Goal: Information Seeking & Learning: Learn about a topic

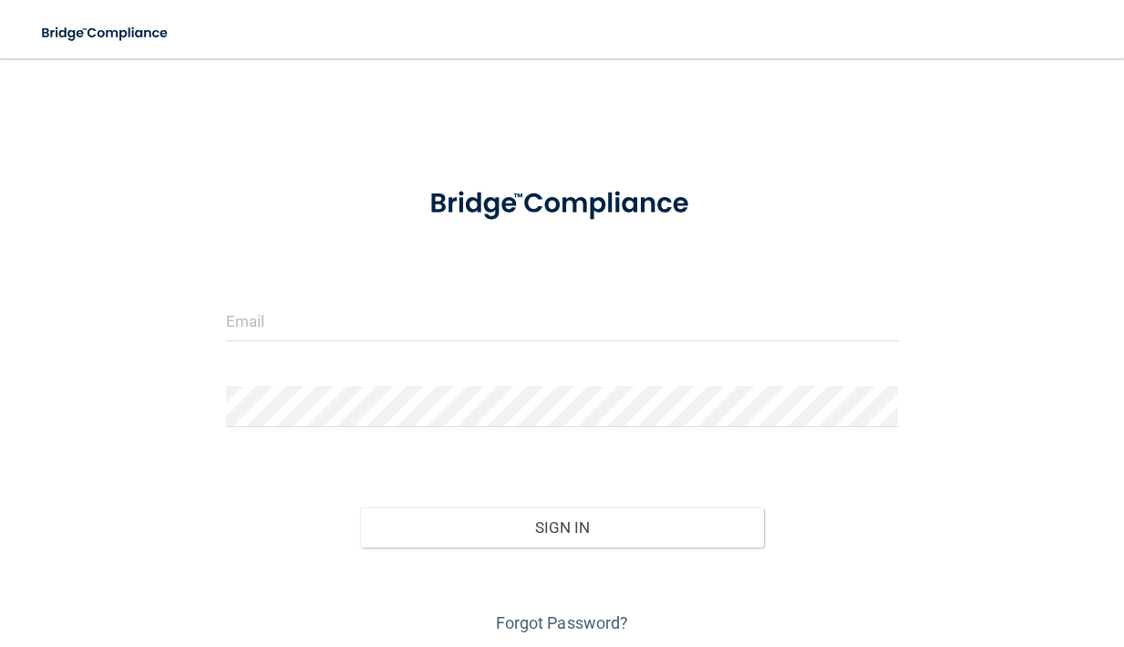
click at [512, 295] on form "Invalid email/password. You don't have permission to access that page. Sign In …" at bounding box center [562, 403] width 673 height 470
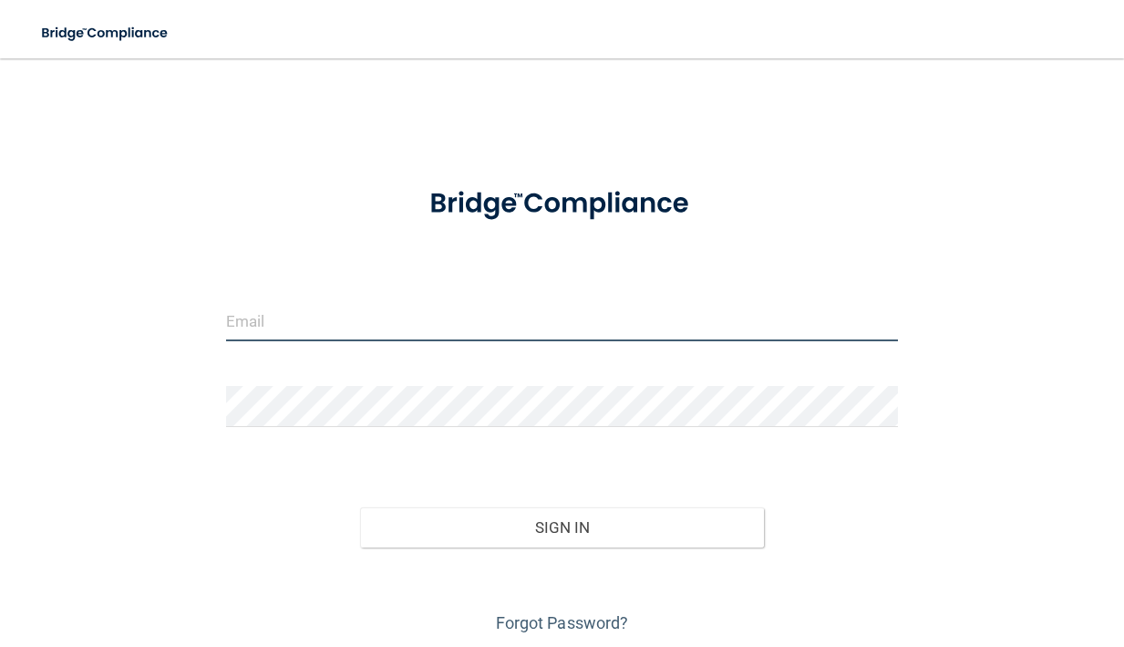
click at [471, 315] on input "email" at bounding box center [562, 320] width 673 height 41
type input "[EMAIL_ADDRESS][DOMAIN_NAME]"
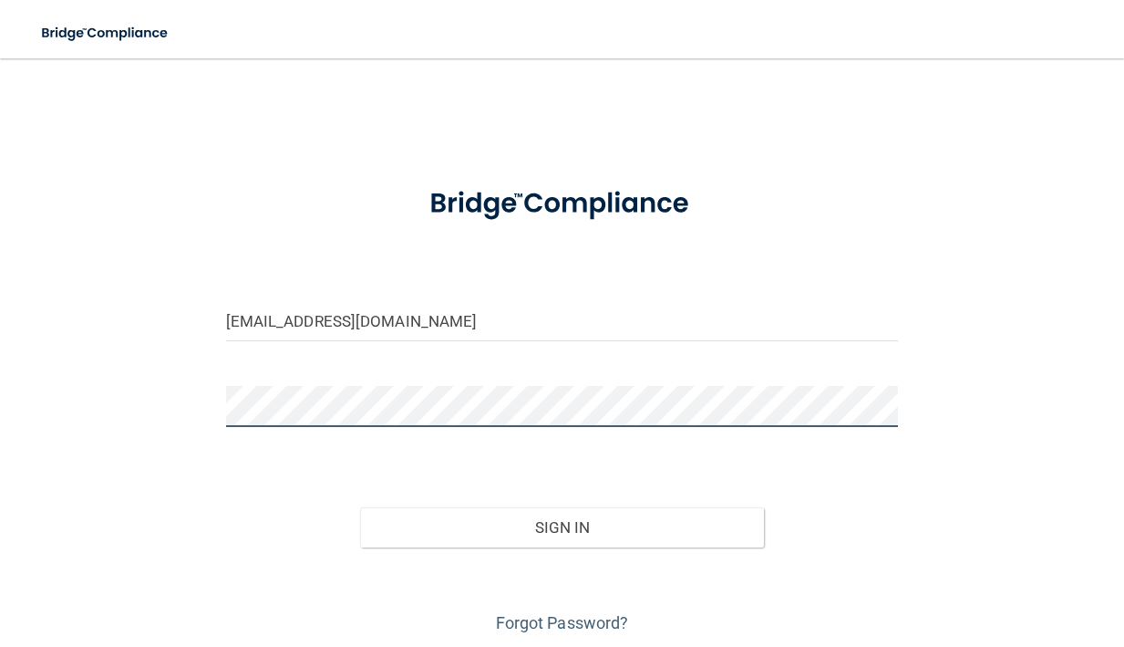
click at [360, 507] on button "Sign In" at bounding box center [562, 527] width 404 height 40
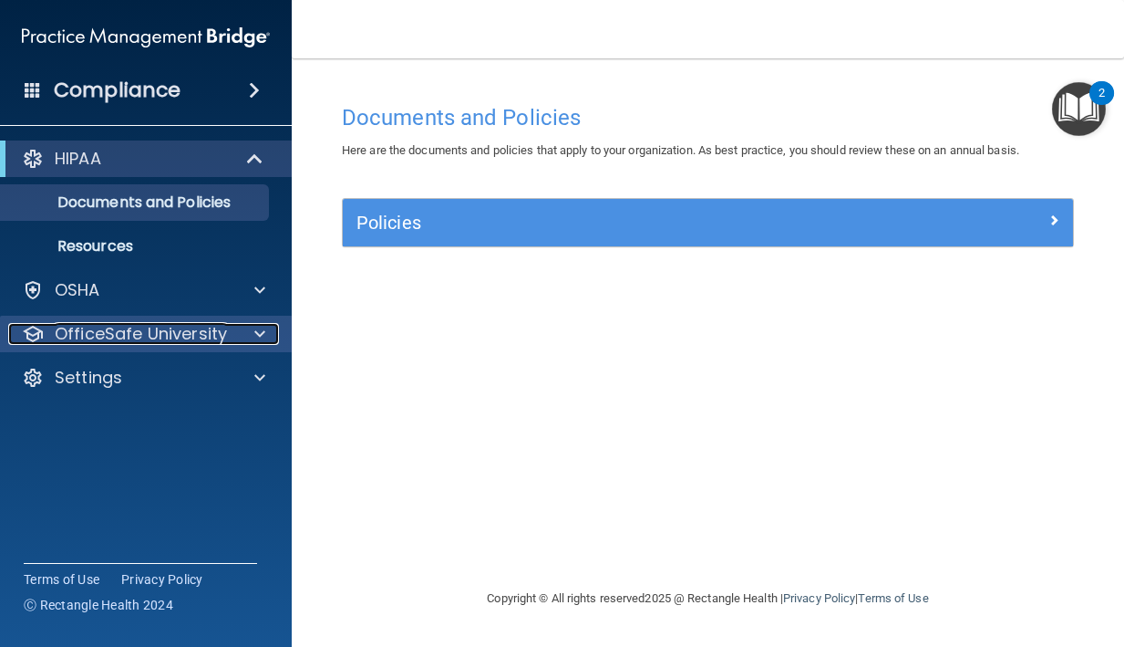
click at [168, 337] on p "OfficeSafe University" at bounding box center [141, 334] width 172 height 22
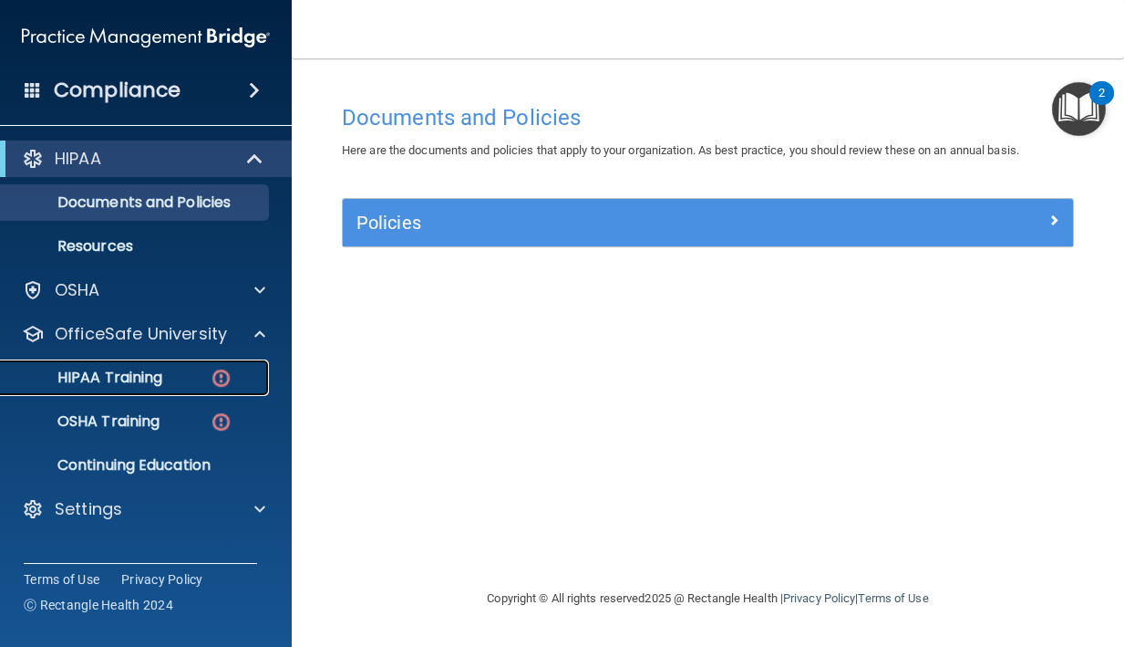
click at [177, 371] on div "HIPAA Training" at bounding box center [136, 377] width 249 height 18
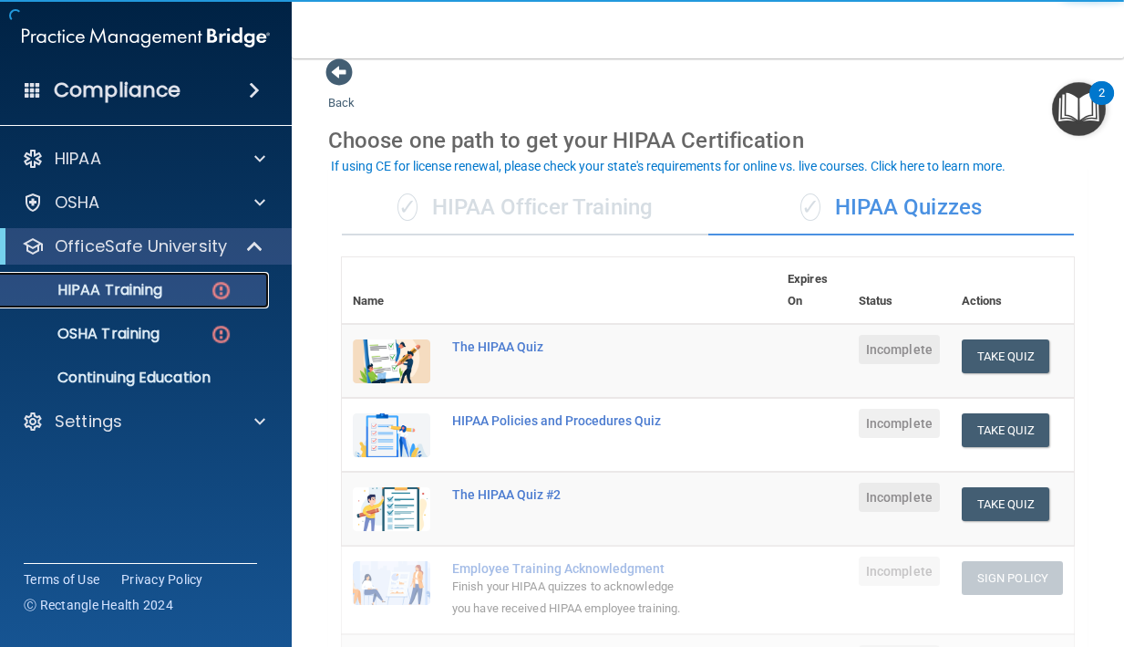
scroll to position [20, 0]
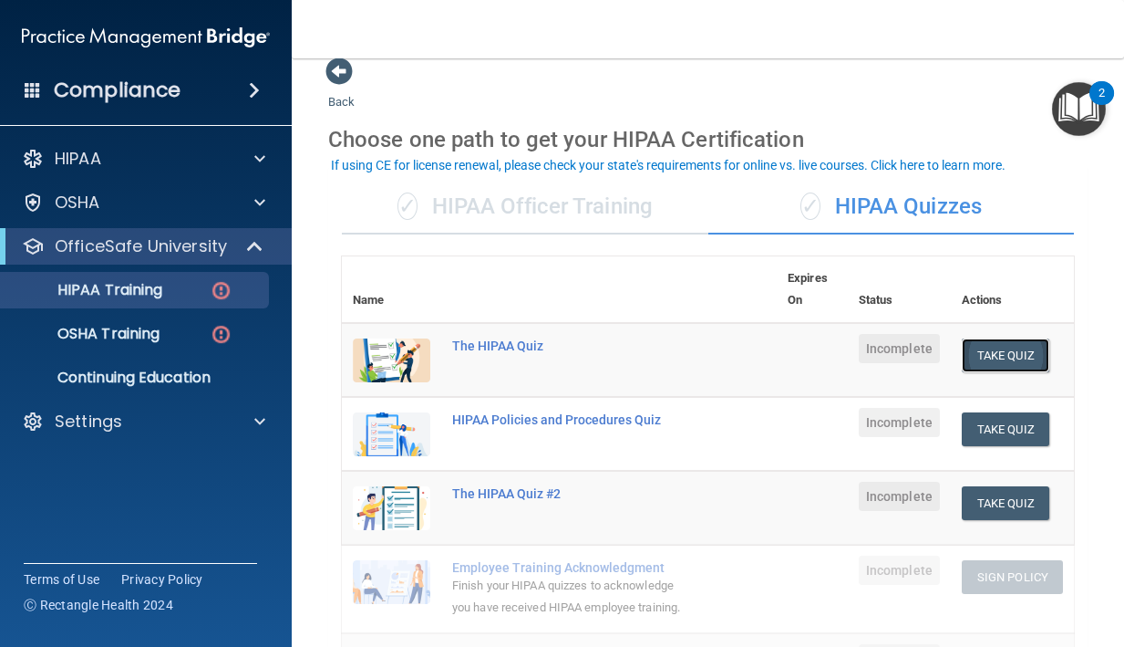
click at [1019, 365] on button "Take Quiz" at bounding box center [1006, 355] width 88 height 34
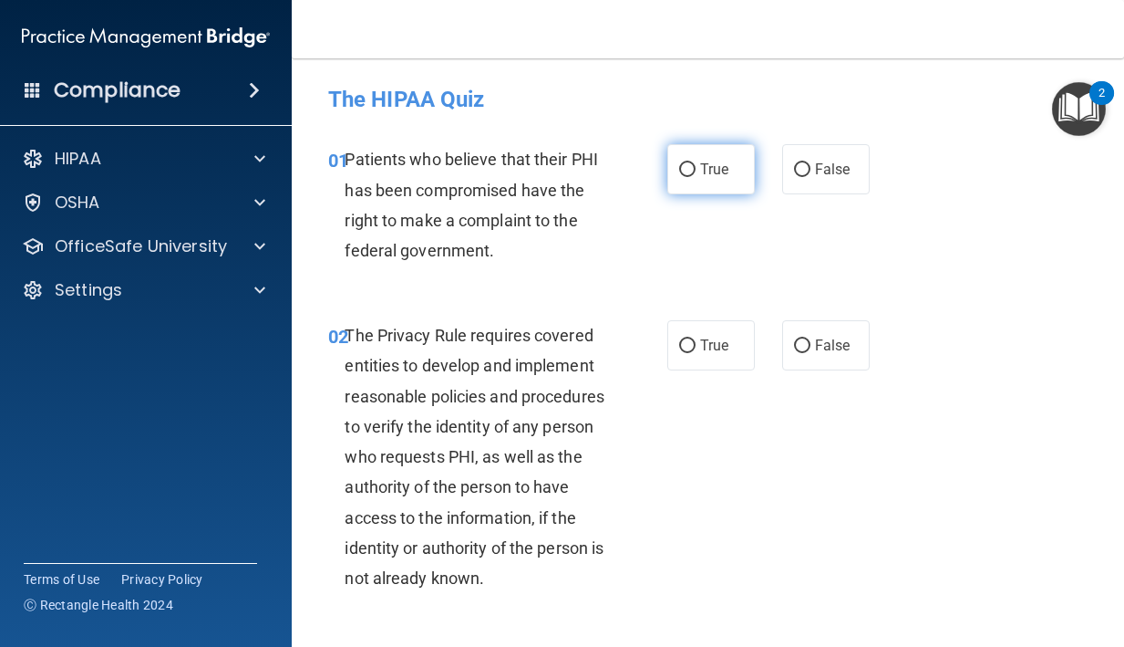
click at [693, 175] on input "True" at bounding box center [687, 170] width 16 height 14
radio input "true"
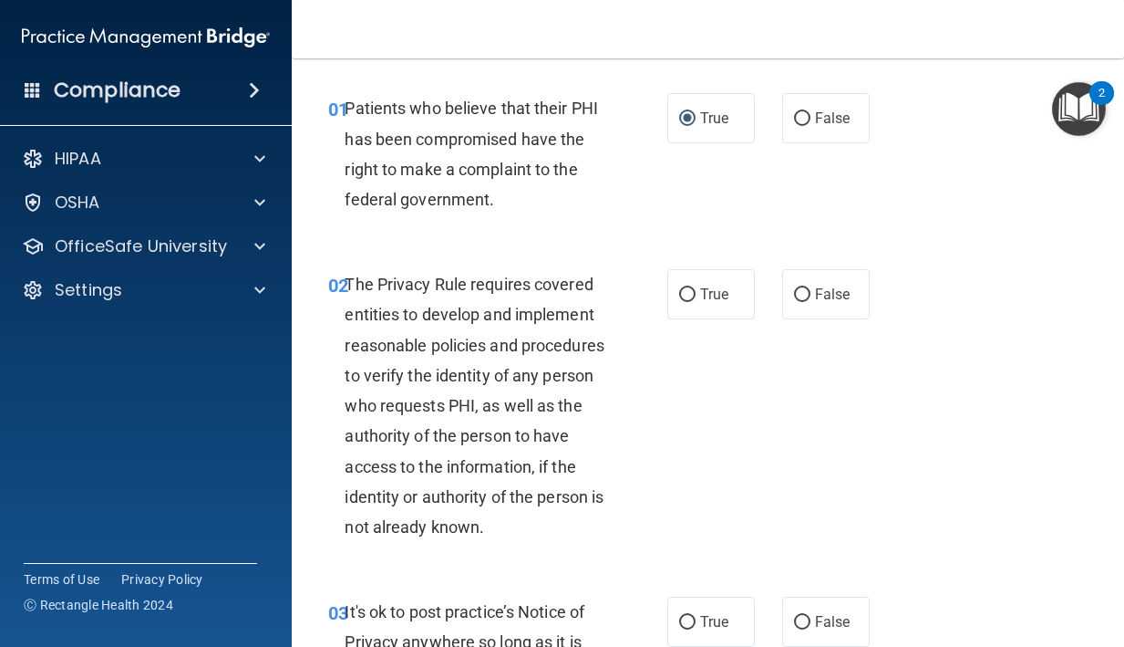
scroll to position [52, 0]
click at [670, 304] on label "True" at bounding box center [712, 293] width 88 height 50
click at [679, 301] on input "True" at bounding box center [687, 294] width 16 height 14
radio input "true"
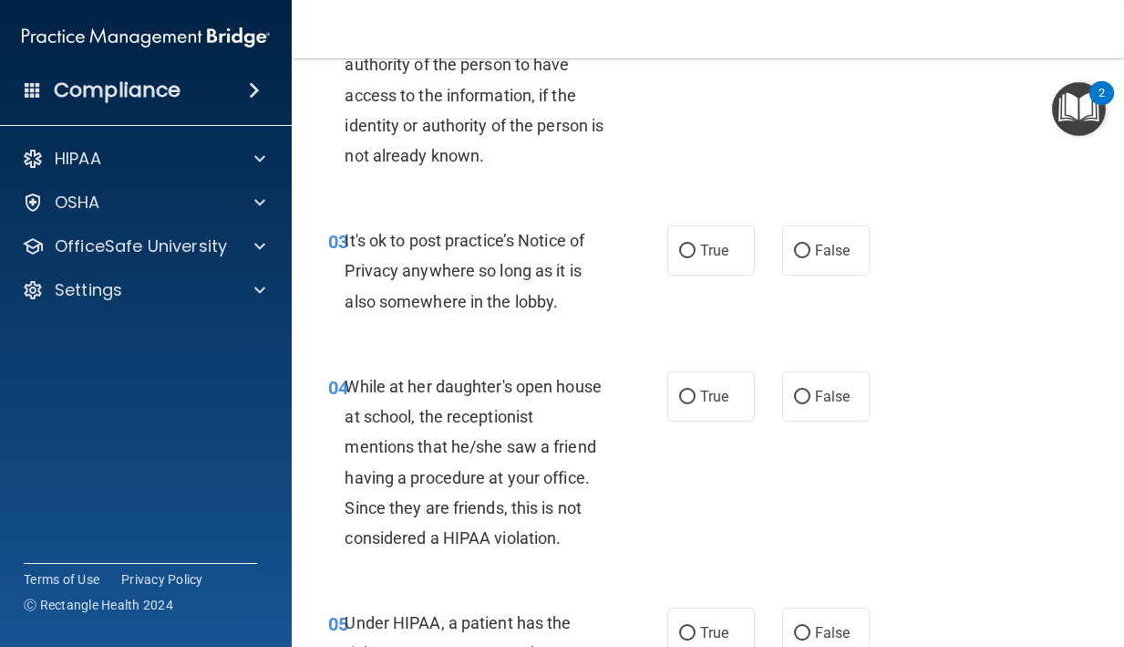
scroll to position [463, 0]
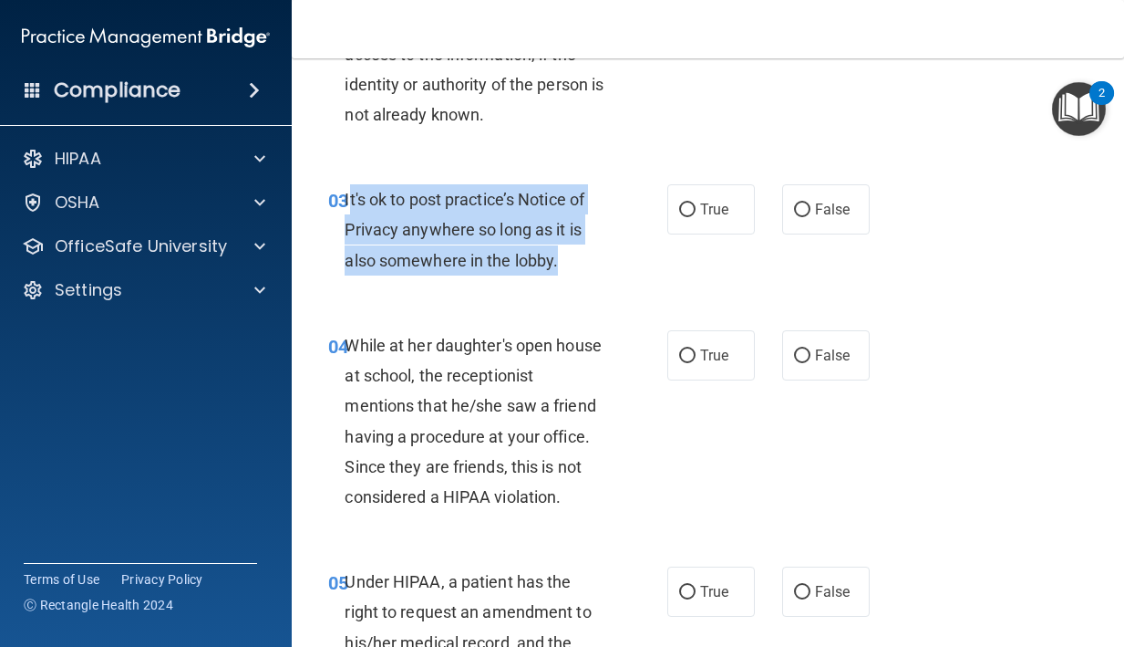
drag, startPoint x: 560, startPoint y: 264, endPoint x: 350, endPoint y: 210, distance: 216.5
click at [350, 210] on div "It's ok to post practice’s Notice of Privacy anywhere so long as it is also som…" at bounding box center [482, 229] width 275 height 91
copy span "t's ok to post practice’s Notice of Privacy anywhere so long as it is also some…"
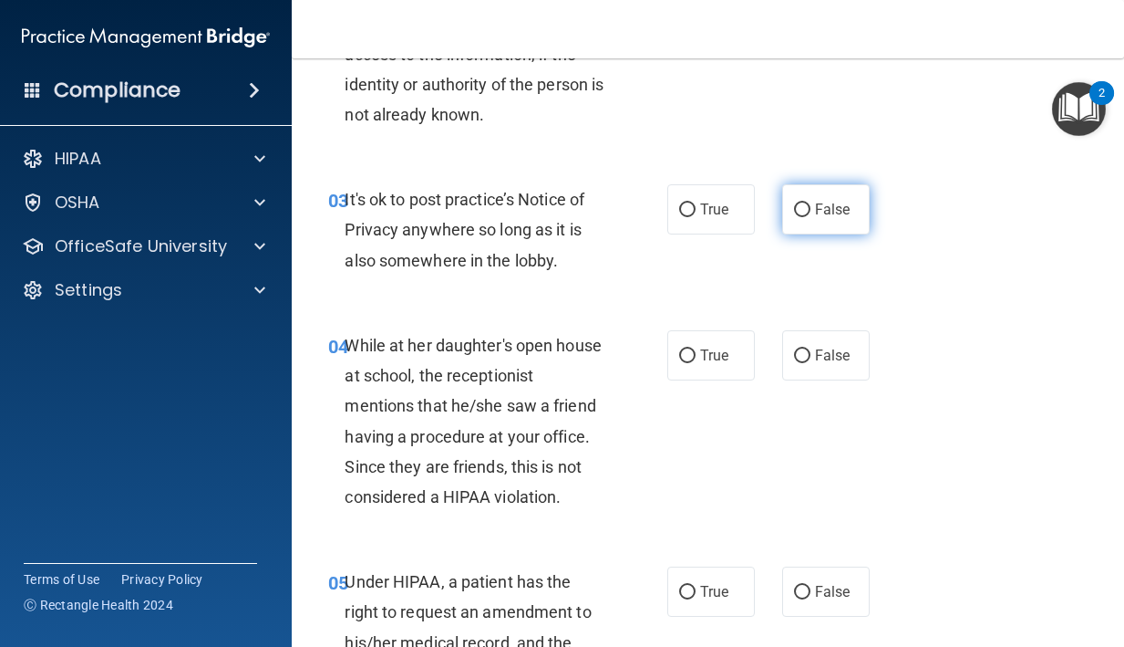
click at [803, 194] on label "False" at bounding box center [826, 209] width 88 height 50
click at [803, 203] on input "False" at bounding box center [802, 210] width 16 height 14
radio input "true"
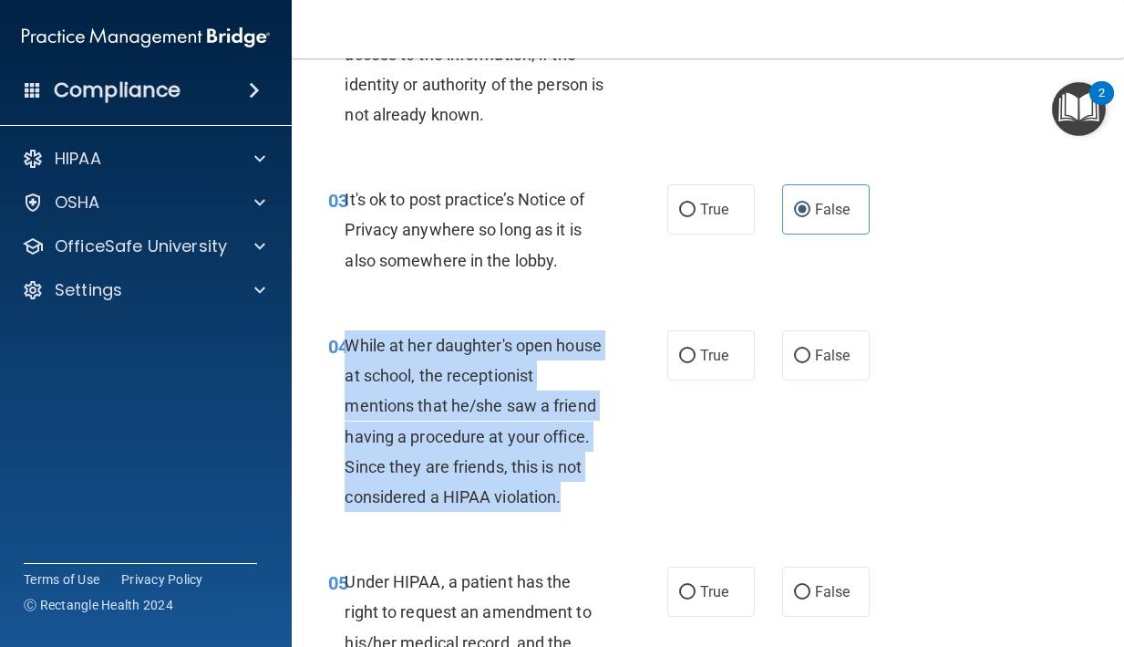
drag, startPoint x: 564, startPoint y: 497, endPoint x: 350, endPoint y: 345, distance: 262.2
click at [350, 345] on div "While at her daughter's open house at school, the receptionist mentions that he…" at bounding box center [482, 420] width 275 height 181
click at [802, 365] on label "False" at bounding box center [826, 355] width 88 height 50
click at [802, 363] on input "False" at bounding box center [802, 356] width 16 height 14
radio input "true"
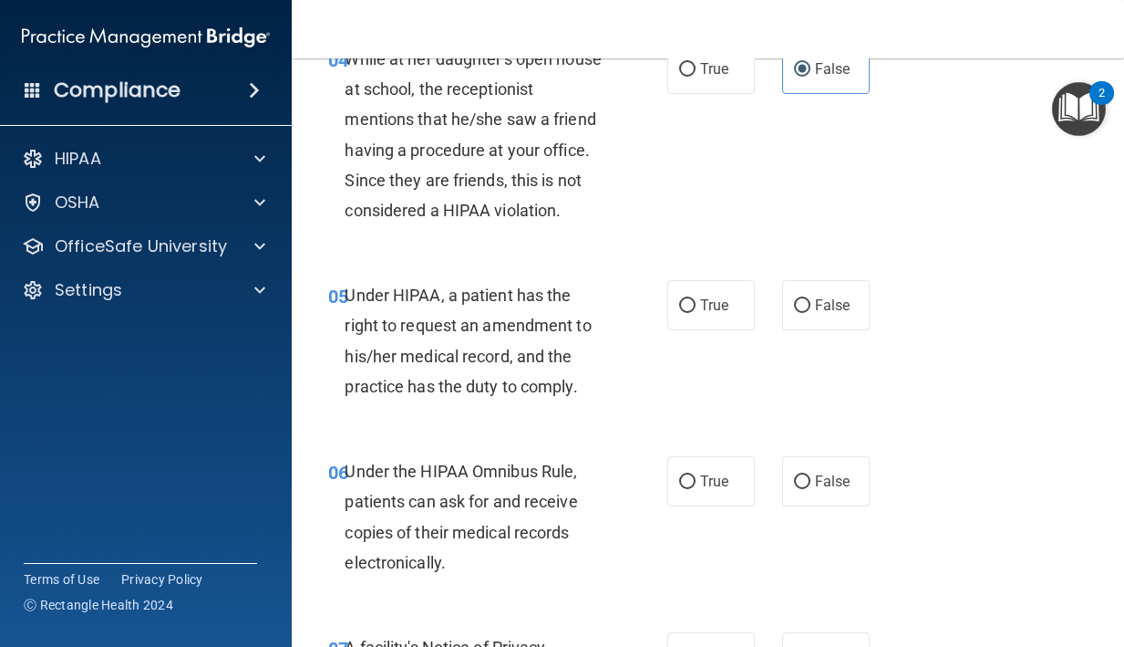
scroll to position [752, 0]
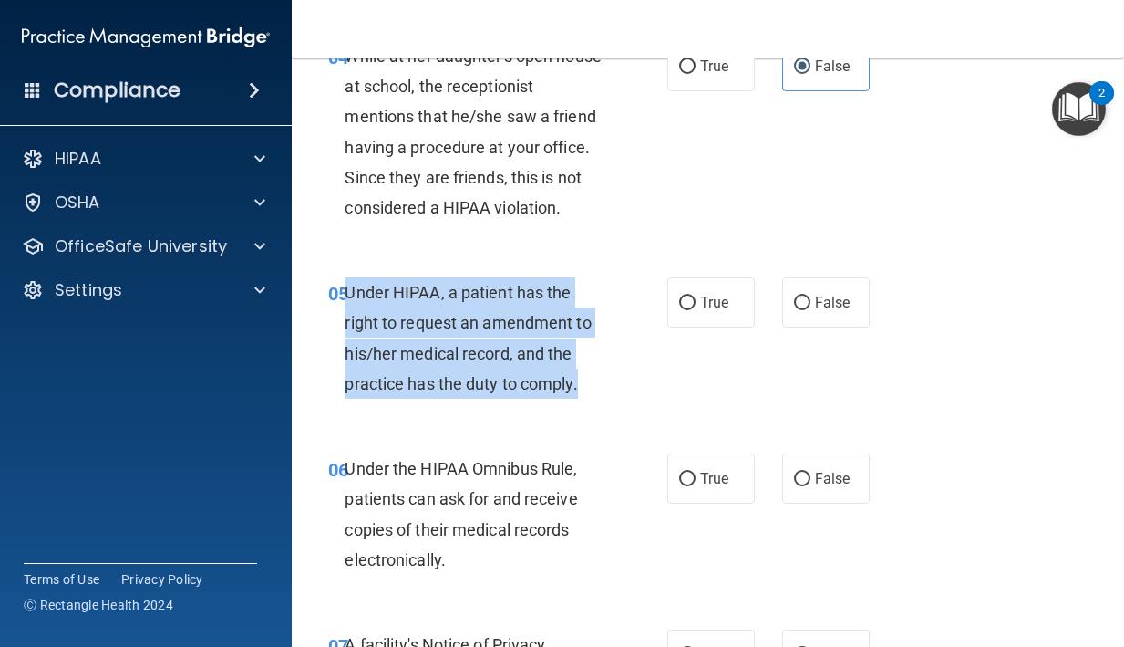
drag, startPoint x: 592, startPoint y: 391, endPoint x: 350, endPoint y: 303, distance: 257.4
click at [350, 303] on div "Under HIPAA, a patient has the right to request an amendment to his/her medical…" at bounding box center [482, 337] width 275 height 121
click at [411, 341] on div "Under HIPAA, a patient has the right to request an amendment to his/her medical…" at bounding box center [482, 337] width 275 height 121
drag, startPoint x: 579, startPoint y: 386, endPoint x: 347, endPoint y: 295, distance: 248.6
click at [347, 295] on span "Under HIPAA, a patient has the right to request an amendment to his/her medical…" at bounding box center [468, 338] width 246 height 110
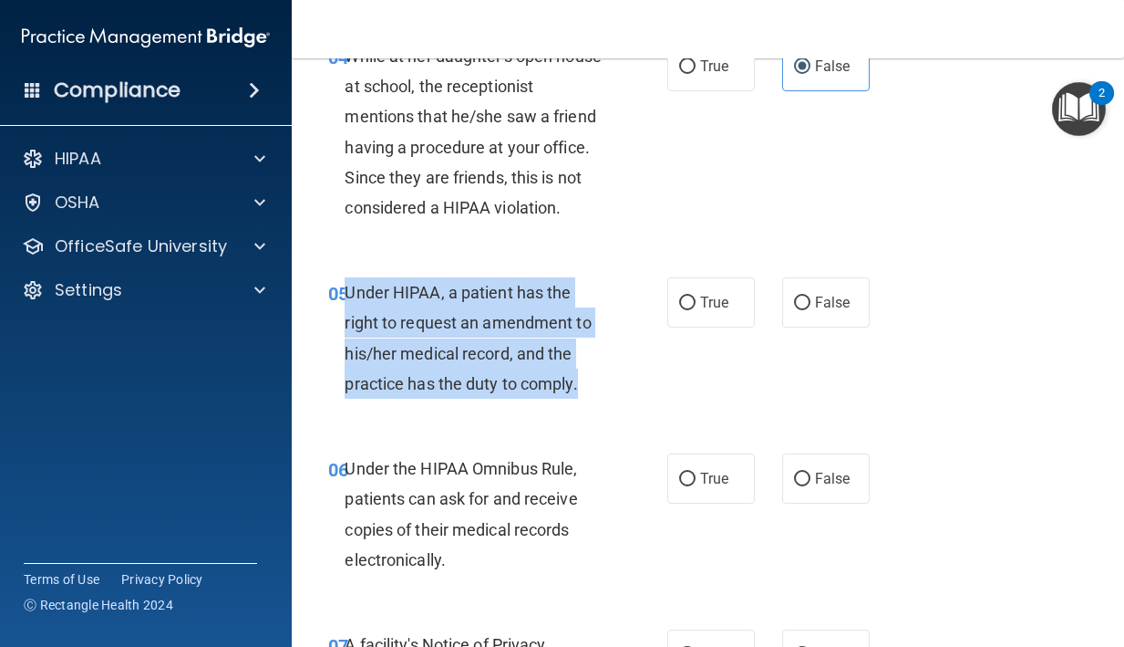
copy span "Under HIPAA, a patient has the right to request an amendment to his/her medical…"
click at [814, 318] on label "False" at bounding box center [826, 302] width 88 height 50
click at [811, 310] on input "False" at bounding box center [802, 303] width 16 height 14
radio input "true"
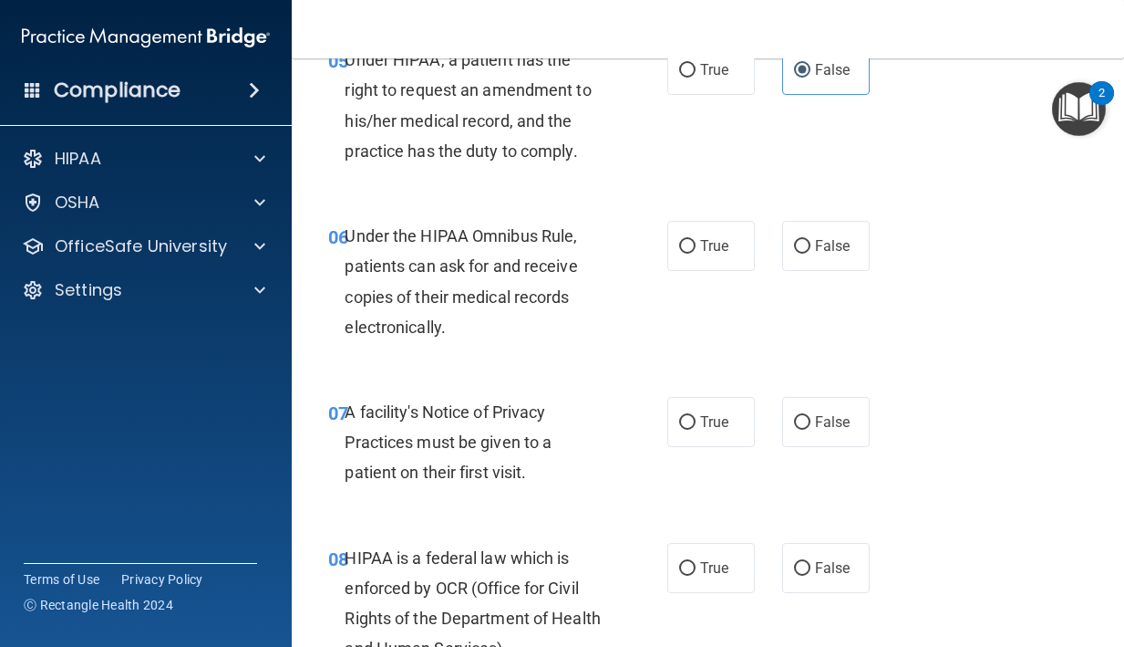
scroll to position [992, 0]
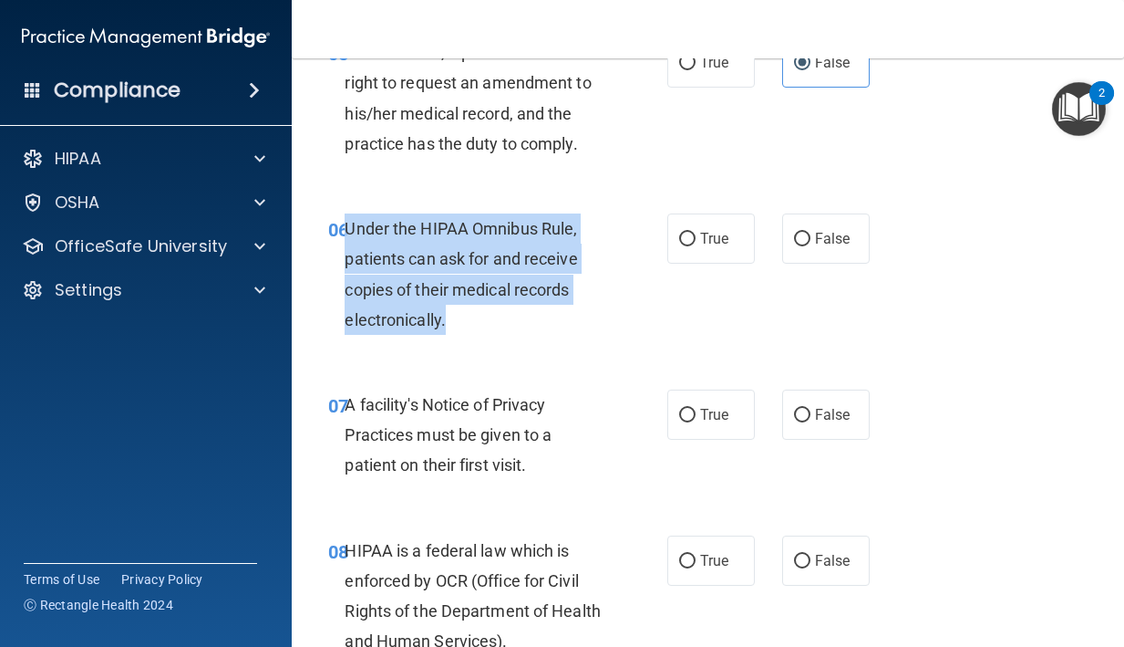
drag, startPoint x: 448, startPoint y: 314, endPoint x: 350, endPoint y: 231, distance: 128.1
click at [350, 231] on div "Under the HIPAA Omnibus Rule, patients can ask for and receive copies of their …" at bounding box center [482, 273] width 275 height 121
copy span "Under the HIPAA Omnibus Rule, patients can ask for and receive copies of their …"
click at [664, 242] on div "06 Under the HIPAA Omnibus Rule, patients can ask for and receive copies of the…" at bounding box center [498, 278] width 394 height 130
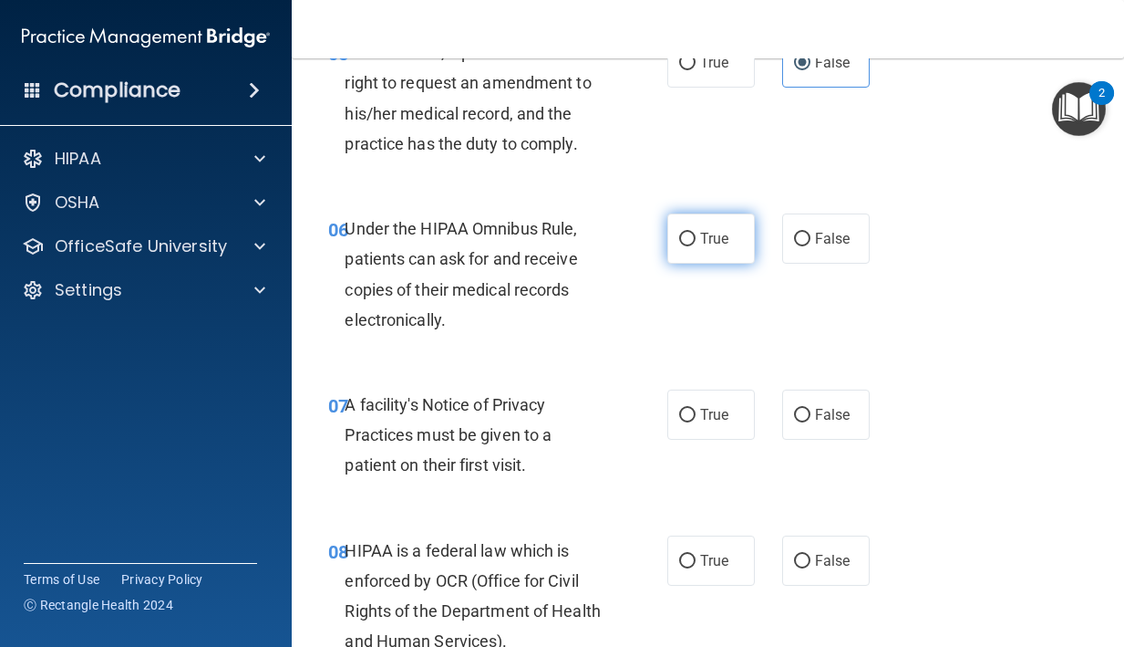
click at [694, 235] on input "True" at bounding box center [687, 240] width 16 height 14
radio input "true"
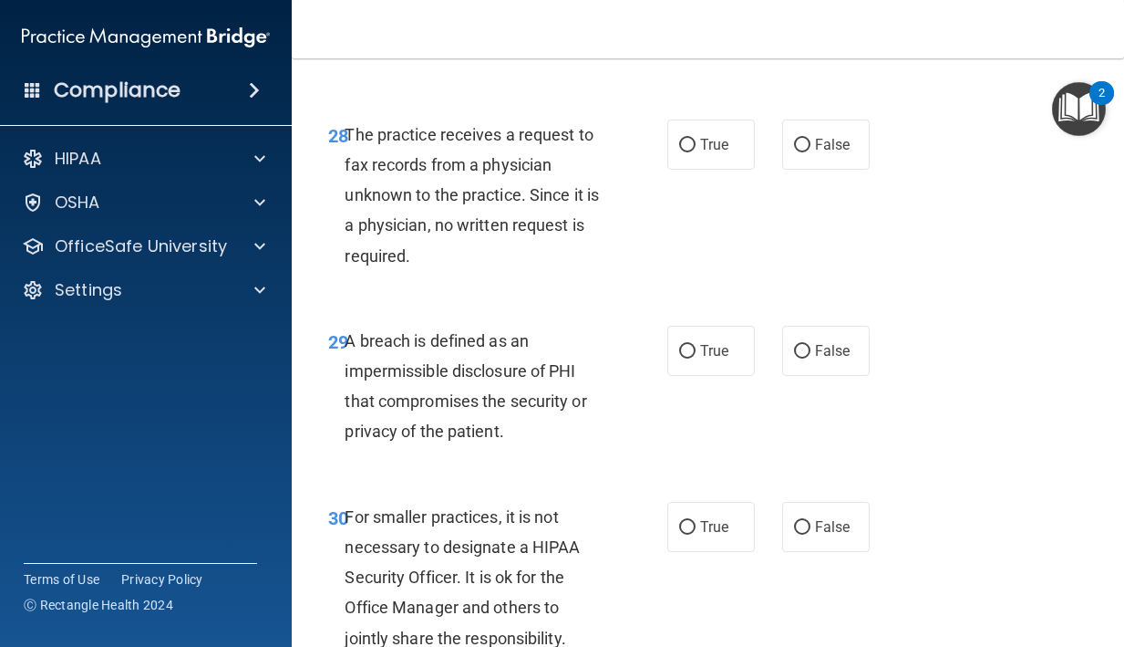
scroll to position [5477, 0]
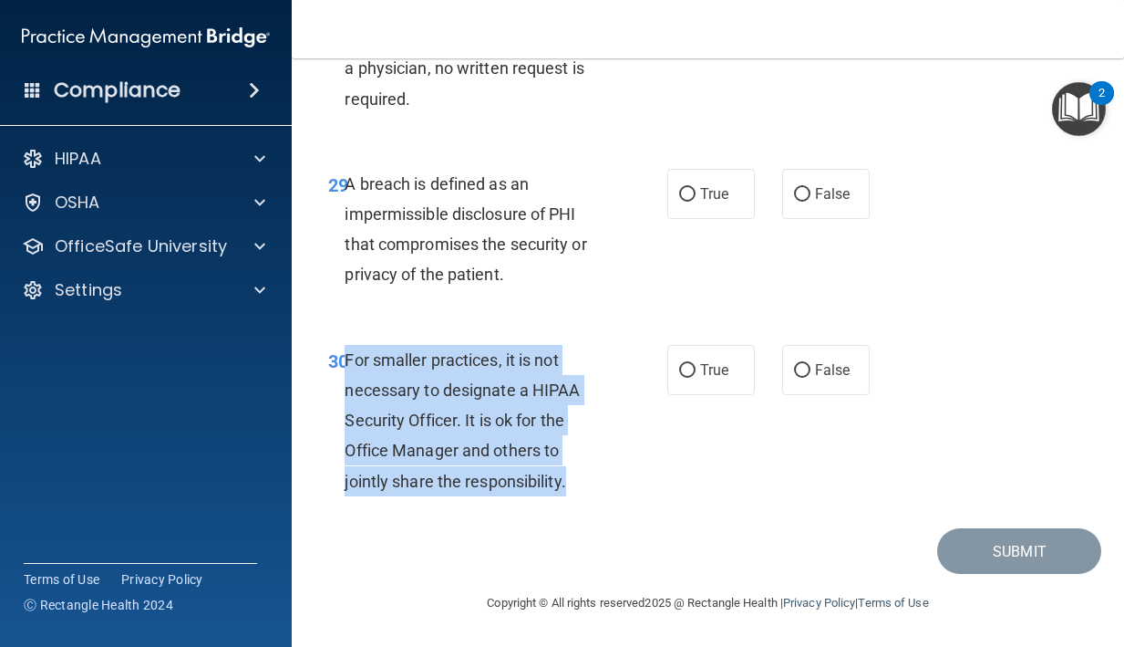
drag, startPoint x: 568, startPoint y: 479, endPoint x: 348, endPoint y: 357, distance: 251.5
click at [348, 357] on div "For smaller practices, it is not necessary to designate a HIPAA Security Office…" at bounding box center [482, 420] width 275 height 151
copy span "For smaller practices, it is not necessary to designate a HIPAA Security Office…"
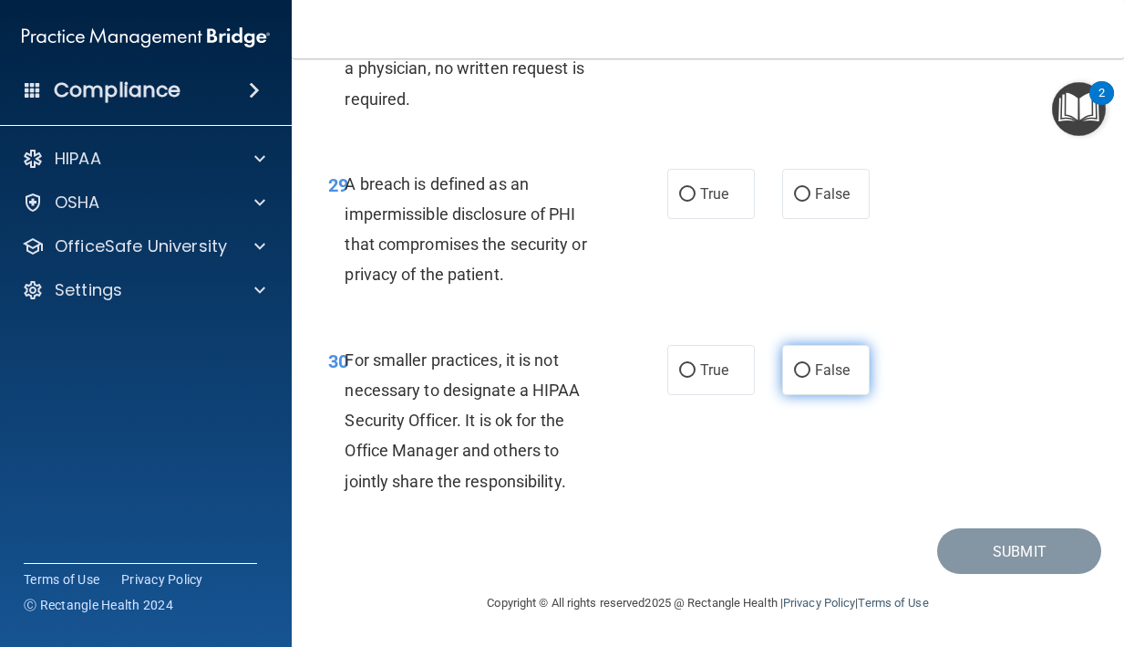
click at [796, 378] on label "False" at bounding box center [826, 370] width 88 height 50
click at [796, 378] on input "False" at bounding box center [802, 371] width 16 height 14
radio input "true"
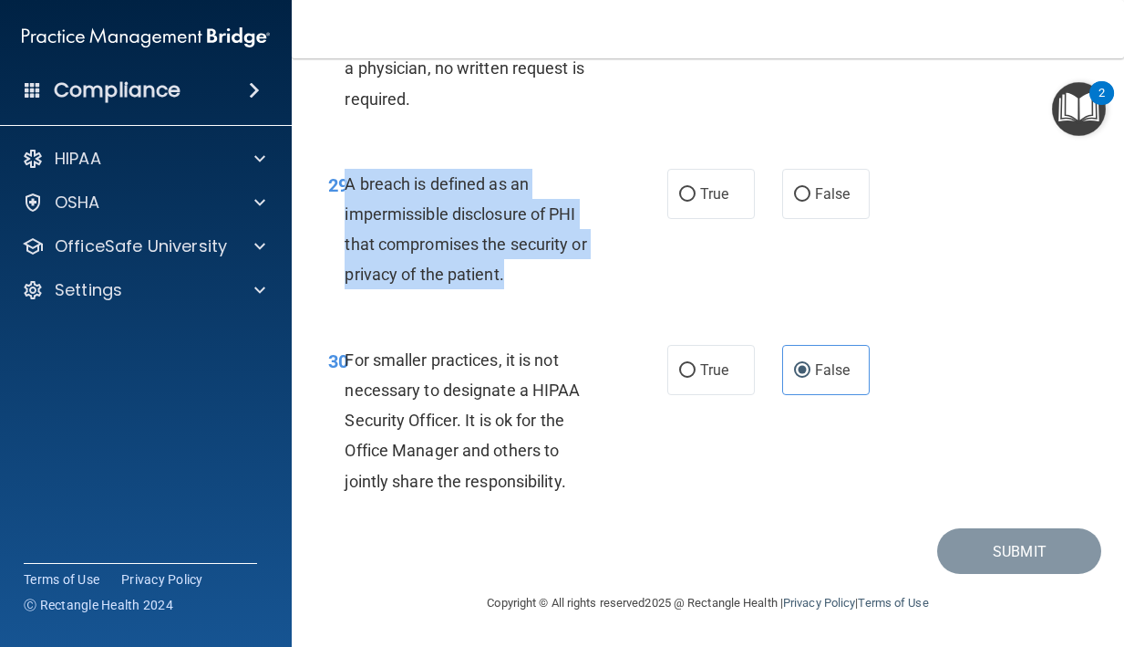
drag, startPoint x: 506, startPoint y: 275, endPoint x: 346, endPoint y: 187, distance: 182.8
click at [346, 187] on div "A breach is defined as an impermissible disclosure of PHI that compromises the …" at bounding box center [482, 229] width 275 height 121
copy span "A breach is defined as an impermissible disclosure of PHI that compromises the …"
click at [710, 198] on span "True" at bounding box center [714, 193] width 28 height 17
click at [696, 198] on input "True" at bounding box center [687, 195] width 16 height 14
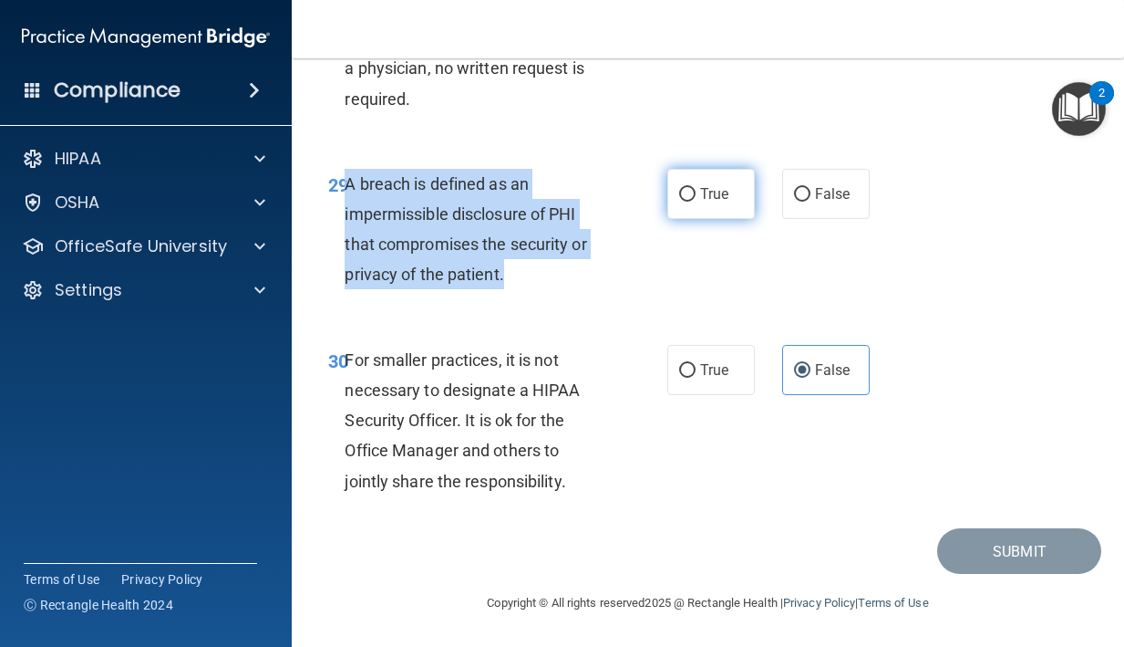
radio input "true"
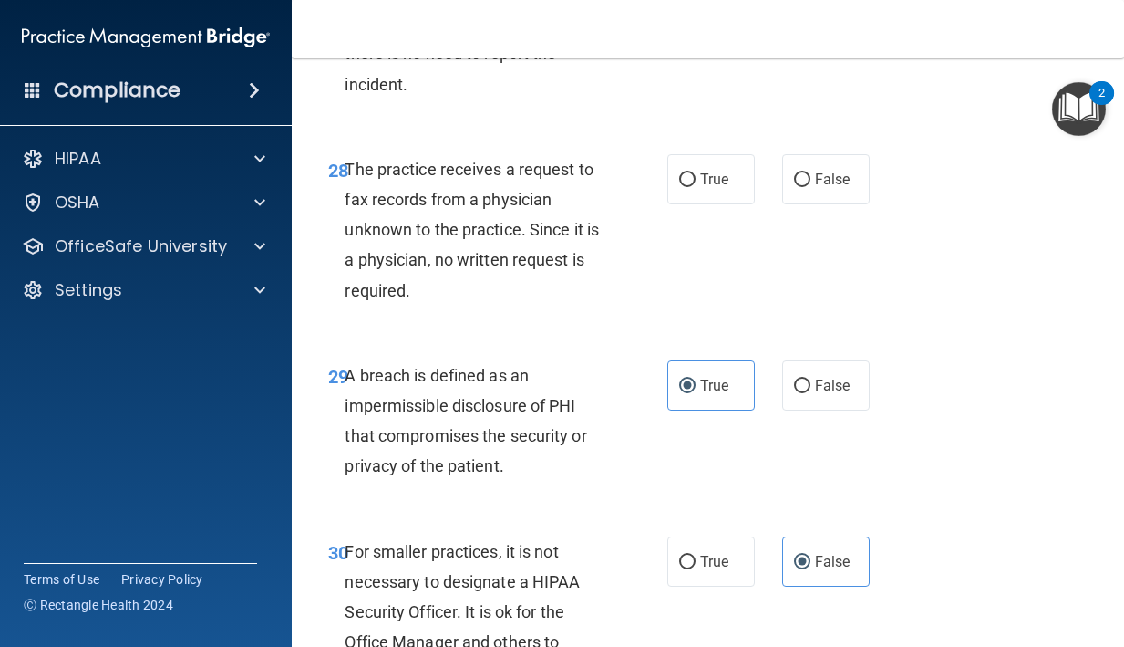
scroll to position [5235, 0]
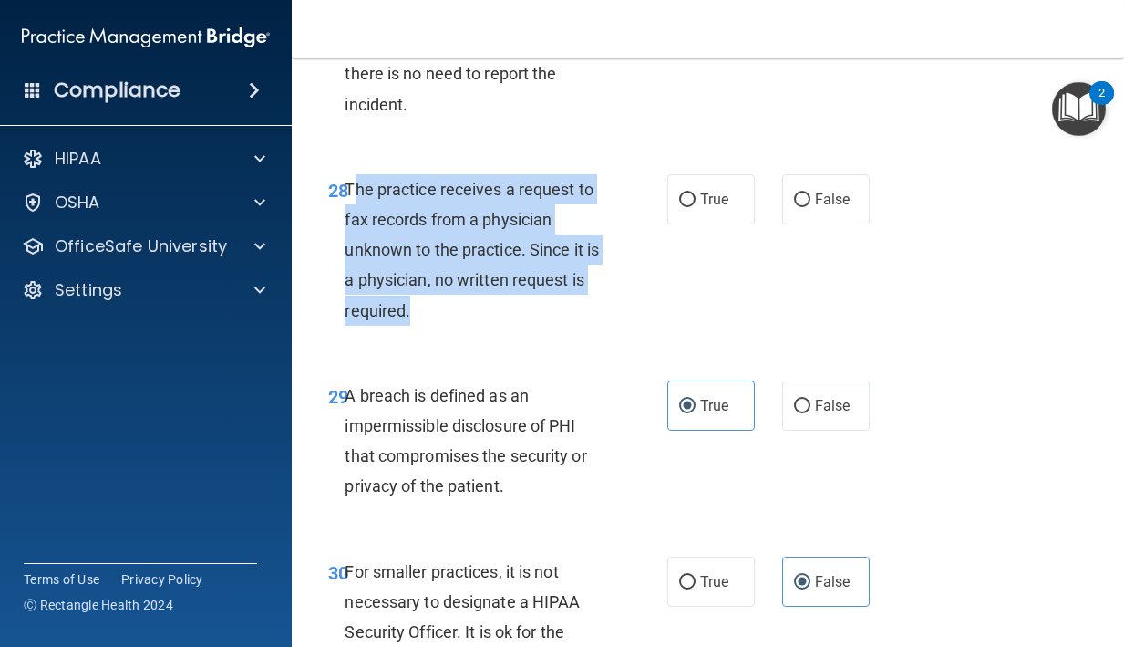
drag, startPoint x: 416, startPoint y: 337, endPoint x: 350, endPoint y: 224, distance: 130.8
click at [350, 224] on div "The practice receives a request to fax records from a physician unknown to the …" at bounding box center [482, 249] width 275 height 151
click at [350, 224] on span "The practice receives a request to fax records from a physician unknown to the …" at bounding box center [472, 250] width 254 height 140
drag, startPoint x: 345, startPoint y: 220, endPoint x: 406, endPoint y: 334, distance: 129.3
click at [406, 320] on span "The practice receives a request to fax records from a physician unknown to the …" at bounding box center [472, 250] width 254 height 140
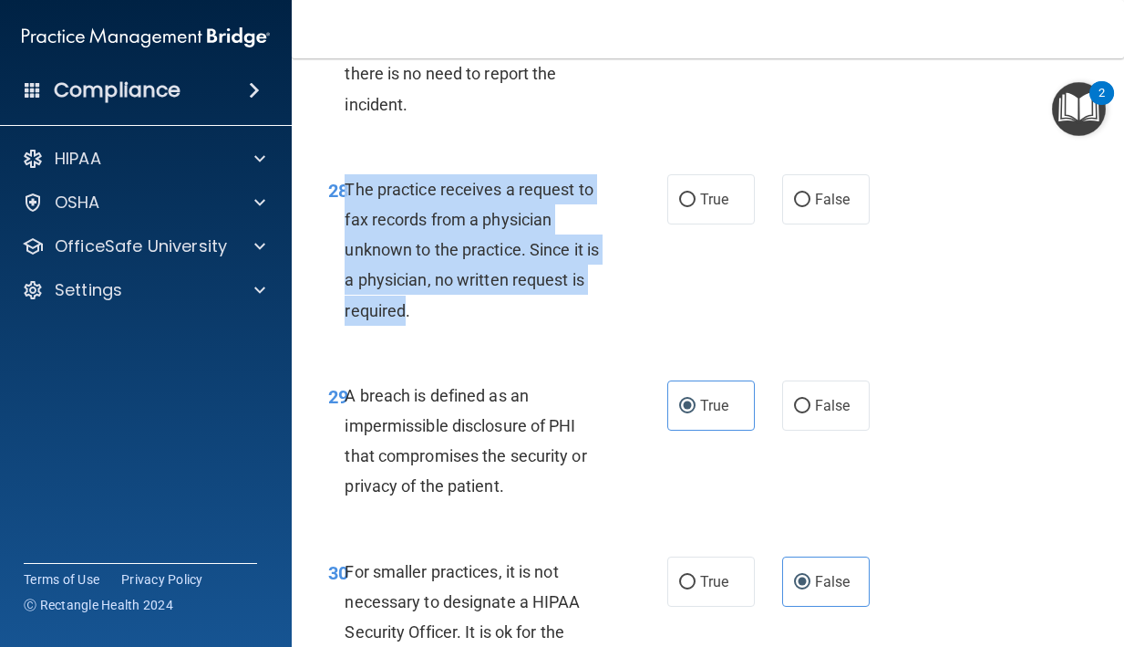
copy span "The practice receives a request to fax records from a physician unknown to the …"
click at [807, 207] on input "False" at bounding box center [802, 200] width 16 height 14
radio input "true"
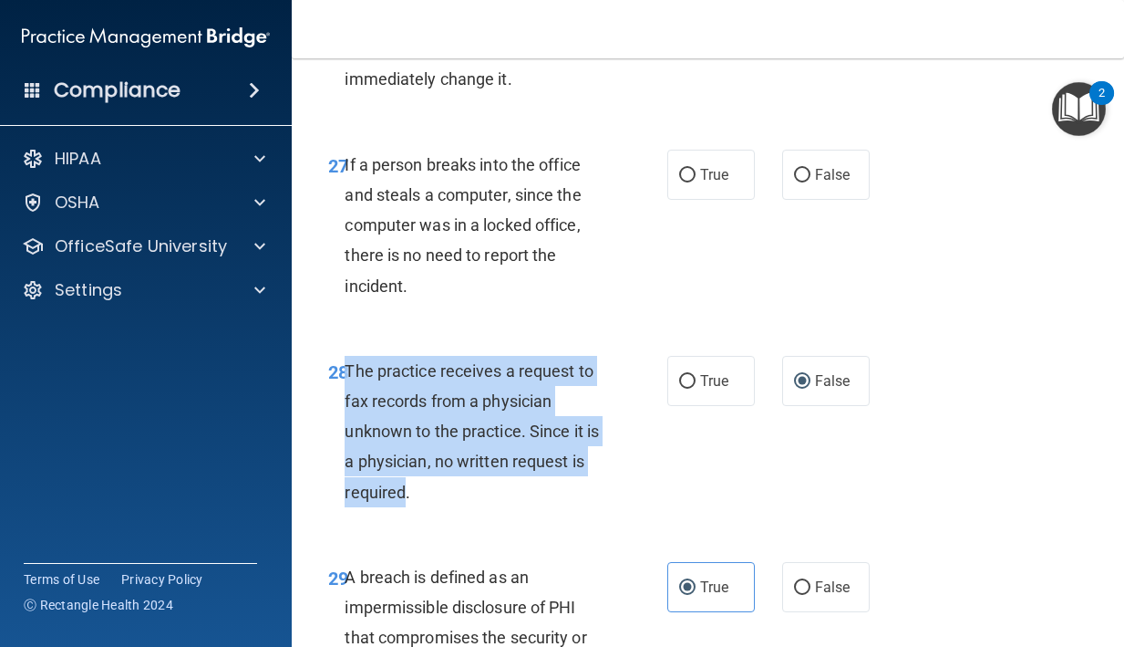
scroll to position [5038, 0]
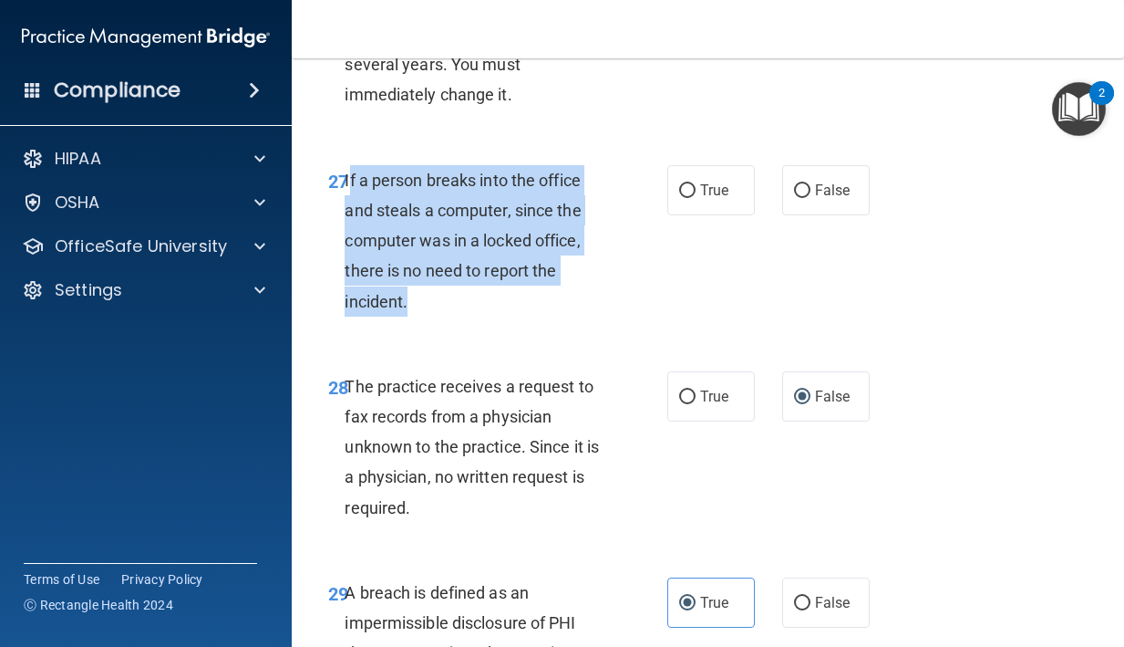
drag, startPoint x: 411, startPoint y: 330, endPoint x: 352, endPoint y: 212, distance: 131.7
click at [352, 212] on div "If a person breaks into the office and steals a computer, since the computer wa…" at bounding box center [482, 240] width 275 height 151
copy span "f a person breaks into the office and steals a computer, since the computer was…"
click at [708, 215] on label "True" at bounding box center [712, 190] width 88 height 50
click at [696, 198] on input "True" at bounding box center [687, 191] width 16 height 14
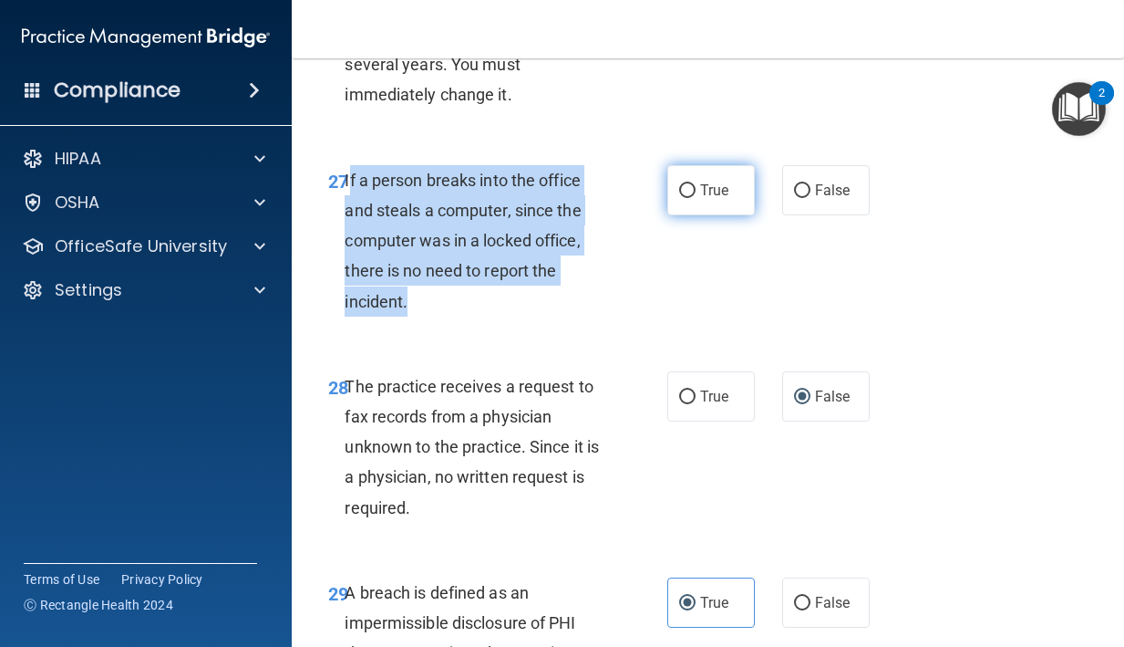
radio input "true"
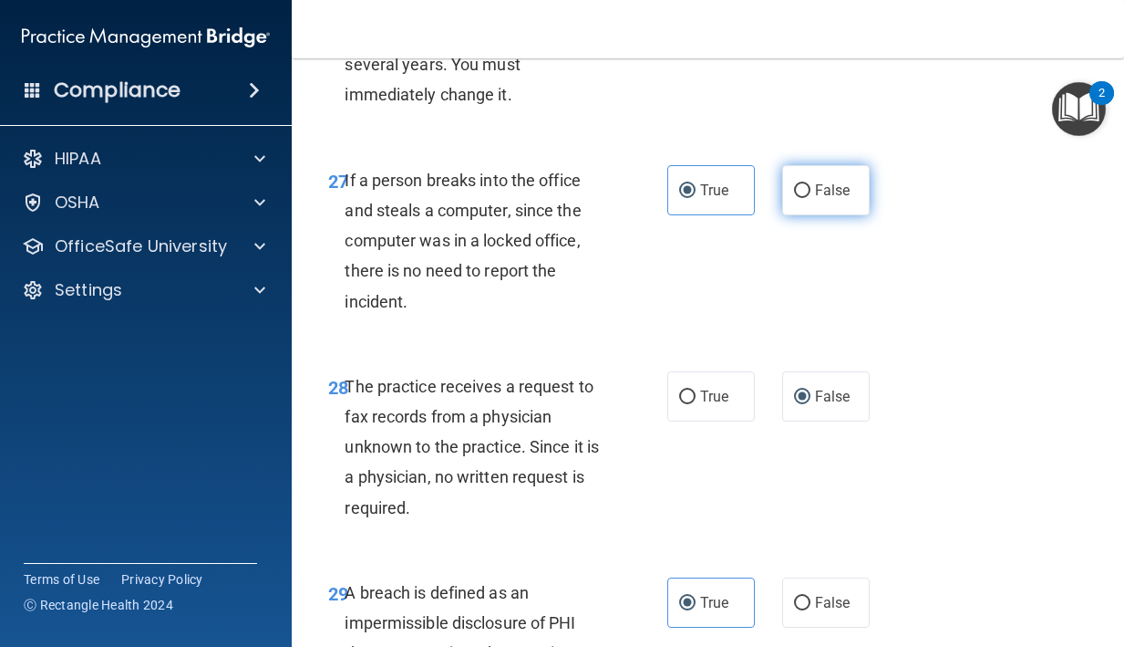
click at [806, 198] on input "False" at bounding box center [802, 191] width 16 height 14
radio input "true"
radio input "false"
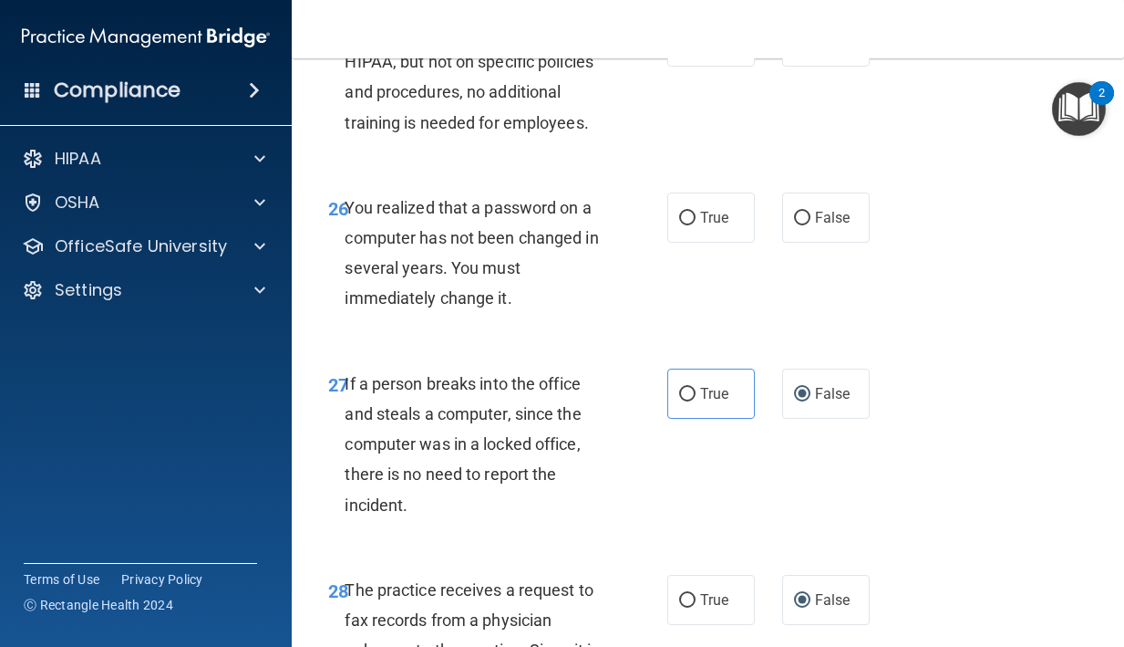
scroll to position [4821, 0]
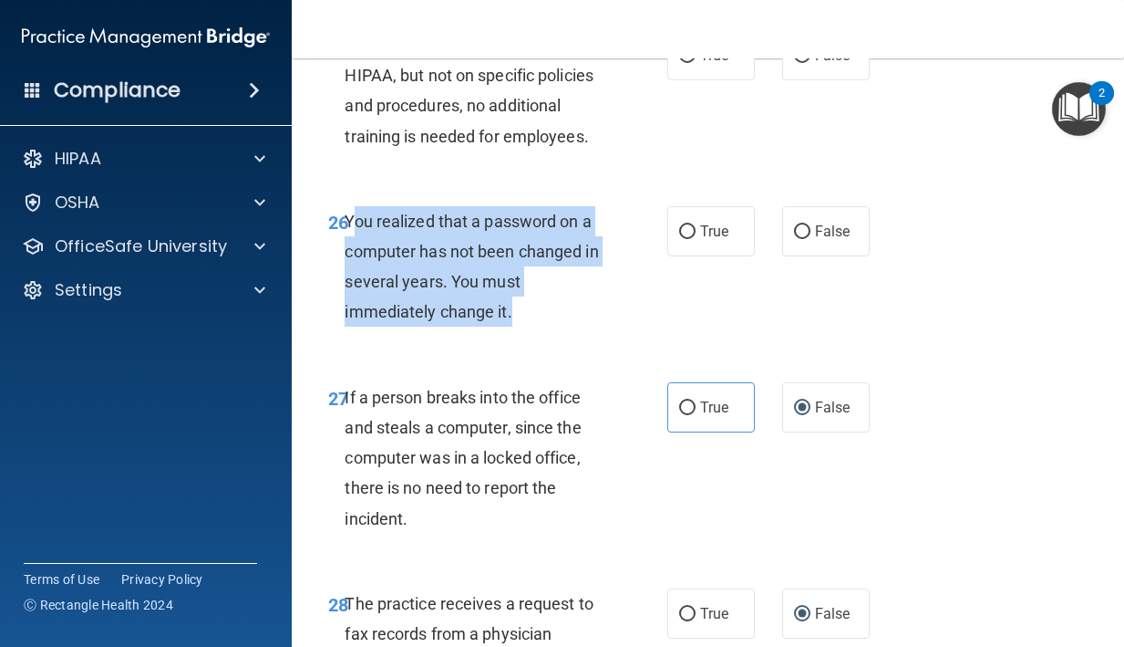
drag, startPoint x: 515, startPoint y: 343, endPoint x: 354, endPoint y: 251, distance: 185.9
click at [354, 251] on div "You realized that a password on a computer has not been changed in several year…" at bounding box center [482, 266] width 275 height 121
drag, startPoint x: 348, startPoint y: 251, endPoint x: 518, endPoint y: 344, distance: 193.5
click at [518, 327] on div "You realized that a password on a computer has not been changed in several year…" at bounding box center [482, 266] width 275 height 121
copy span "You realized that a password on a computer has not been changed in several year…"
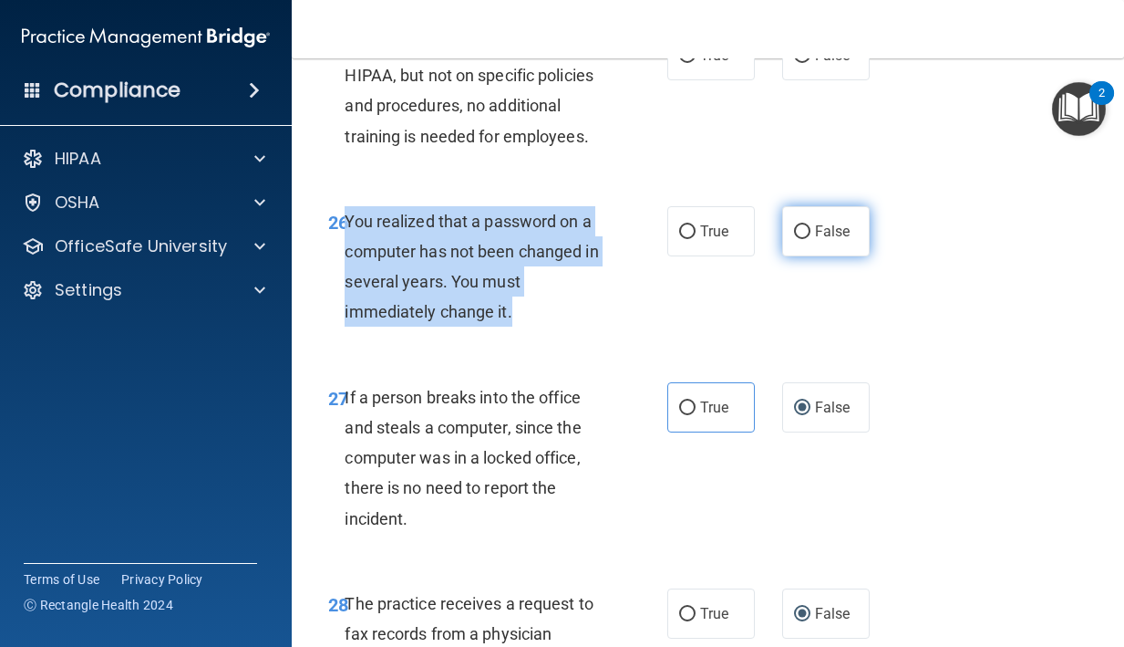
click at [800, 239] on input "False" at bounding box center [802, 232] width 16 height 14
radio input "true"
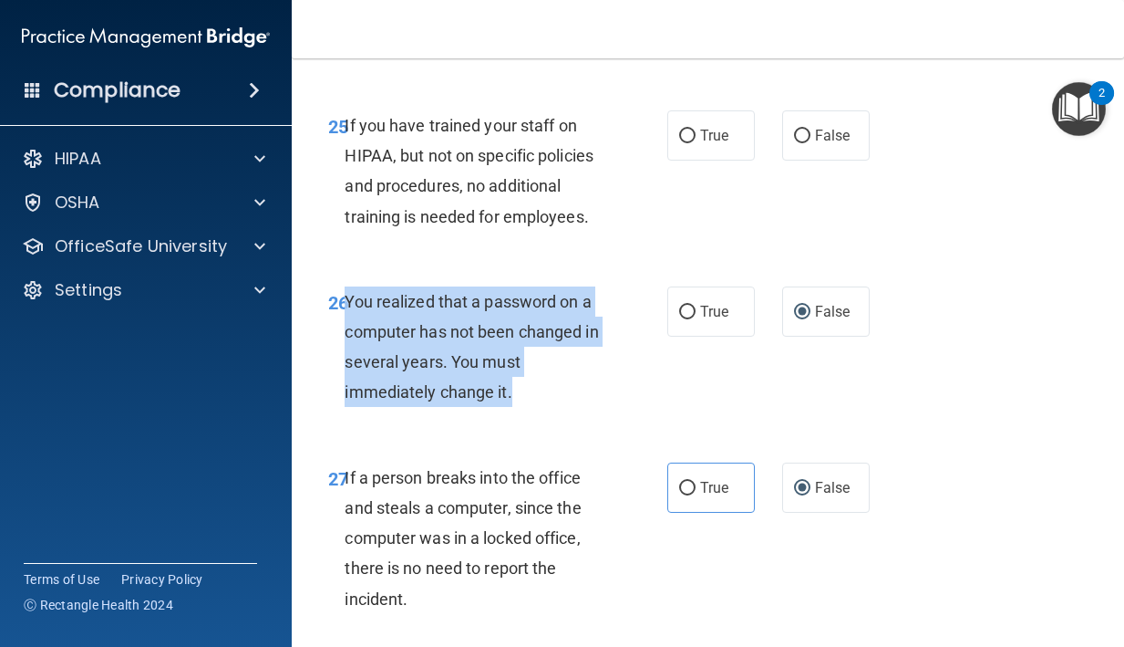
scroll to position [4739, 0]
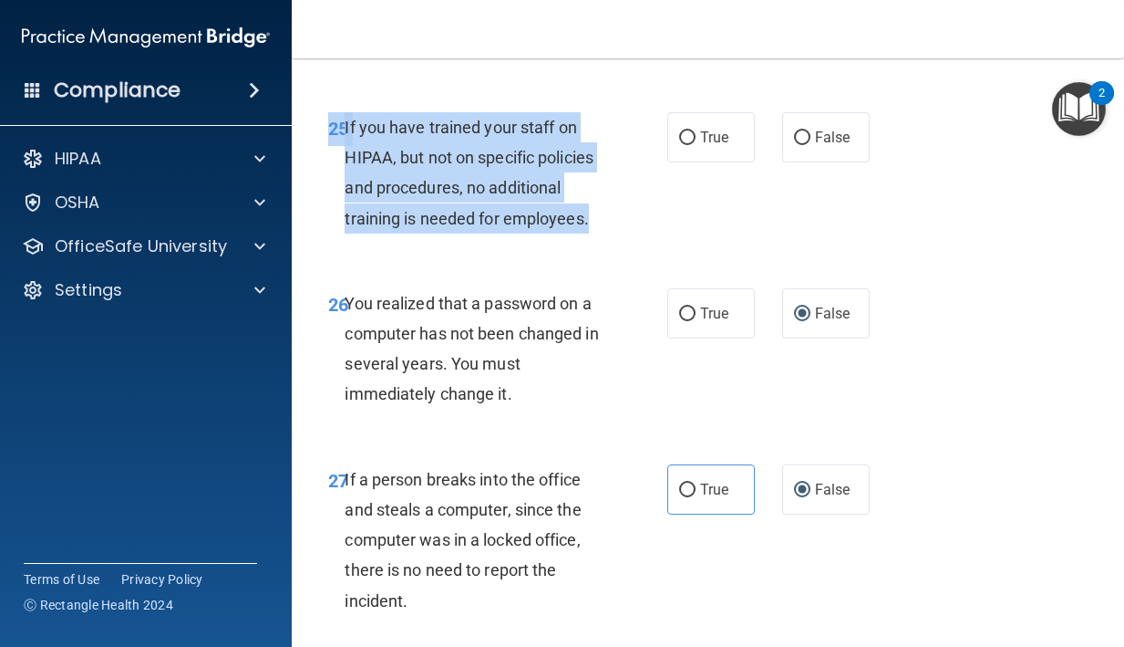
drag, startPoint x: 594, startPoint y: 244, endPoint x: 347, endPoint y: 141, distance: 266.9
click at [347, 141] on div "If you have trained your staff on HIPAA, but not on specific policies and proce…" at bounding box center [482, 172] width 275 height 121
click at [437, 214] on span "If you have trained your staff on HIPAA, but not on specific policies and proce…" at bounding box center [469, 173] width 249 height 110
drag, startPoint x: 346, startPoint y: 156, endPoint x: 588, endPoint y: 250, distance: 260.1
click at [591, 233] on div "If you have trained your staff on HIPAA, but not on specific policies and proce…" at bounding box center [482, 172] width 275 height 121
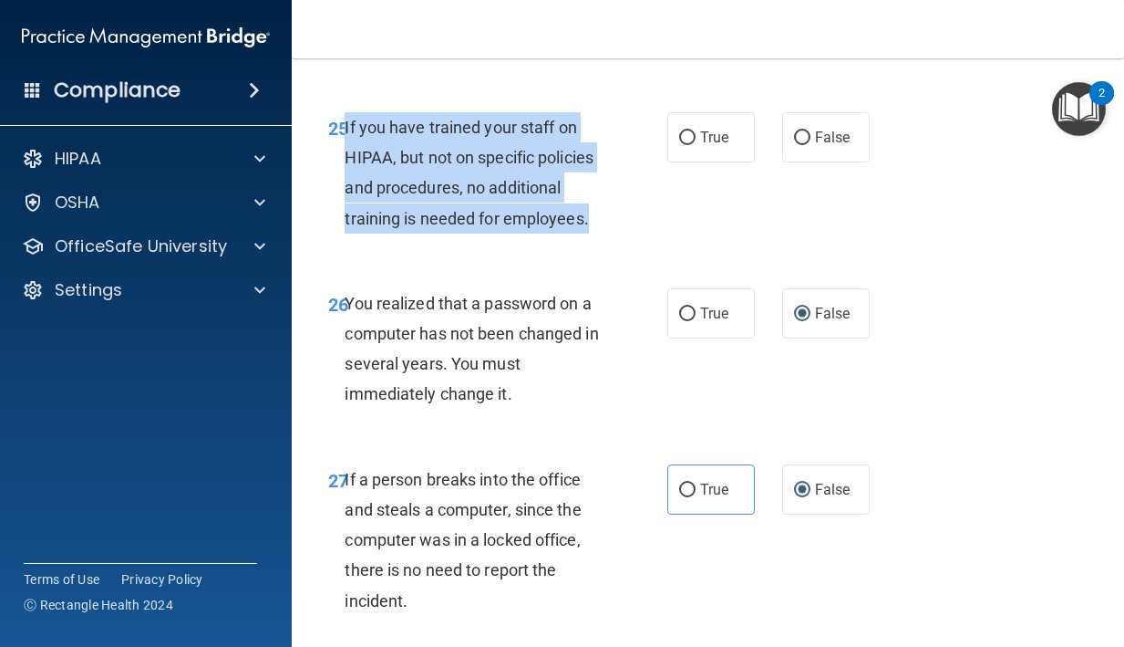
copy span "If you have trained your staff on HIPAA, but not on specific policies and proce…"
click at [819, 146] on span "False" at bounding box center [833, 137] width 36 height 17
click at [811, 145] on input "False" at bounding box center [802, 138] width 16 height 14
radio input "true"
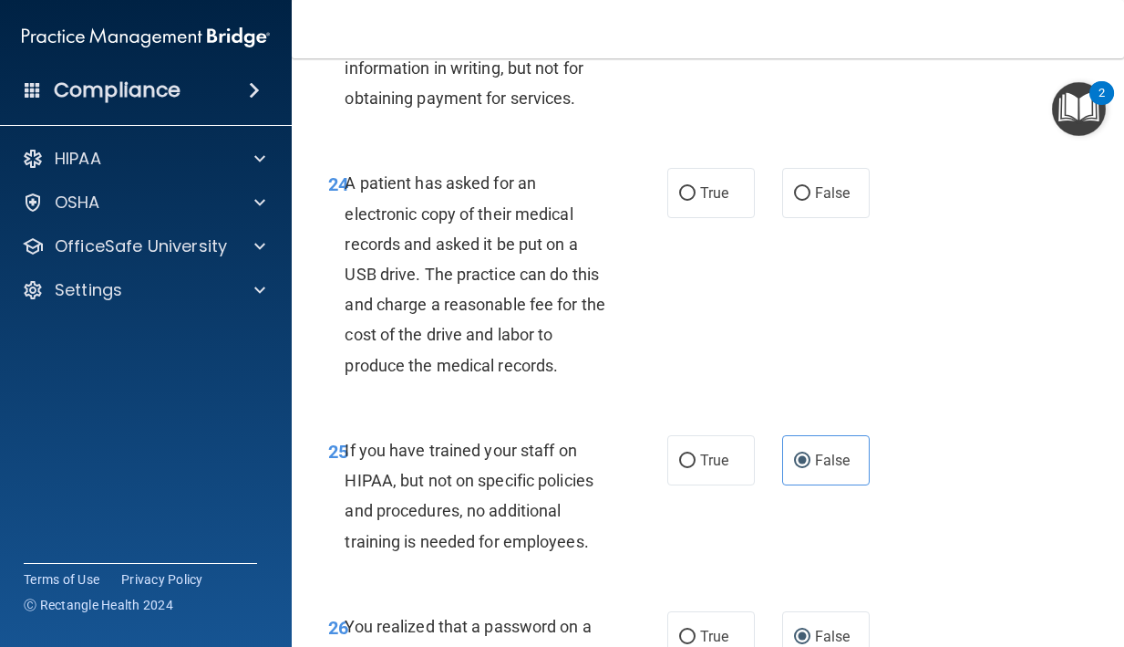
scroll to position [4404, 0]
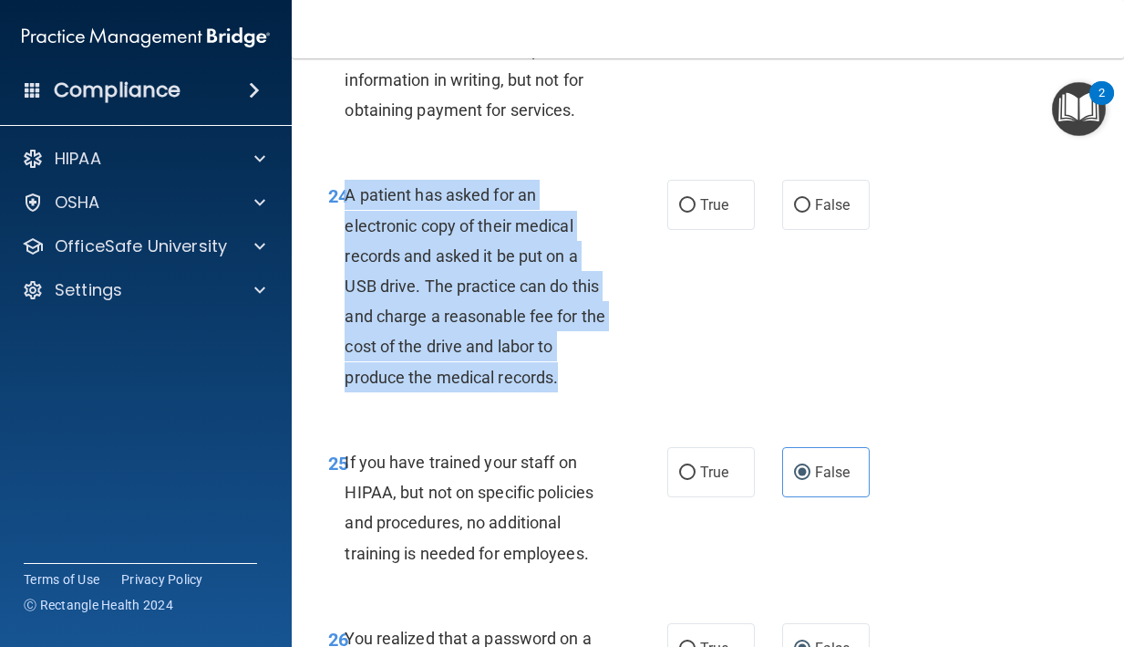
drag, startPoint x: 562, startPoint y: 410, endPoint x: 349, endPoint y: 230, distance: 278.9
click at [349, 230] on div "A patient has asked for an electronic copy of their medical records and asked i…" at bounding box center [482, 286] width 275 height 212
copy span "A patient has asked for an electronic copy of their medical records and asked i…"
click at [685, 230] on label "True" at bounding box center [712, 205] width 88 height 50
click at [685, 212] on input "True" at bounding box center [687, 206] width 16 height 14
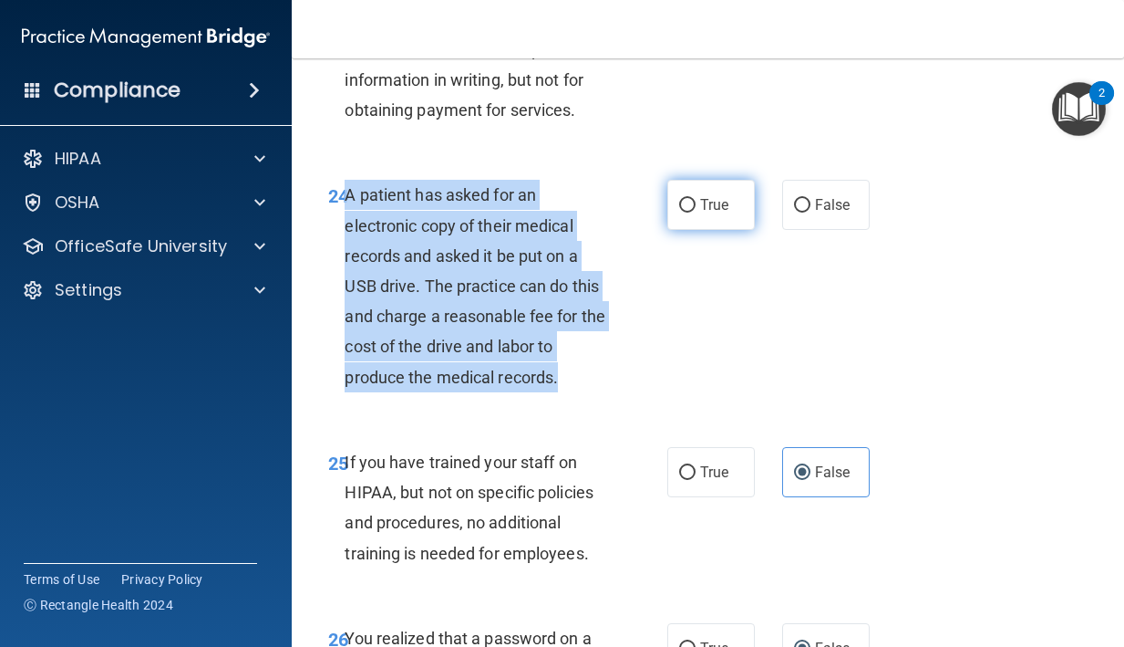
radio input "true"
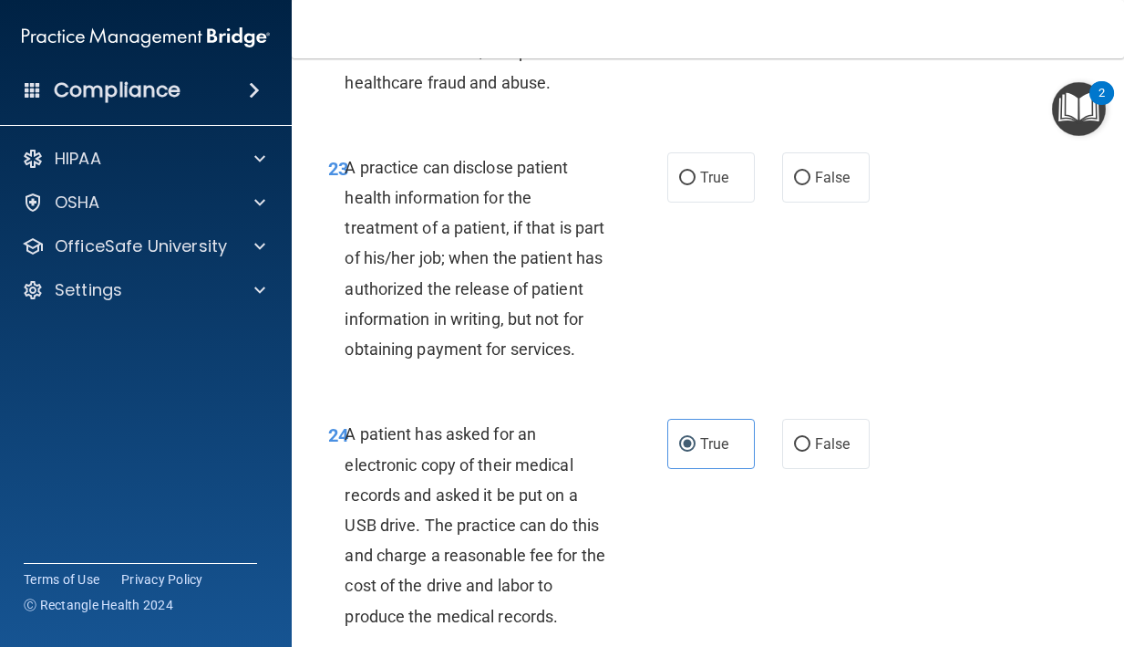
scroll to position [4165, 0]
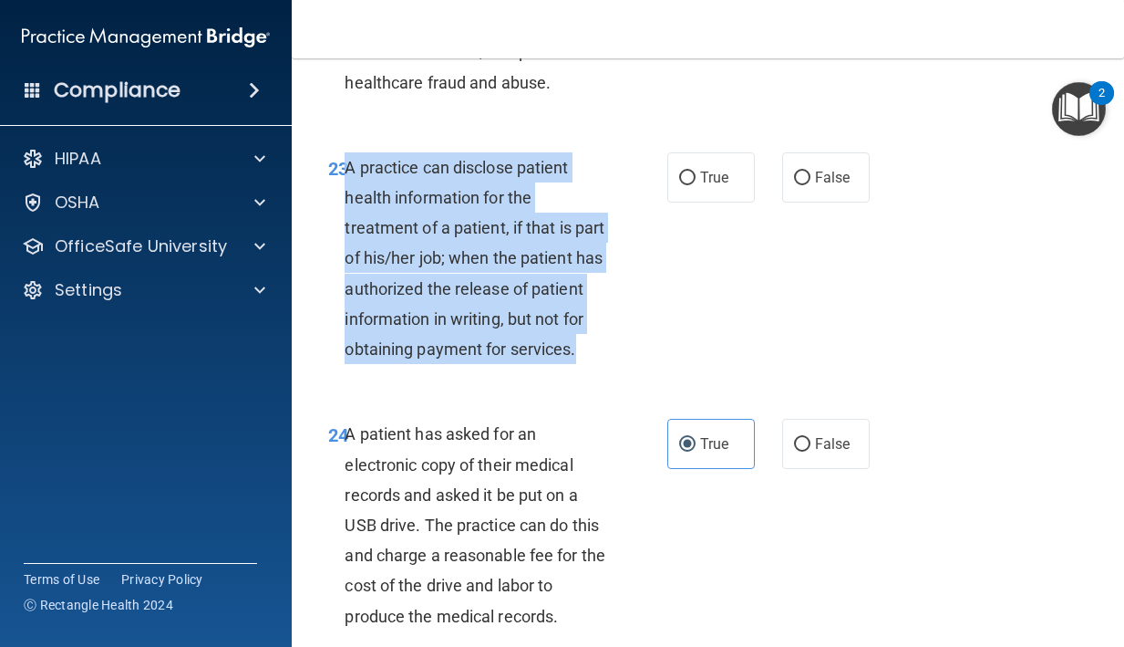
drag, startPoint x: 413, startPoint y: 380, endPoint x: 350, endPoint y: 173, distance: 216.4
click at [350, 173] on div "A practice can disclose patient health information for the treatment of a patie…" at bounding box center [482, 258] width 275 height 212
click at [809, 181] on input "False" at bounding box center [802, 178] width 16 height 14
radio input "true"
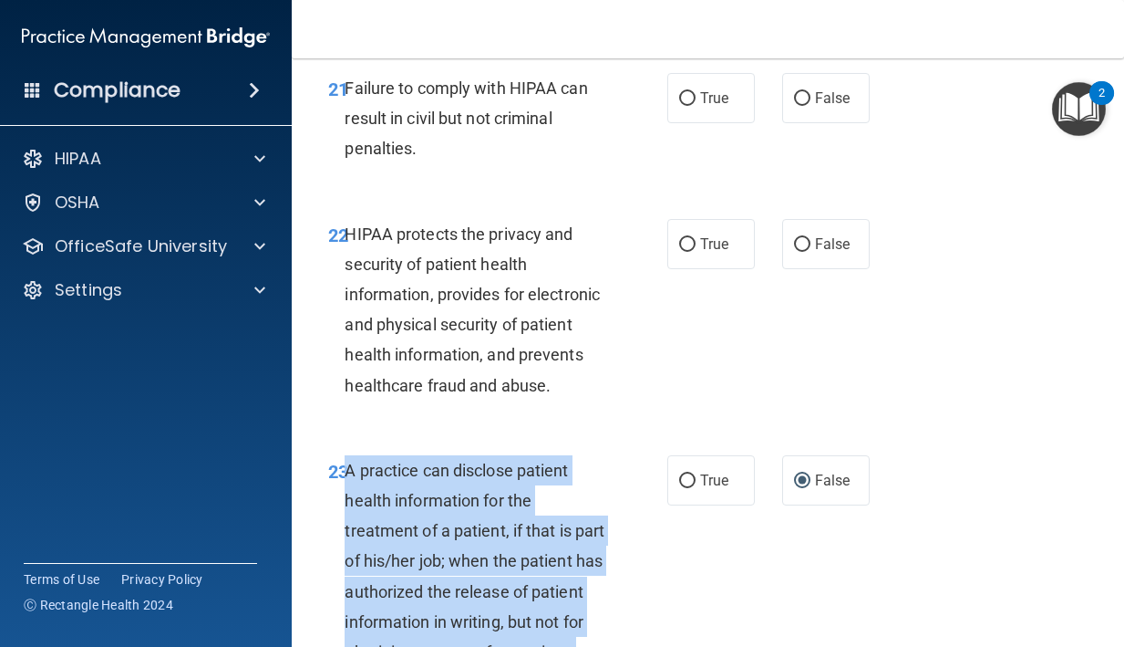
scroll to position [3828, 0]
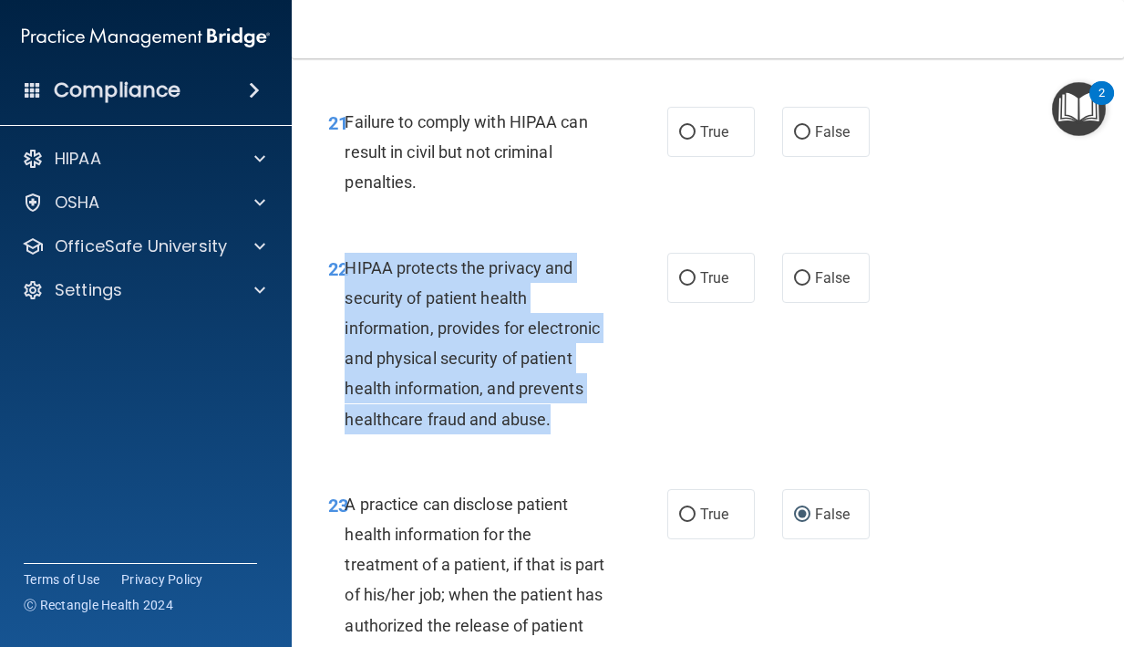
drag, startPoint x: 347, startPoint y: 275, endPoint x: 558, endPoint y: 431, distance: 262.7
click at [558, 431] on div "HIPAA protects the privacy and security of patient health information, provides…" at bounding box center [482, 343] width 275 height 181
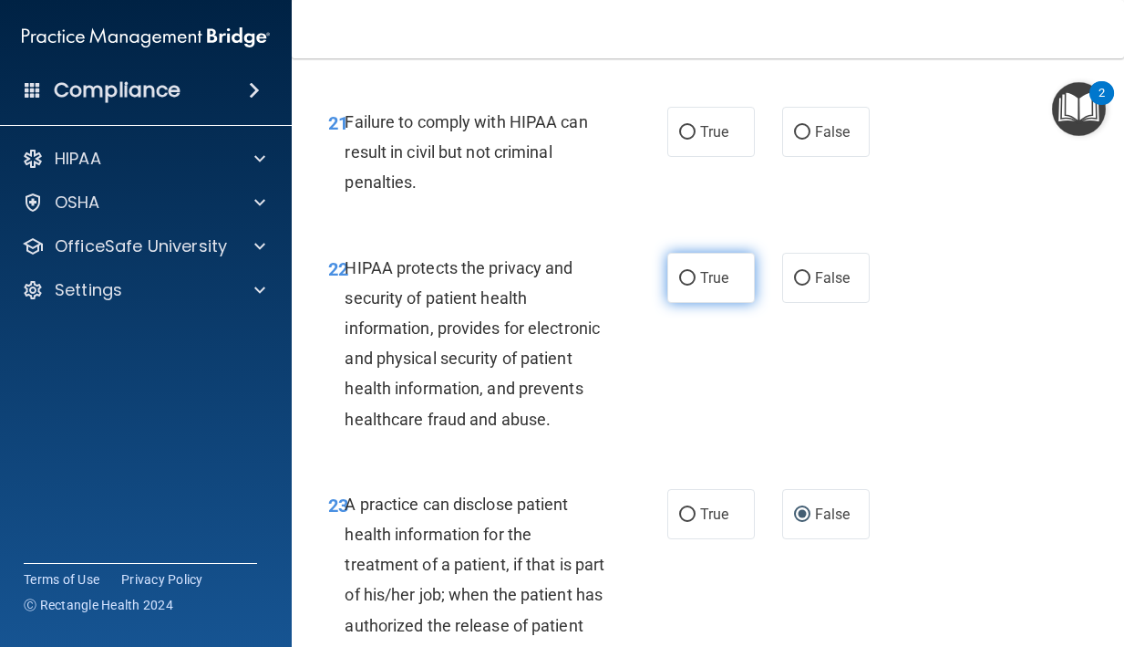
click at [710, 271] on span "True" at bounding box center [714, 277] width 28 height 17
click at [696, 272] on input "True" at bounding box center [687, 279] width 16 height 14
radio input "true"
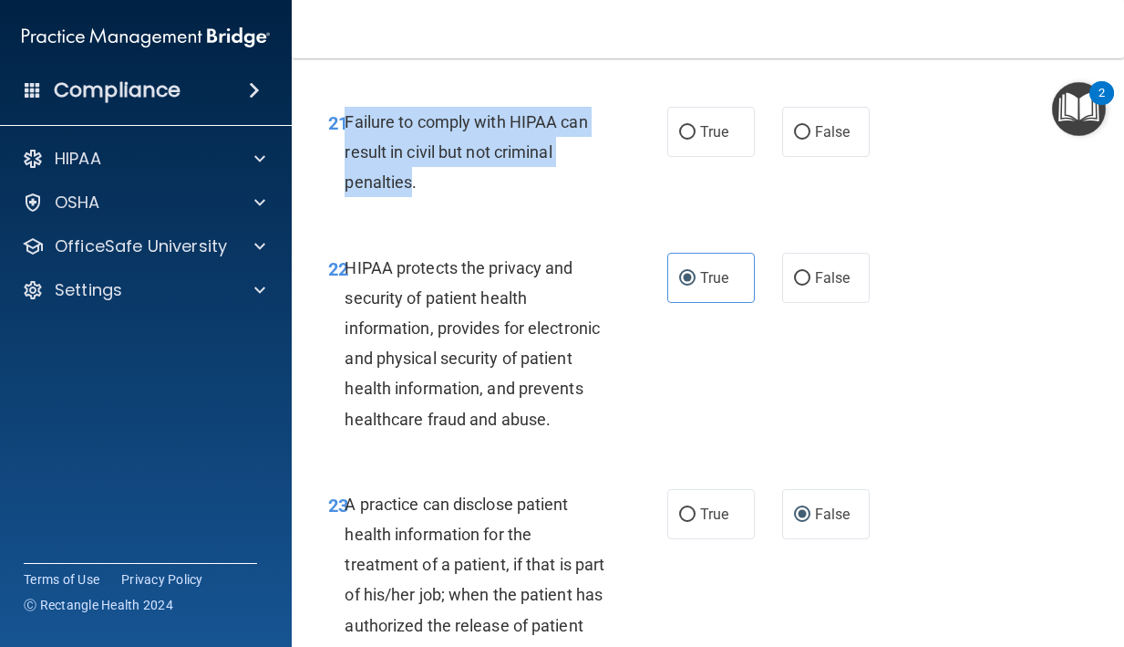
drag, startPoint x: 410, startPoint y: 175, endPoint x: 347, endPoint y: 125, distance: 81.2
click at [347, 125] on span "Failure to comply with HIPAA can result in civil but not criminal penalties." at bounding box center [466, 151] width 243 height 79
click at [807, 119] on label "False" at bounding box center [826, 132] width 88 height 50
click at [807, 126] on input "False" at bounding box center [802, 133] width 16 height 14
radio input "true"
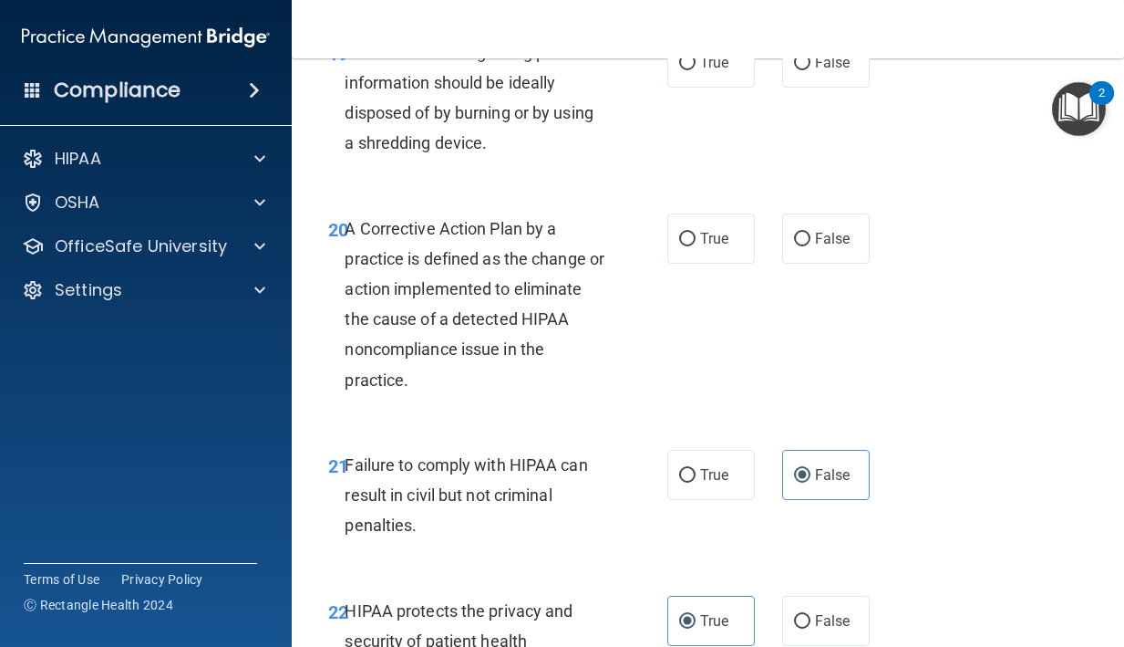
scroll to position [3484, 0]
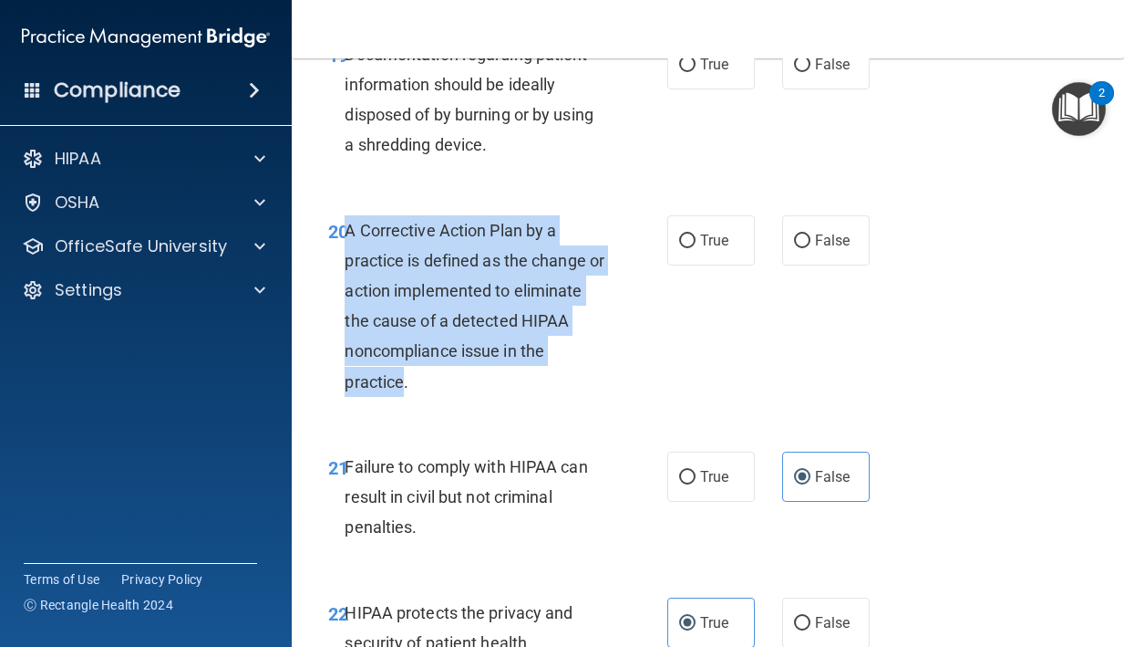
drag, startPoint x: 406, startPoint y: 378, endPoint x: 349, endPoint y: 236, distance: 152.2
click at [349, 236] on span "A Corrective Action Plan by a practice is defined as the change or action imple…" at bounding box center [475, 306] width 260 height 171
click at [699, 230] on label "True" at bounding box center [712, 240] width 88 height 50
click at [696, 234] on input "True" at bounding box center [687, 241] width 16 height 14
radio input "true"
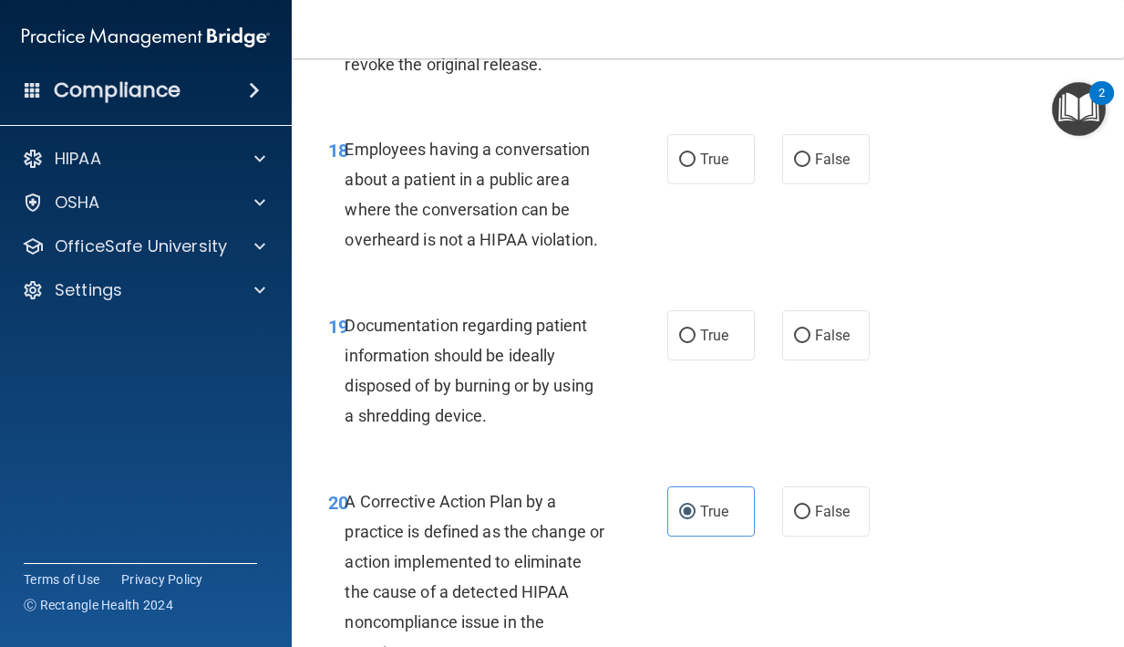
scroll to position [3212, 0]
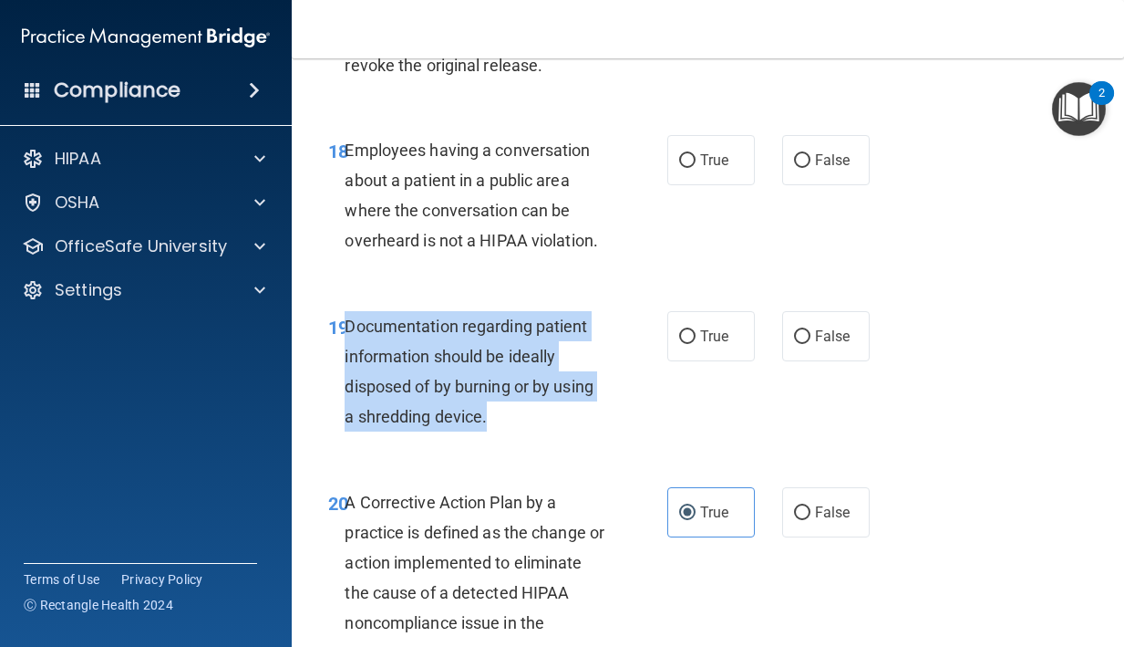
drag, startPoint x: 495, startPoint y: 414, endPoint x: 348, endPoint y: 332, distance: 168.2
click at [347, 332] on div "Documentation regarding patient information should be ideally disposed of by bu…" at bounding box center [482, 371] width 275 height 121
click at [452, 342] on div "Documentation regarding patient information should be ideally disposed of by bu…" at bounding box center [482, 371] width 275 height 121
drag, startPoint x: 493, startPoint y: 416, endPoint x: 350, endPoint y: 323, distance: 170.7
click at [350, 323] on div "Documentation regarding patient information should be ideally disposed of by bu…" at bounding box center [482, 371] width 275 height 121
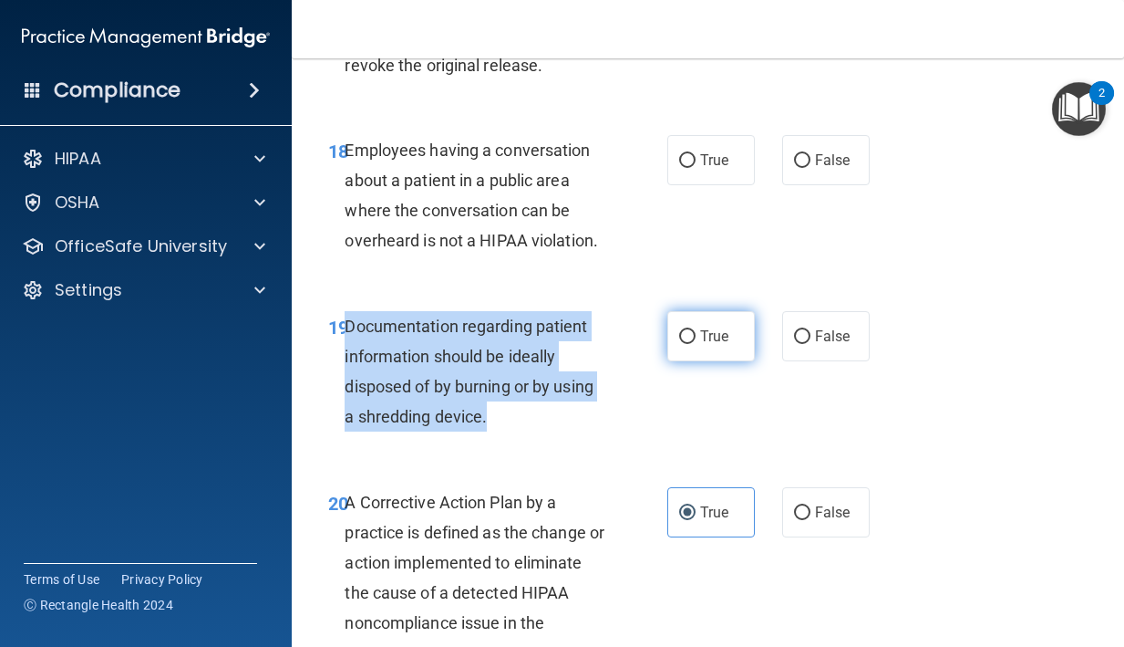
click at [690, 336] on input "True" at bounding box center [687, 337] width 16 height 14
radio input "true"
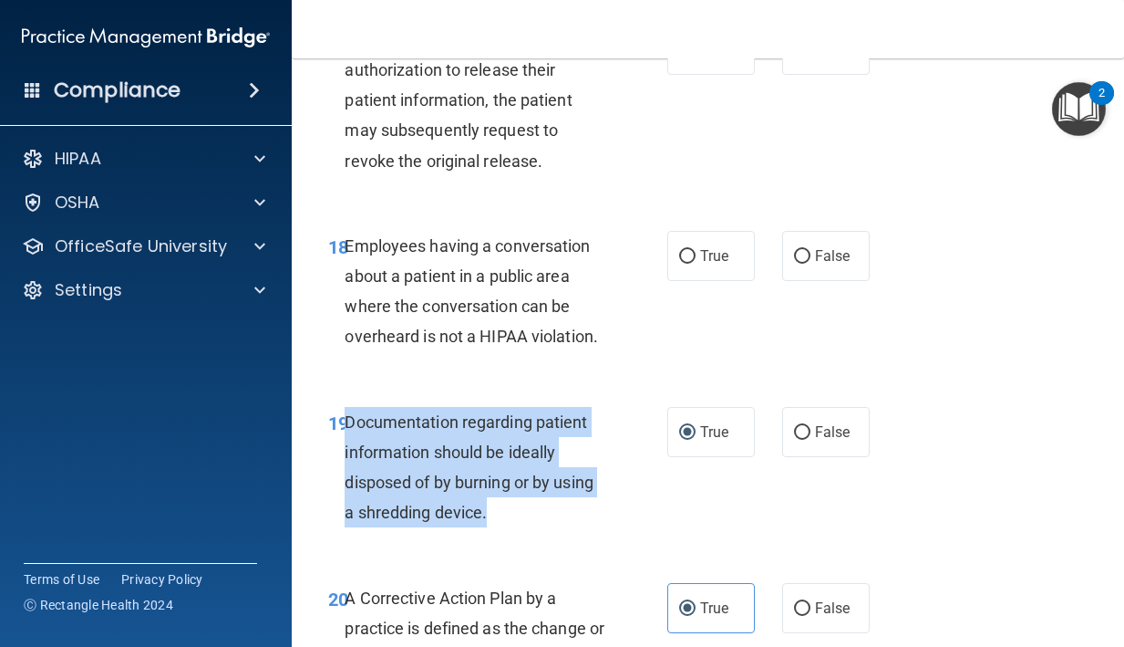
scroll to position [3110, 0]
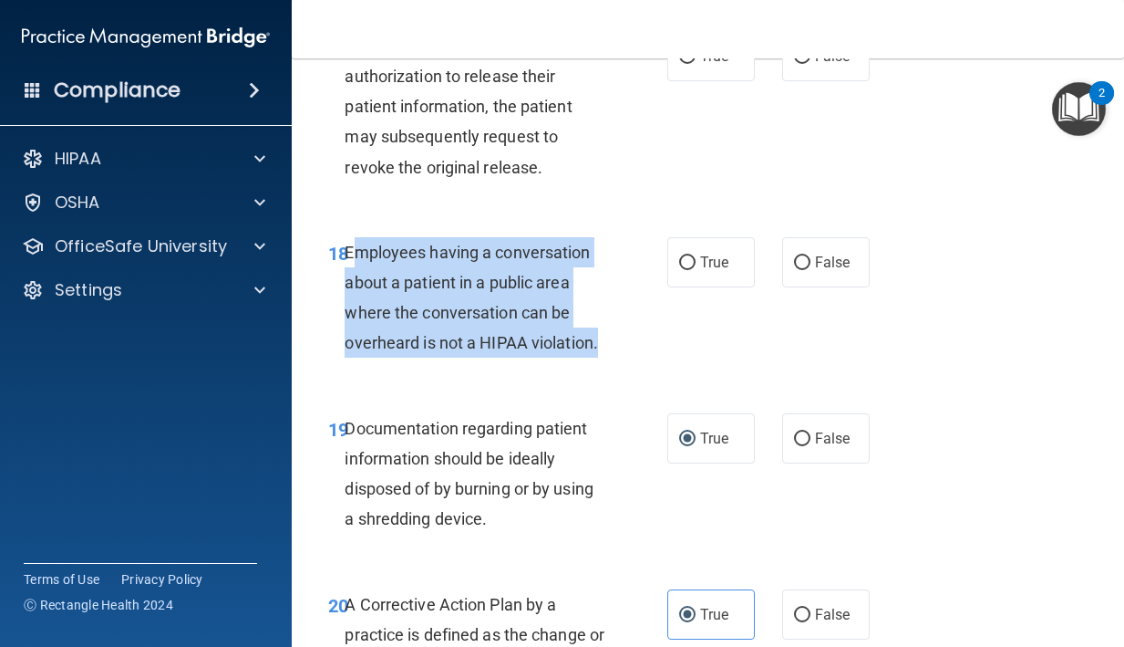
drag, startPoint x: 602, startPoint y: 347, endPoint x: 348, endPoint y: 256, distance: 269.4
click at [349, 256] on div "Employees having a conversation about a patient in a public area where the conv…" at bounding box center [482, 297] width 275 height 121
click at [681, 268] on input "True" at bounding box center [687, 263] width 16 height 14
radio input "true"
click at [773, 265] on div "True False" at bounding box center [773, 262] width 211 height 50
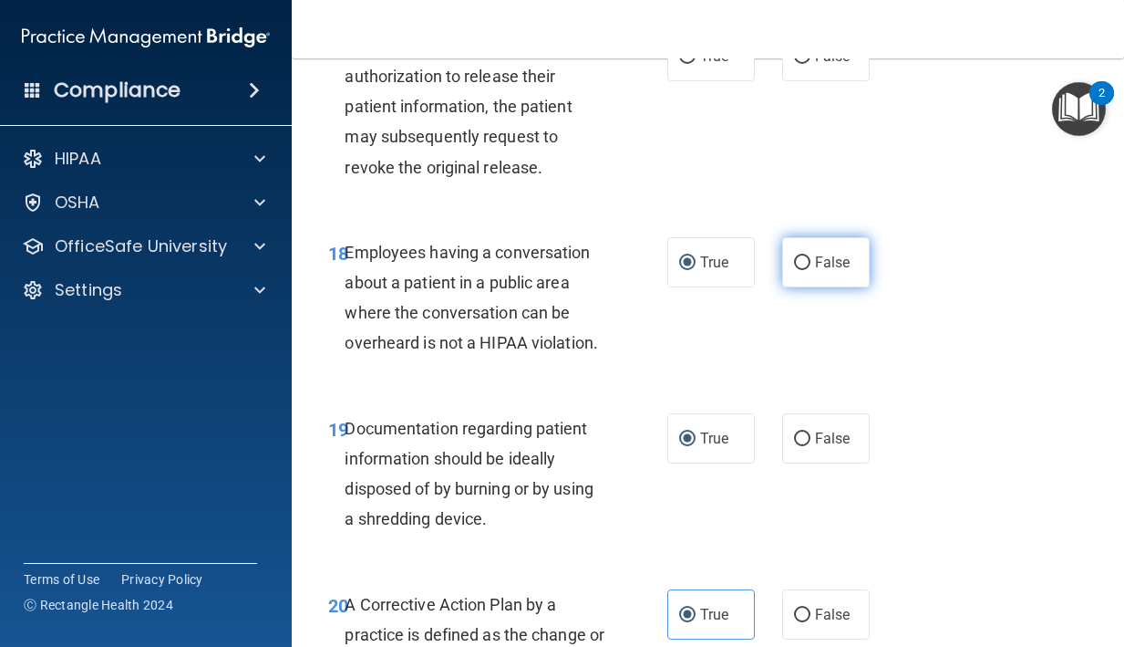
click at [802, 264] on input "False" at bounding box center [802, 263] width 16 height 14
radio input "true"
radio input "false"
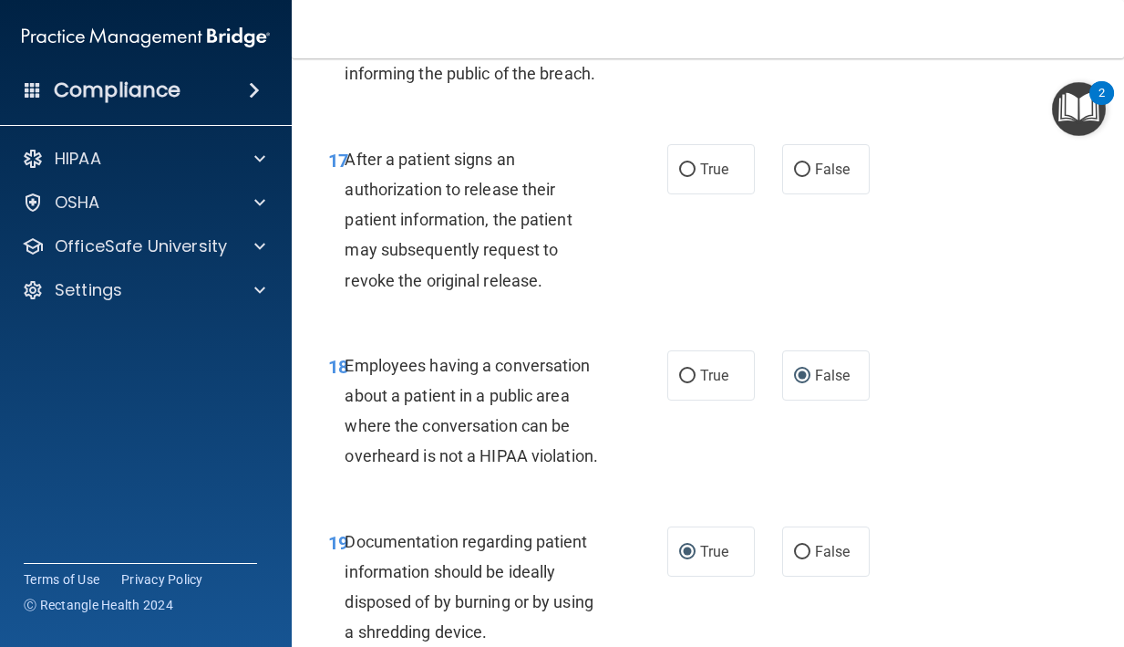
scroll to position [2990, 0]
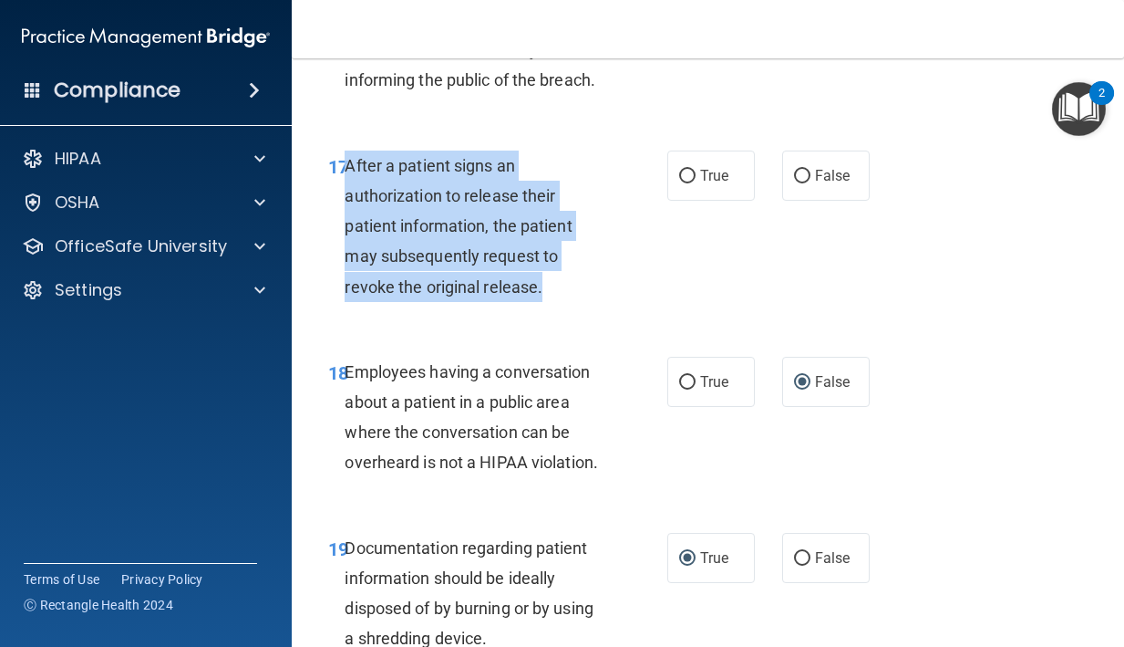
drag, startPoint x: 544, startPoint y: 283, endPoint x: 349, endPoint y: 178, distance: 221.6
click at [349, 178] on div "After a patient signs an authorization to release their patient information, th…" at bounding box center [482, 225] width 275 height 151
click at [692, 172] on input "True" at bounding box center [687, 177] width 16 height 14
radio input "true"
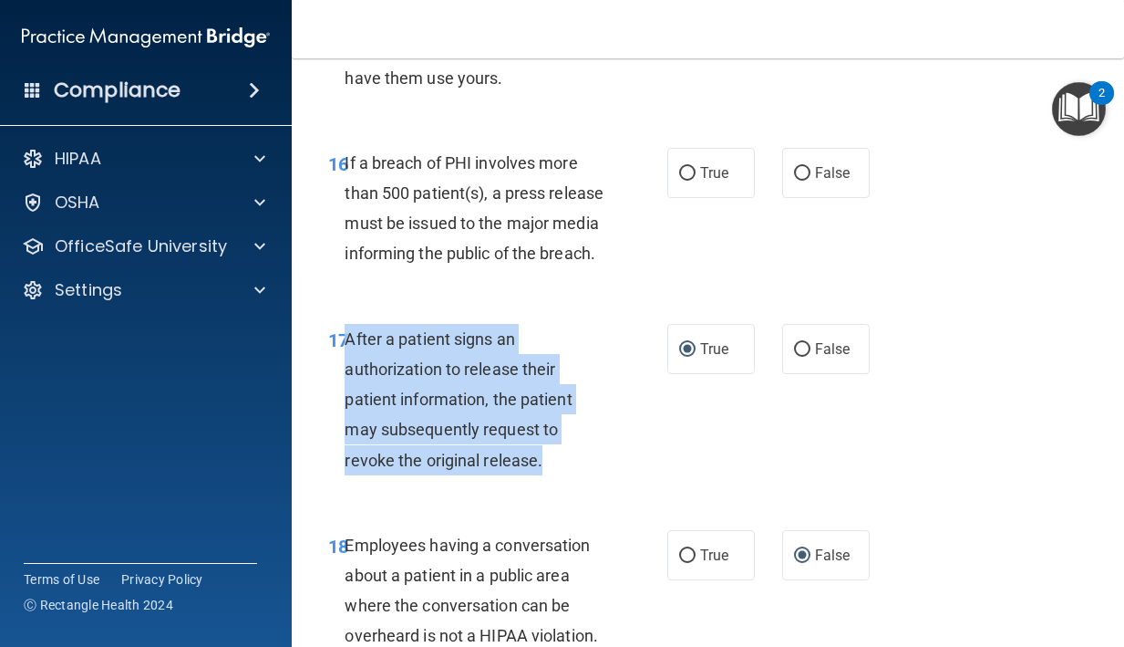
scroll to position [2691, 0]
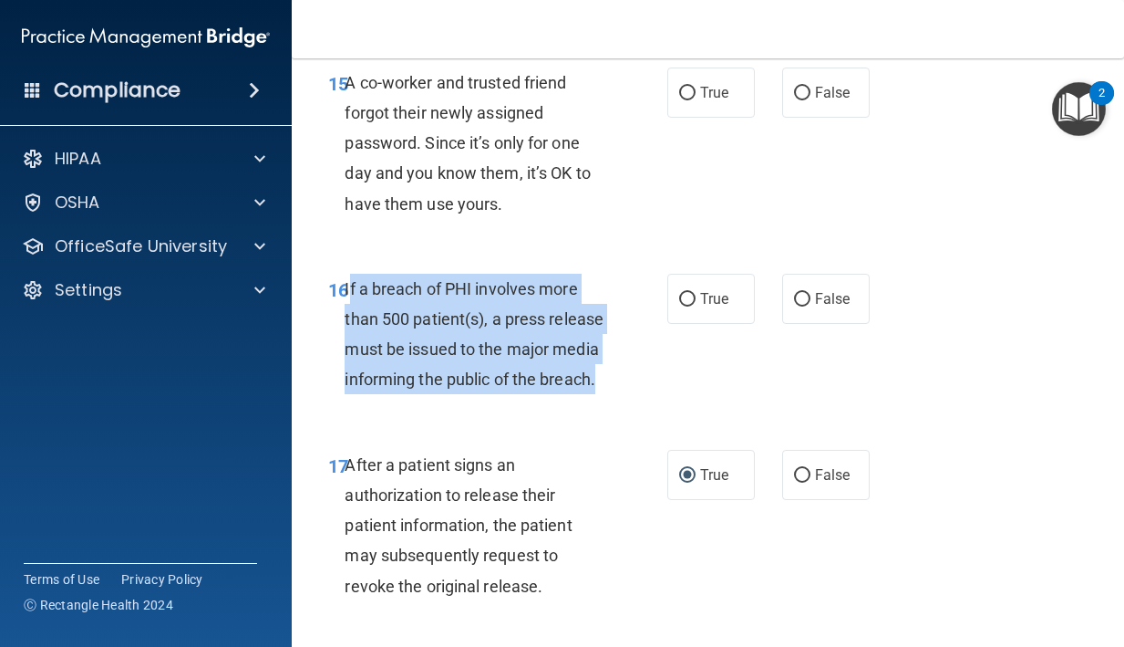
drag, startPoint x: 606, startPoint y: 378, endPoint x: 349, endPoint y: 291, distance: 271.7
click at [349, 291] on div "If a breach of PHI involves more than 500 patient(s), a press release must be i…" at bounding box center [482, 334] width 275 height 121
click at [694, 303] on input "True" at bounding box center [687, 300] width 16 height 14
radio input "true"
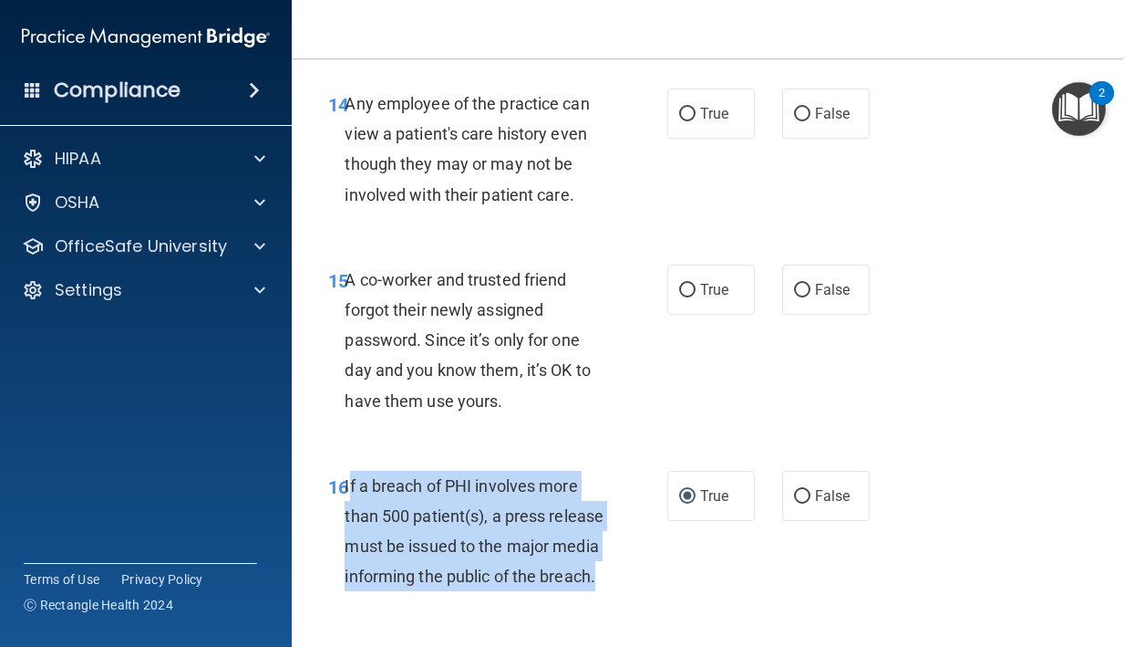
scroll to position [2482, 0]
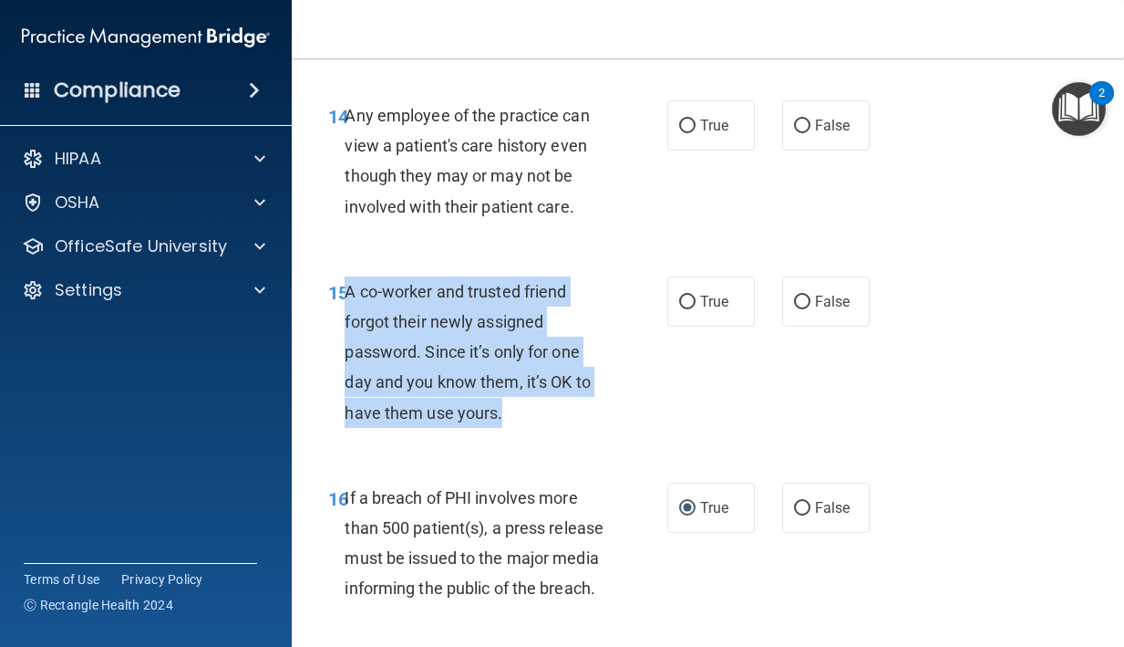
drag, startPoint x: 505, startPoint y: 416, endPoint x: 348, endPoint y: 295, distance: 198.3
click at [348, 295] on div "A co-worker and trusted friend forgot their newly assigned password. Since it’s…" at bounding box center [482, 351] width 275 height 151
click at [813, 294] on label "False" at bounding box center [826, 301] width 88 height 50
click at [811, 295] on input "False" at bounding box center [802, 302] width 16 height 14
radio input "true"
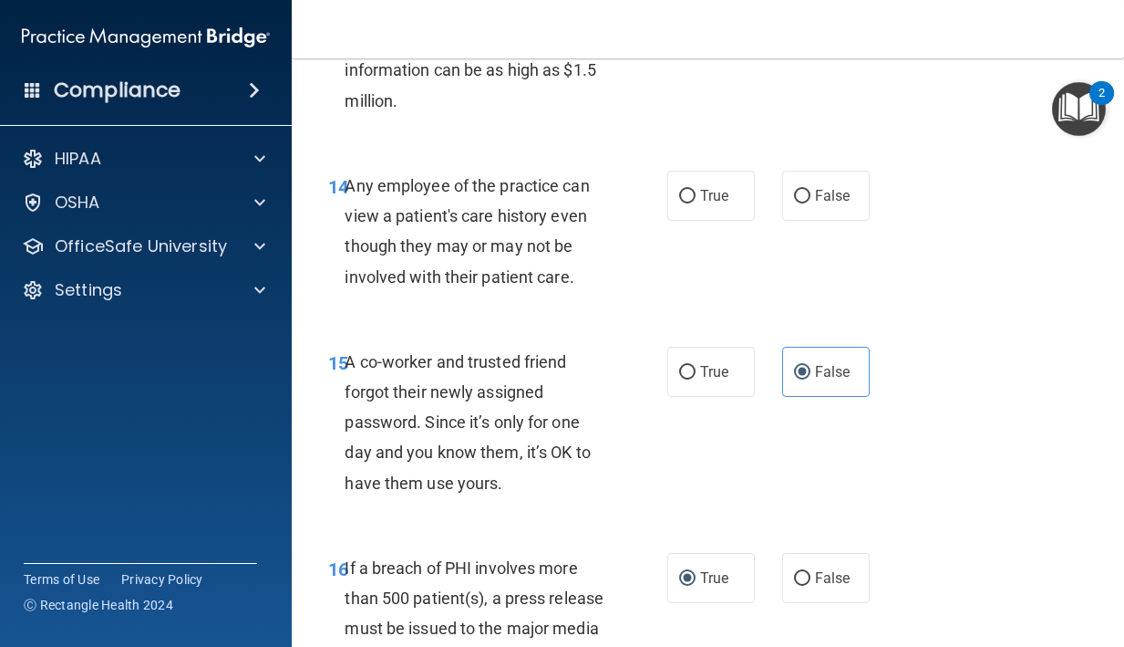
scroll to position [2398, 0]
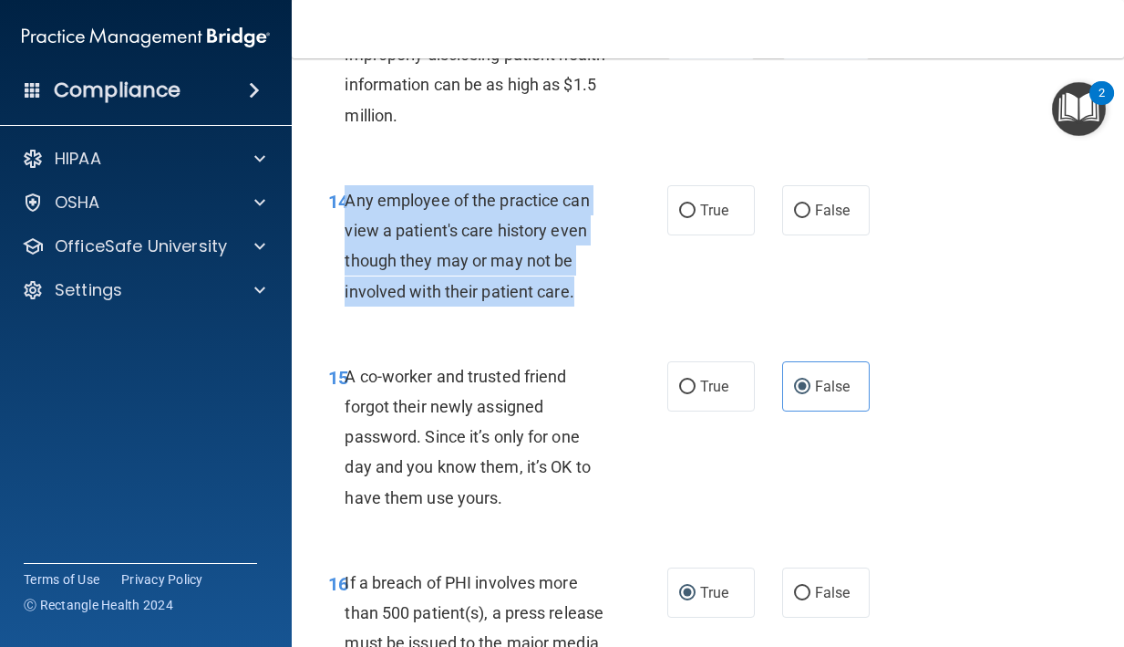
drag, startPoint x: 575, startPoint y: 296, endPoint x: 349, endPoint y: 202, distance: 244.4
click at [350, 202] on div "Any employee of the practice can view a patient's care history even though they…" at bounding box center [482, 245] width 275 height 121
click at [791, 210] on label "False" at bounding box center [826, 210] width 88 height 50
click at [794, 210] on input "False" at bounding box center [802, 211] width 16 height 14
radio input "true"
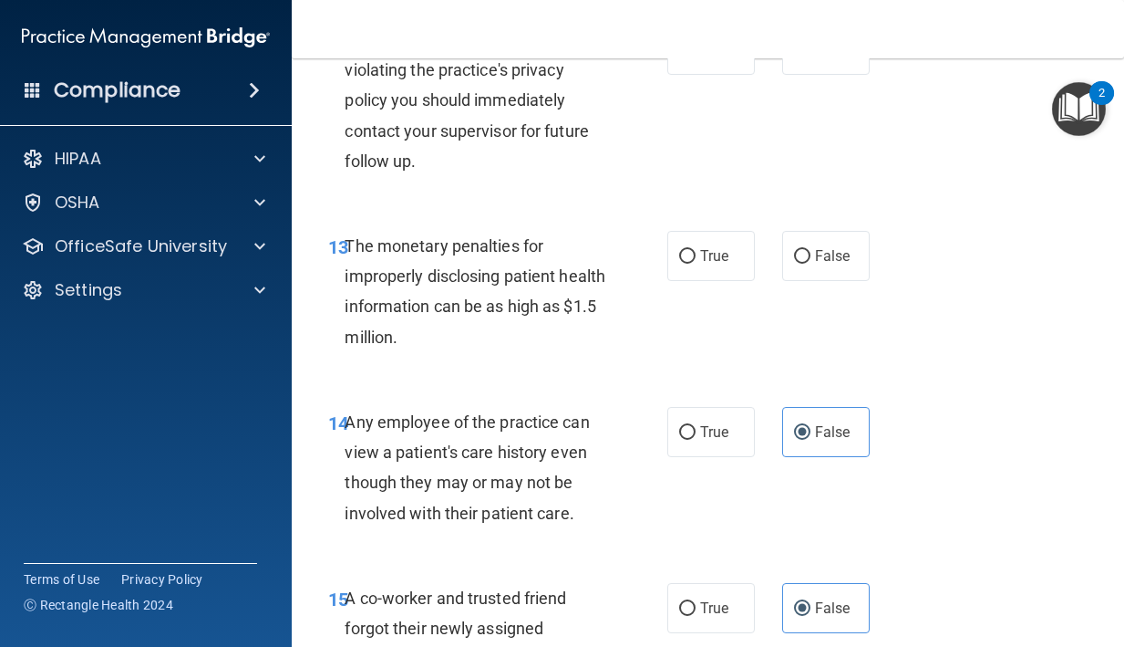
scroll to position [2137, 0]
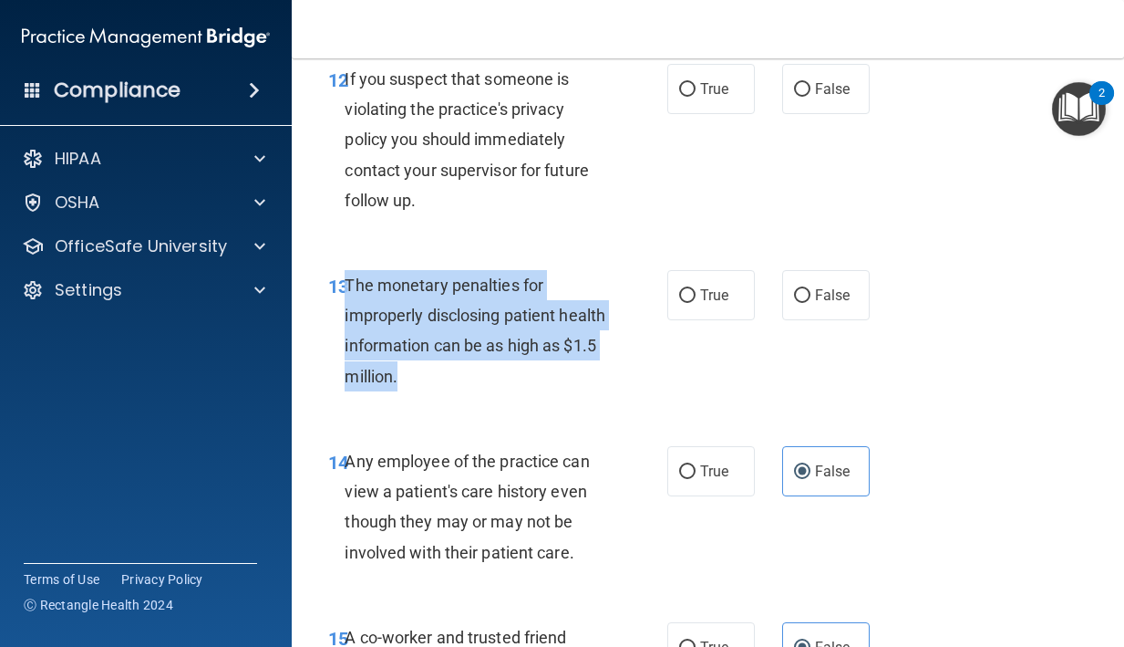
drag, startPoint x: 477, startPoint y: 374, endPoint x: 345, endPoint y: 295, distance: 154.2
click at [347, 295] on div "The monetary penalties for improperly disclosing patient health information can…" at bounding box center [482, 330] width 275 height 121
click at [705, 292] on span "True" at bounding box center [714, 294] width 28 height 17
click at [696, 292] on input "True" at bounding box center [687, 296] width 16 height 14
radio input "true"
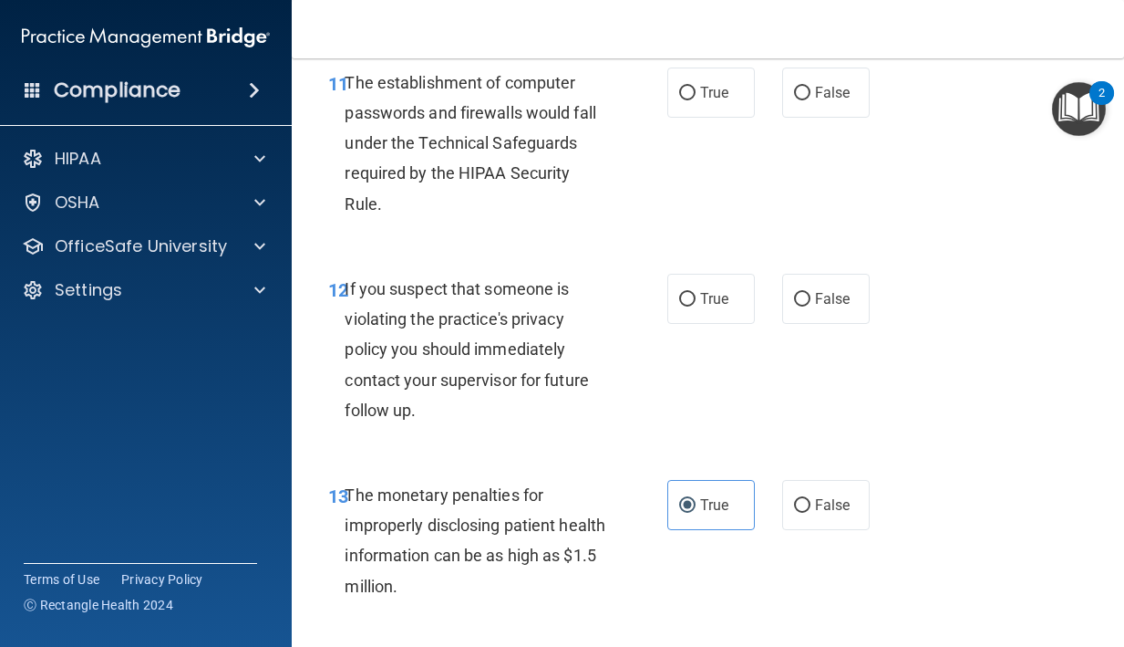
scroll to position [1878, 0]
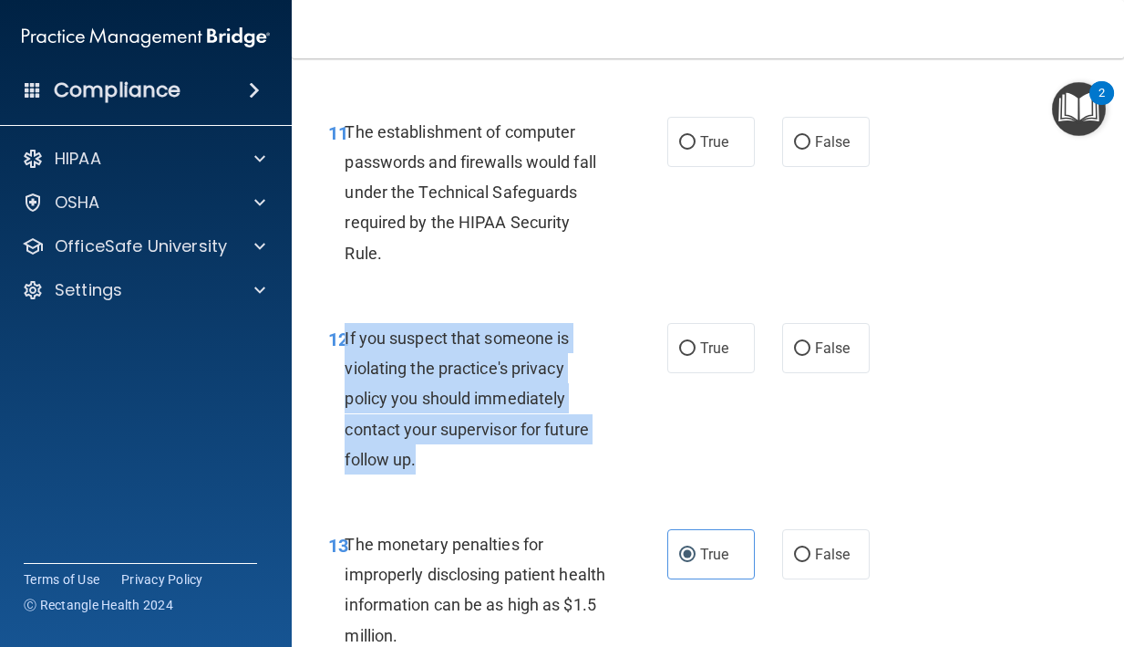
drag, startPoint x: 420, startPoint y: 450, endPoint x: 345, endPoint y: 326, distance: 144.8
click at [345, 326] on div "If you suspect that someone is violating the practice's privacy policy you shou…" at bounding box center [482, 398] width 275 height 151
click at [700, 346] on span "True" at bounding box center [714, 347] width 28 height 17
click at [696, 346] on input "True" at bounding box center [687, 349] width 16 height 14
radio input "true"
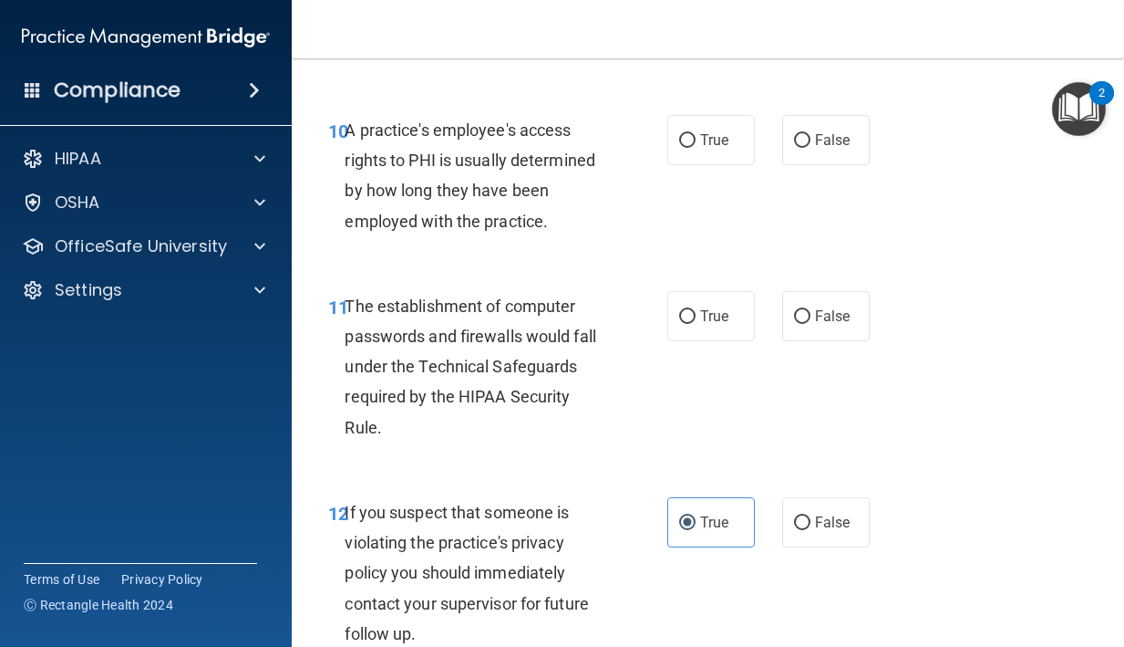
scroll to position [1687, 0]
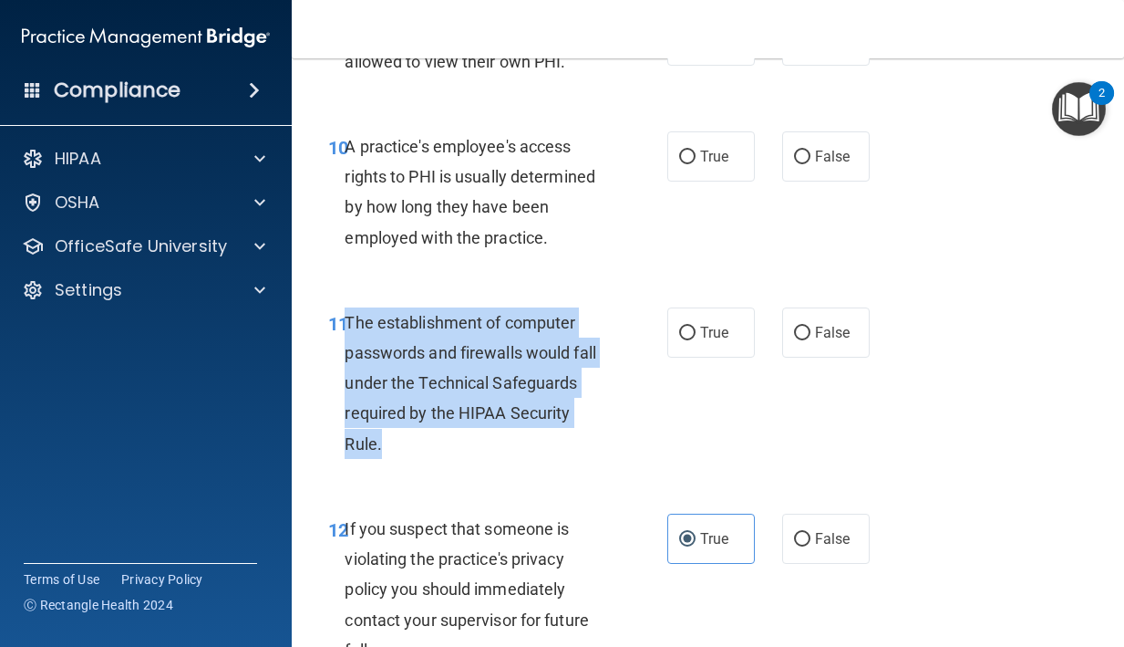
drag, startPoint x: 384, startPoint y: 442, endPoint x: 347, endPoint y: 329, distance: 119.1
click at [347, 329] on div "The establishment of computer passwords and firewalls would fall under the Tech…" at bounding box center [482, 382] width 275 height 151
click at [698, 316] on label "True" at bounding box center [712, 332] width 88 height 50
click at [696, 326] on input "True" at bounding box center [687, 333] width 16 height 14
radio input "true"
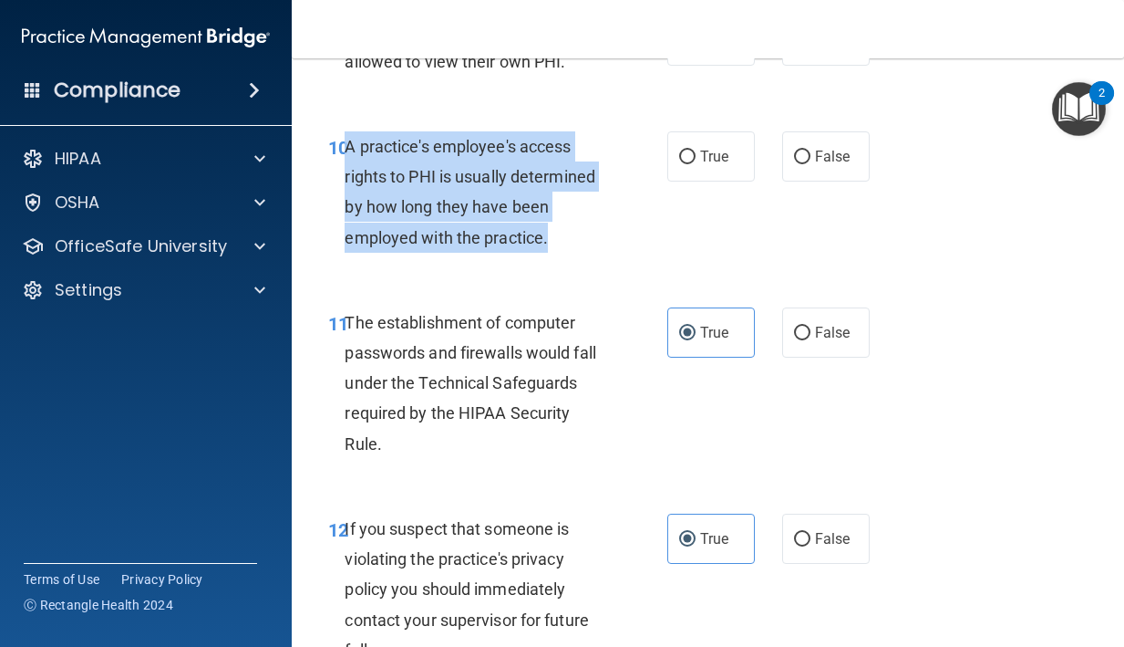
drag, startPoint x: 546, startPoint y: 239, endPoint x: 346, endPoint y: 153, distance: 218.2
click at [346, 153] on span "A practice's employee's access rights to PHI is usually determined by how long …" at bounding box center [470, 192] width 251 height 110
click at [794, 161] on input "False" at bounding box center [802, 157] width 16 height 14
radio input "true"
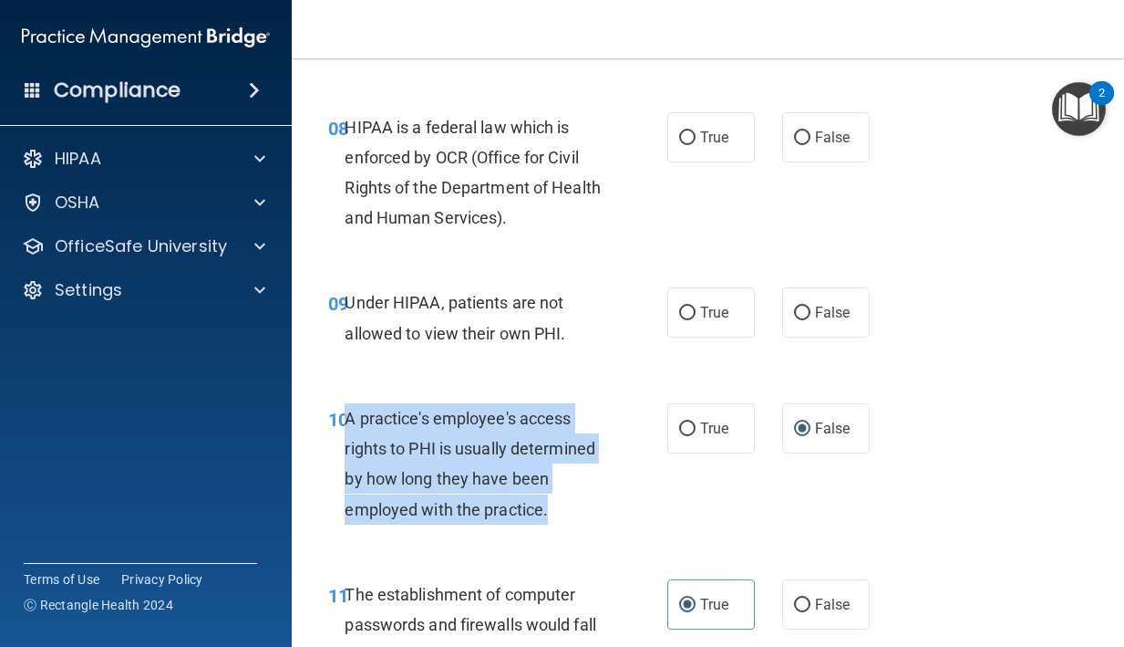
scroll to position [1406, 0]
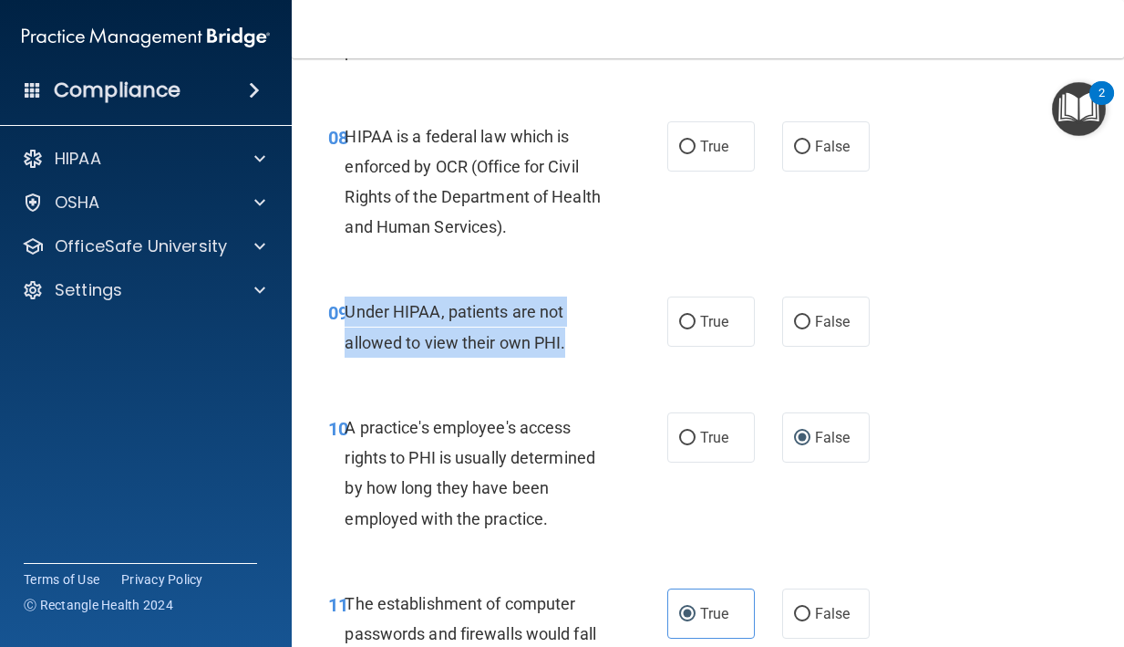
drag, startPoint x: 569, startPoint y: 340, endPoint x: 346, endPoint y: 314, distance: 225.0
click at [346, 314] on div "Under HIPAA, patients are not allowed to view their own PHI." at bounding box center [482, 326] width 275 height 60
click at [836, 160] on label "False" at bounding box center [826, 146] width 88 height 50
click at [811, 154] on input "False" at bounding box center [802, 147] width 16 height 14
radio input "true"
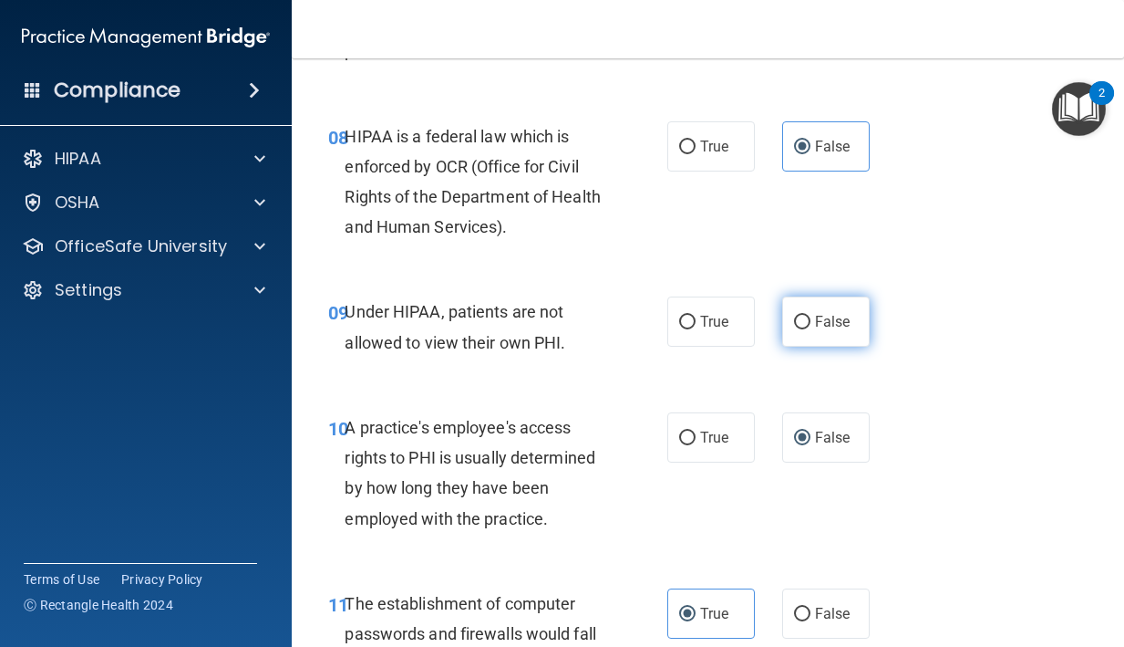
click at [832, 313] on span "False" at bounding box center [833, 321] width 36 height 17
click at [811, 316] on input "False" at bounding box center [802, 323] width 16 height 14
radio input "true"
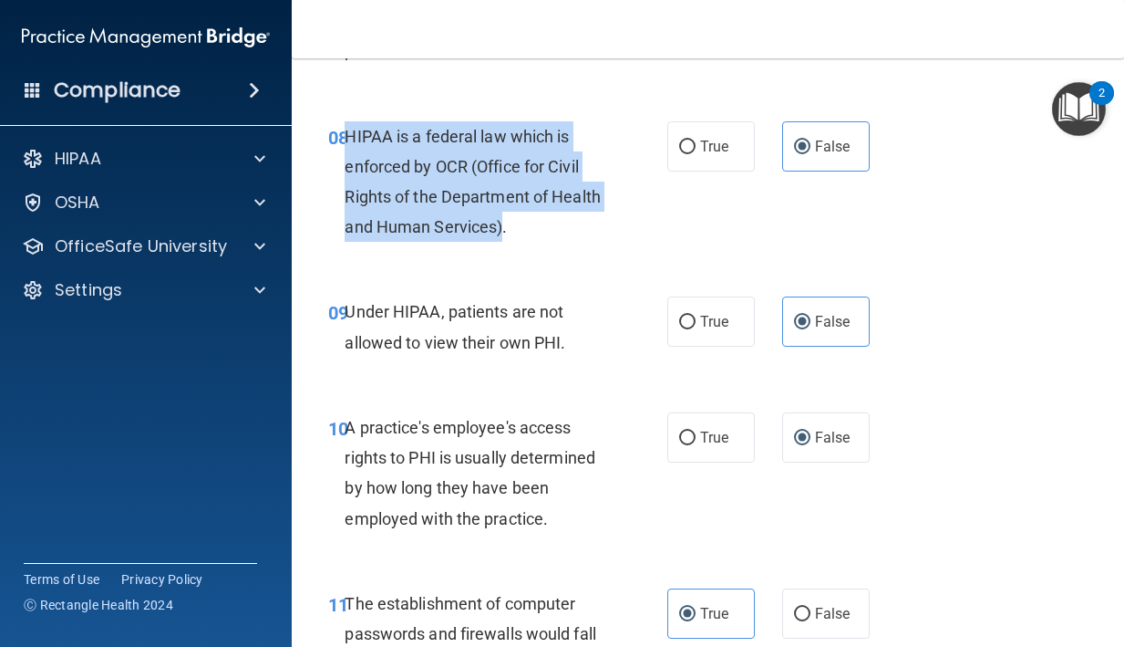
drag, startPoint x: 502, startPoint y: 223, endPoint x: 349, endPoint y: 137, distance: 175.6
click at [349, 137] on span "HIPAA is a federal law which is enforced by OCR (Office for Civil Rights of the…" at bounding box center [472, 182] width 255 height 110
click at [716, 138] on span "True" at bounding box center [714, 146] width 28 height 17
click at [696, 140] on input "True" at bounding box center [687, 147] width 16 height 14
radio input "true"
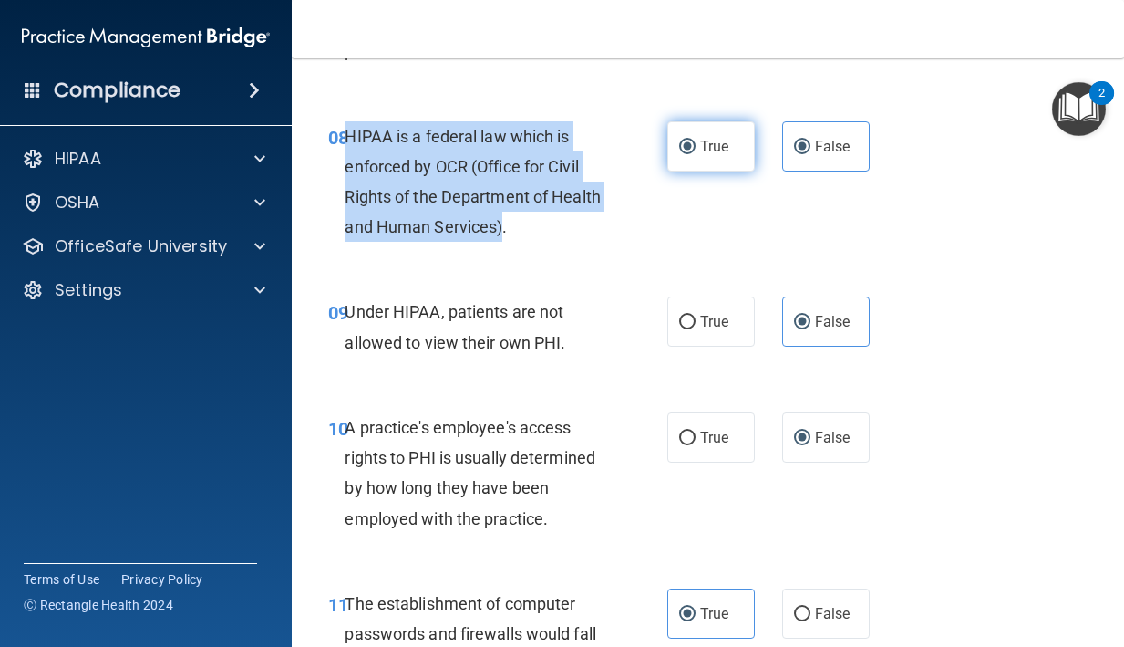
radio input "false"
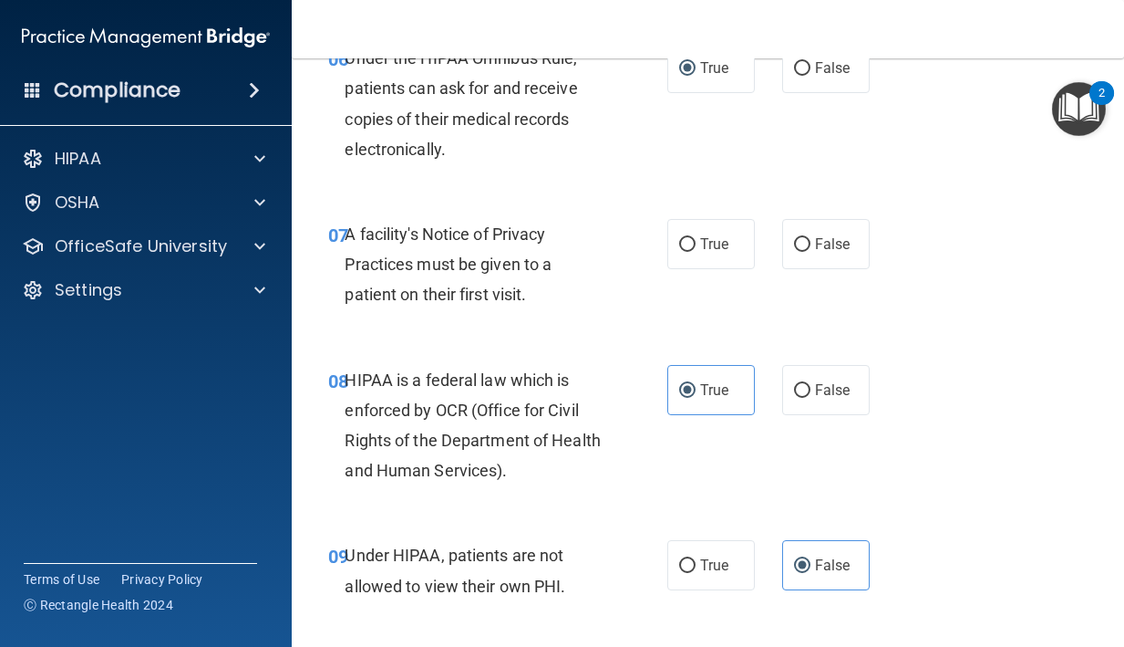
scroll to position [1148, 0]
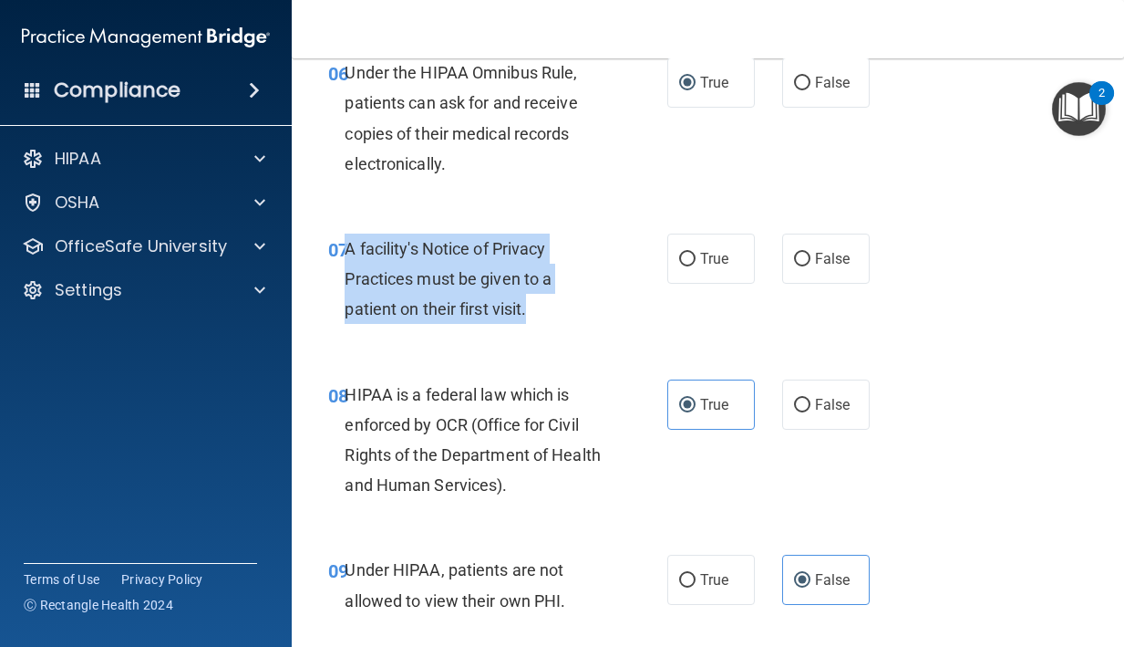
drag, startPoint x: 528, startPoint y: 310, endPoint x: 349, endPoint y: 257, distance: 186.4
click at [349, 257] on span "A facility's Notice of Privacy Practices must be given to a patient on their fi…" at bounding box center [448, 278] width 207 height 79
click at [689, 253] on input "True" at bounding box center [687, 260] width 16 height 14
radio input "true"
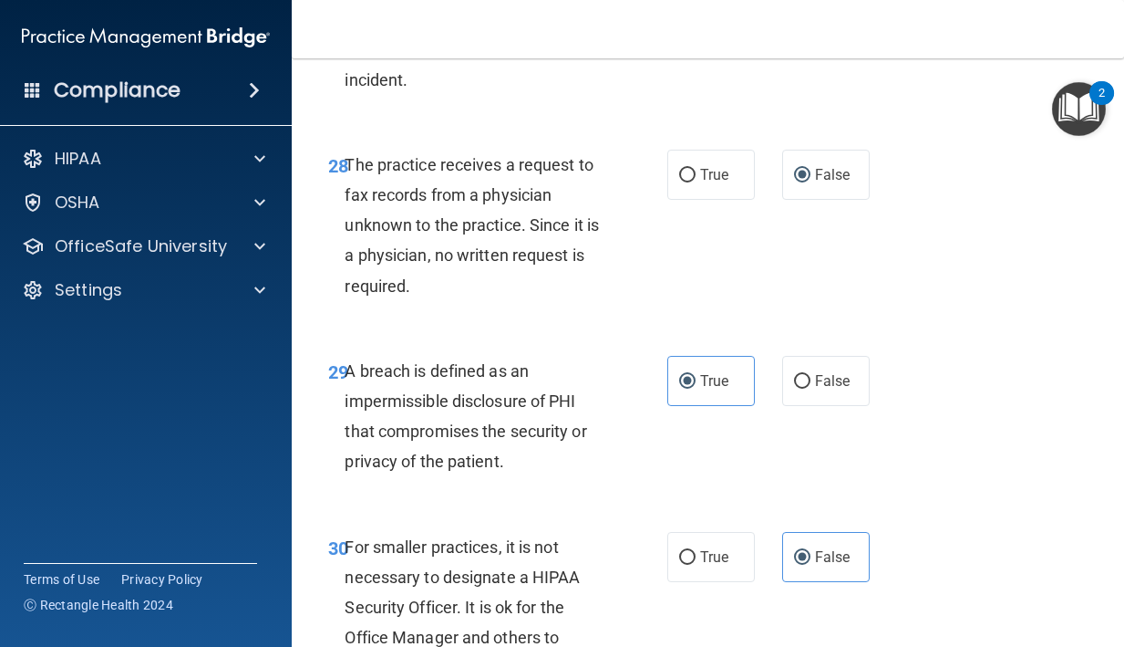
scroll to position [5477, 0]
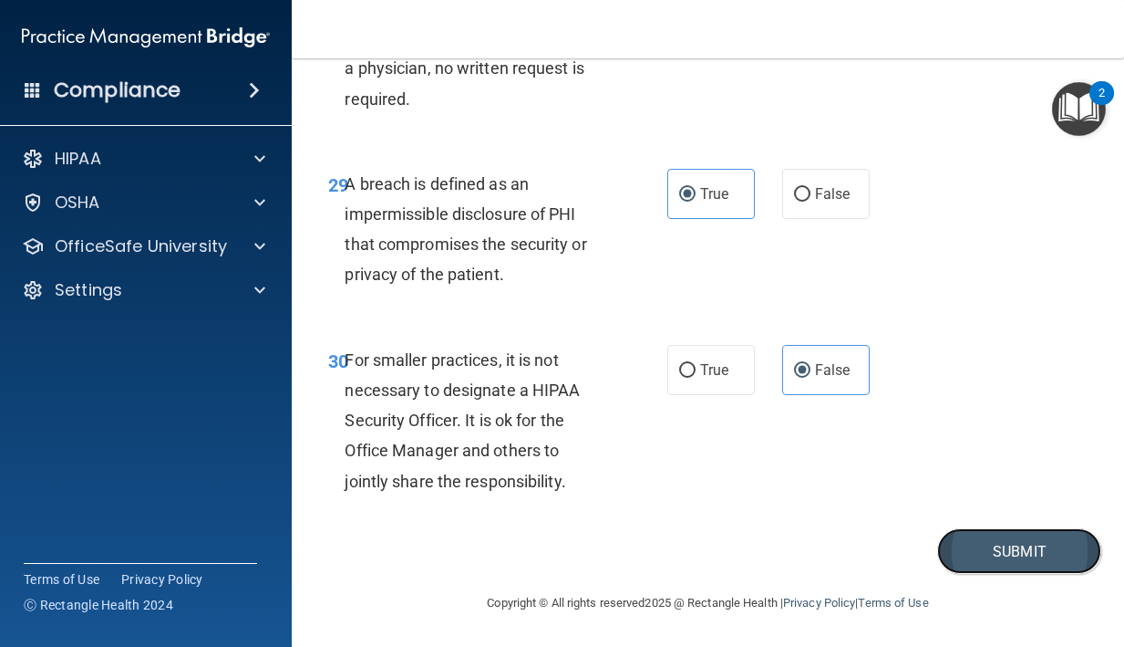
click at [1044, 541] on button "Submit" at bounding box center [1020, 551] width 164 height 47
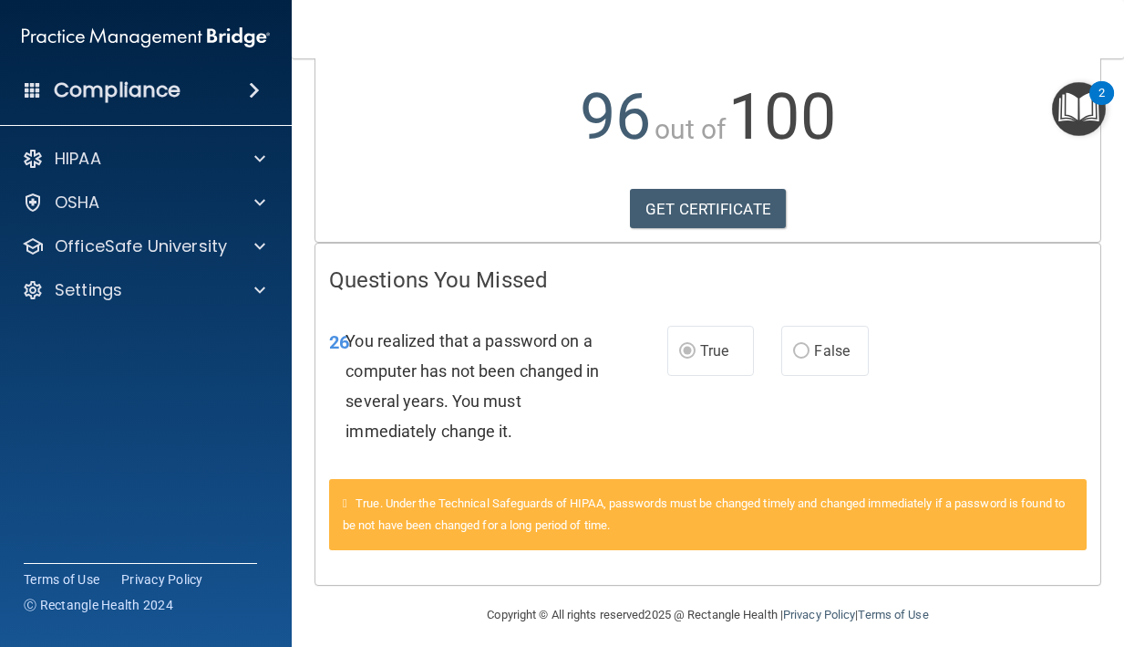
scroll to position [199, 0]
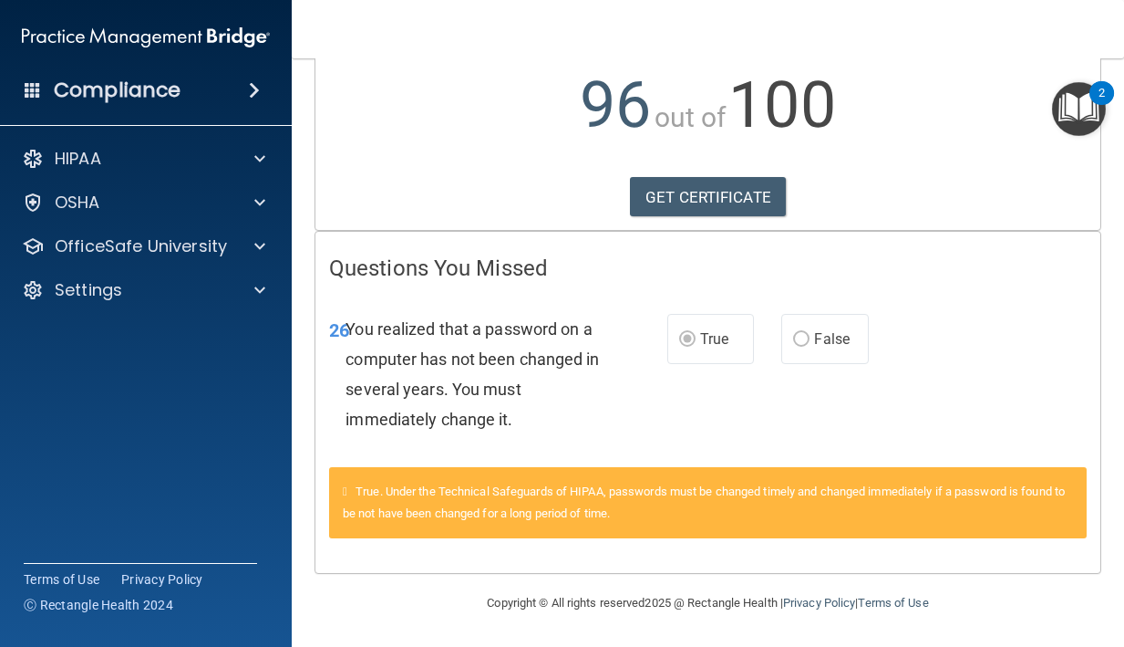
click at [347, 493] on icon at bounding box center [345, 491] width 5 height 12
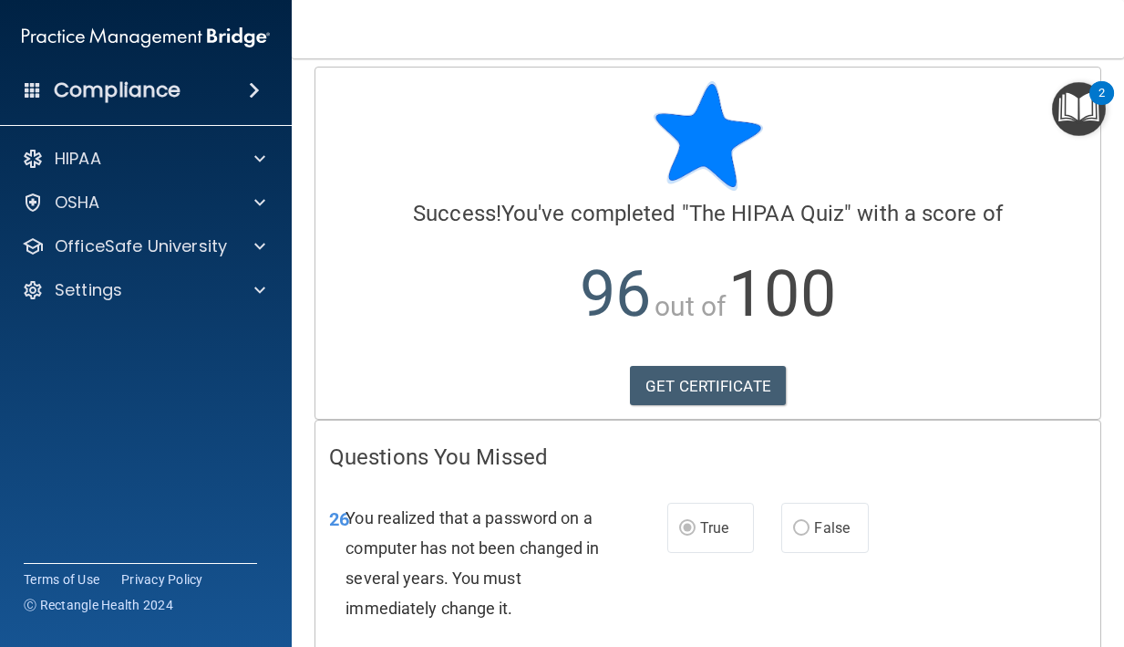
scroll to position [0, 0]
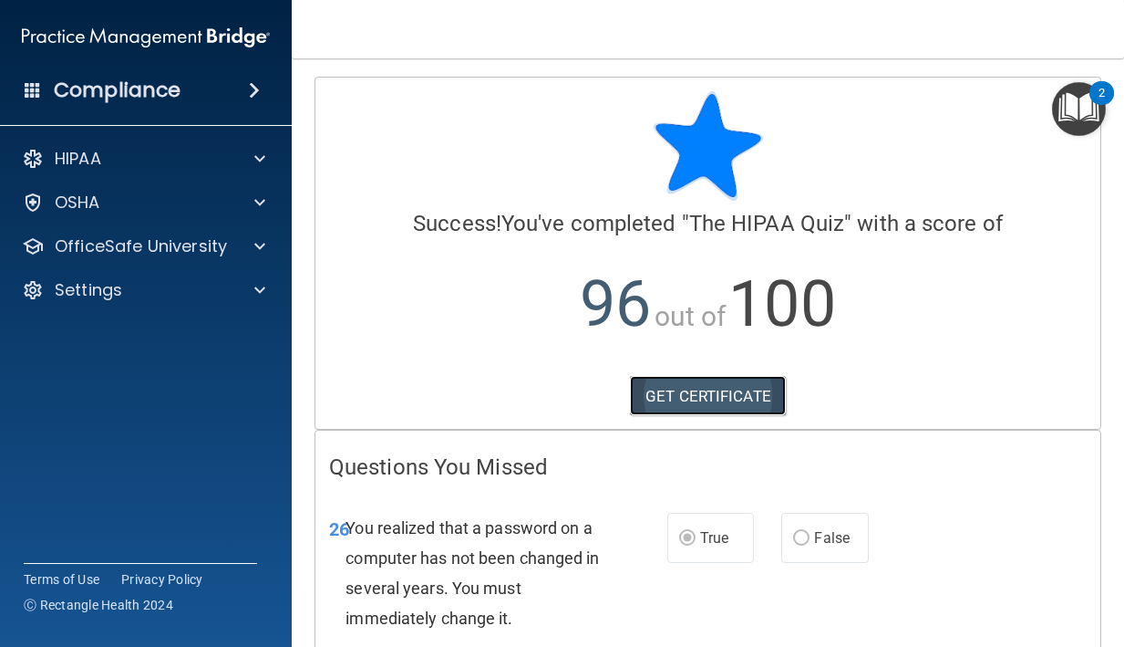
click at [751, 412] on link "GET CERTIFICATE" at bounding box center [708, 396] width 156 height 40
click at [1087, 107] on img "Open Resource Center, 2 new notifications" at bounding box center [1079, 109] width 54 height 54
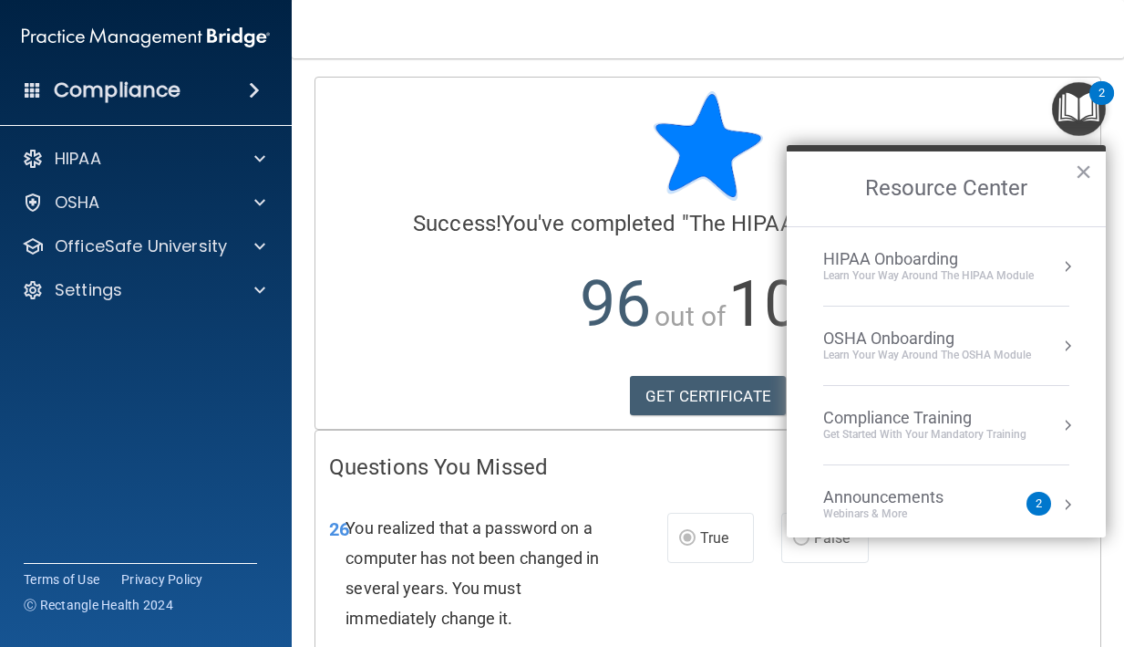
click at [1087, 107] on img "Open Resource Center, 2 new notifications" at bounding box center [1079, 109] width 54 height 54
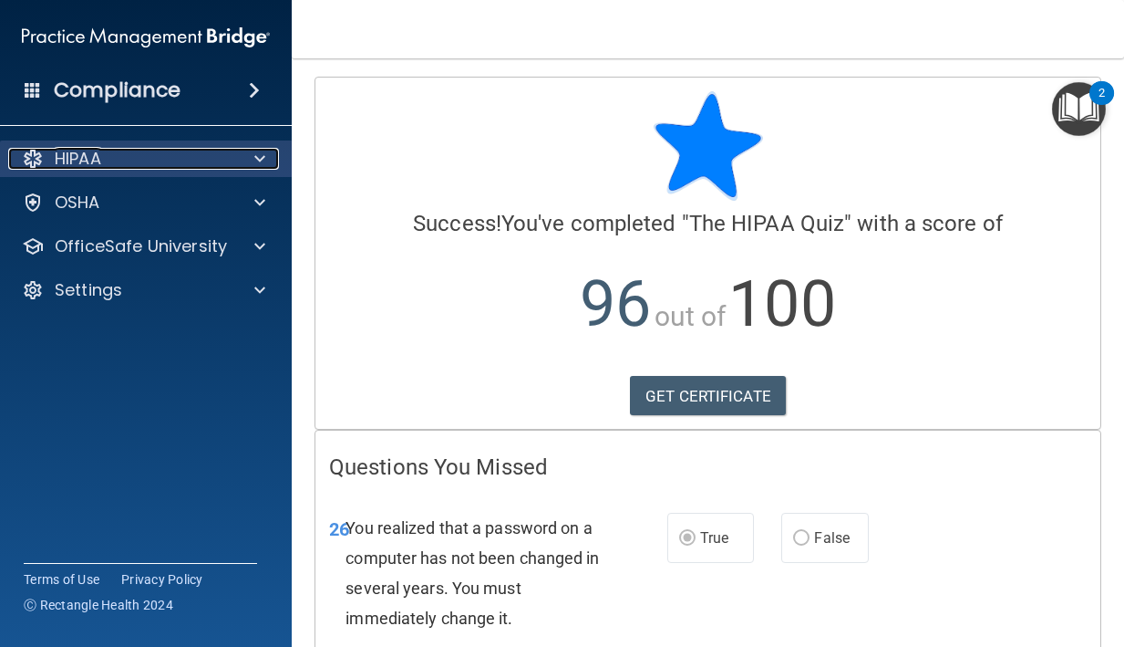
click at [213, 169] on div "HIPAA" at bounding box center [121, 159] width 226 height 22
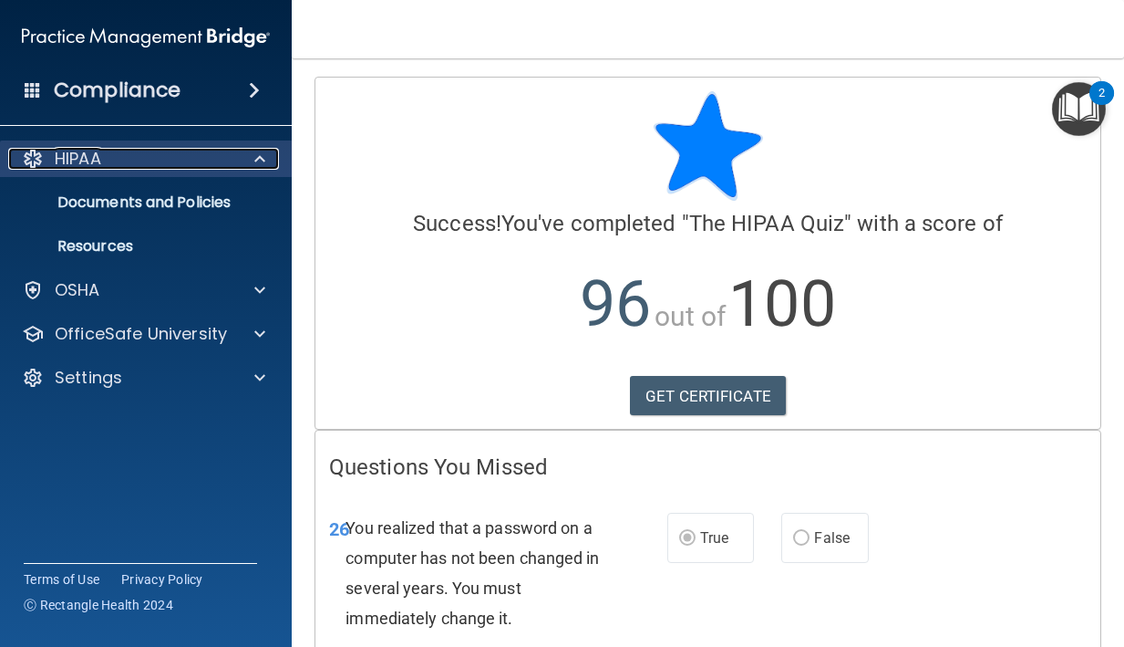
click at [142, 162] on div "HIPAA" at bounding box center [121, 159] width 226 height 22
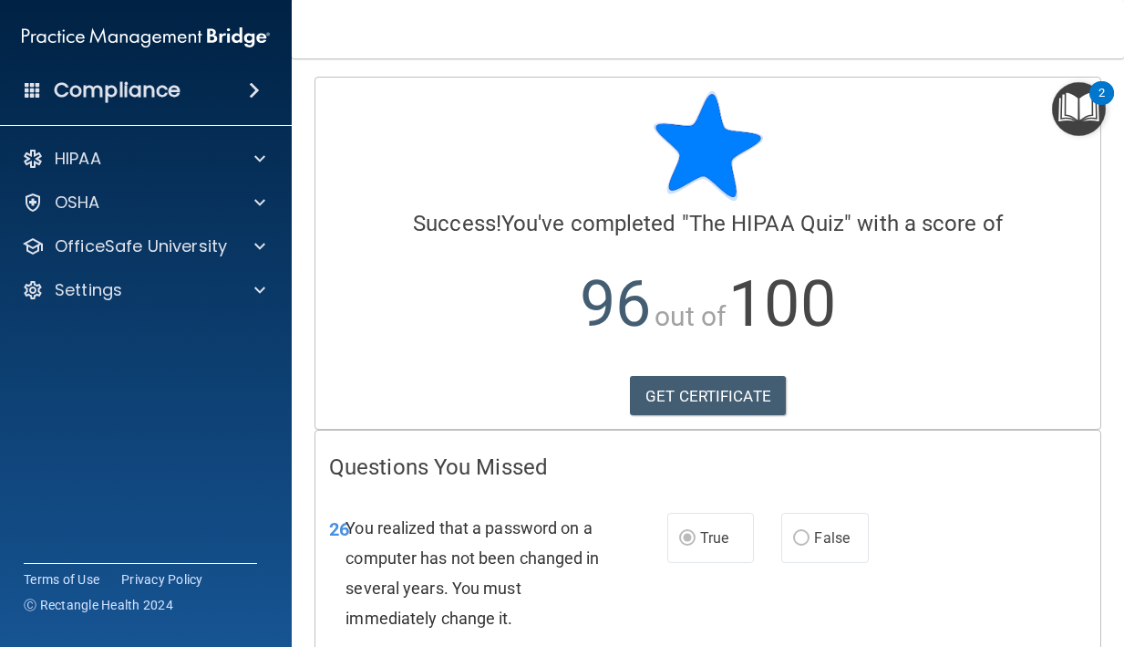
click at [171, 109] on div "Compliance" at bounding box center [146, 90] width 292 height 40
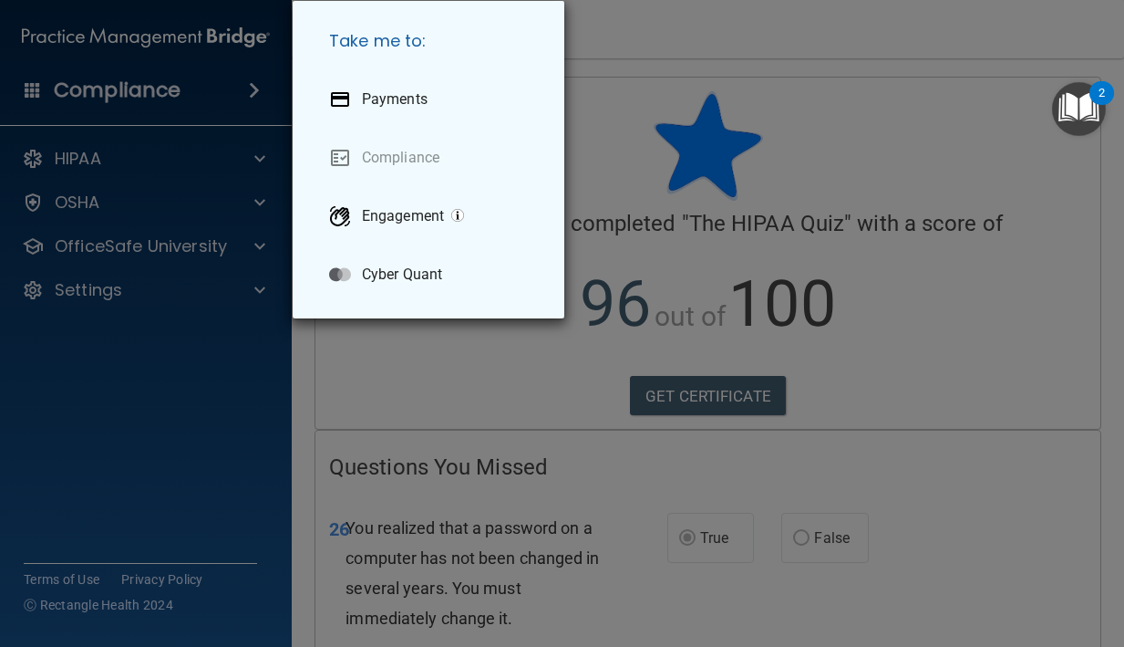
click at [171, 109] on div "Take me to: Payments Compliance Engagement Cyber Quant" at bounding box center [562, 323] width 1124 height 647
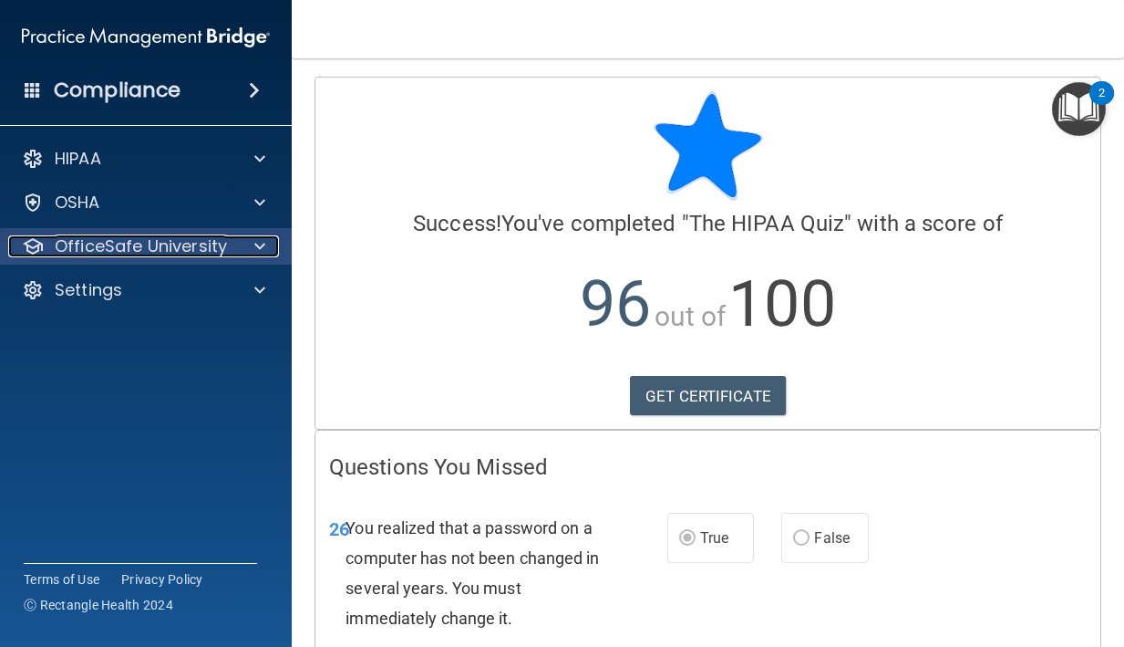
click at [192, 248] on p "OfficeSafe University" at bounding box center [141, 246] width 172 height 22
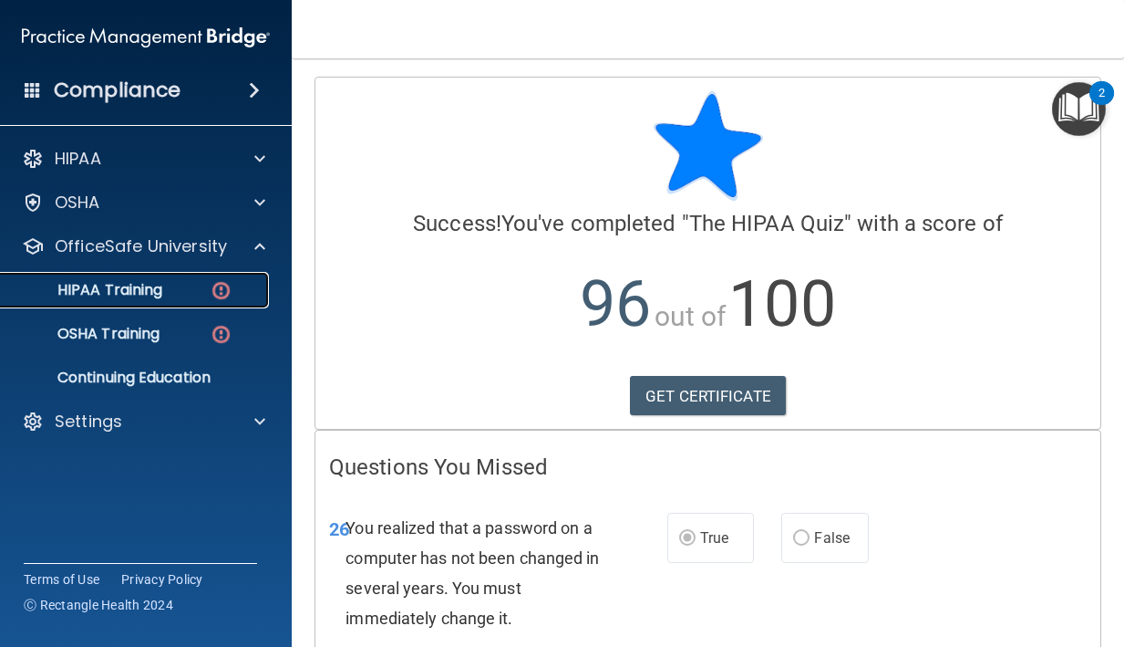
click at [190, 285] on div "HIPAA Training" at bounding box center [136, 290] width 249 height 18
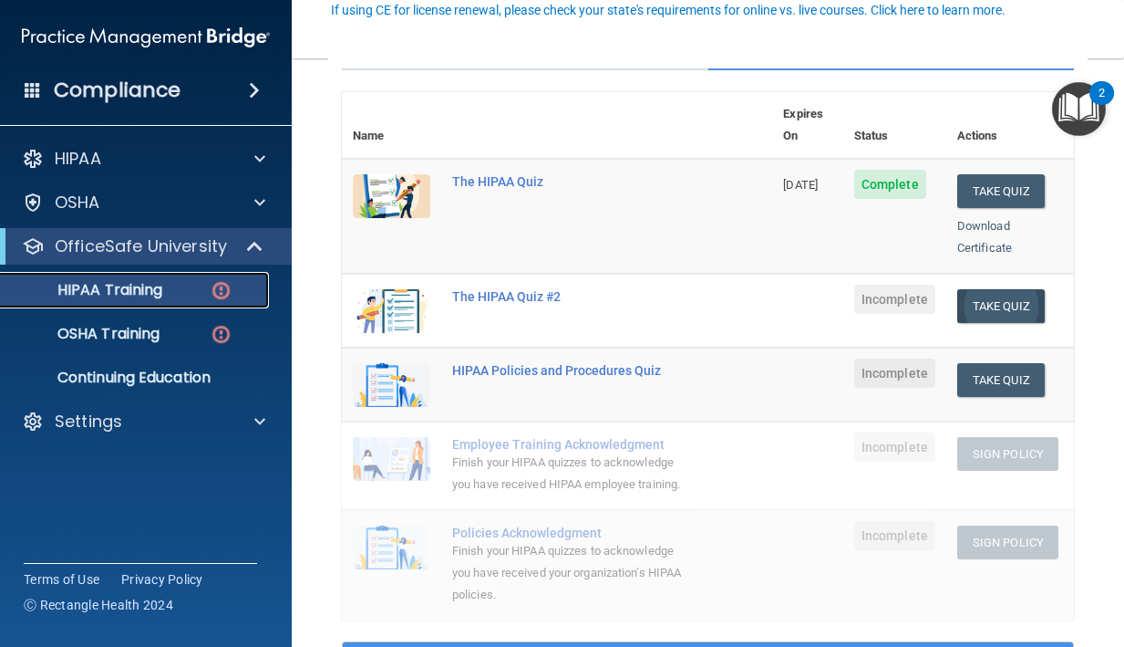
scroll to position [196, 0]
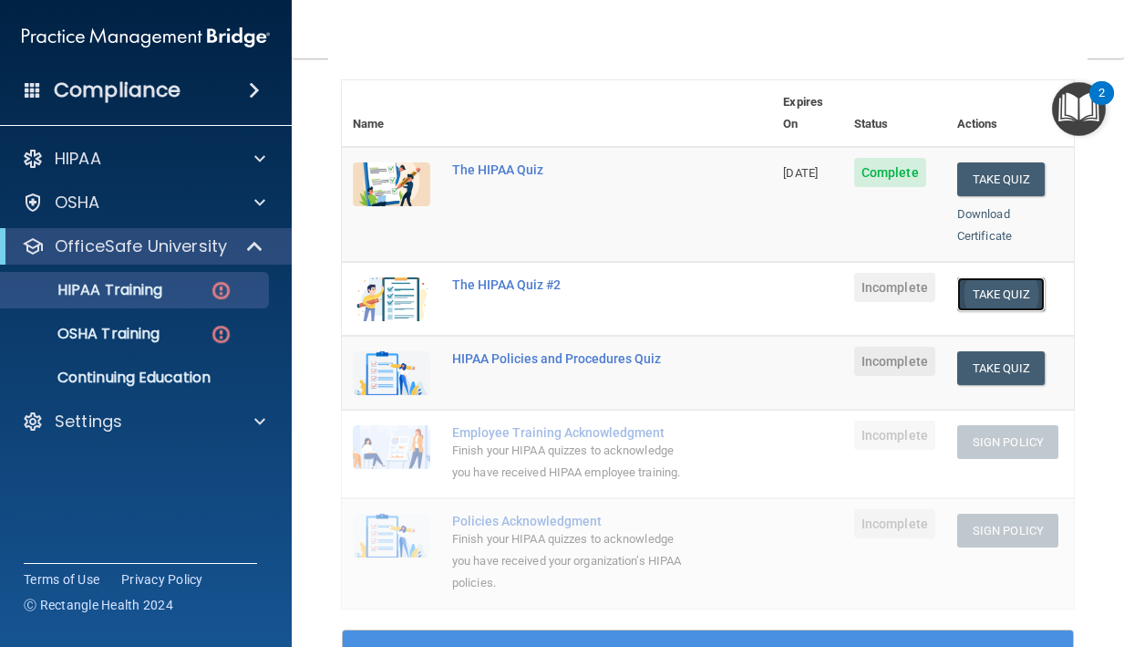
click at [1001, 277] on button "Take Quiz" at bounding box center [1002, 294] width 88 height 34
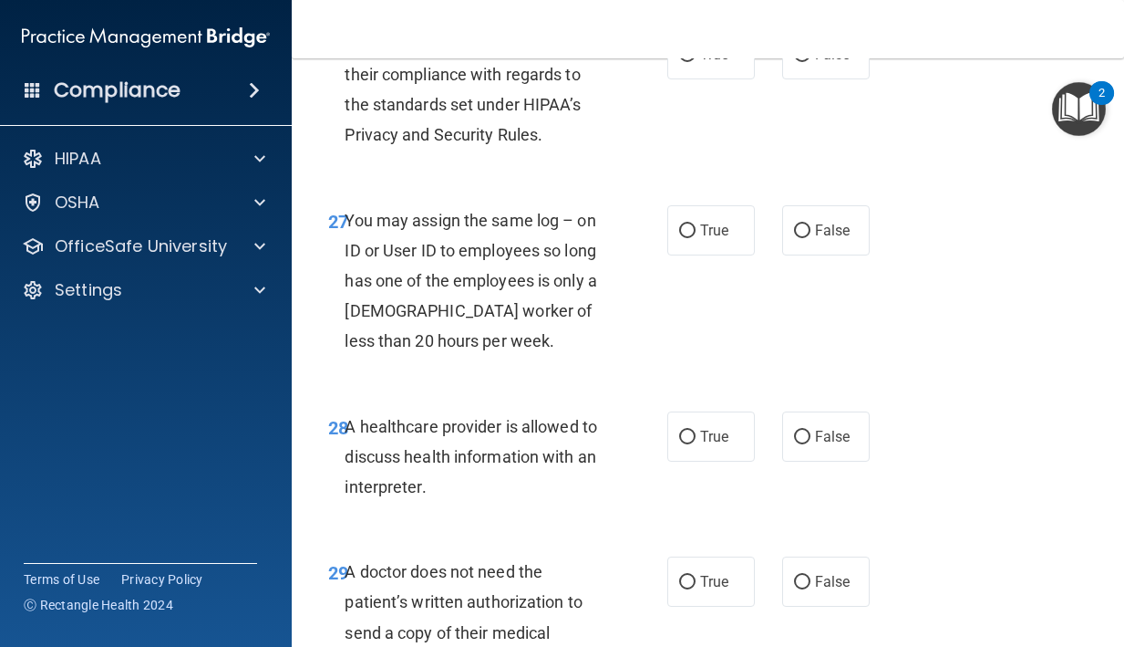
scroll to position [5568, 0]
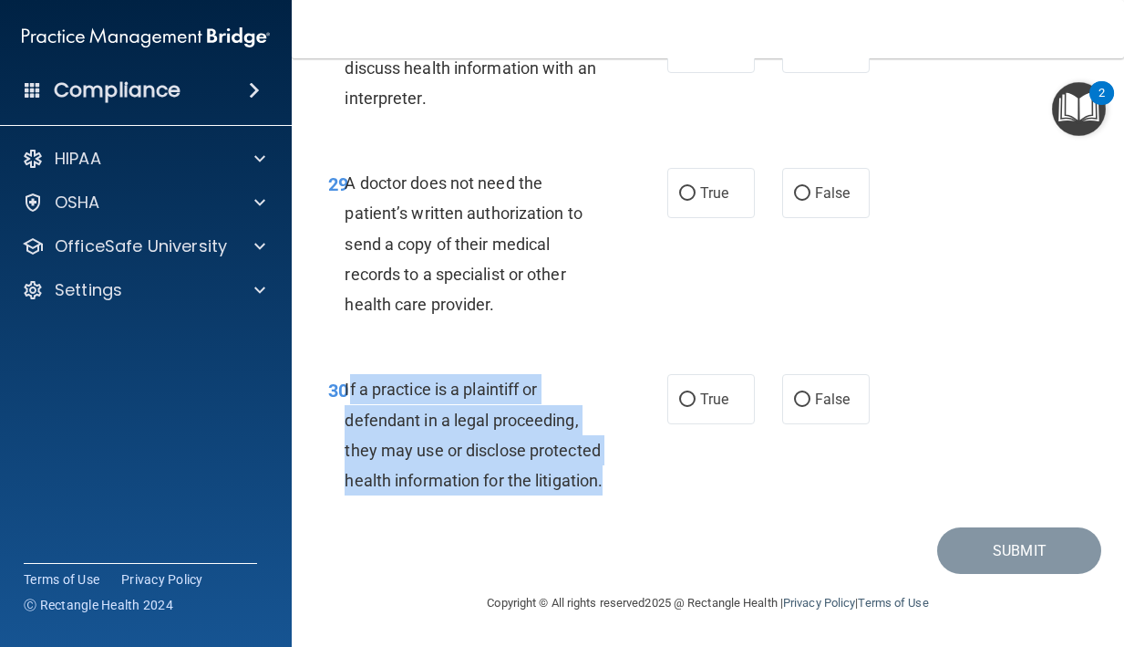
drag, startPoint x: 417, startPoint y: 481, endPoint x: 347, endPoint y: 360, distance: 138.9
click at [347, 374] on div "If a practice is a plaintiff or defendant in a legal proceeding, they may use o…" at bounding box center [482, 434] width 275 height 121
click at [692, 380] on label "True" at bounding box center [712, 399] width 88 height 50
click at [692, 393] on input "True" at bounding box center [687, 400] width 16 height 14
radio input "true"
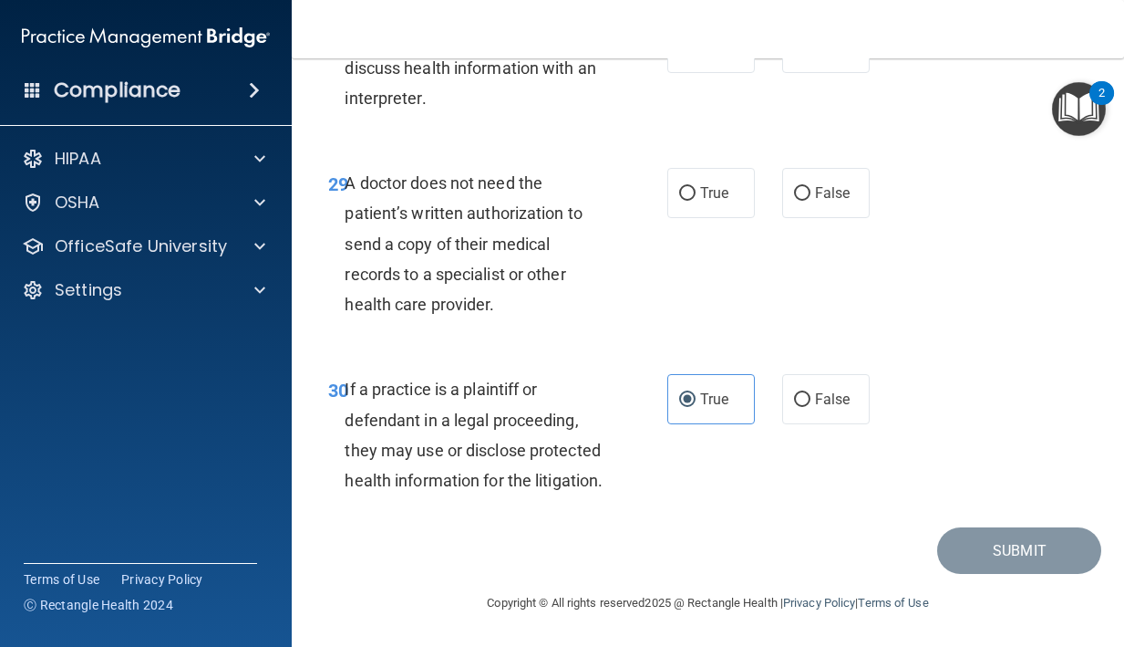
drag, startPoint x: 497, startPoint y: 273, endPoint x: 348, endPoint y: 162, distance: 185.1
click at [348, 168] on div "A doctor does not need the patient’s written authorization to send a copy of th…" at bounding box center [482, 243] width 275 height 151
click at [820, 168] on label "False" at bounding box center [826, 193] width 88 height 50
click at [811, 187] on input "False" at bounding box center [802, 194] width 16 height 14
radio input "true"
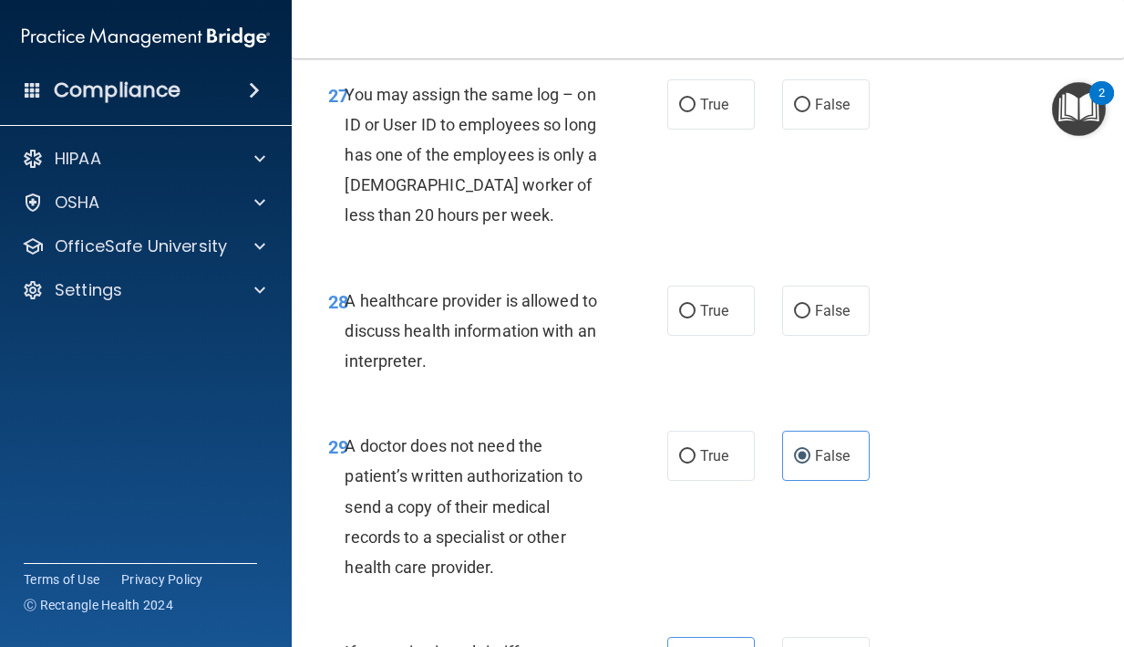
scroll to position [5221, 0]
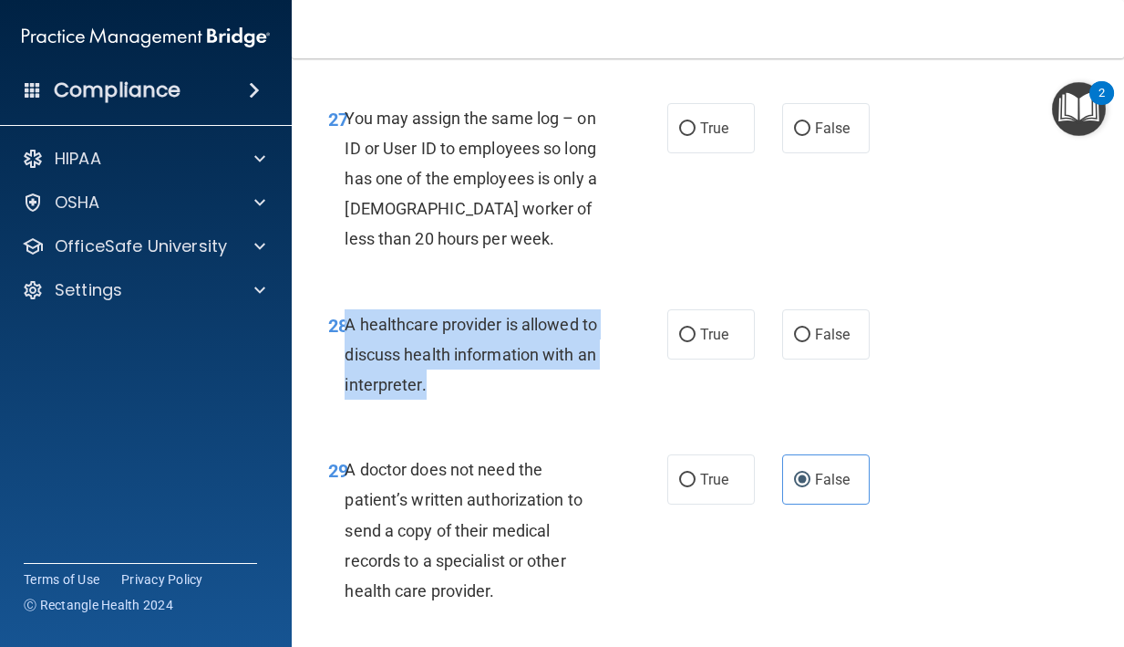
drag, startPoint x: 426, startPoint y: 415, endPoint x: 347, endPoint y: 365, distance: 93.1
click at [347, 366] on div "A healthcare provider is allowed to discuss health information with an interpre…" at bounding box center [482, 354] width 275 height 91
click at [712, 353] on label "True" at bounding box center [712, 334] width 88 height 50
click at [696, 342] on input "True" at bounding box center [687, 335] width 16 height 14
radio input "true"
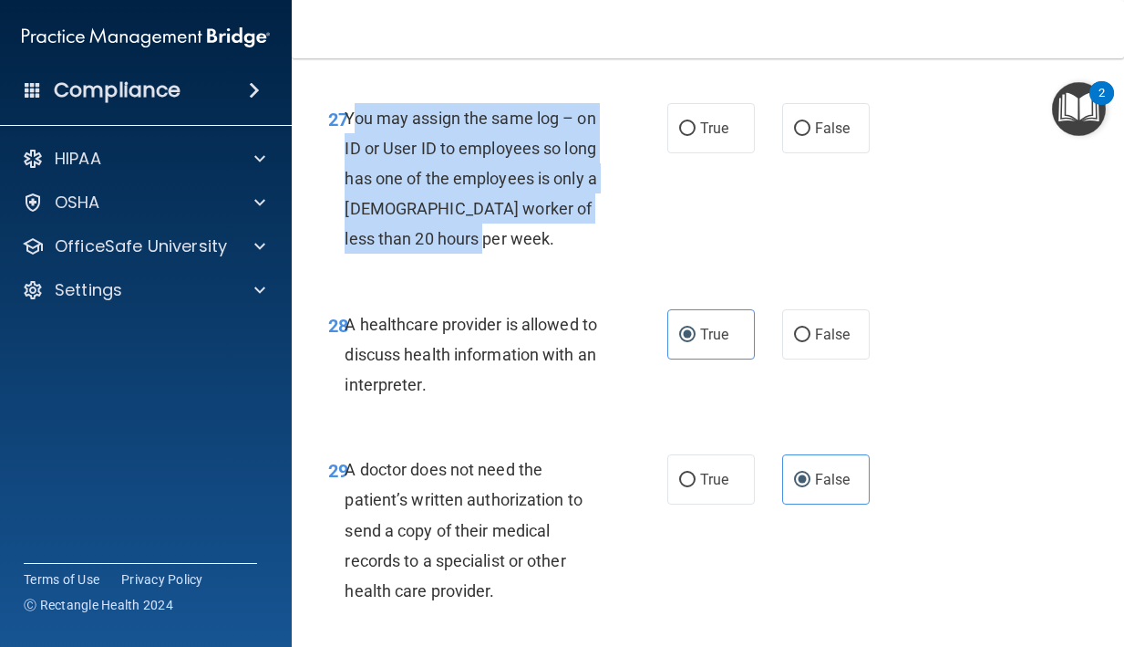
drag, startPoint x: 471, startPoint y: 275, endPoint x: 351, endPoint y: 157, distance: 167.7
click at [351, 157] on div "You may assign the same log – on ID or User ID to employees so long has one of …" at bounding box center [482, 178] width 275 height 151
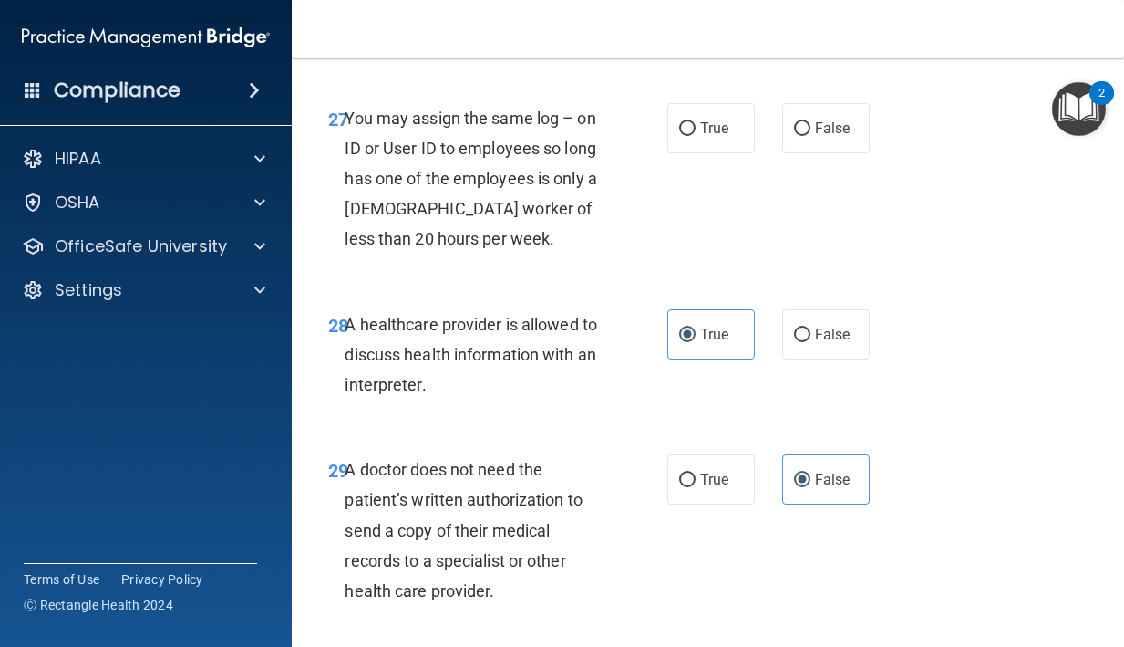
drag, startPoint x: 349, startPoint y: 153, endPoint x: 461, endPoint y: 272, distance: 162.6
click at [461, 249] on span "You may assign the same log – on ID or User ID to employees so long has one of …" at bounding box center [471, 179] width 252 height 140
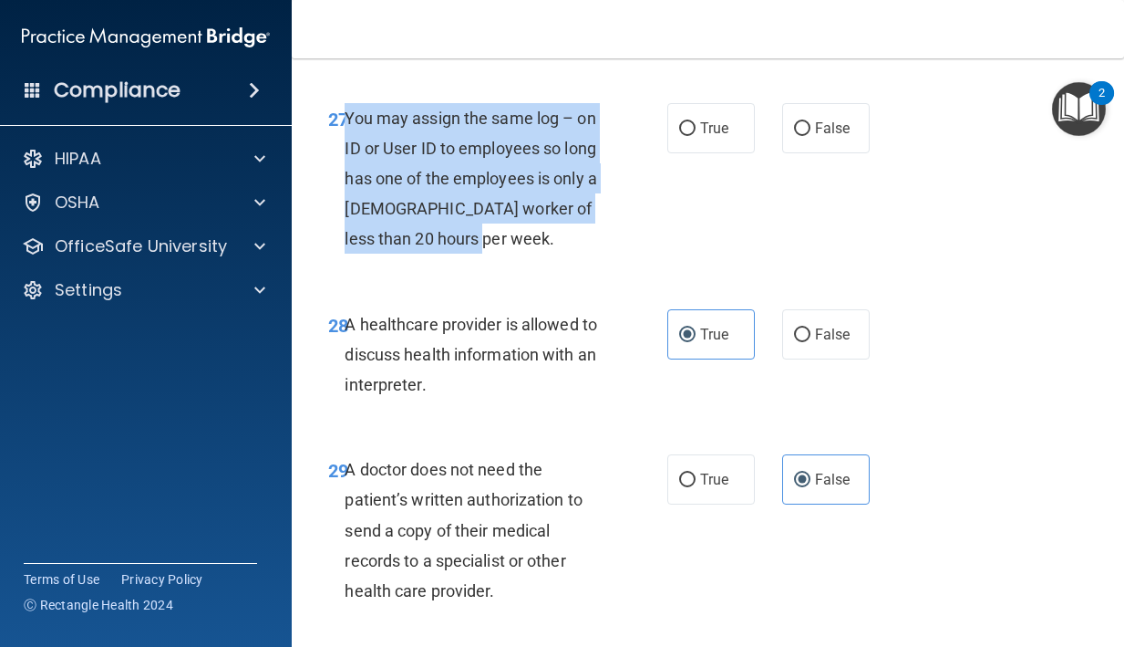
drag, startPoint x: 466, startPoint y: 272, endPoint x: 347, endPoint y: 153, distance: 167.7
click at [347, 153] on div "You may assign the same log – on ID or User ID to employees so long has one of …" at bounding box center [482, 178] width 275 height 151
click at [804, 136] on input "False" at bounding box center [802, 129] width 16 height 14
radio input "true"
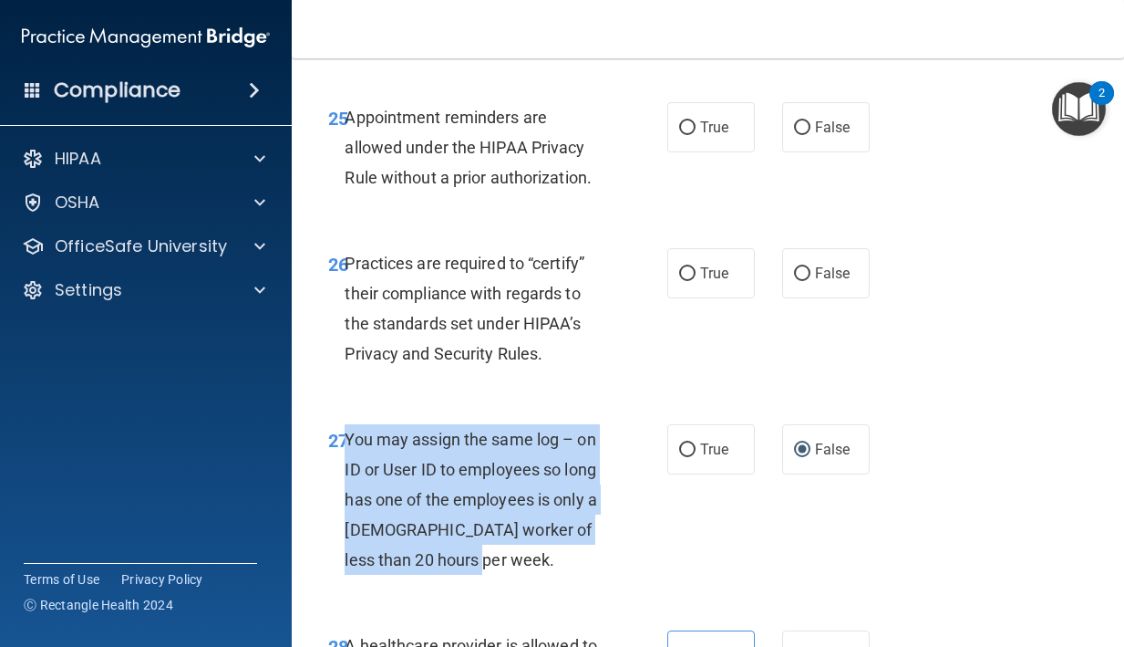
scroll to position [4892, 0]
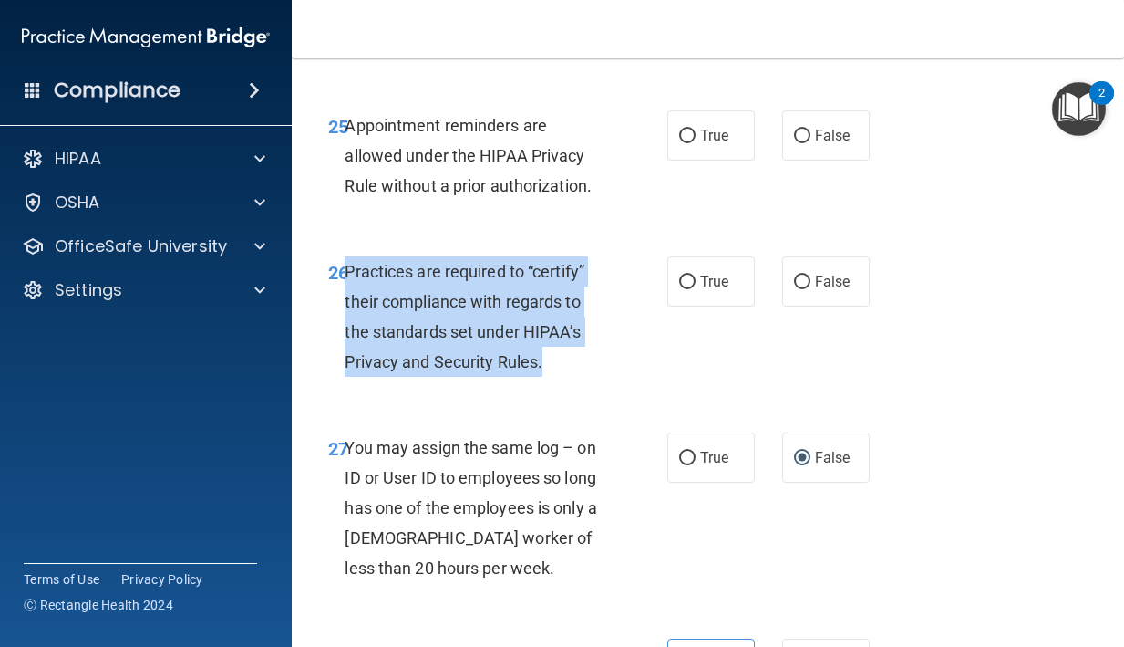
drag, startPoint x: 549, startPoint y: 390, endPoint x: 349, endPoint y: 302, distance: 218.4
click at [348, 302] on div "Practices are required to “certify” their compliance with regards to the standa…" at bounding box center [482, 316] width 275 height 121
click at [786, 306] on label "False" at bounding box center [826, 281] width 88 height 50
click at [794, 289] on input "False" at bounding box center [802, 282] width 16 height 14
radio input "true"
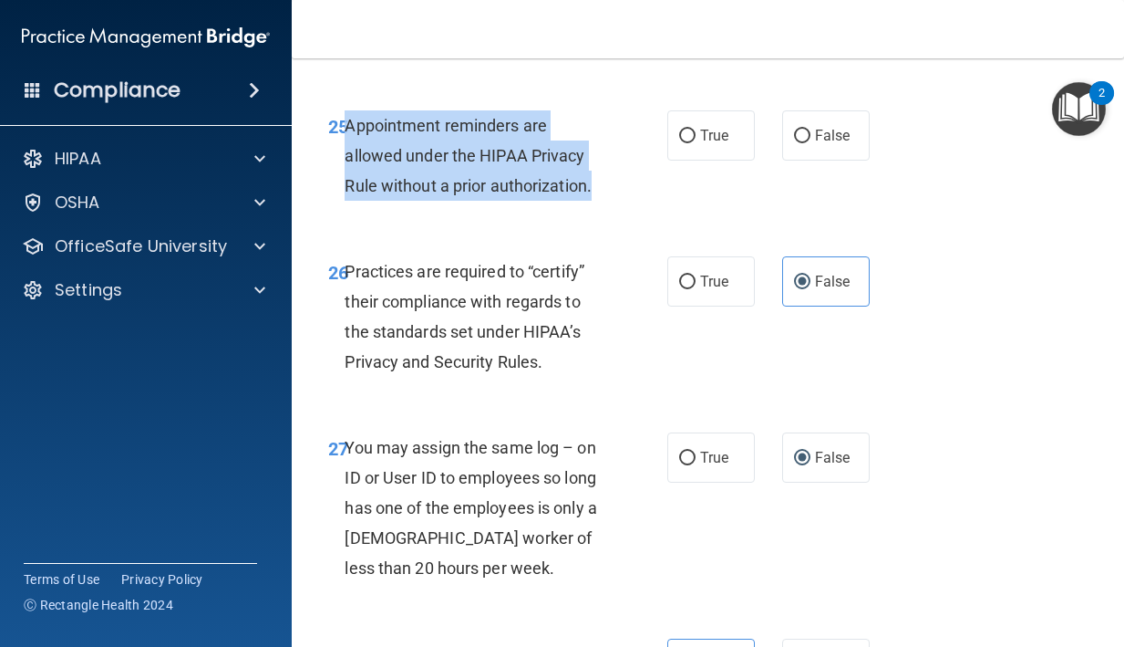
drag, startPoint x: 595, startPoint y: 218, endPoint x: 348, endPoint y: 158, distance: 253.5
click at [348, 158] on div "Appointment reminders are allowed under the HIPAA Privacy Rule without a prior …" at bounding box center [482, 155] width 275 height 91
click at [679, 161] on label "True" at bounding box center [712, 135] width 88 height 50
click at [679, 143] on input "True" at bounding box center [687, 137] width 16 height 14
radio input "true"
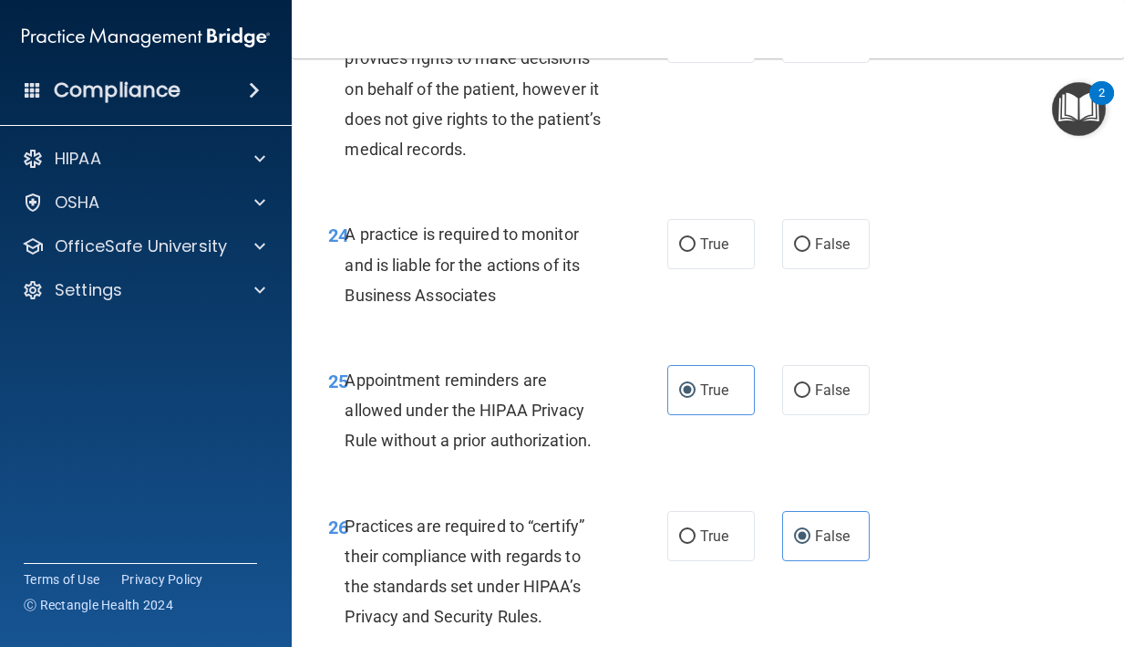
scroll to position [4609, 0]
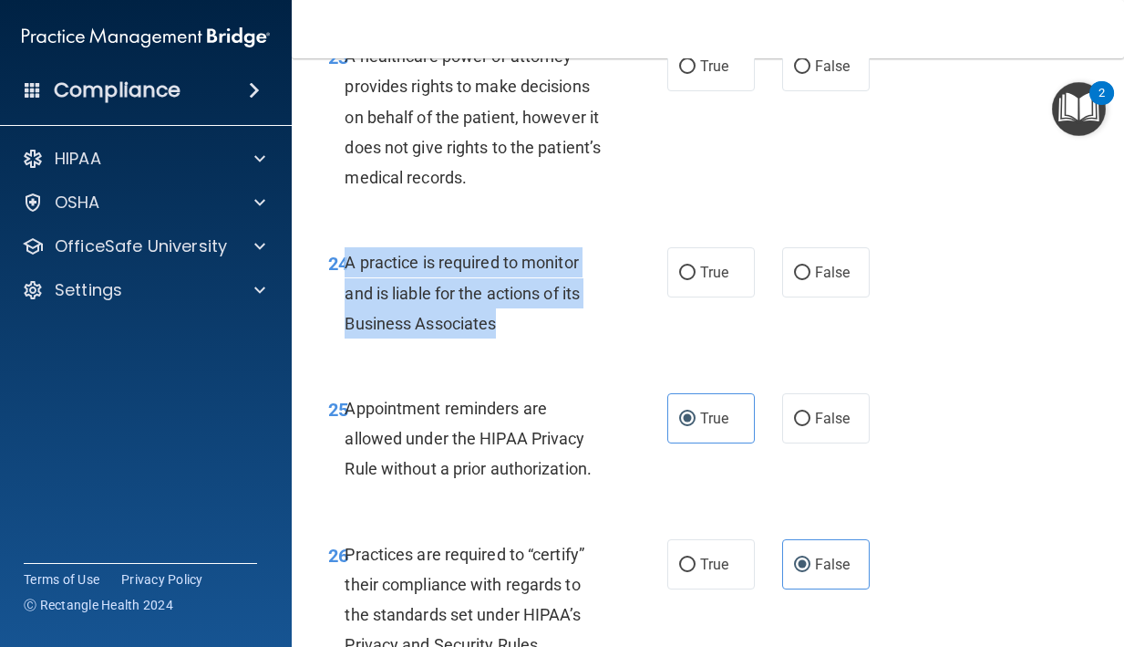
drag, startPoint x: 504, startPoint y: 357, endPoint x: 349, endPoint y: 298, distance: 165.7
click at [349, 298] on div "A practice is required to monitor and is liable for the actions of its Business…" at bounding box center [482, 292] width 275 height 91
click at [810, 280] on input "False" at bounding box center [802, 273] width 16 height 14
radio input "true"
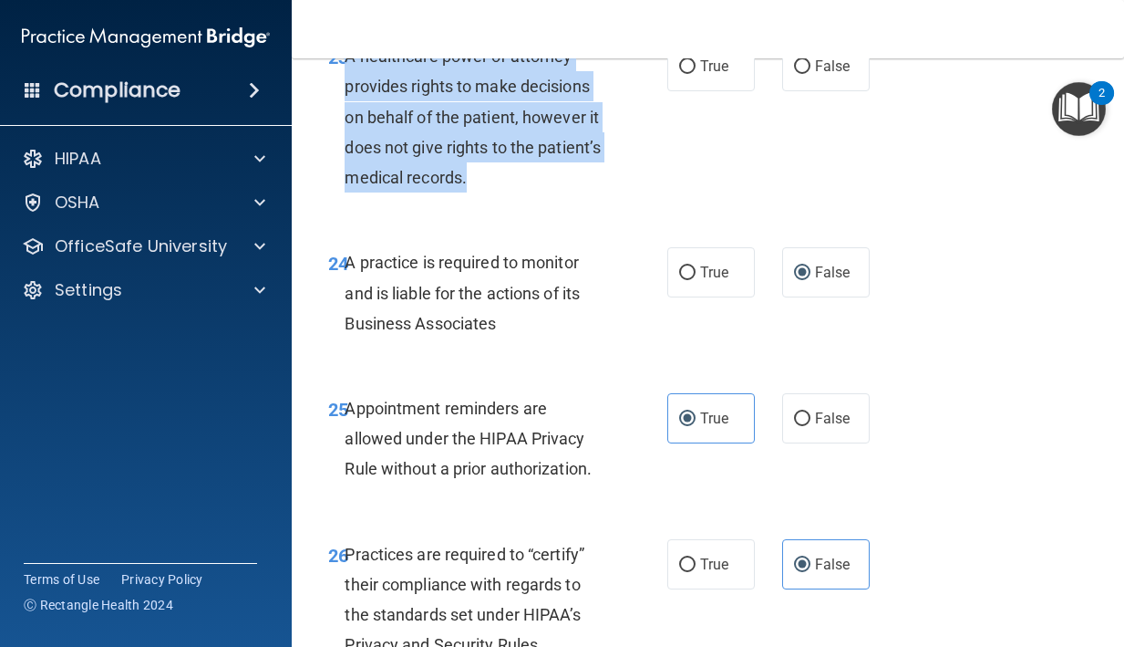
drag, startPoint x: 466, startPoint y: 197, endPoint x: 347, endPoint y: 92, distance: 158.3
click at [347, 92] on span "A healthcare power of attorney provides rights to make decisions on behalf of t…" at bounding box center [473, 117] width 256 height 140
click at [805, 74] on input "False" at bounding box center [802, 67] width 16 height 14
radio input "true"
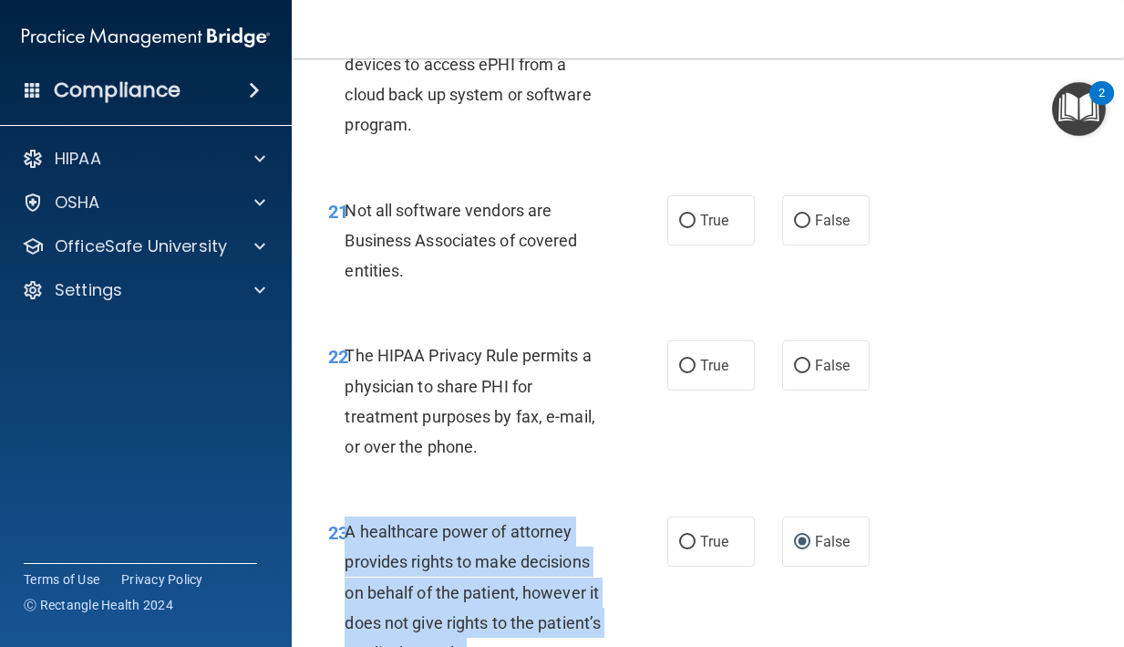
scroll to position [4118, 0]
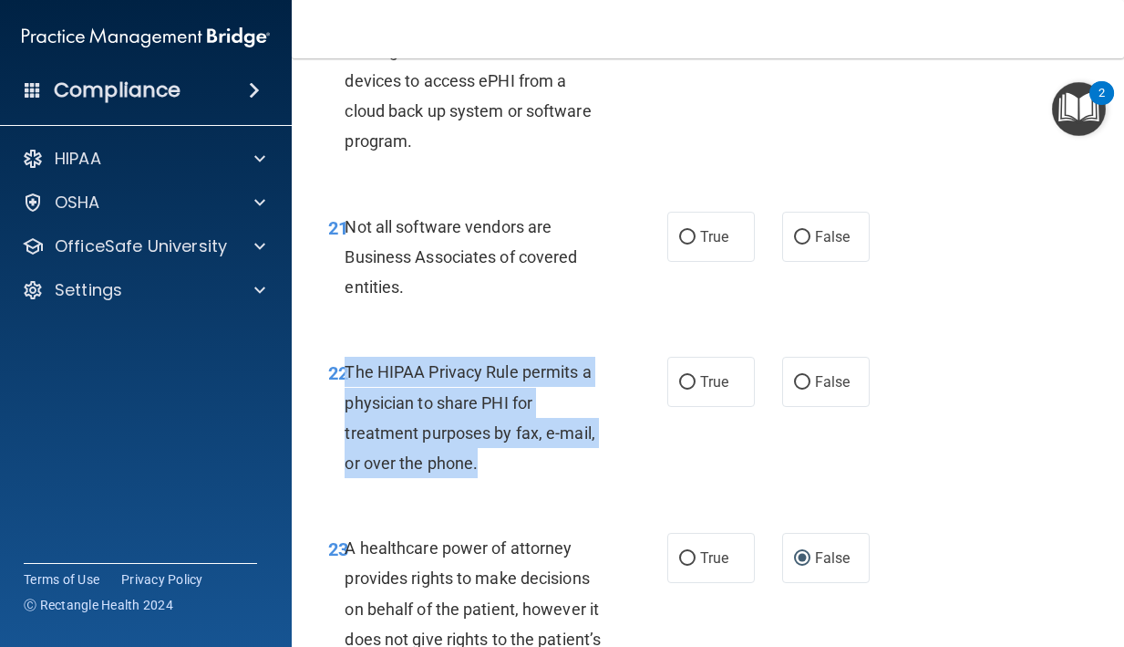
drag, startPoint x: 490, startPoint y: 500, endPoint x: 347, endPoint y: 405, distance: 171.0
click at [347, 405] on div "The HIPAA Privacy Rule permits a physician to share PHI for treatment purposes …" at bounding box center [482, 417] width 275 height 121
click at [710, 390] on span "True" at bounding box center [714, 381] width 28 height 17
click at [696, 389] on input "True" at bounding box center [687, 383] width 16 height 14
radio input "true"
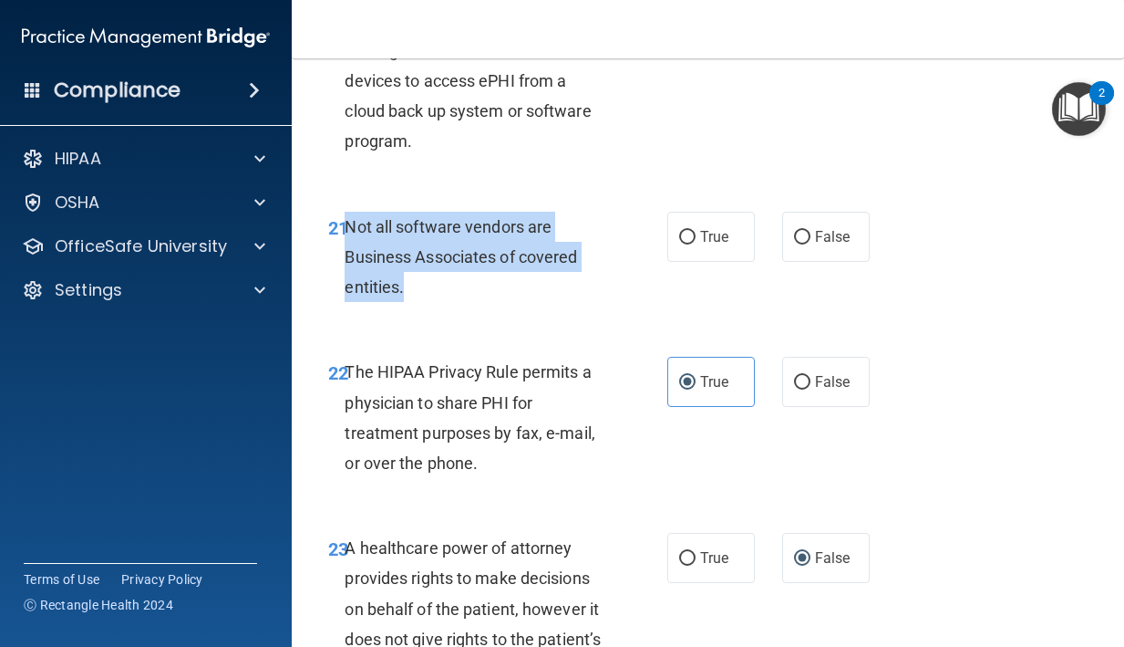
drag, startPoint x: 408, startPoint y: 318, endPoint x: 346, endPoint y: 266, distance: 80.9
click at [346, 266] on div "Not all software vendors are Business Associates of covered entities." at bounding box center [482, 257] width 275 height 91
click at [809, 244] on input "False" at bounding box center [802, 238] width 16 height 14
radio input "true"
click at [684, 244] on input "True" at bounding box center [687, 238] width 16 height 14
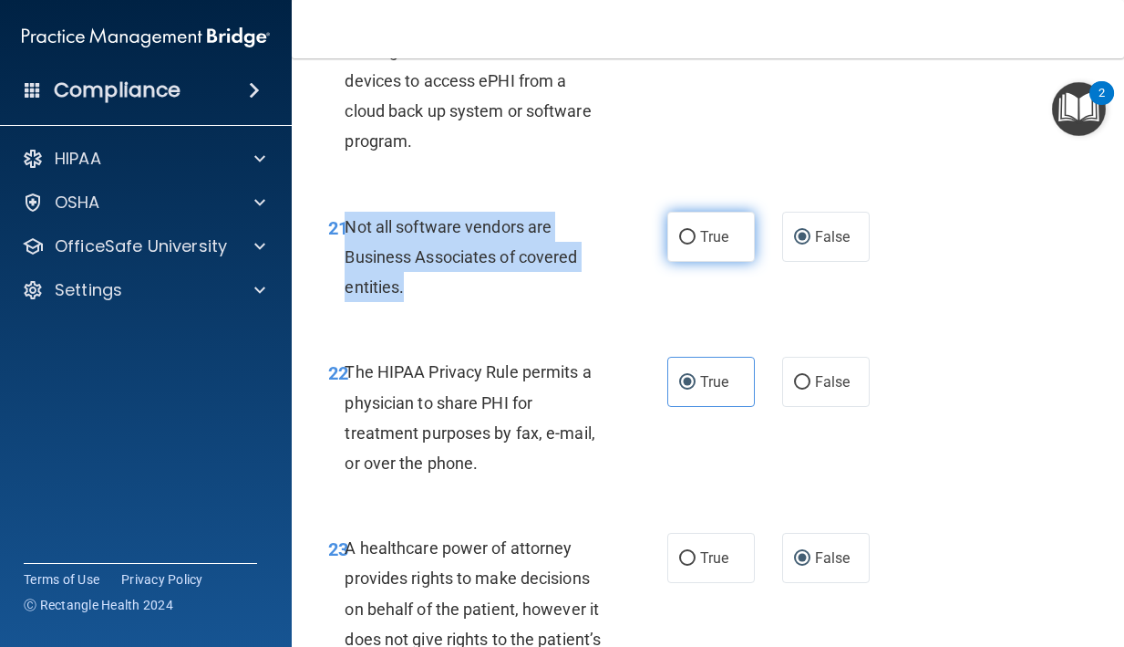
radio input "true"
radio input "false"
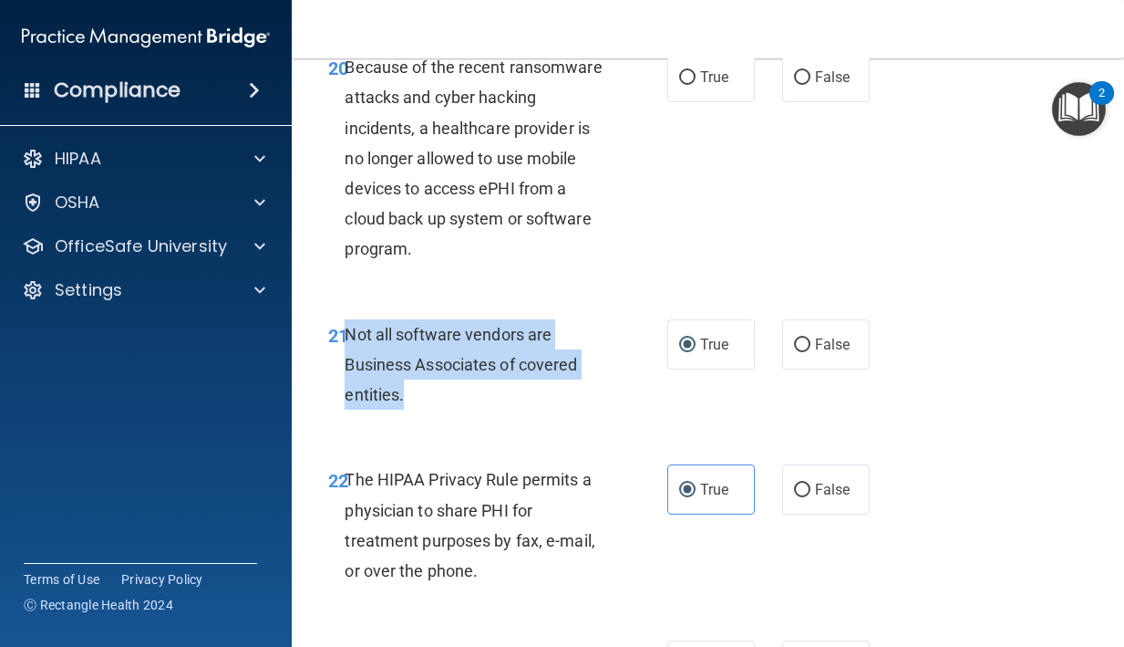
scroll to position [4007, 0]
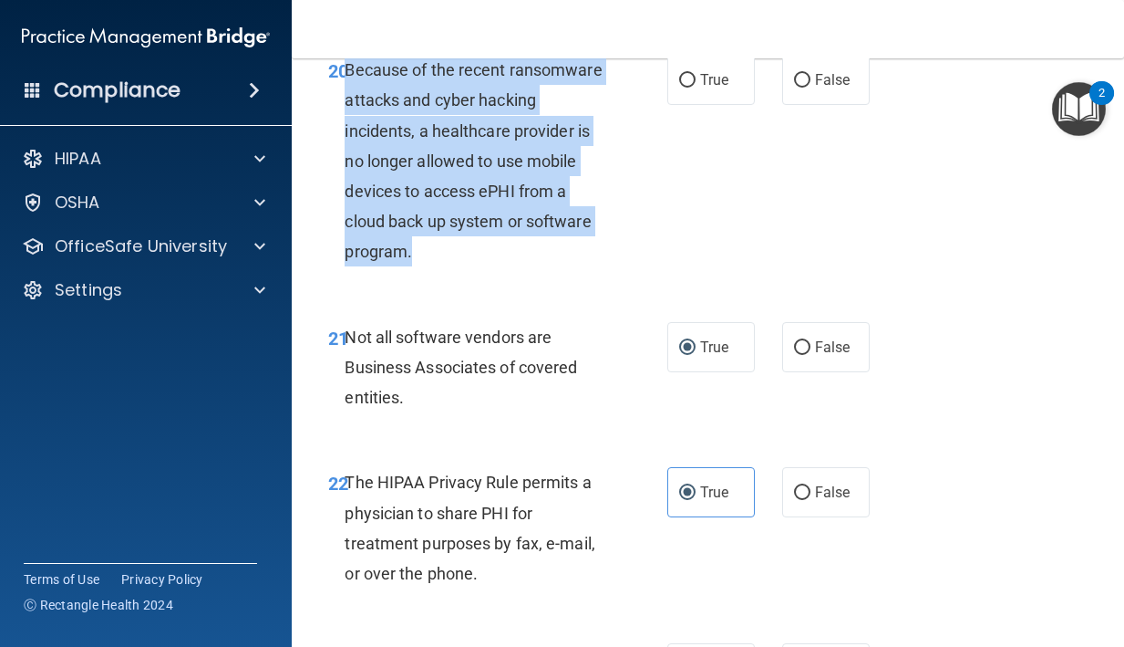
drag, startPoint x: 415, startPoint y: 284, endPoint x: 347, endPoint y: 109, distance: 187.1
click at [347, 109] on div "Because of the recent ransomware attacks and cyber hacking incidents, a healthc…" at bounding box center [482, 161] width 275 height 212
click at [794, 88] on input "False" at bounding box center [802, 81] width 16 height 14
radio input "true"
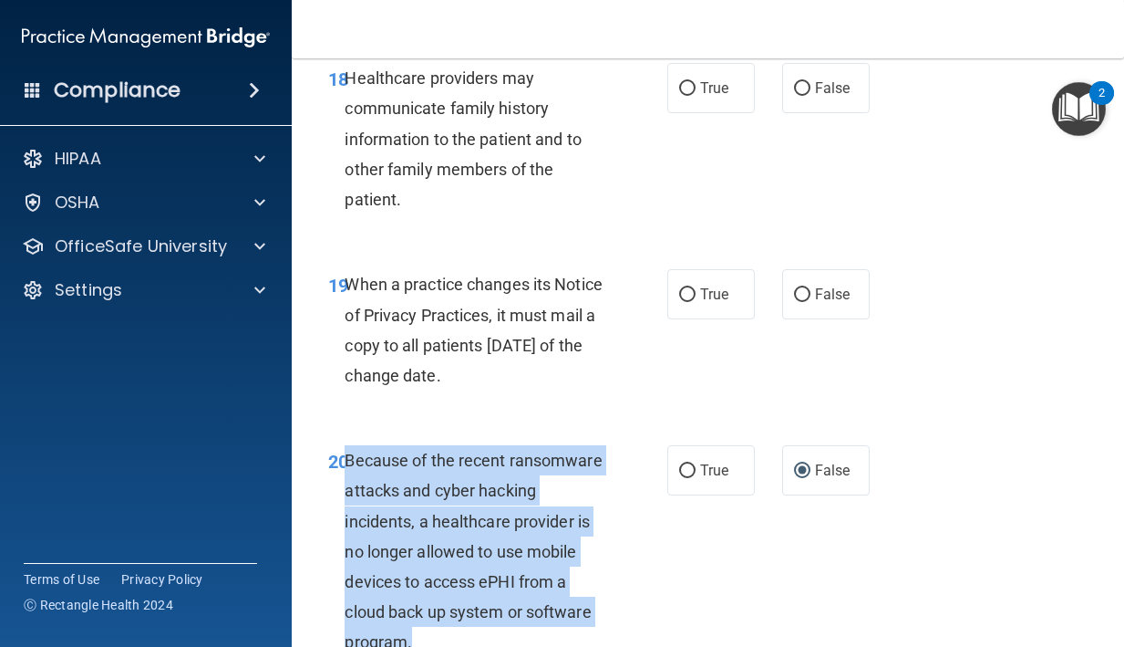
scroll to position [3604, 0]
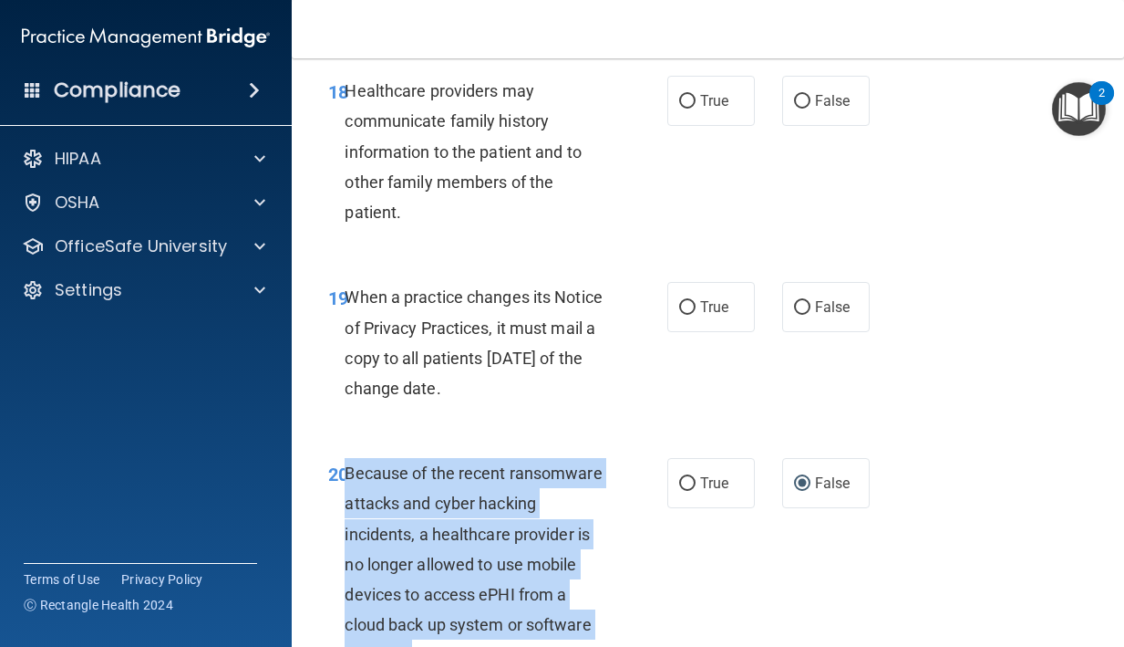
drag, startPoint x: 495, startPoint y: 420, endPoint x: 350, endPoint y: 337, distance: 167.5
click at [350, 337] on div "When a practice changes its Notice of Privacy Practices, it must mail a copy to…" at bounding box center [482, 342] width 275 height 121
click at [818, 316] on span "False" at bounding box center [833, 306] width 36 height 17
click at [811, 315] on input "False" at bounding box center [802, 308] width 16 height 14
radio input "true"
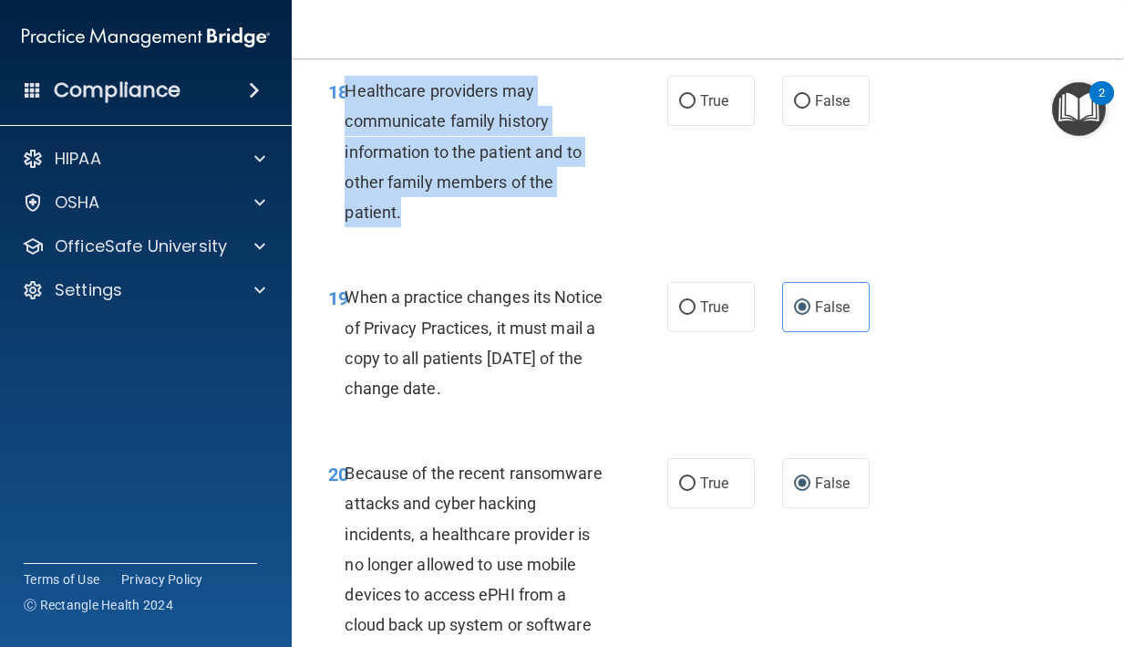
drag, startPoint x: 401, startPoint y: 237, endPoint x: 350, endPoint y: 128, distance: 120.8
click at [350, 128] on div "Healthcare providers may communicate family history information to the patient …" at bounding box center [482, 151] width 275 height 151
click at [689, 126] on label "True" at bounding box center [712, 101] width 88 height 50
click at [689, 109] on input "True" at bounding box center [687, 102] width 16 height 14
radio input "true"
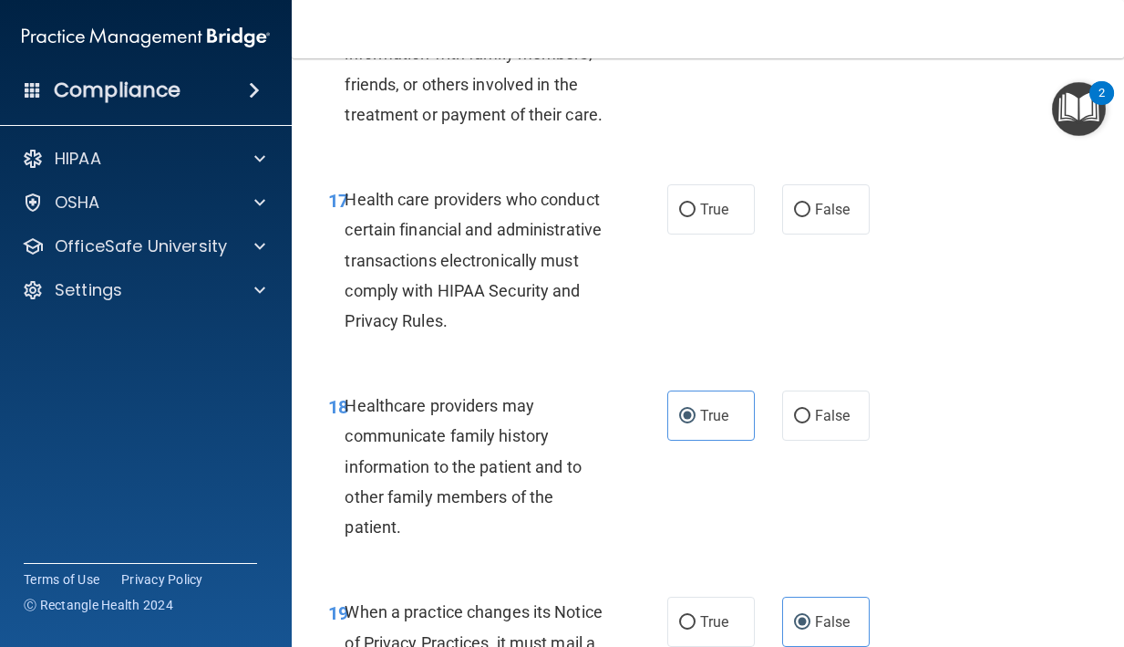
scroll to position [3273, 0]
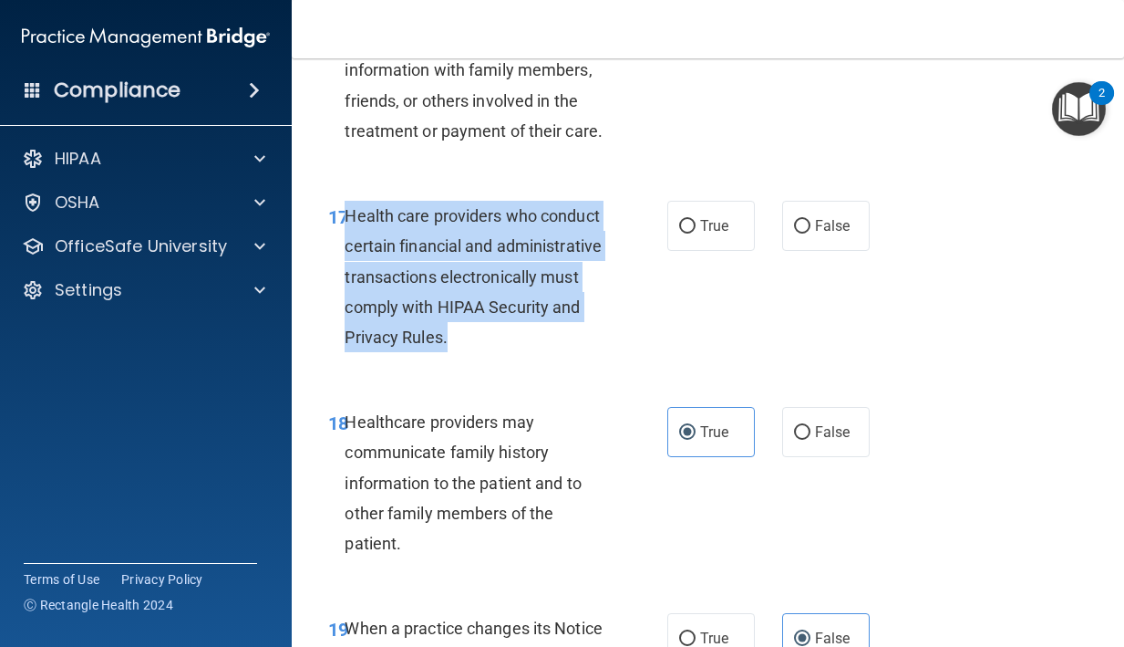
drag, startPoint x: 457, startPoint y: 369, endPoint x: 347, endPoint y: 258, distance: 156.7
click at [347, 258] on div "Health care providers who conduct certain financial and administrative transact…" at bounding box center [482, 276] width 275 height 151
click at [706, 234] on span "True" at bounding box center [714, 225] width 28 height 17
click at [696, 233] on input "True" at bounding box center [687, 227] width 16 height 14
radio input "true"
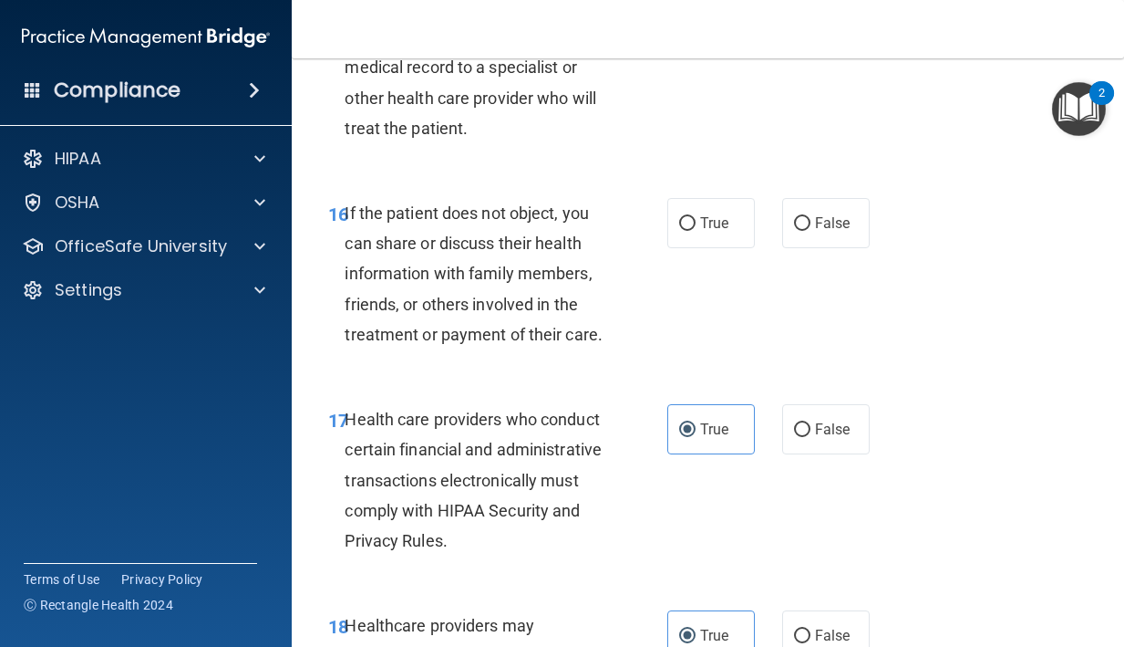
scroll to position [2986, 0]
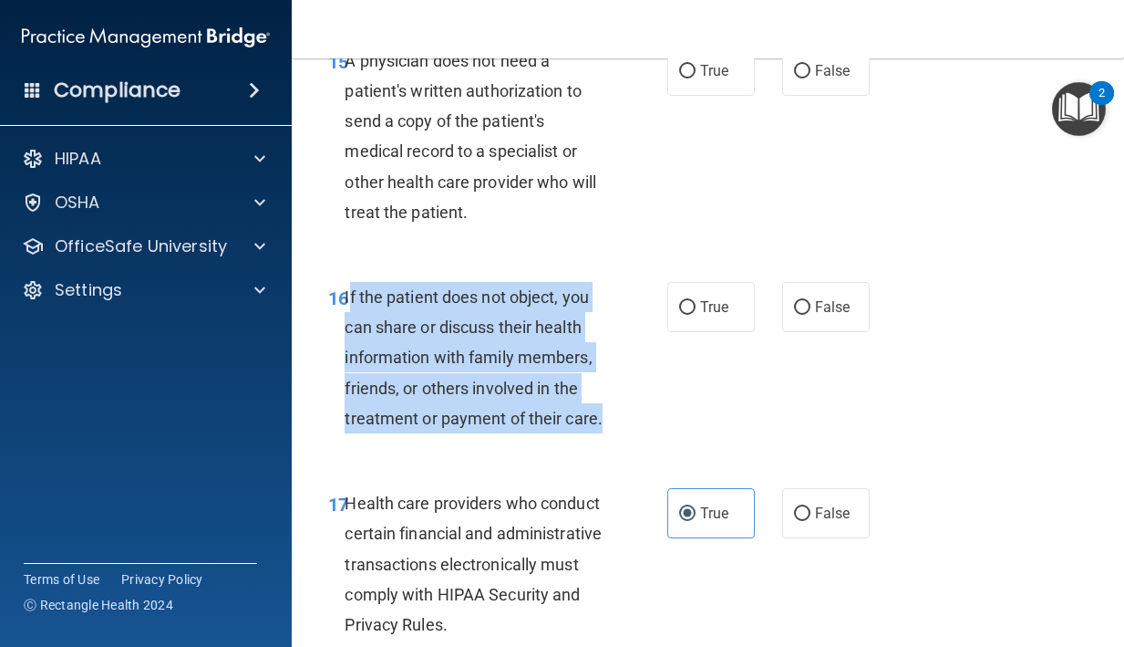
drag, startPoint x: 606, startPoint y: 451, endPoint x: 349, endPoint y: 328, distance: 283.9
click at [349, 328] on div "If the patient does not object, you can share or discuss their health informati…" at bounding box center [482, 357] width 275 height 151
click at [702, 316] on span "True" at bounding box center [714, 306] width 28 height 17
click at [696, 315] on input "True" at bounding box center [687, 308] width 16 height 14
radio input "true"
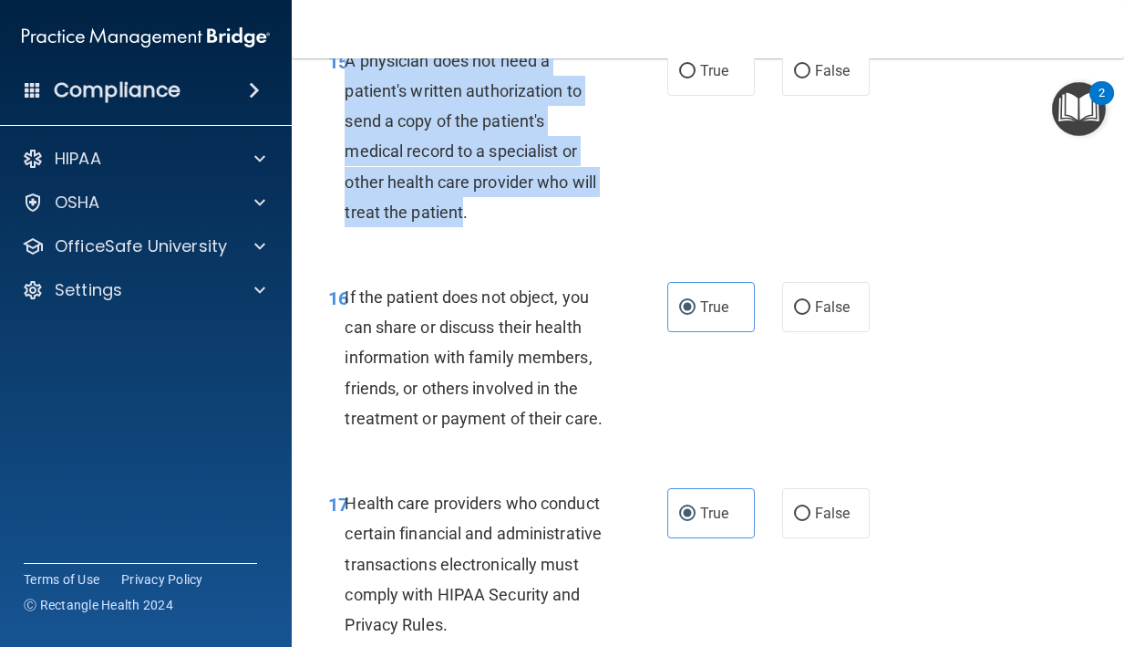
drag, startPoint x: 464, startPoint y: 235, endPoint x: 345, endPoint y: 100, distance: 180.3
click at [345, 100] on div "A physician does not need a patient's written authorization to send a copy of t…" at bounding box center [482, 136] width 275 height 181
click at [683, 78] on input "True" at bounding box center [687, 72] width 16 height 14
radio input "true"
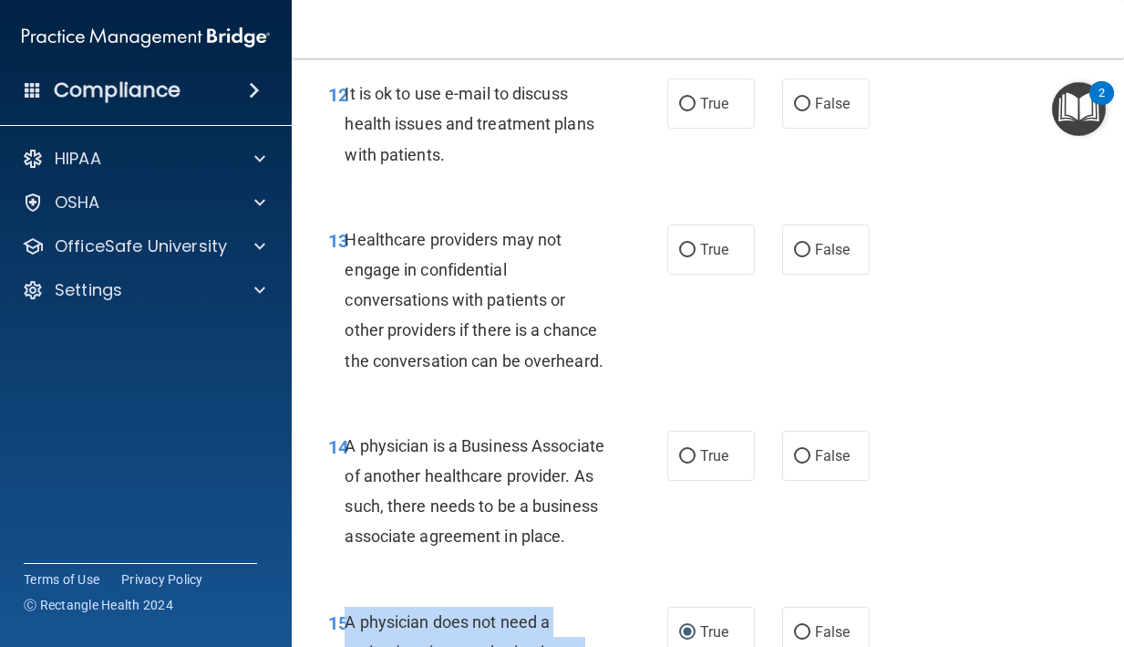
scroll to position [2424, 0]
drag, startPoint x: 407, startPoint y: 575, endPoint x: 350, endPoint y: 456, distance: 131.3
click at [350, 456] on div "A physician is a Business Associate of another healthcare provider. As such, th…" at bounding box center [482, 491] width 275 height 121
click at [493, 464] on div "A physician is a Business Associate of another healthcare provider. As such, th…" at bounding box center [482, 491] width 275 height 121
drag, startPoint x: 421, startPoint y: 553, endPoint x: 347, endPoint y: 454, distance: 123.1
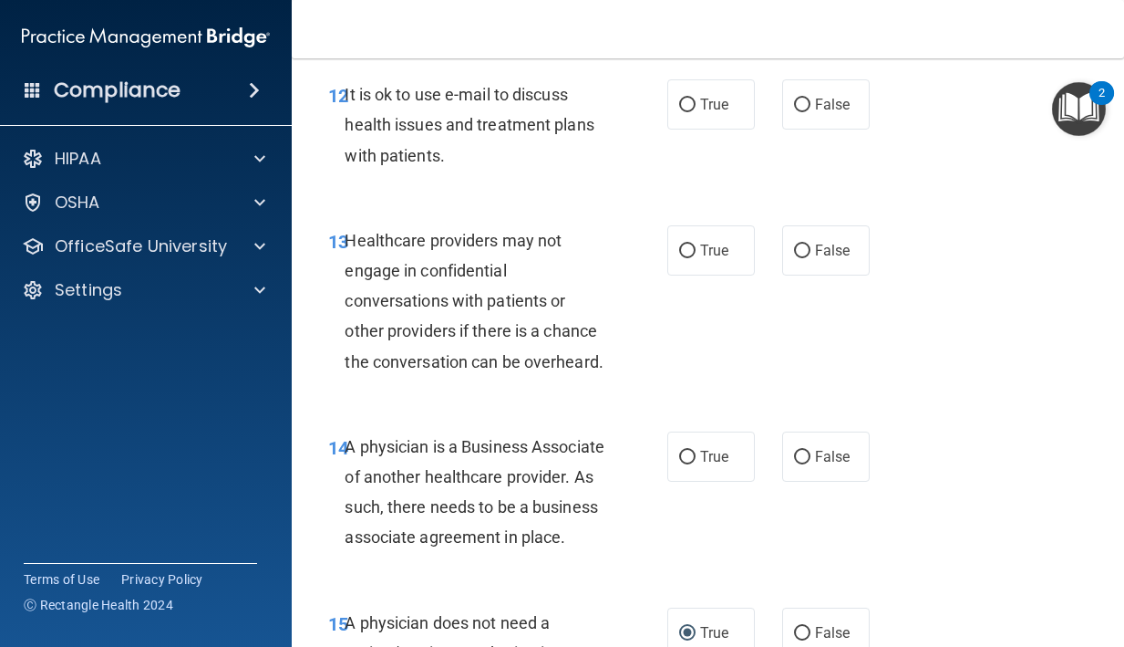
click at [347, 454] on div "A physician is a Business Associate of another healthcare provider. As such, th…" at bounding box center [482, 491] width 275 height 121
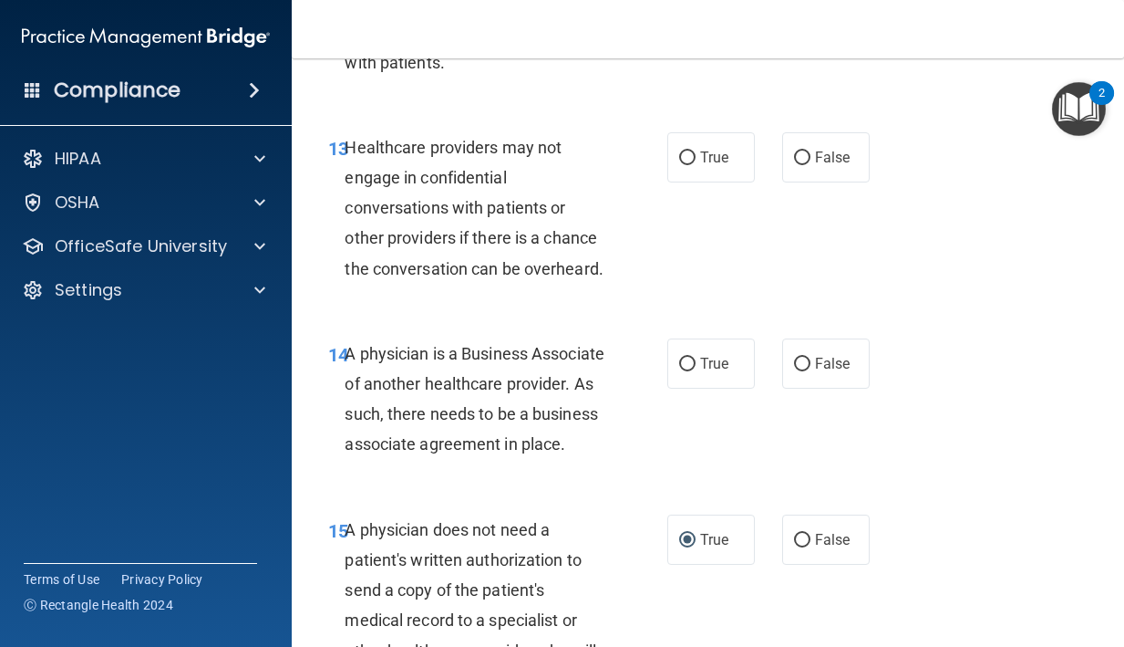
scroll to position [2521, 0]
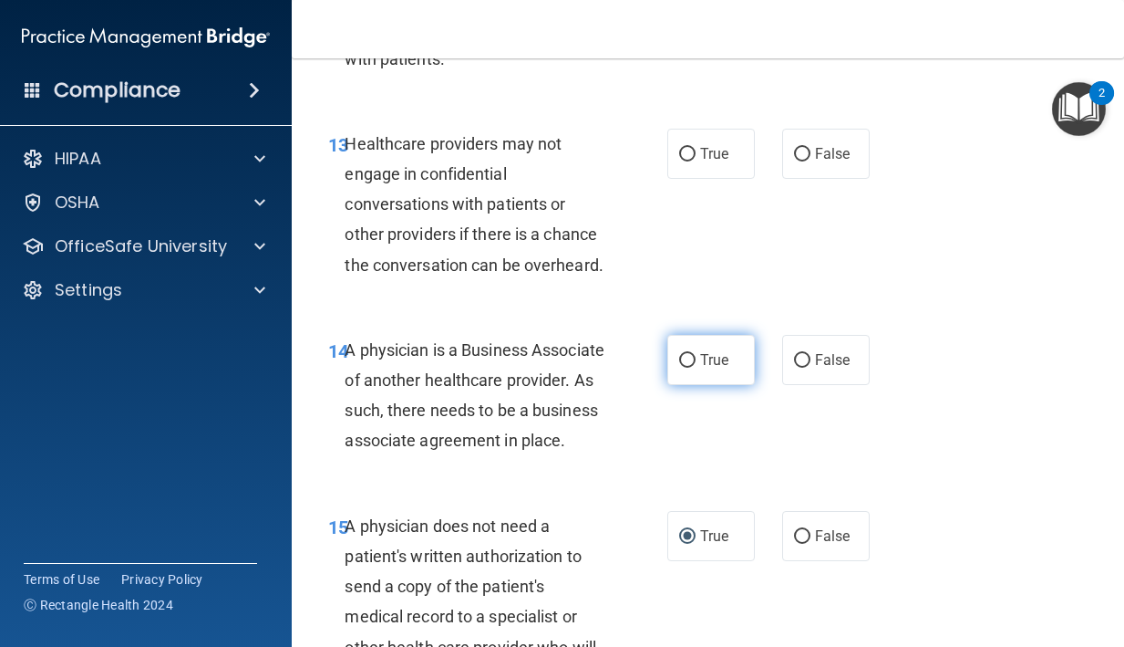
click at [725, 368] on span "True" at bounding box center [714, 359] width 28 height 17
click at [696, 368] on input "True" at bounding box center [687, 361] width 16 height 14
radio input "true"
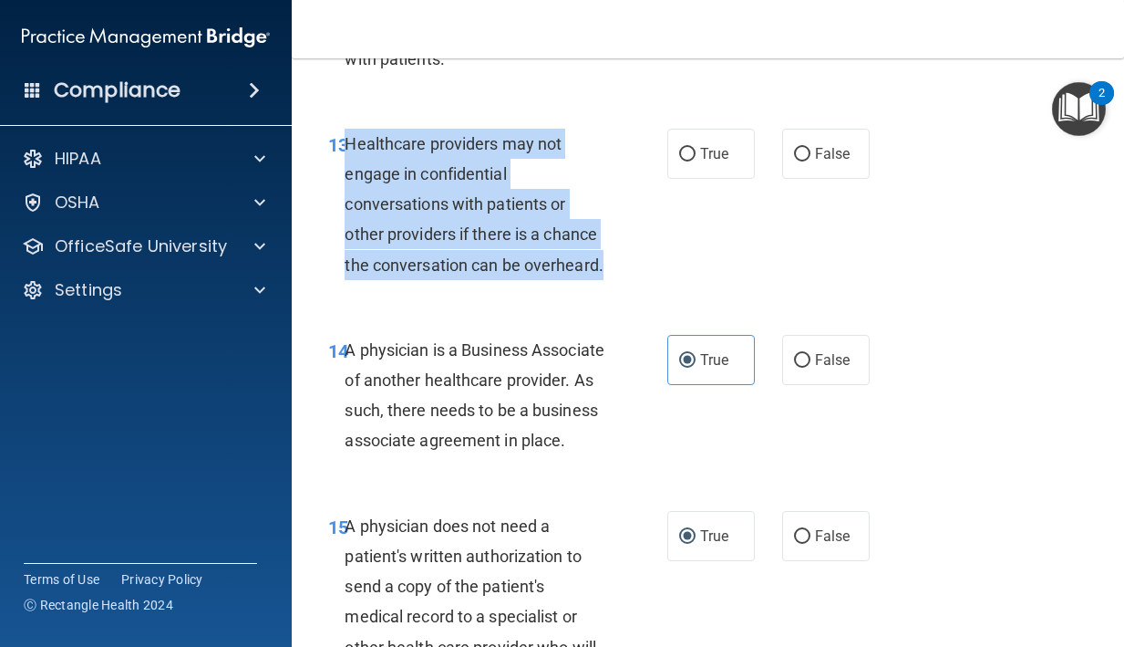
drag, startPoint x: 606, startPoint y: 270, endPoint x: 348, endPoint y: 151, distance: 283.2
click at [348, 151] on div "Healthcare providers may not engage in confidential conversations with patients…" at bounding box center [482, 204] width 275 height 151
click at [788, 155] on label "False" at bounding box center [826, 154] width 88 height 50
click at [794, 155] on input "False" at bounding box center [802, 155] width 16 height 14
radio input "true"
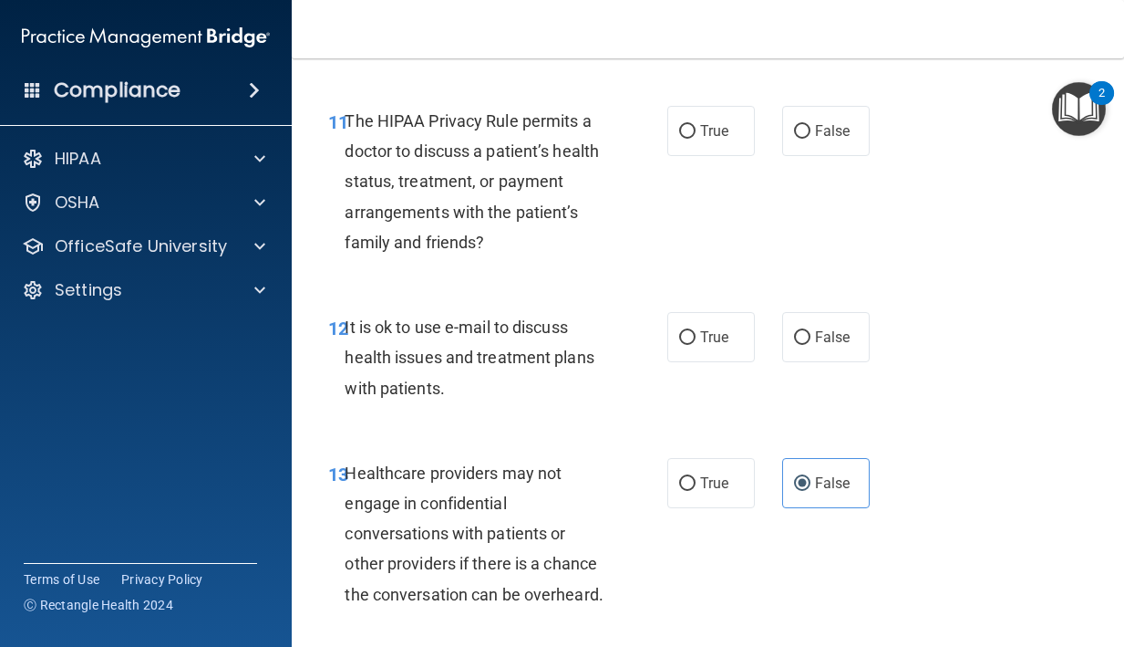
scroll to position [2191, 0]
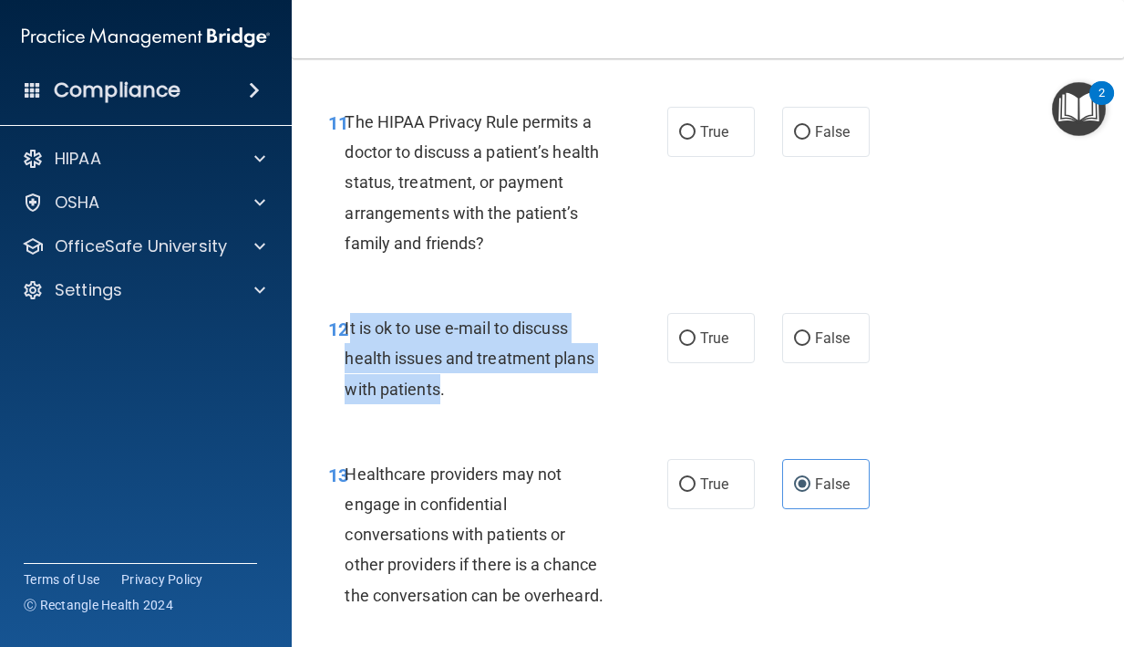
drag, startPoint x: 441, startPoint y: 394, endPoint x: 350, endPoint y: 332, distance: 110.3
click at [350, 332] on span "It is ok to use e-mail to discuss health issues and treatment plans with patien…" at bounding box center [469, 357] width 249 height 79
click at [711, 335] on span "True" at bounding box center [714, 337] width 28 height 17
click at [696, 335] on input "True" at bounding box center [687, 339] width 16 height 14
radio input "true"
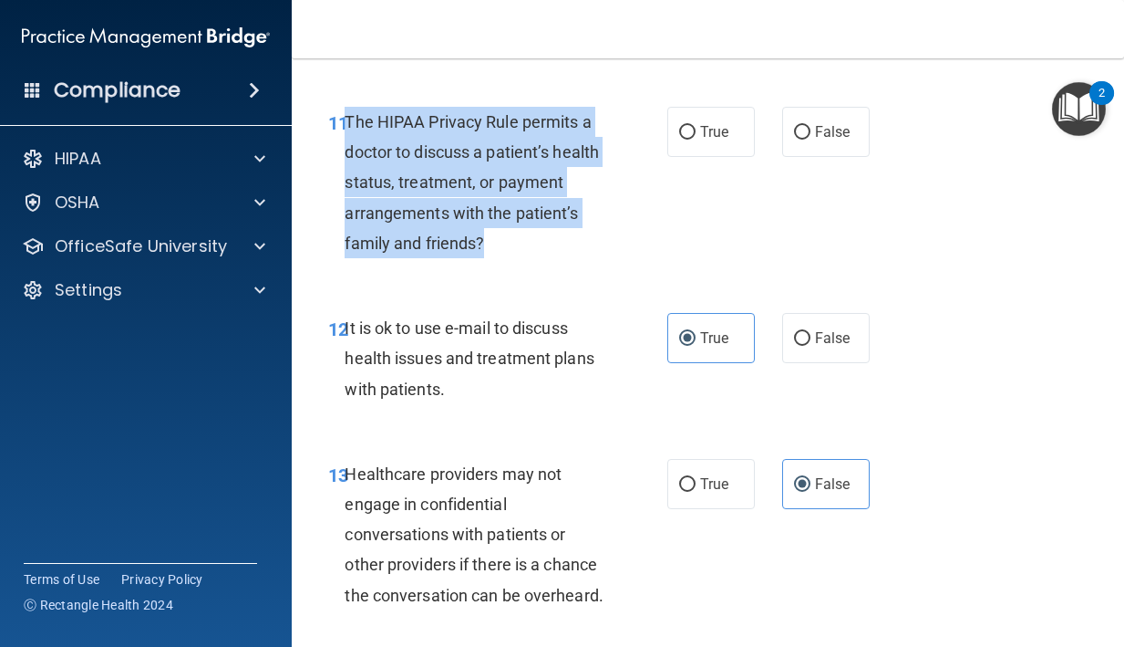
drag, startPoint x: 490, startPoint y: 242, endPoint x: 349, endPoint y: 129, distance: 180.3
click at [349, 129] on div "The HIPAA Privacy Rule permits a doctor to discuss a patient’s health status, t…" at bounding box center [482, 182] width 275 height 151
click at [686, 142] on label "True" at bounding box center [712, 132] width 88 height 50
click at [686, 140] on input "True" at bounding box center [687, 133] width 16 height 14
radio input "true"
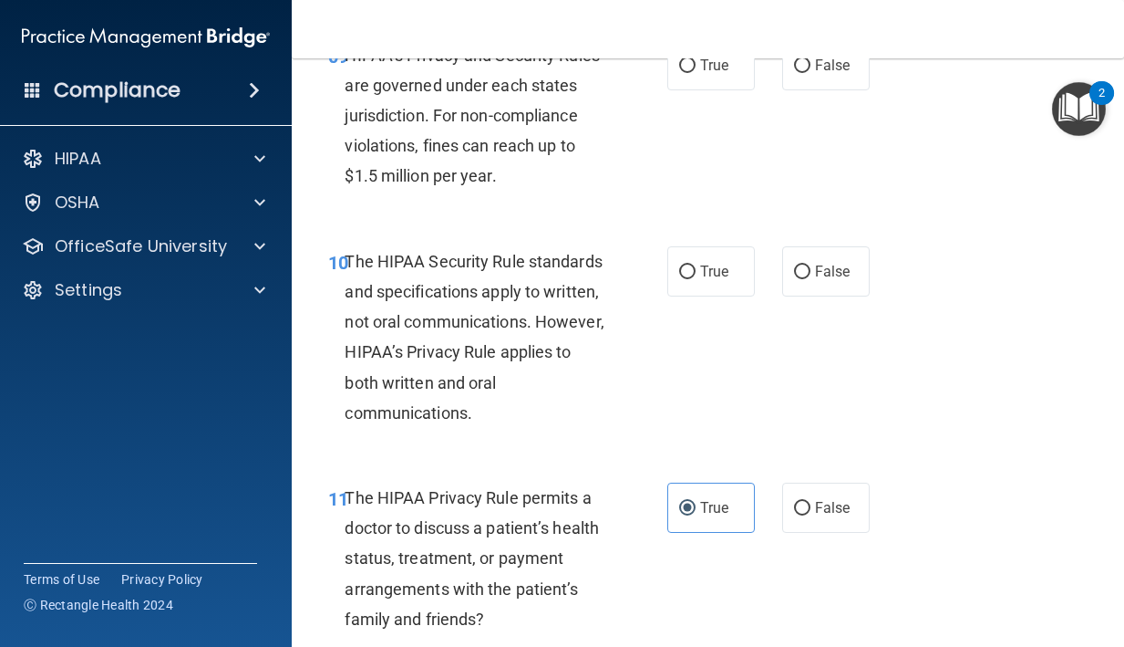
scroll to position [1808, 0]
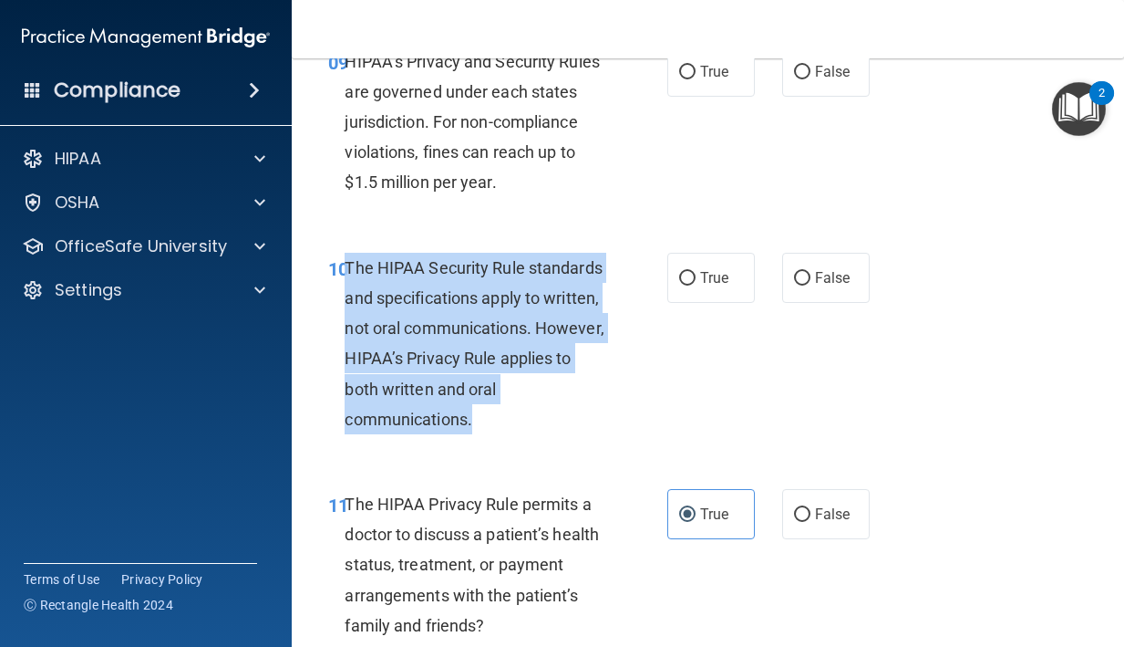
drag, startPoint x: 484, startPoint y: 420, endPoint x: 348, endPoint y: 272, distance: 201.4
click at [348, 272] on div "The HIPAA Security Rule standards and specifications apply to written, not oral…" at bounding box center [482, 343] width 275 height 181
click at [710, 272] on span "True" at bounding box center [714, 277] width 28 height 17
click at [696, 272] on input "True" at bounding box center [687, 279] width 16 height 14
radio input "true"
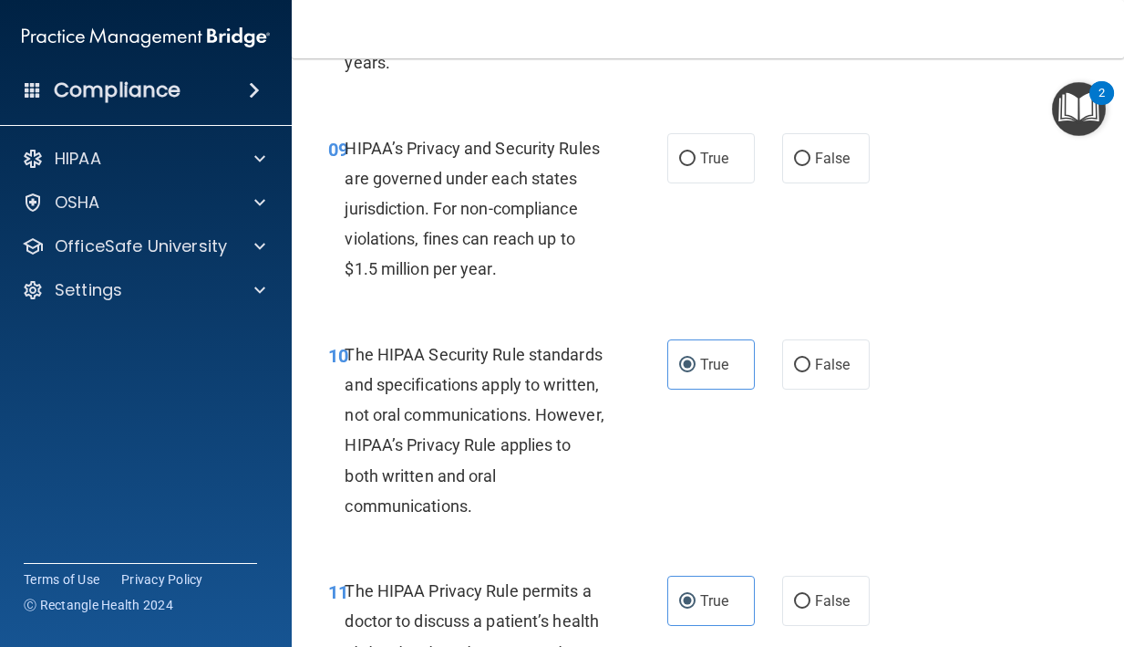
scroll to position [1709, 0]
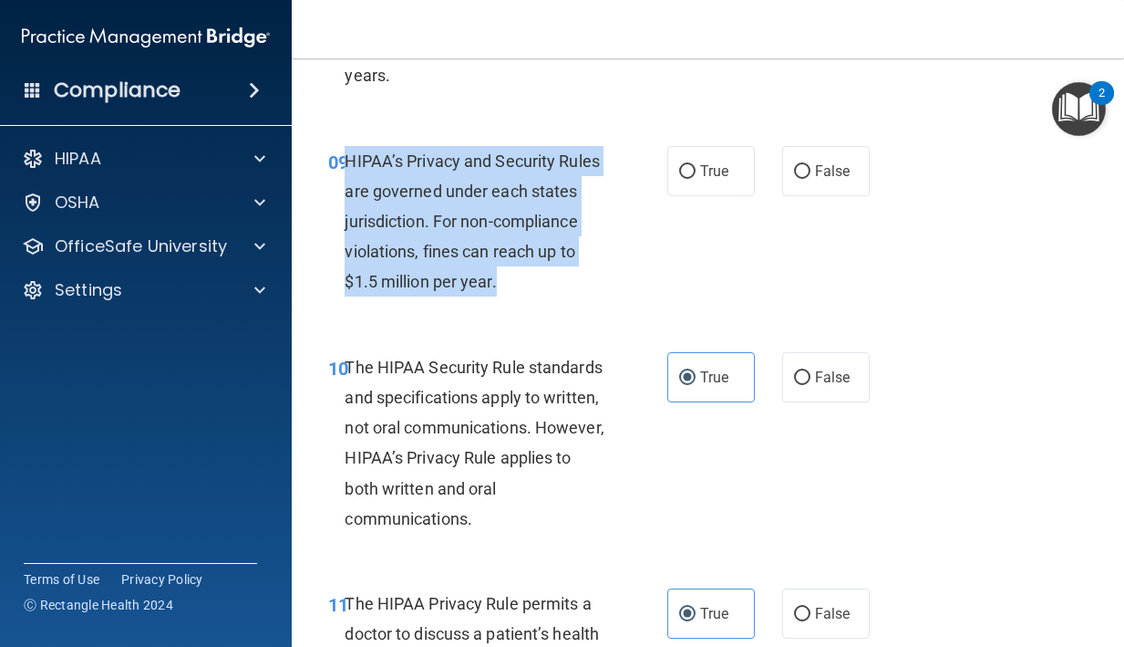
drag, startPoint x: 503, startPoint y: 281, endPoint x: 350, endPoint y: 166, distance: 191.5
click at [350, 164] on div "HIPAA’s Privacy and Security Rules are governed under each states jurisdiction.…" at bounding box center [482, 221] width 275 height 151
click at [808, 174] on input "False" at bounding box center [802, 172] width 16 height 14
radio input "true"
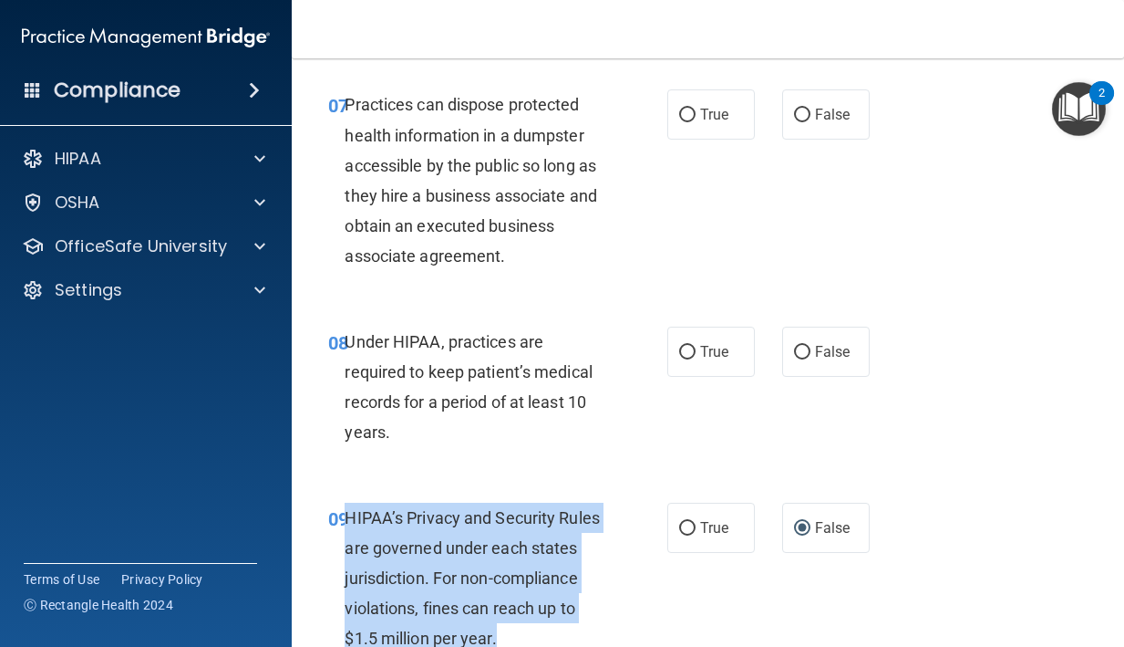
scroll to position [1352, 0]
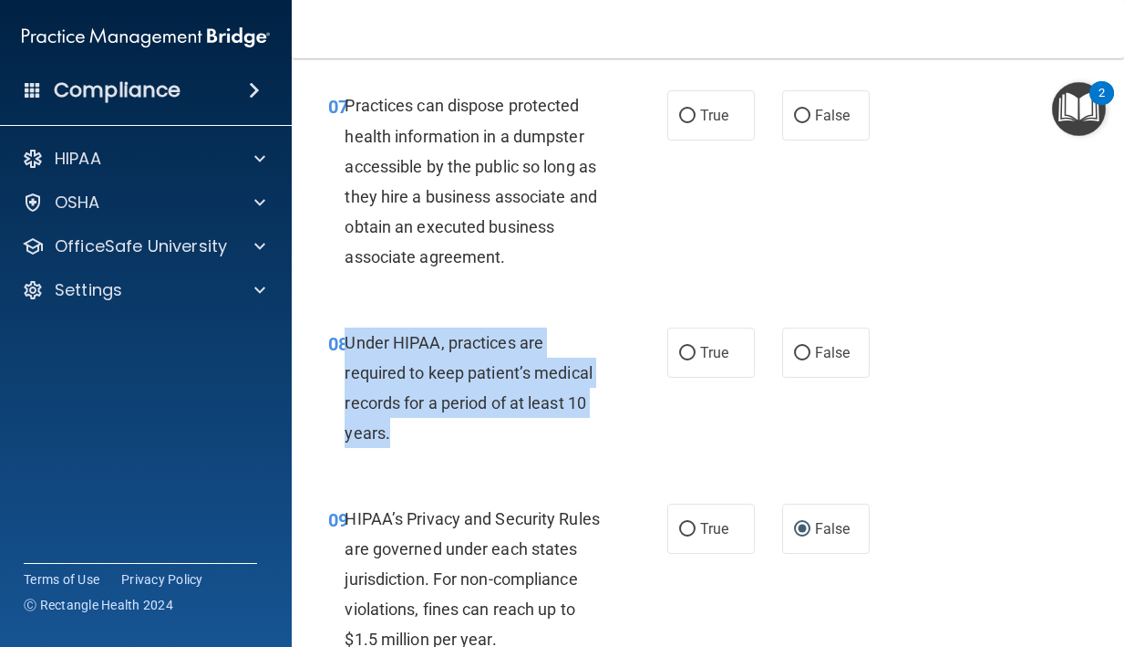
drag, startPoint x: 395, startPoint y: 436, endPoint x: 347, endPoint y: 345, distance: 103.2
click at [347, 345] on div "Under HIPAA, practices are required to keep patient’s medical records for a per…" at bounding box center [482, 387] width 275 height 121
click at [827, 342] on label "False" at bounding box center [826, 352] width 88 height 50
click at [811, 347] on input "False" at bounding box center [802, 354] width 16 height 14
radio input "true"
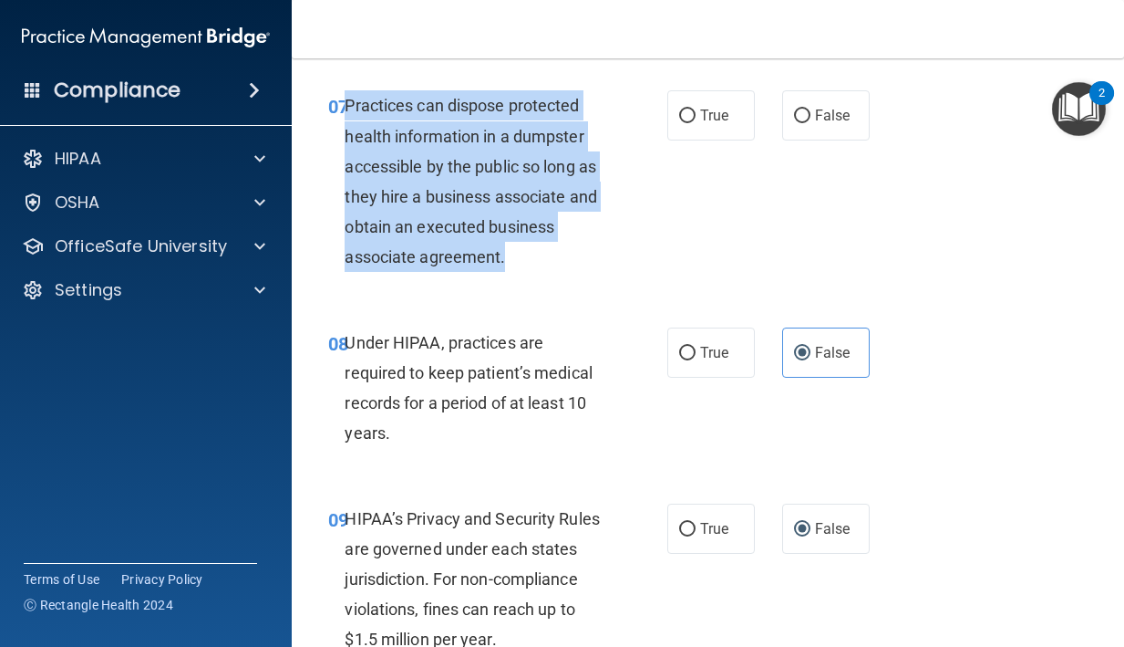
drag, startPoint x: 502, startPoint y: 259, endPoint x: 350, endPoint y: 109, distance: 213.5
click at [350, 109] on span "Practices can dispose protected health information in a dumpster accessible by …" at bounding box center [471, 181] width 252 height 171
click at [800, 116] on input "False" at bounding box center [802, 116] width 16 height 14
radio input "true"
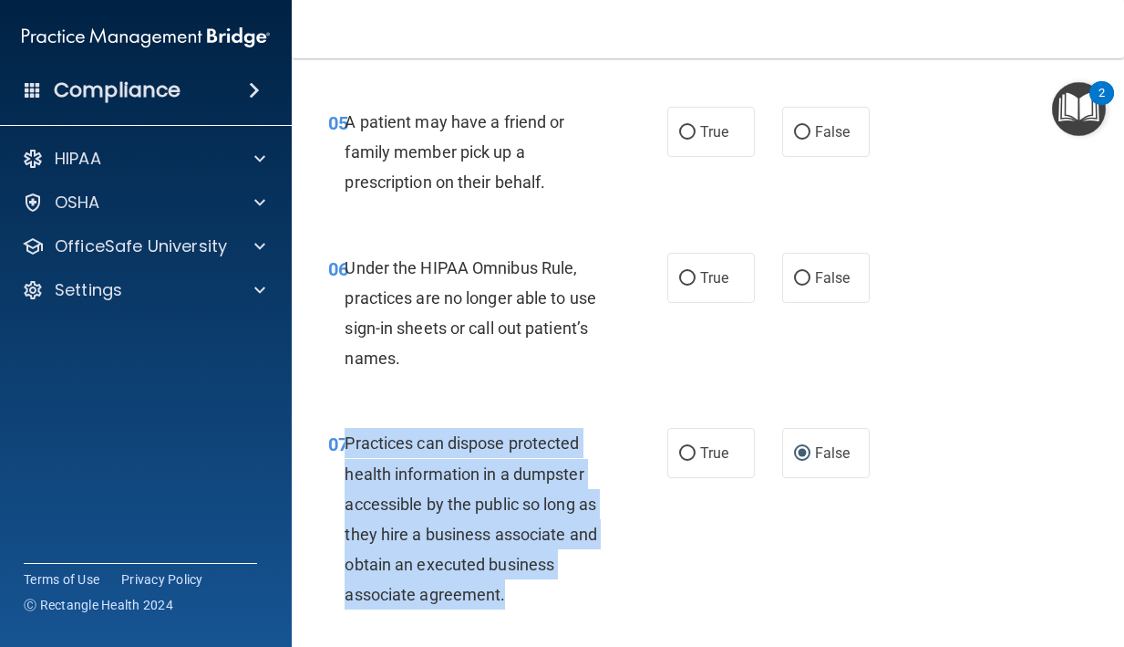
scroll to position [1008, 0]
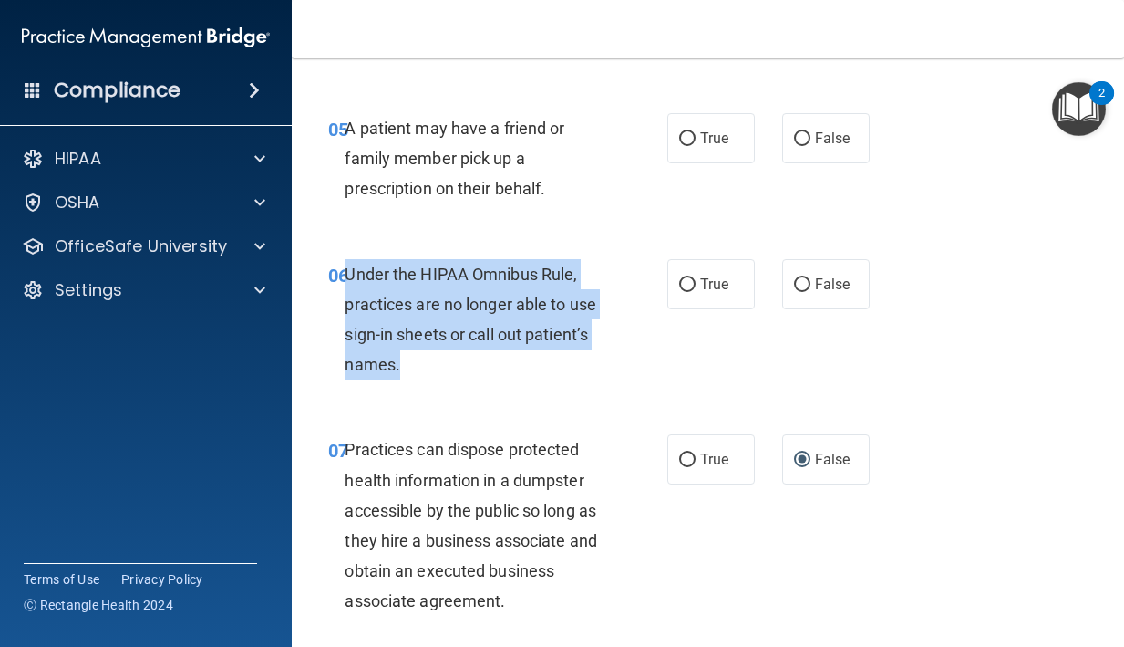
drag, startPoint x: 409, startPoint y: 358, endPoint x: 346, endPoint y: 280, distance: 100.6
click at [346, 280] on div "Under the HIPAA Omnibus Rule, practices are no longer able to use sign-in sheet…" at bounding box center [482, 319] width 275 height 121
click at [819, 264] on label "False" at bounding box center [826, 284] width 88 height 50
click at [811, 278] on input "False" at bounding box center [802, 285] width 16 height 14
radio input "true"
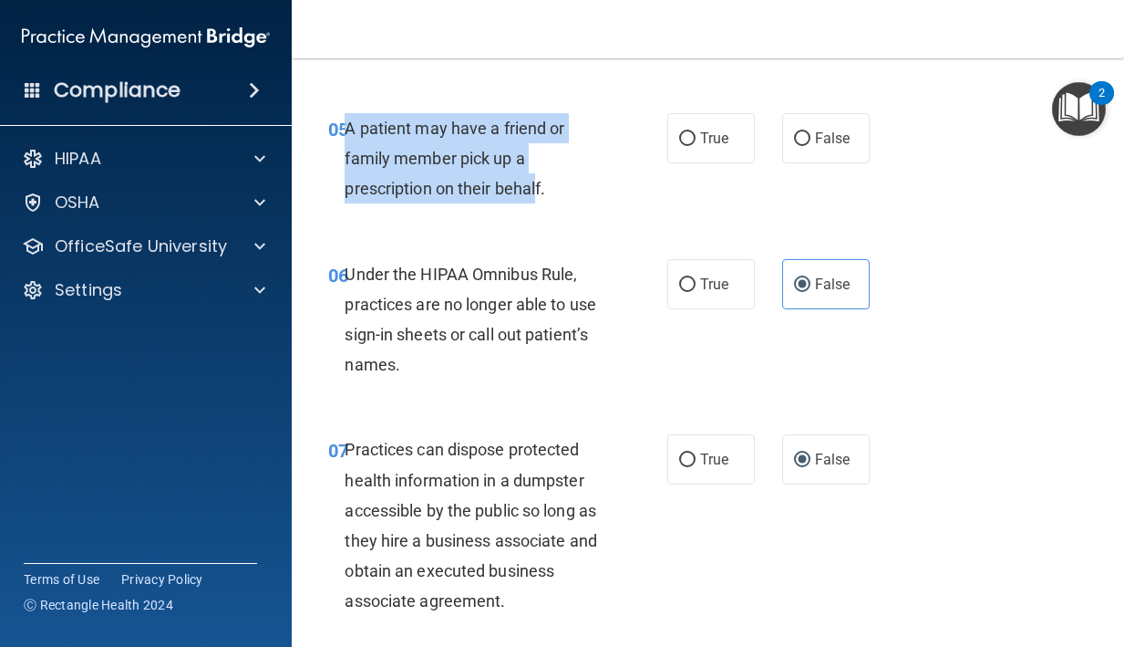
drag, startPoint x: 538, startPoint y: 185, endPoint x: 347, endPoint y: 135, distance: 198.0
click at [347, 135] on span "A patient may have a friend or family member pick up a prescription on their be…" at bounding box center [455, 158] width 220 height 79
click at [540, 189] on span "A patient may have a friend or family member pick up a prescription on their be…" at bounding box center [455, 158] width 220 height 79
drag, startPoint x: 548, startPoint y: 189, endPoint x: 349, endPoint y: 130, distance: 207.2
click at [349, 130] on div "A patient may have a friend or family member pick up a prescription on their be…" at bounding box center [482, 158] width 275 height 91
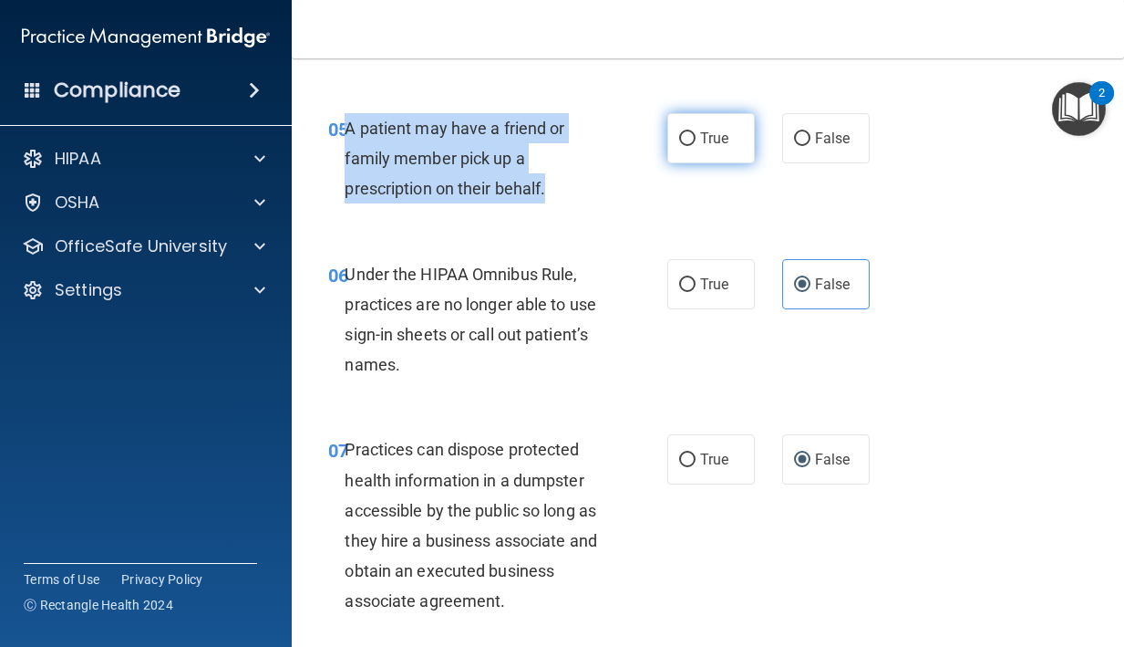
click at [728, 151] on label "True" at bounding box center [712, 138] width 88 height 50
click at [696, 146] on input "True" at bounding box center [687, 139] width 16 height 14
radio input "true"
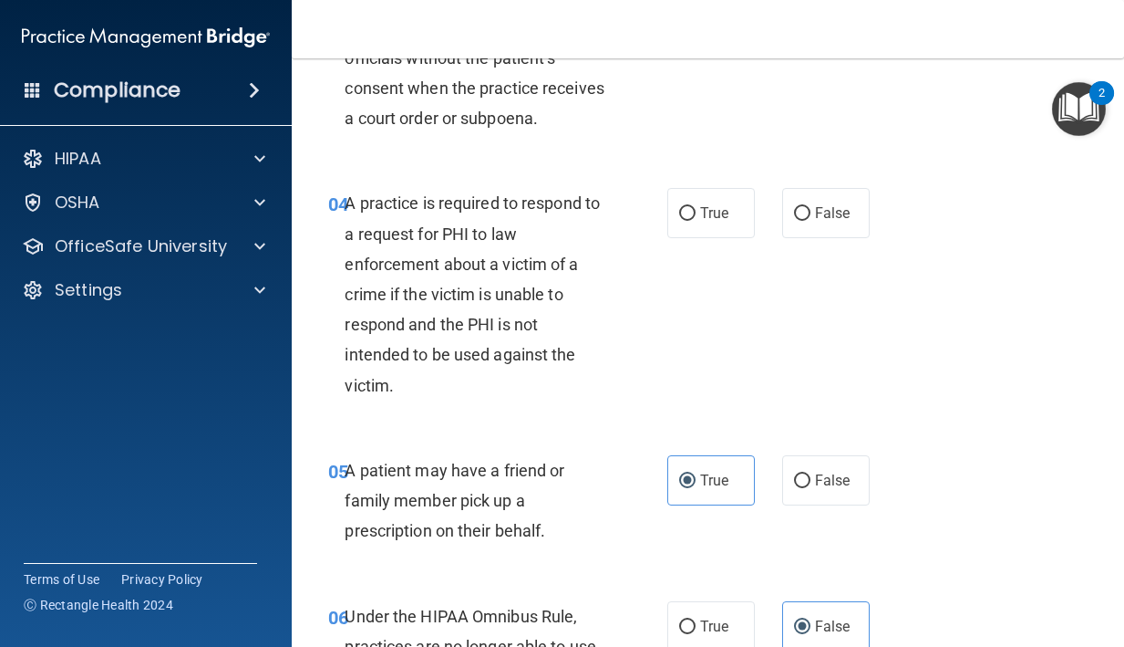
scroll to position [645, 0]
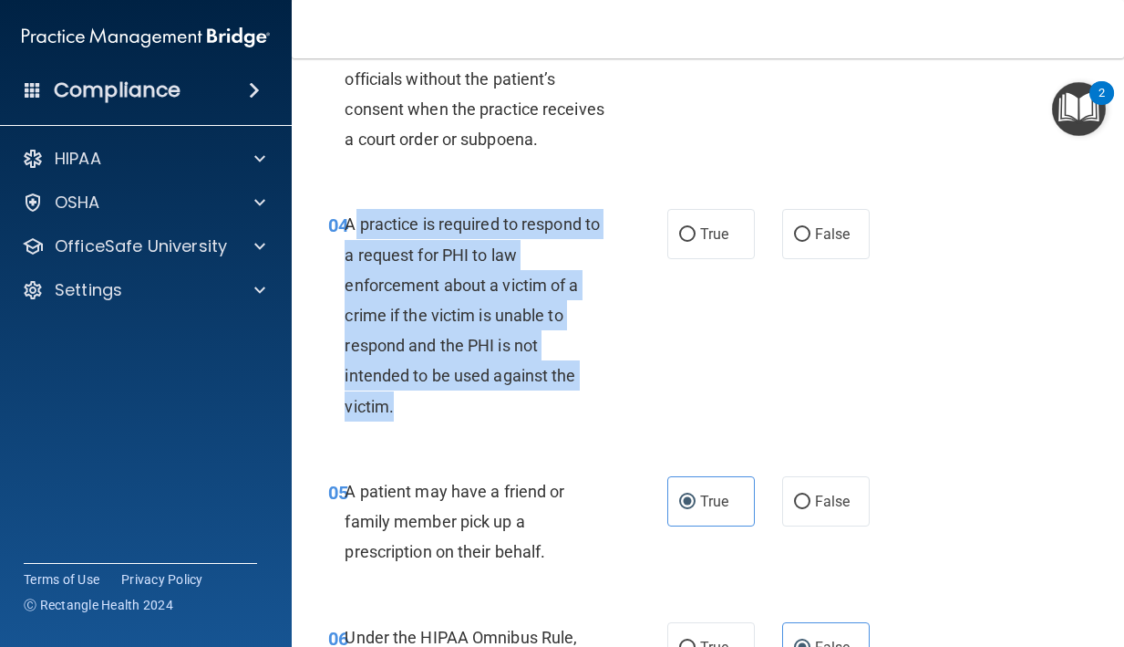
drag, startPoint x: 399, startPoint y: 401, endPoint x: 351, endPoint y: 233, distance: 175.3
click at [351, 233] on div "A practice is required to respond to a request for PHI to law enforcement about…" at bounding box center [482, 315] width 275 height 212
click at [745, 224] on label "True" at bounding box center [712, 234] width 88 height 50
click at [696, 228] on input "True" at bounding box center [687, 235] width 16 height 14
radio input "true"
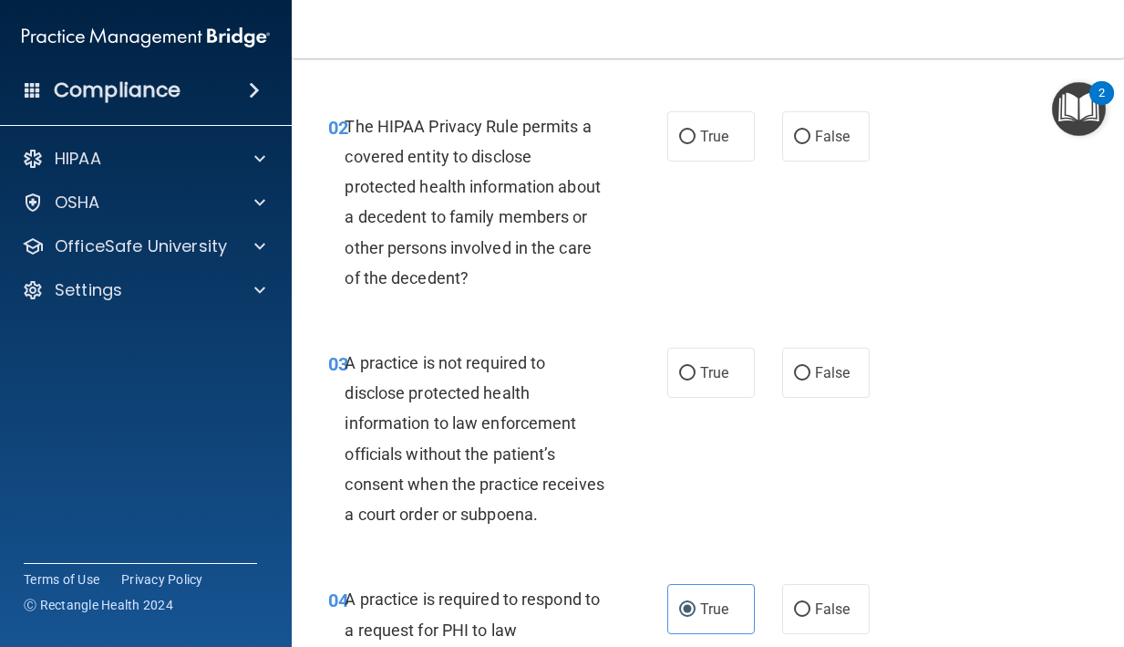
scroll to position [262, 0]
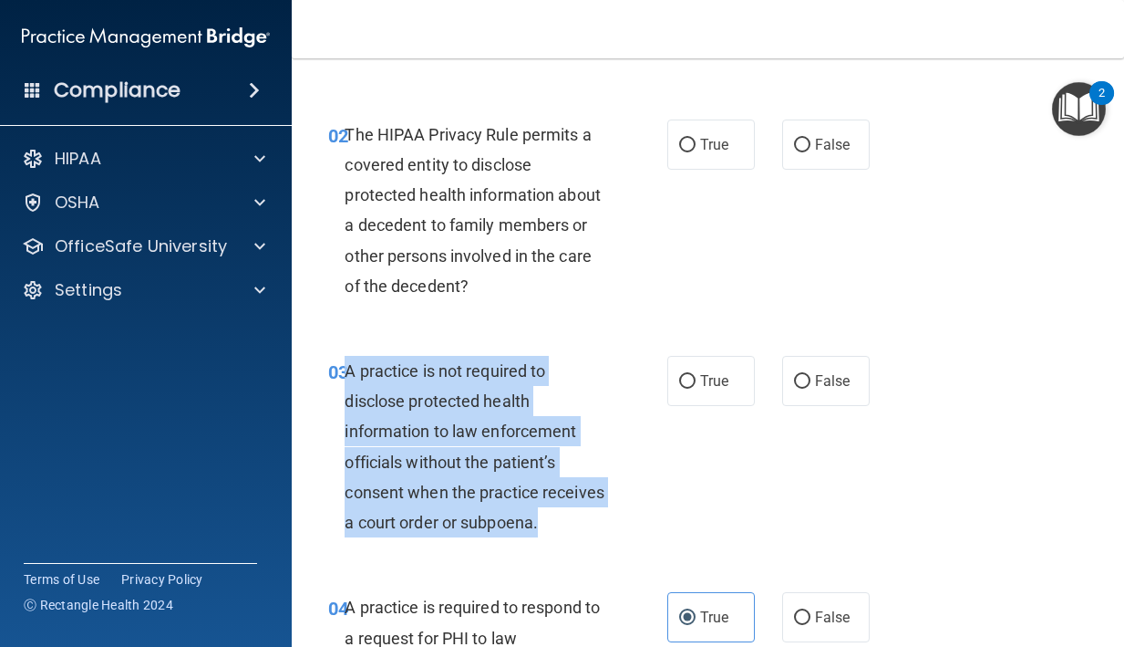
drag, startPoint x: 547, startPoint y: 517, endPoint x: 350, endPoint y: 376, distance: 242.5
click at [350, 376] on div "A practice is not required to disclose protected health information to law enfo…" at bounding box center [482, 446] width 275 height 181
click at [808, 377] on input "False" at bounding box center [802, 382] width 16 height 14
radio input "true"
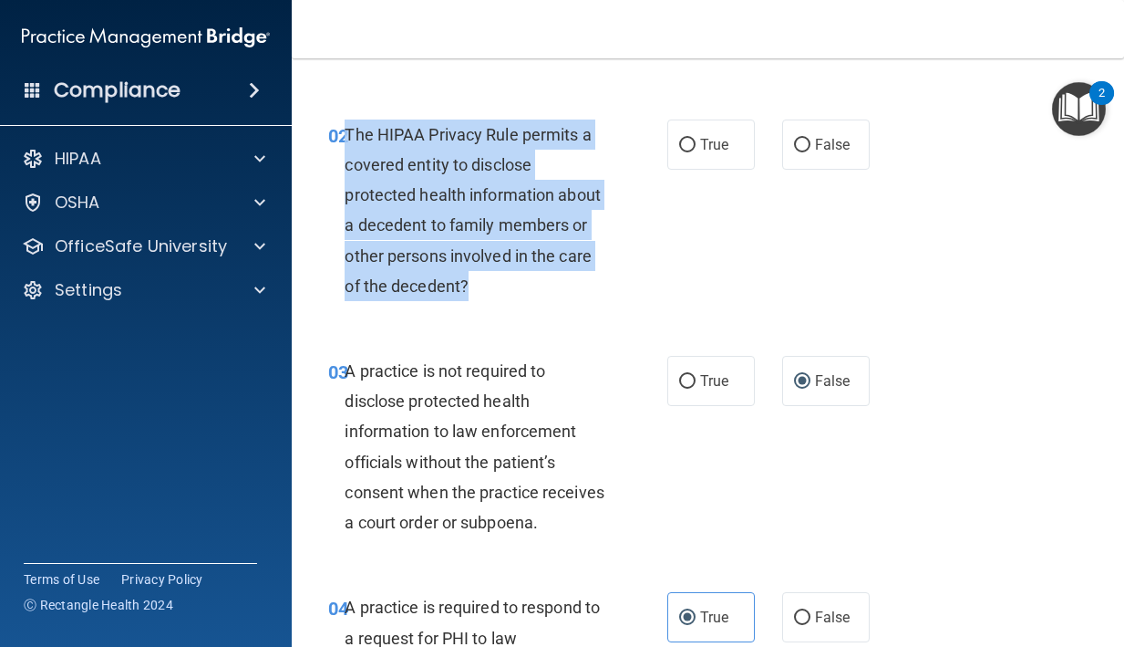
drag, startPoint x: 470, startPoint y: 279, endPoint x: 347, endPoint y: 121, distance: 200.1
click at [347, 122] on div "The HIPAA Privacy Rule permits a covered entity to disclose protected health in…" at bounding box center [482, 209] width 275 height 181
click at [697, 126] on label "True" at bounding box center [712, 144] width 88 height 50
click at [696, 139] on input "True" at bounding box center [687, 146] width 16 height 14
radio input "true"
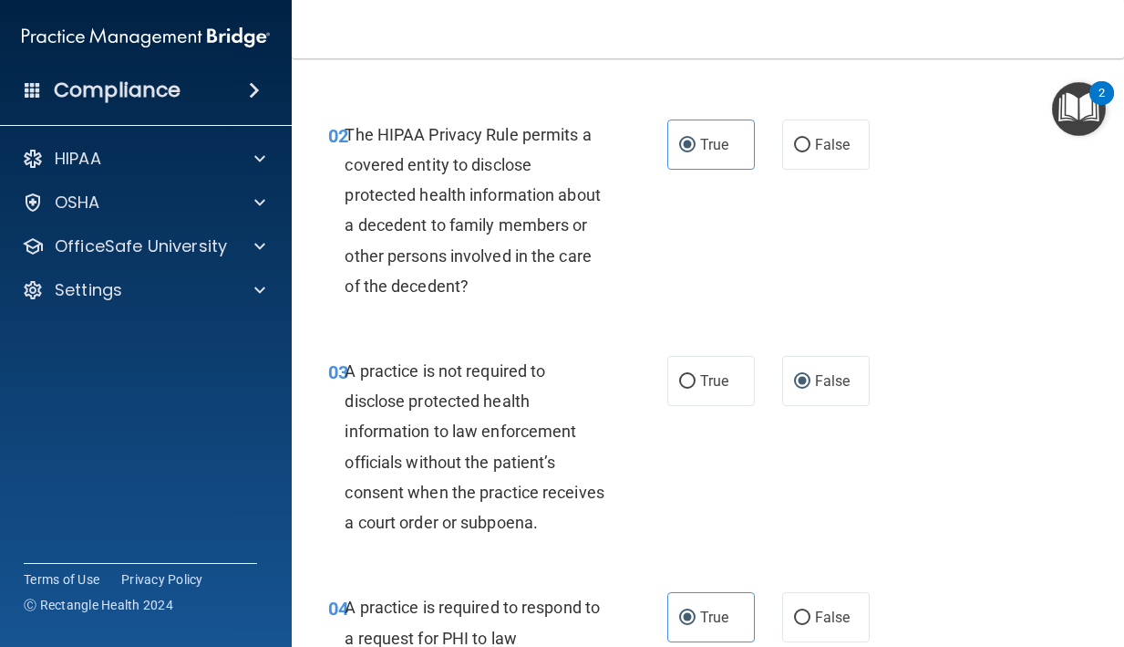
scroll to position [0, 0]
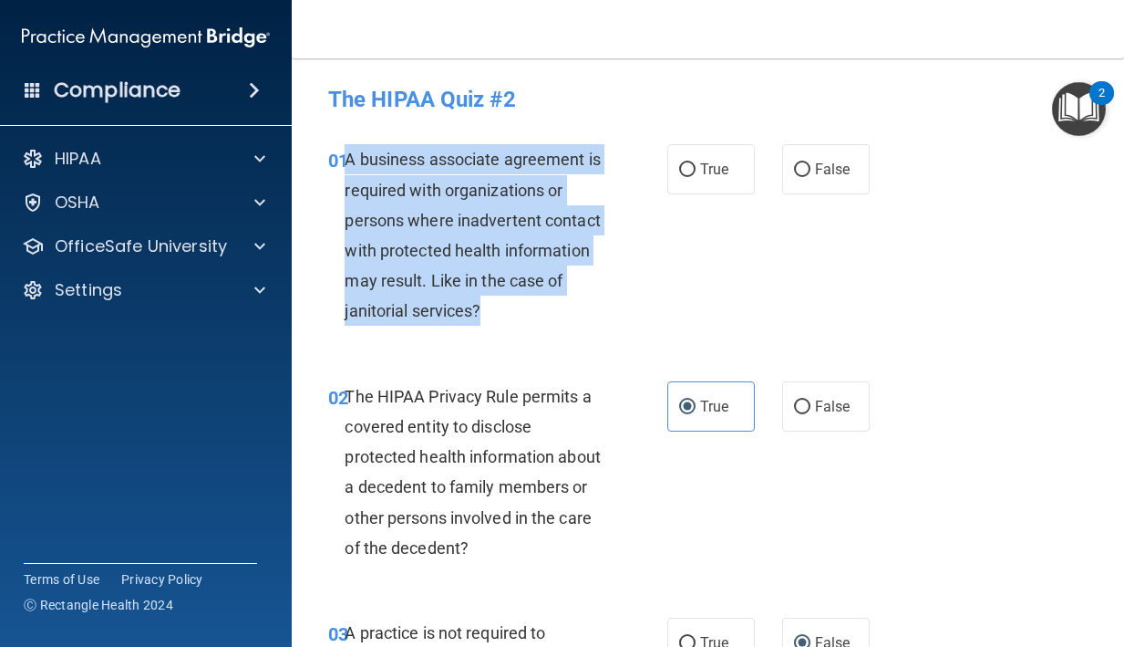
drag, startPoint x: 492, startPoint y: 311, endPoint x: 349, endPoint y: 163, distance: 205.1
click at [349, 164] on div "A business associate agreement is required with organizations or persons where …" at bounding box center [482, 234] width 275 height 181
click at [815, 186] on label "False" at bounding box center [826, 169] width 88 height 50
click at [811, 177] on input "False" at bounding box center [802, 170] width 16 height 14
radio input "true"
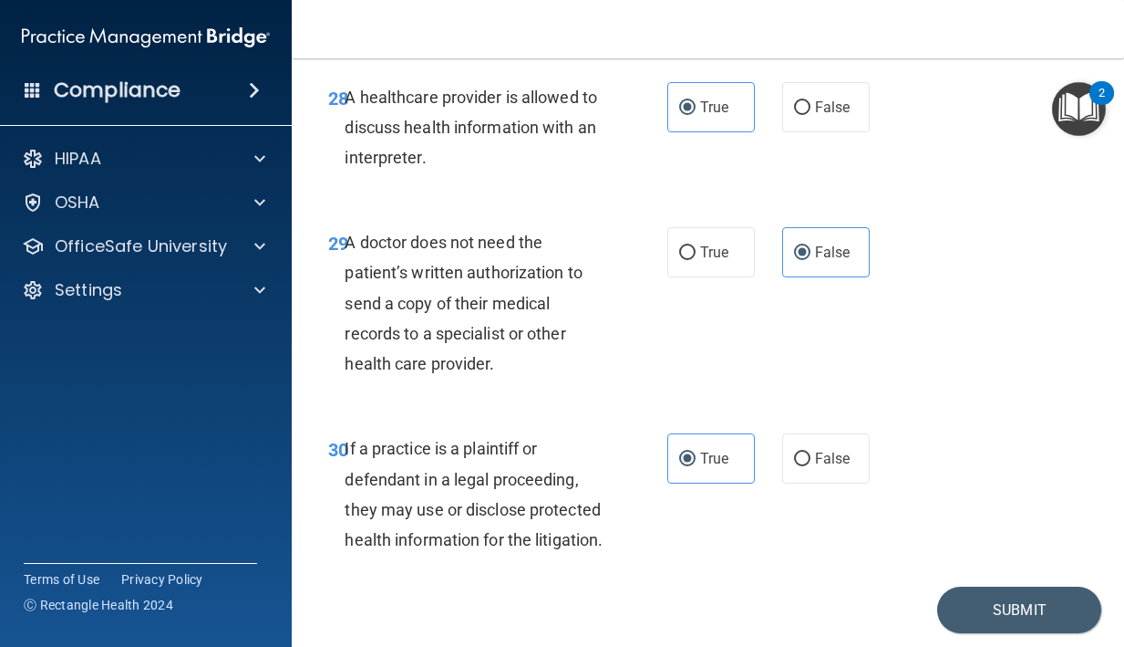
scroll to position [5568, 0]
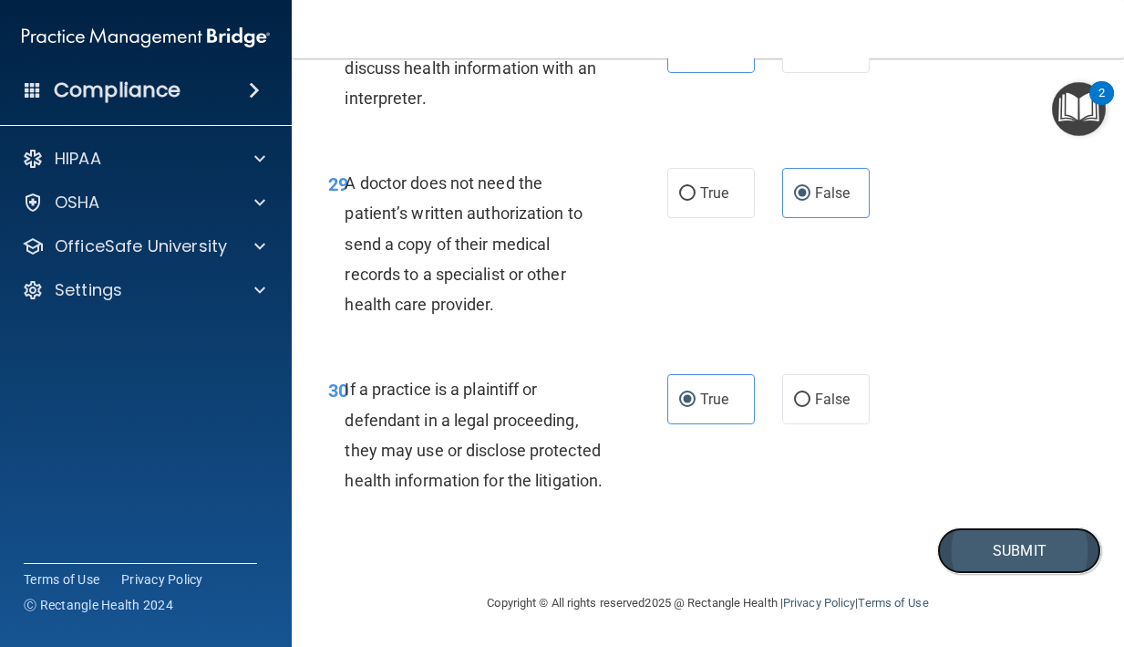
click at [1043, 560] on button "Submit" at bounding box center [1020, 550] width 164 height 47
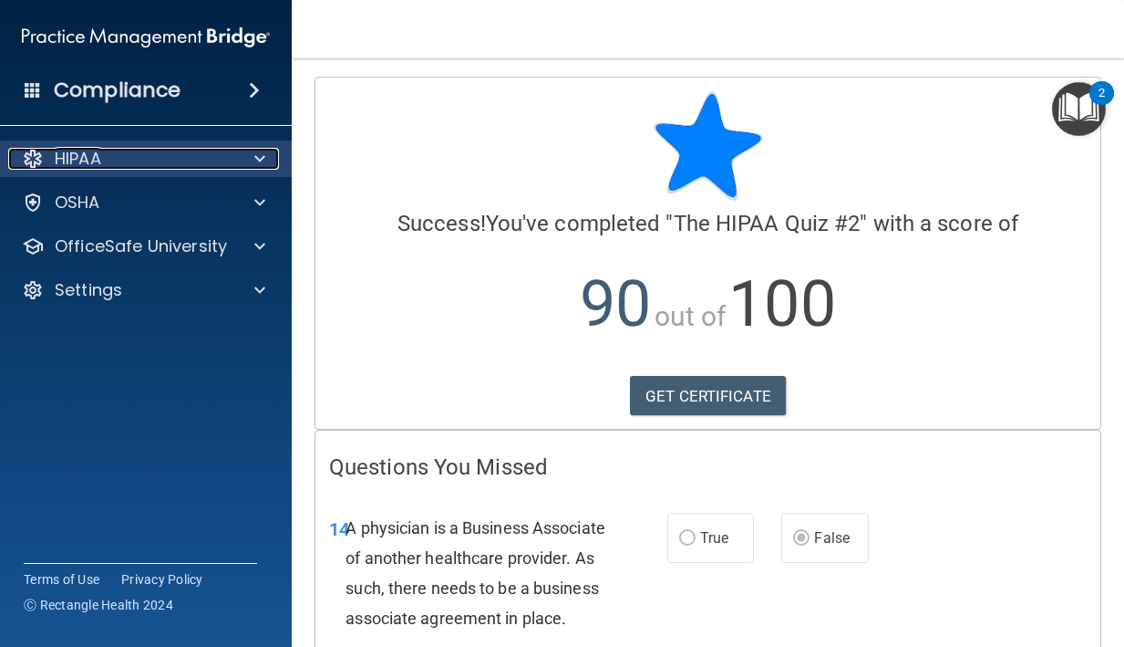
click at [161, 162] on div "HIPAA" at bounding box center [121, 159] width 226 height 22
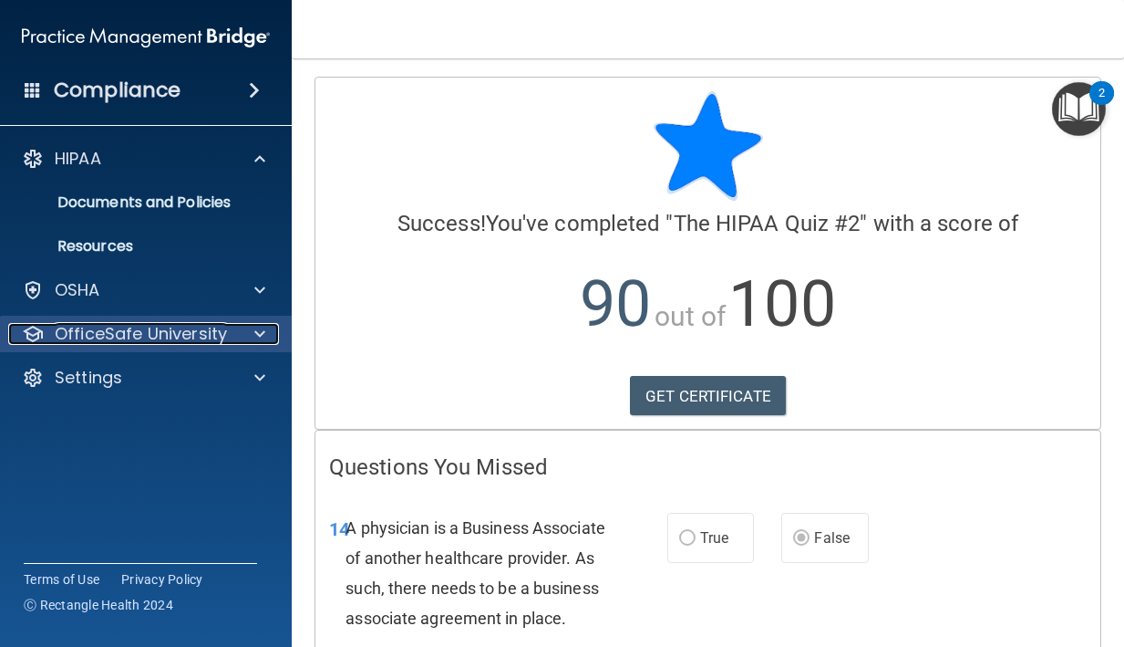
click at [129, 327] on p "OfficeSafe University" at bounding box center [141, 334] width 172 height 22
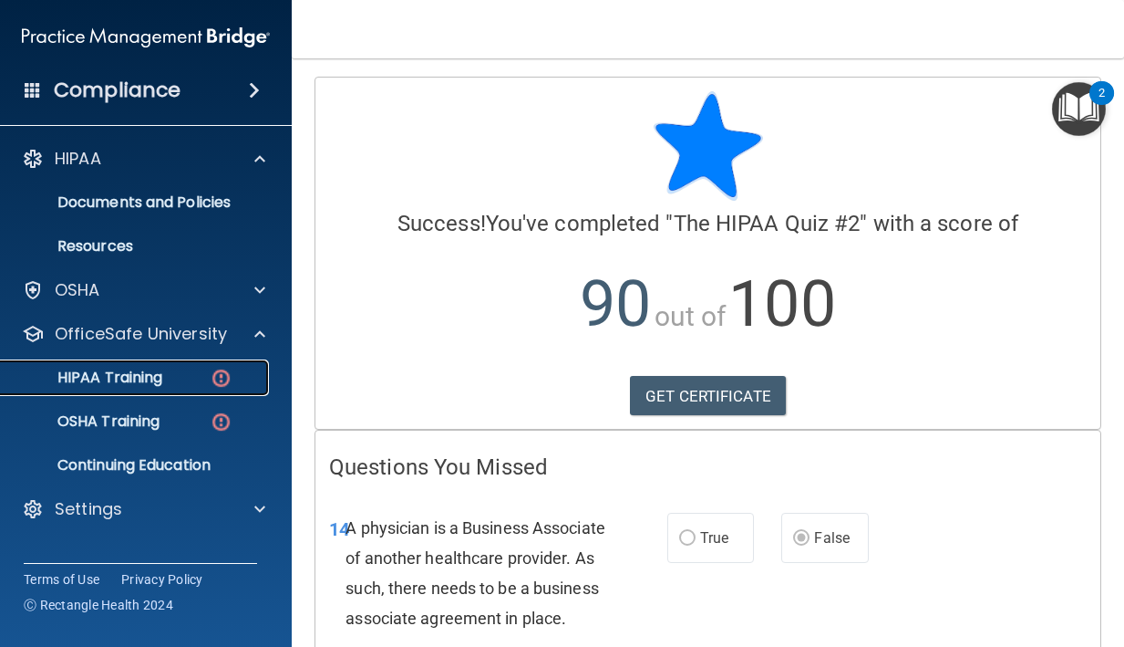
click at [164, 380] on div "HIPAA Training" at bounding box center [136, 377] width 249 height 18
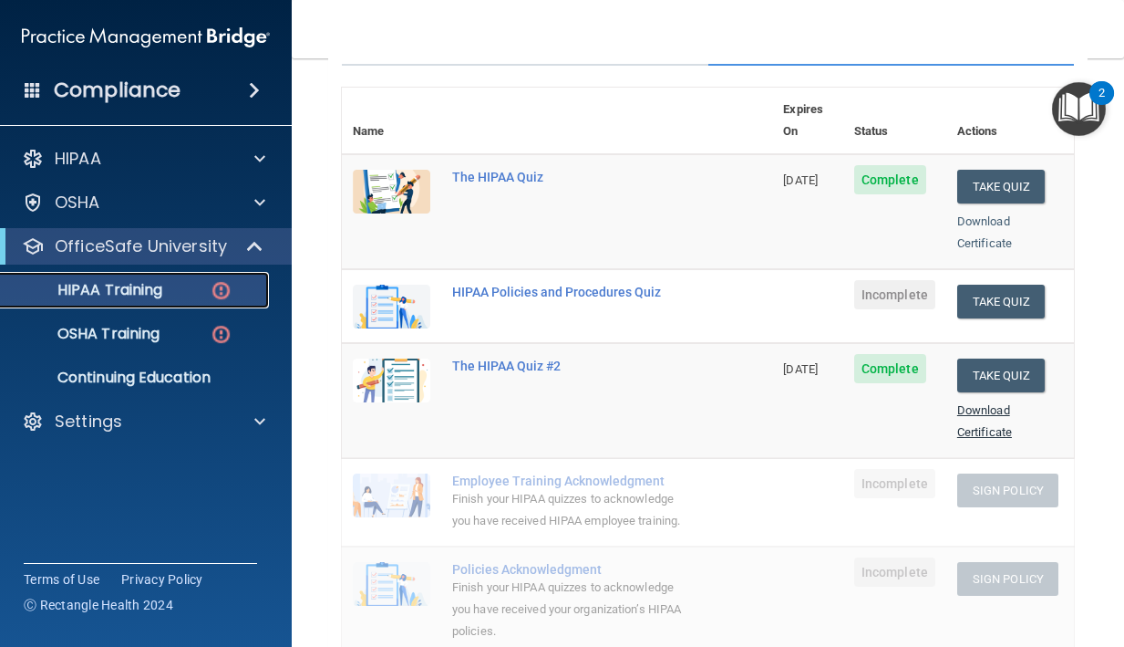
scroll to position [192, 0]
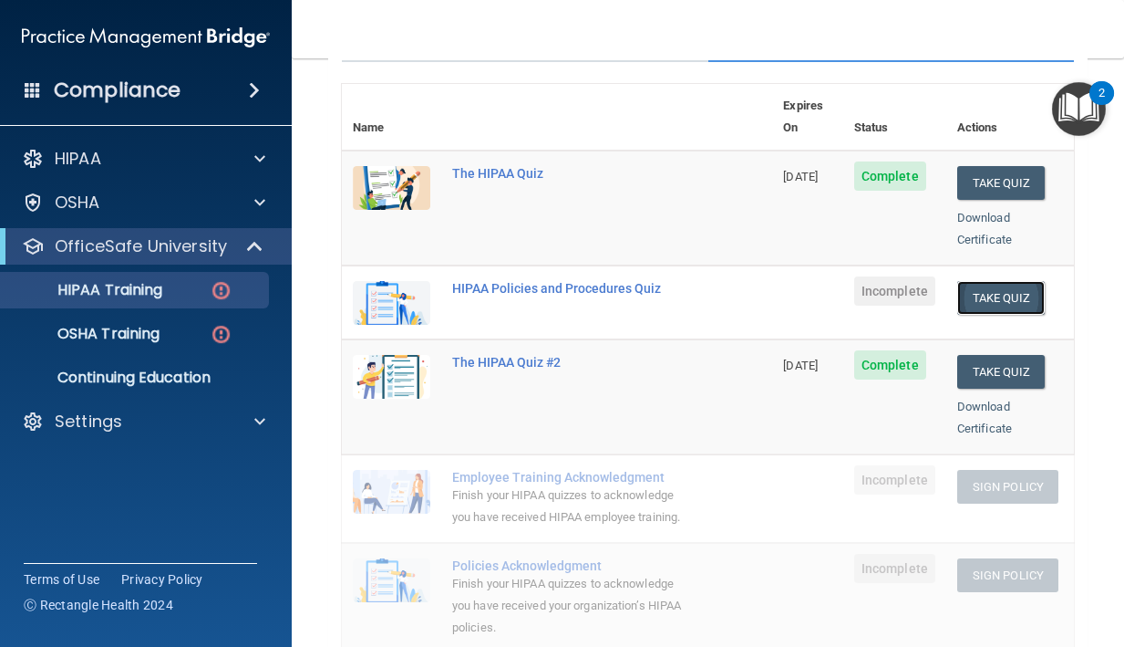
click at [1013, 285] on button "Take Quiz" at bounding box center [1002, 298] width 88 height 34
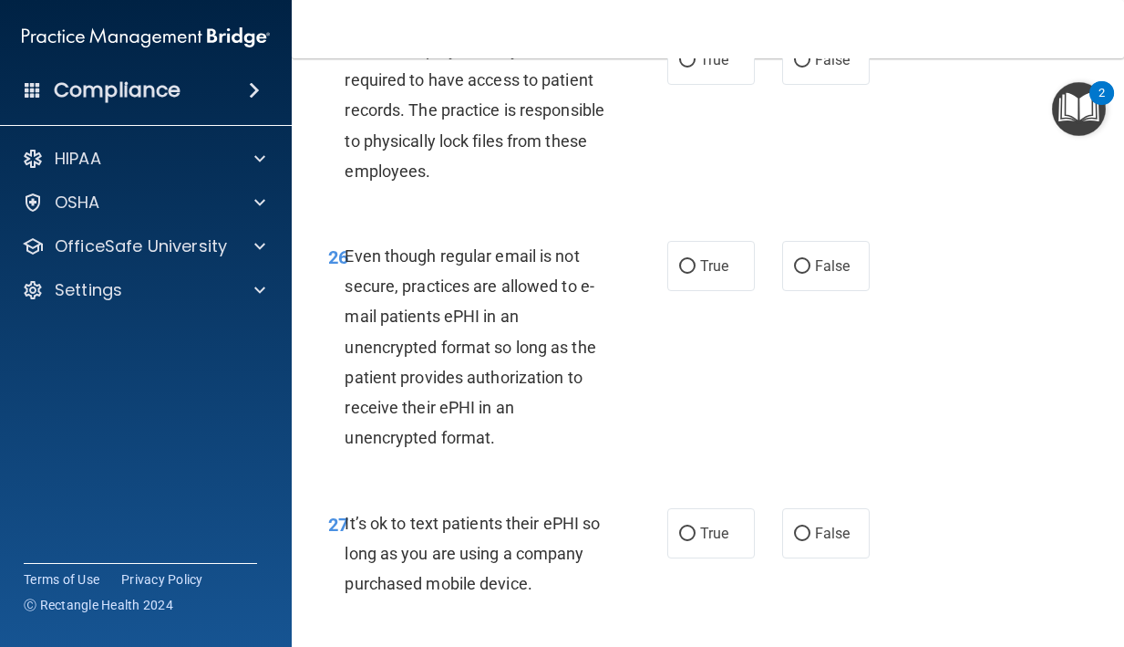
scroll to position [6053, 0]
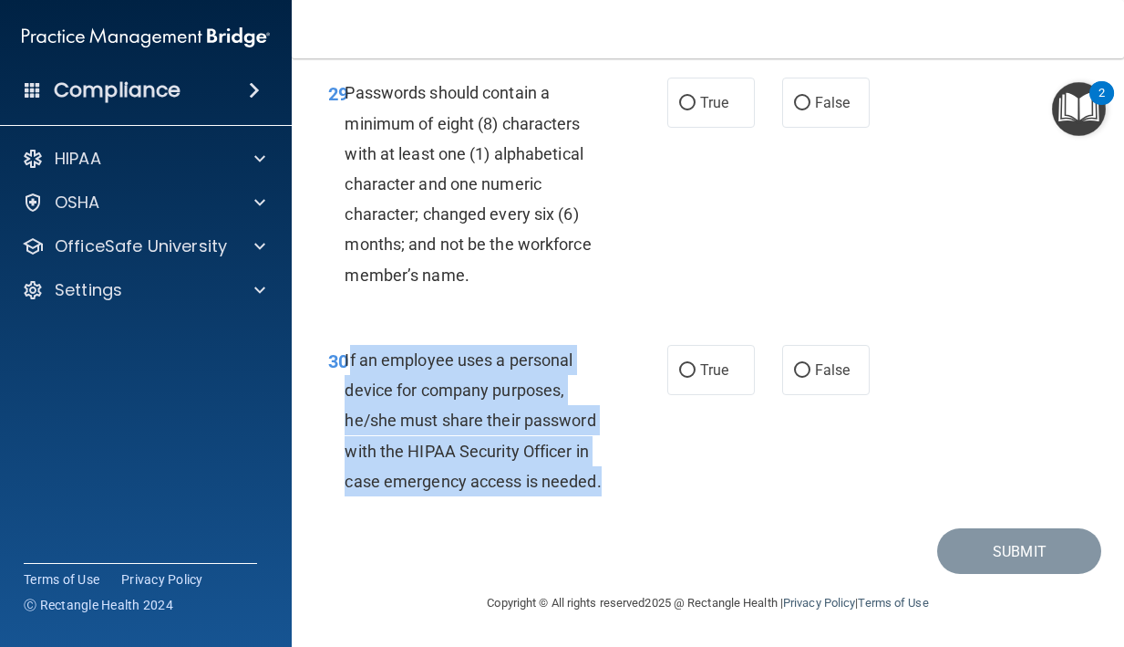
drag, startPoint x: 604, startPoint y: 480, endPoint x: 348, endPoint y: 363, distance: 280.8
click at [348, 363] on div "If an employee uses a personal device for company purposes, he/she must share t…" at bounding box center [482, 420] width 275 height 151
click at [562, 455] on span "If an employee uses a personal device for company purposes, he/she must share t…" at bounding box center [473, 420] width 256 height 140
drag, startPoint x: 602, startPoint y: 481, endPoint x: 353, endPoint y: 357, distance: 277.7
click at [350, 355] on div "If an employee uses a personal device for company purposes, he/she must share t…" at bounding box center [482, 420] width 275 height 151
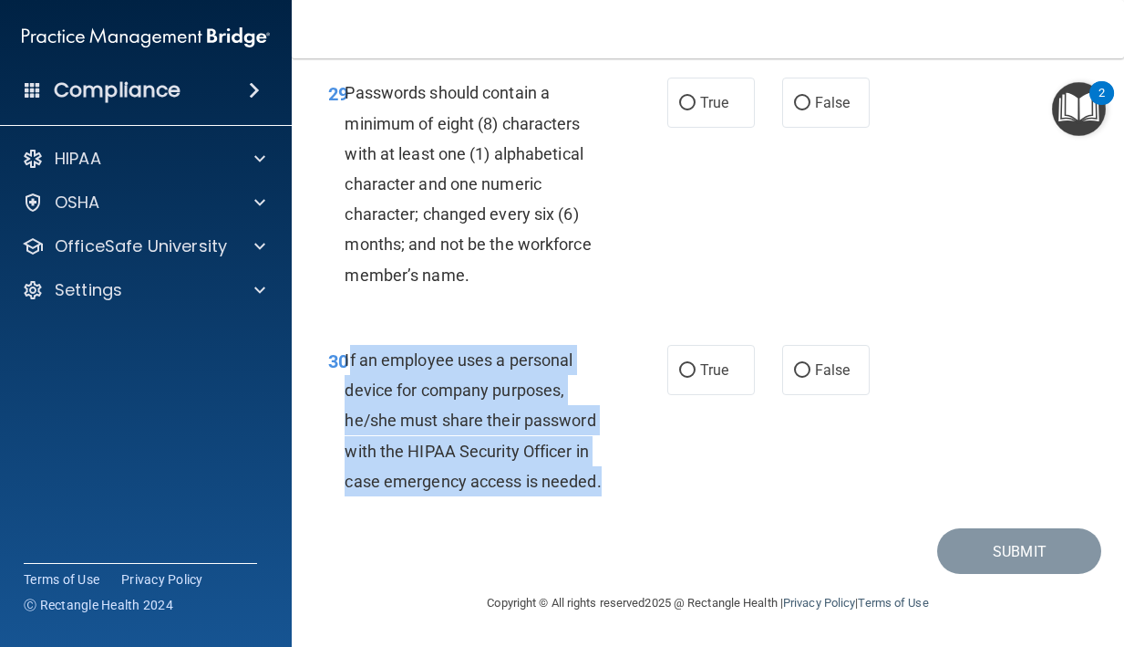
click at [480, 394] on span "If an employee uses a personal device for company purposes, he/she must share t…" at bounding box center [473, 420] width 256 height 140
drag, startPoint x: 605, startPoint y: 478, endPoint x: 350, endPoint y: 358, distance: 281.1
click at [349, 358] on div "If an employee uses a personal device for company purposes, he/she must share t…" at bounding box center [482, 420] width 275 height 151
click at [820, 385] on label "False" at bounding box center [826, 370] width 88 height 50
click at [811, 378] on input "False" at bounding box center [802, 371] width 16 height 14
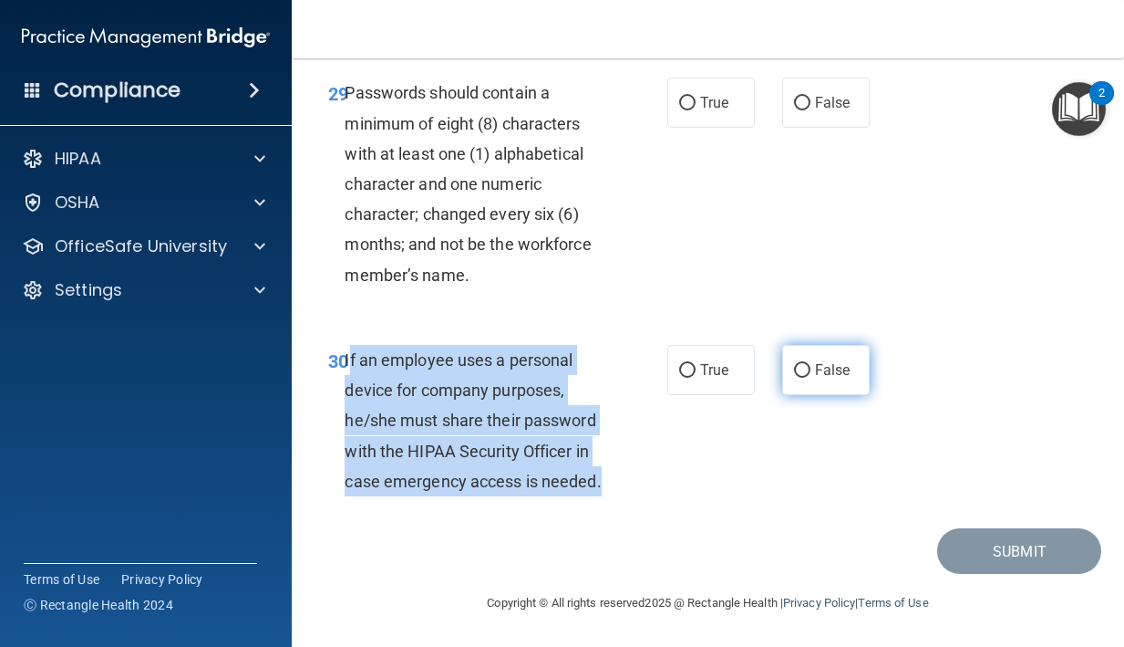
radio input "true"
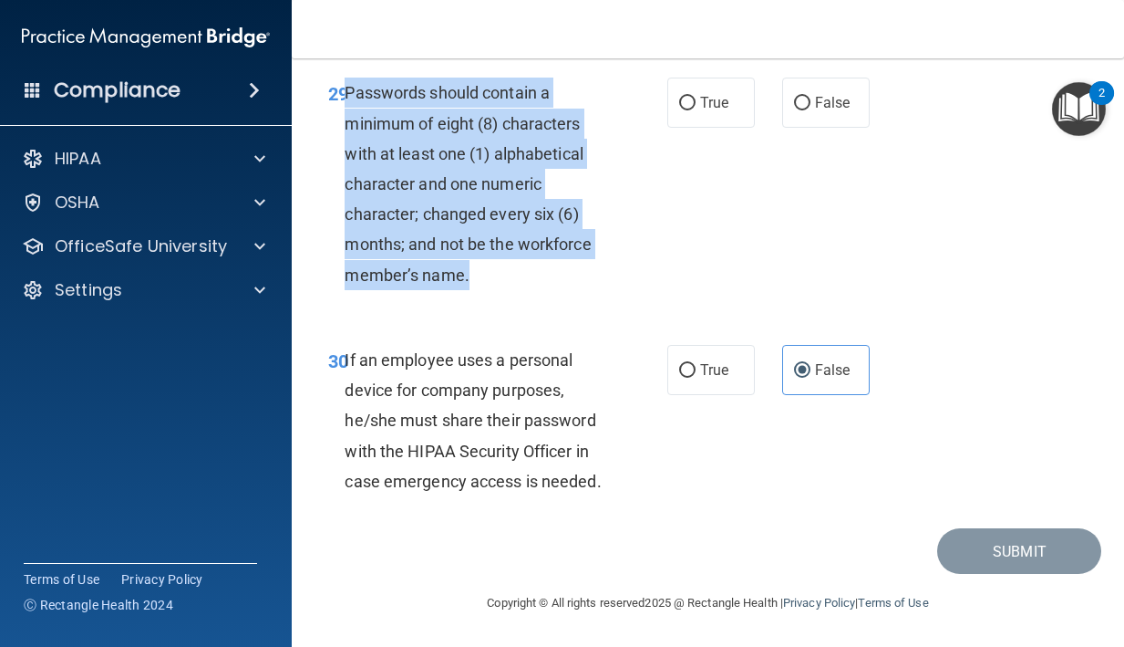
drag, startPoint x: 483, startPoint y: 270, endPoint x: 345, endPoint y: 102, distance: 217.7
click at [345, 102] on div "Passwords should contain a minimum of eight (8) characters with at least one (1…" at bounding box center [482, 184] width 275 height 212
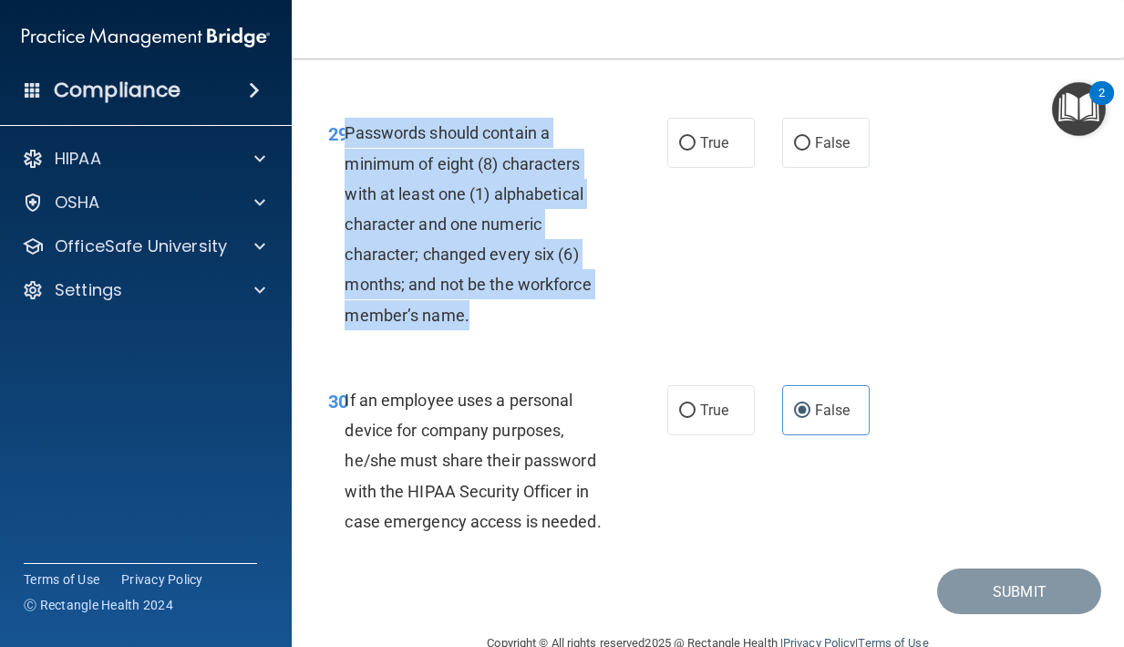
scroll to position [5951, 0]
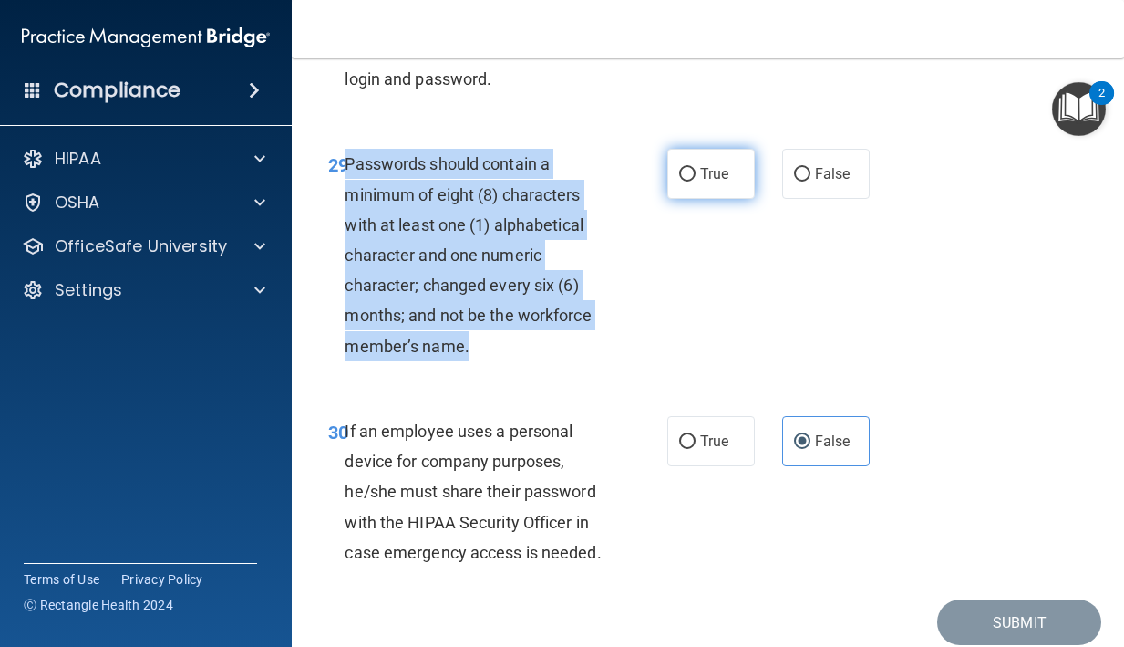
click at [697, 199] on label "True" at bounding box center [712, 174] width 88 height 50
click at [696, 181] on input "True" at bounding box center [687, 175] width 16 height 14
radio input "true"
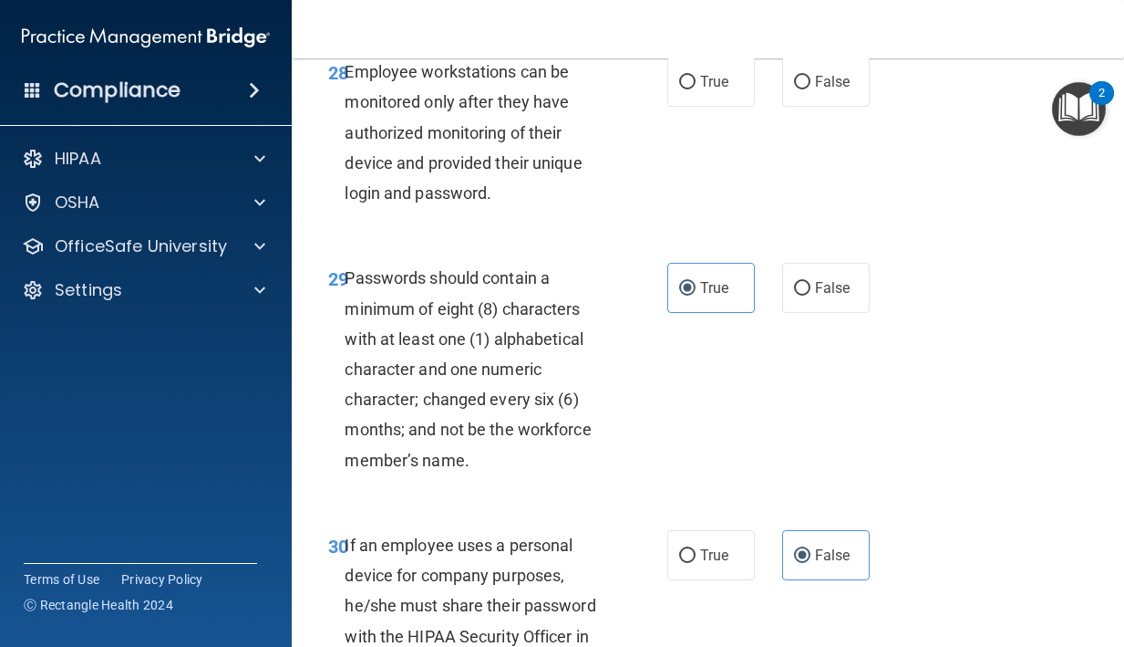
scroll to position [5829, 0]
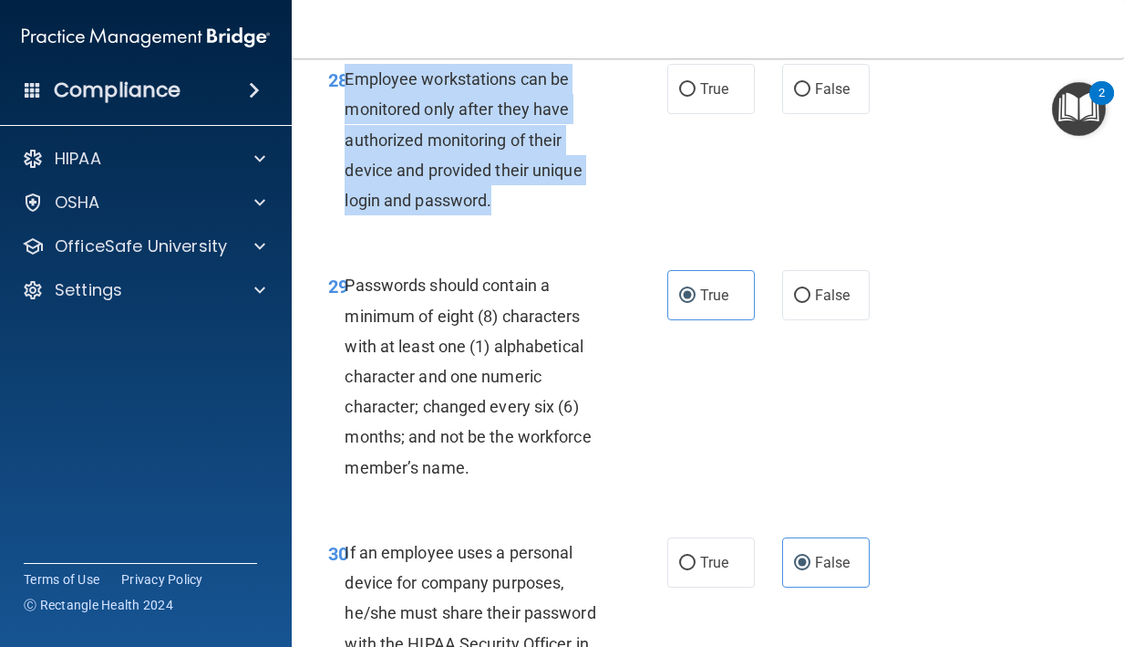
drag, startPoint x: 494, startPoint y: 233, endPoint x: 347, endPoint y: 115, distance: 188.7
click at [347, 115] on div "Employee workstations can be monitored only after they have authorized monitori…" at bounding box center [482, 139] width 275 height 151
click at [794, 97] on input "False" at bounding box center [802, 90] width 16 height 14
radio input "true"
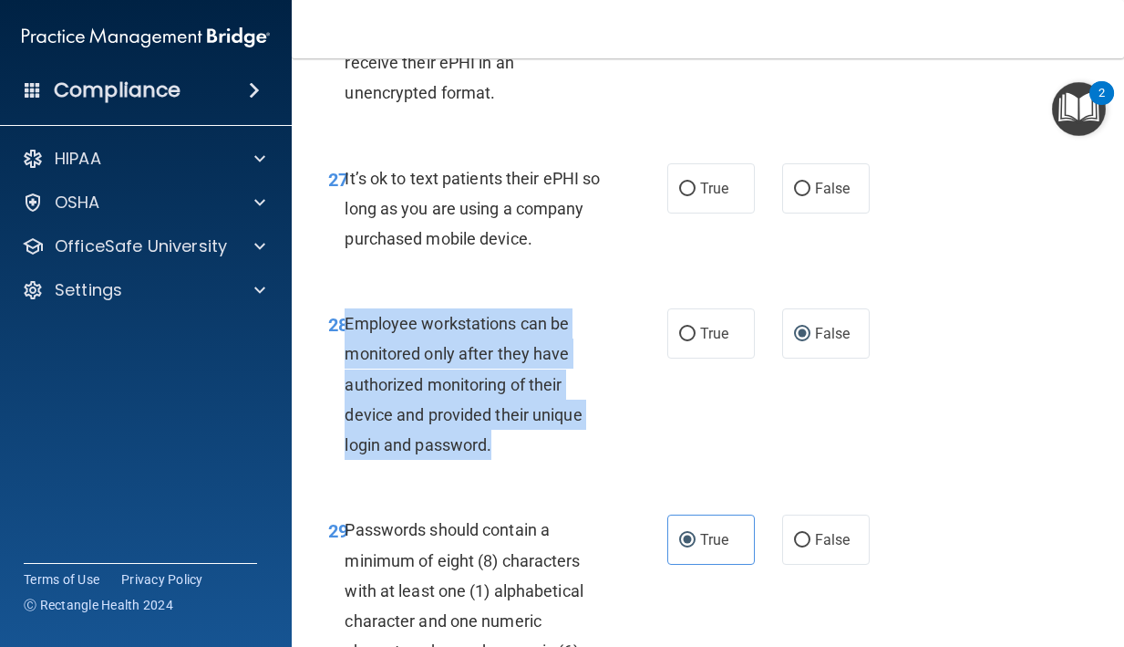
scroll to position [5565, 0]
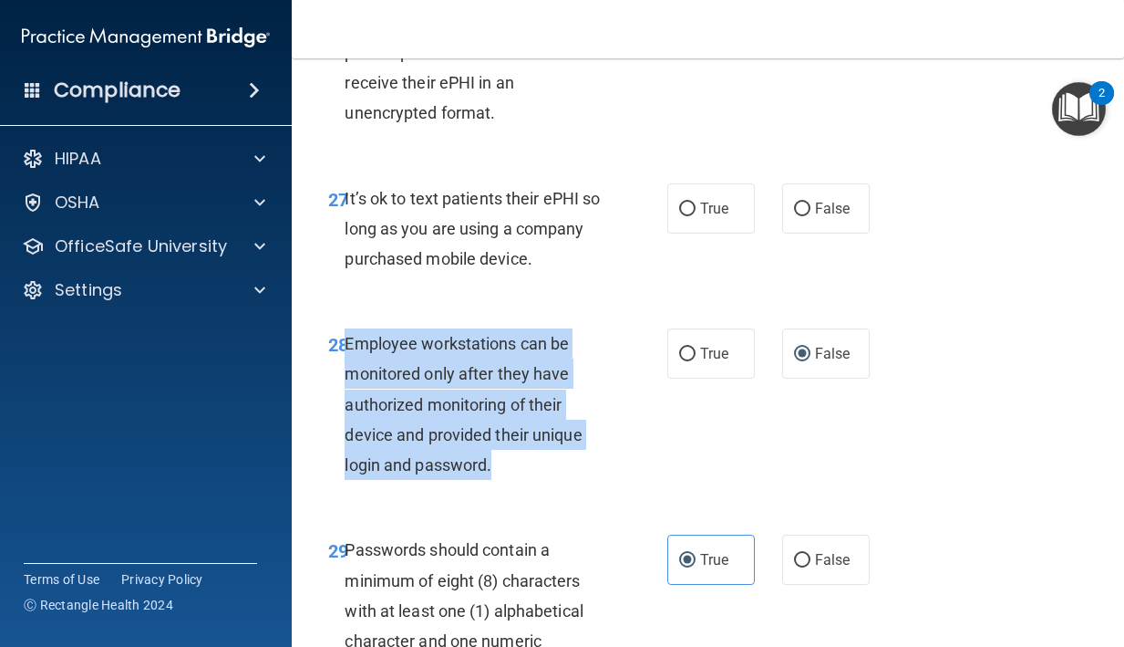
drag, startPoint x: 543, startPoint y: 282, endPoint x: 344, endPoint y: 216, distance: 209.4
click at [347, 217] on div "It’s ok to text patients their ePHI so long as you are using a company purchase…" at bounding box center [482, 228] width 275 height 91
click at [686, 233] on label "True" at bounding box center [712, 208] width 88 height 50
click at [686, 216] on input "True" at bounding box center [687, 209] width 16 height 14
radio input "true"
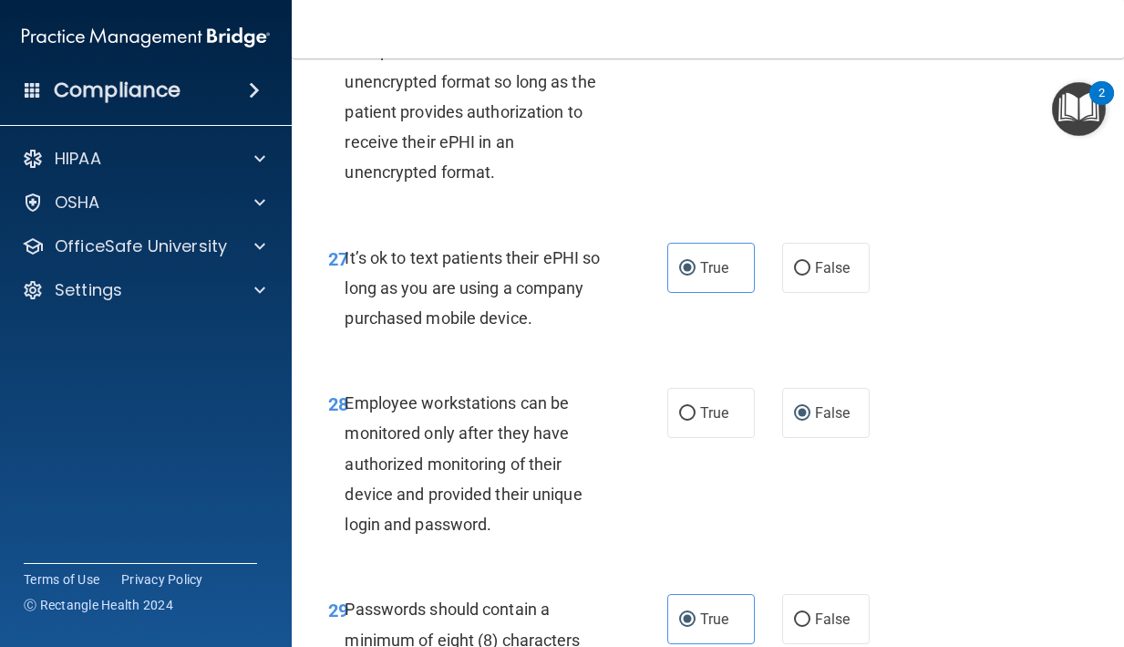
scroll to position [5416, 0]
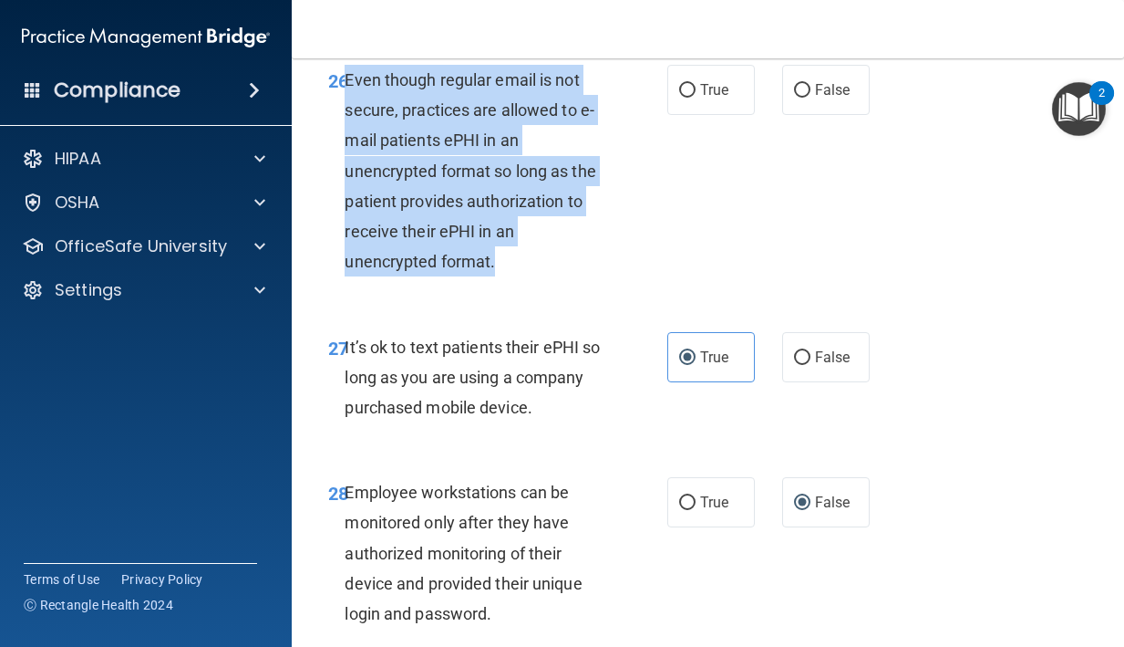
drag, startPoint x: 496, startPoint y: 292, endPoint x: 348, endPoint y: 110, distance: 234.0
click at [348, 110] on div "Even though regular email is not secure, practices are allowed to e-mail patien…" at bounding box center [482, 171] width 275 height 212
click at [808, 98] on input "False" at bounding box center [802, 91] width 16 height 14
radio input "true"
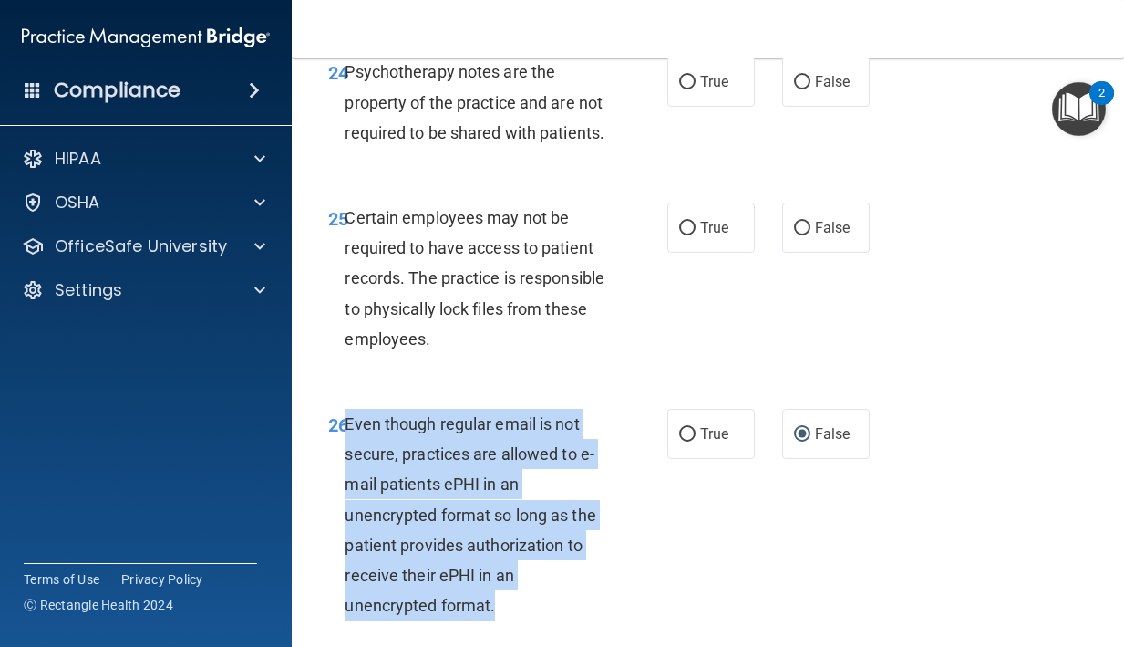
scroll to position [5062, 0]
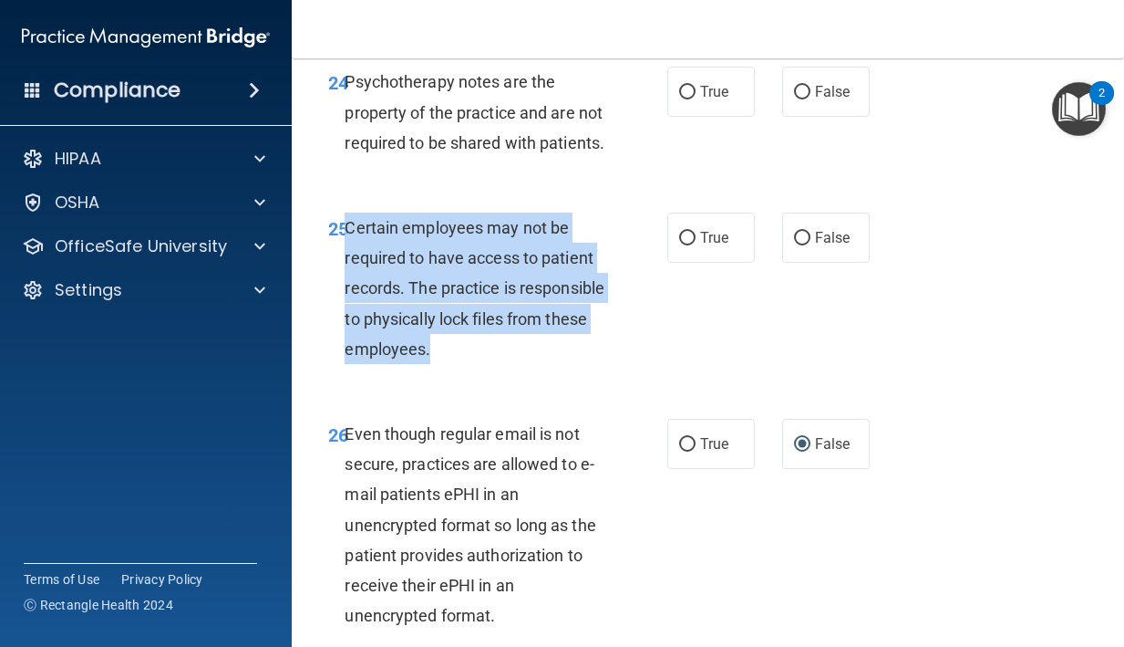
drag, startPoint x: 519, startPoint y: 383, endPoint x: 347, endPoint y: 264, distance: 209.2
click at [347, 264] on div "Certain employees may not be required to have access to patient records. The pr…" at bounding box center [482, 287] width 275 height 151
click at [702, 244] on label "True" at bounding box center [712, 237] width 88 height 50
click at [696, 244] on input "True" at bounding box center [687, 239] width 16 height 14
radio input "true"
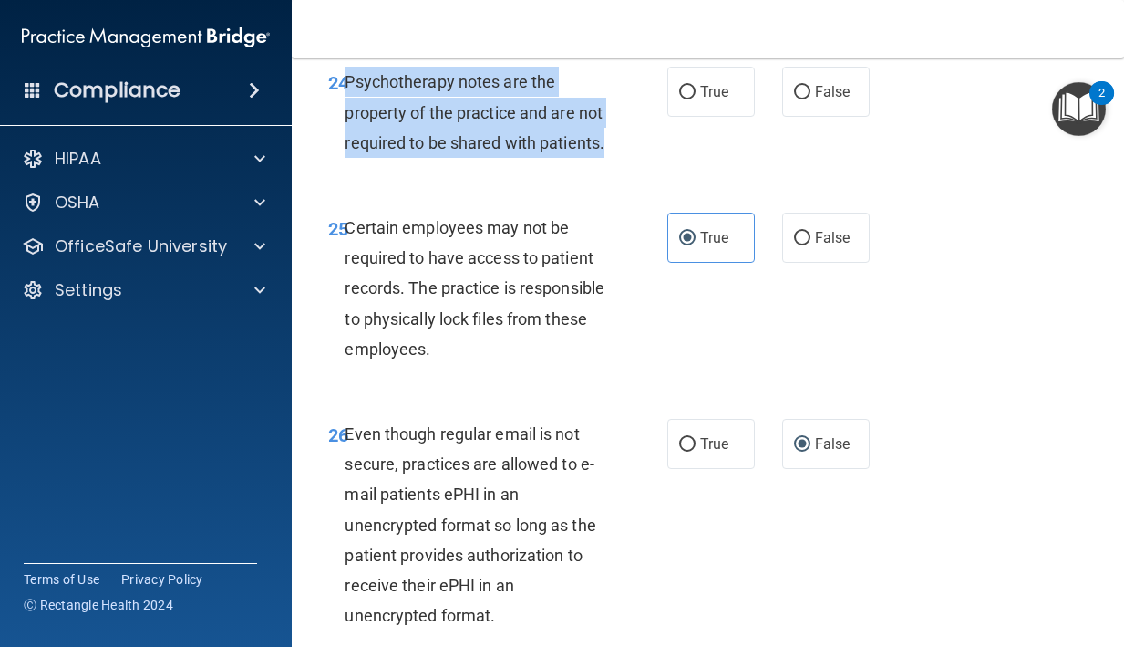
drag, startPoint x: 605, startPoint y: 172, endPoint x: 347, endPoint y: 109, distance: 264.8
click at [349, 109] on span "Psychotherapy notes are the property of the practice and are not required to be…" at bounding box center [475, 111] width 260 height 79
click at [730, 111] on label "True" at bounding box center [712, 92] width 88 height 50
click at [696, 99] on input "True" at bounding box center [687, 93] width 16 height 14
radio input "true"
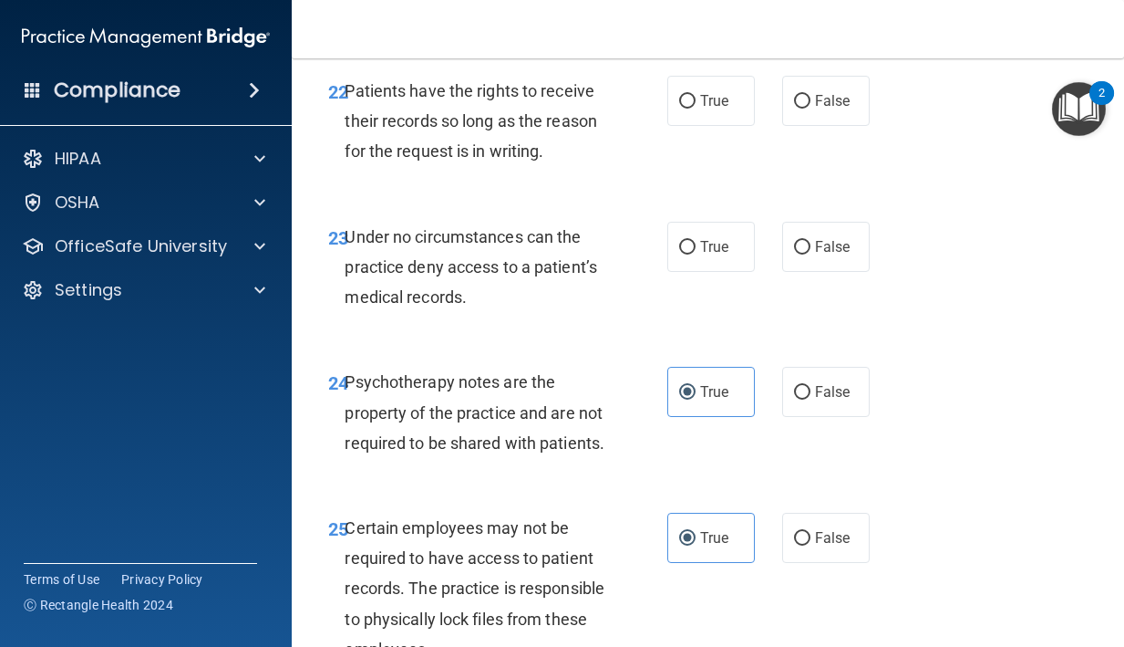
scroll to position [4759, 0]
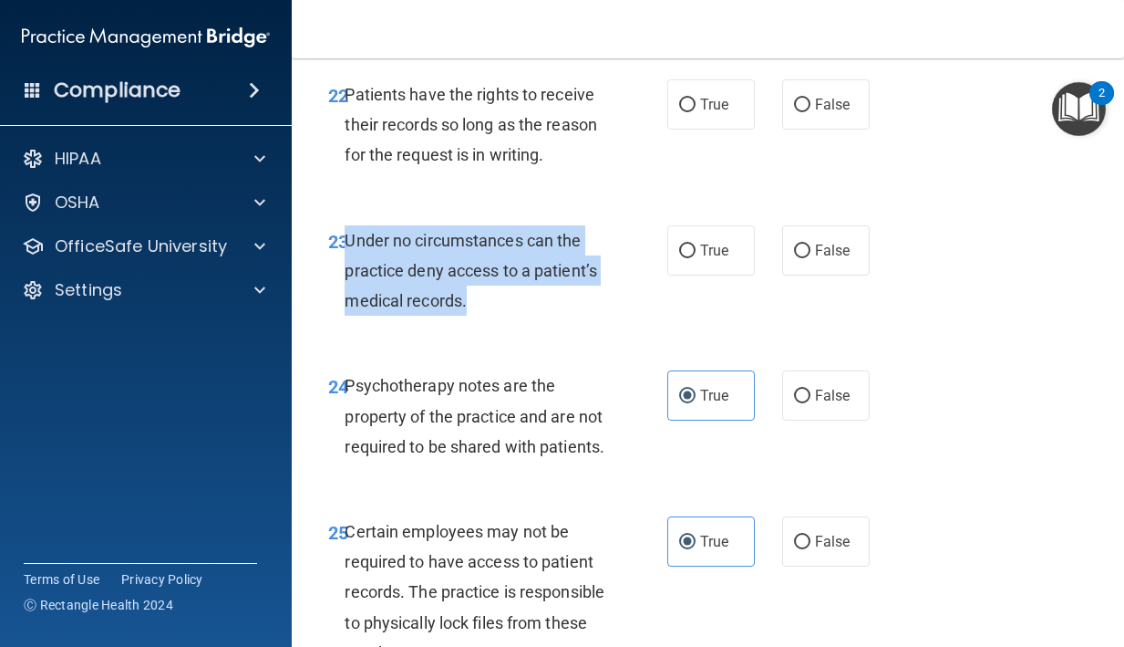
drag, startPoint x: 485, startPoint y: 327, endPoint x: 349, endPoint y: 272, distance: 146.8
click at [349, 272] on div "Under no circumstances can the practice deny access to a patient’s medical reco…" at bounding box center [482, 270] width 275 height 91
click at [803, 258] on input "False" at bounding box center [802, 251] width 16 height 14
radio input "true"
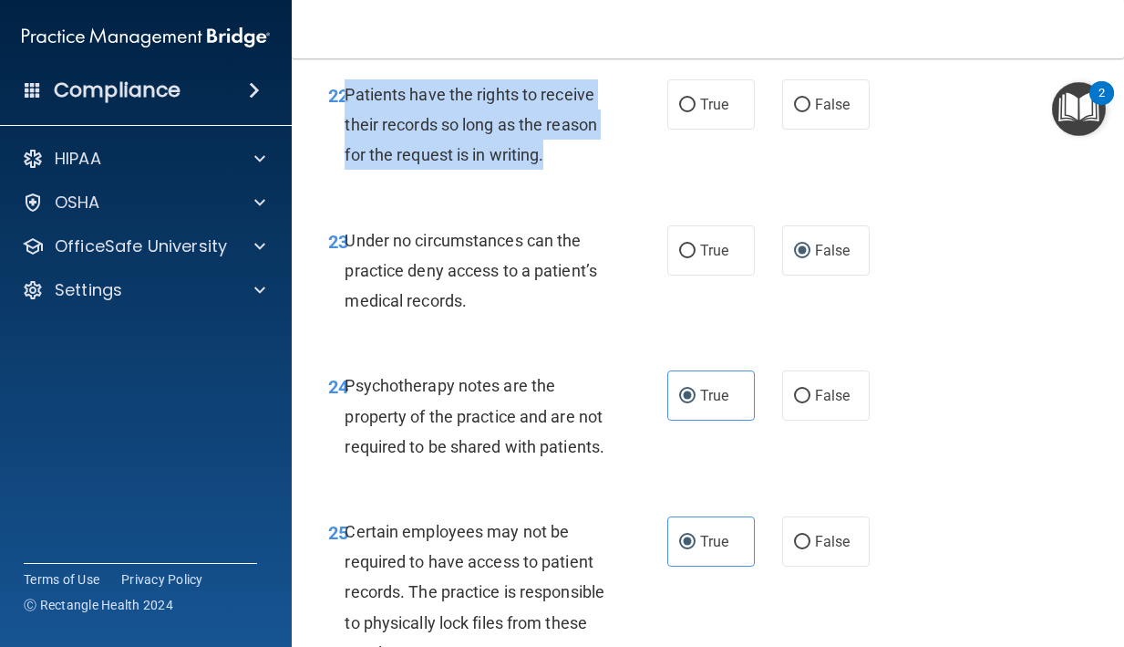
drag, startPoint x: 546, startPoint y: 177, endPoint x: 350, endPoint y: 125, distance: 202.8
click at [350, 125] on div "Patients have the rights to receive their records so long as the reason for the…" at bounding box center [482, 124] width 275 height 91
click at [689, 112] on input "True" at bounding box center [687, 105] width 16 height 14
radio input "true"
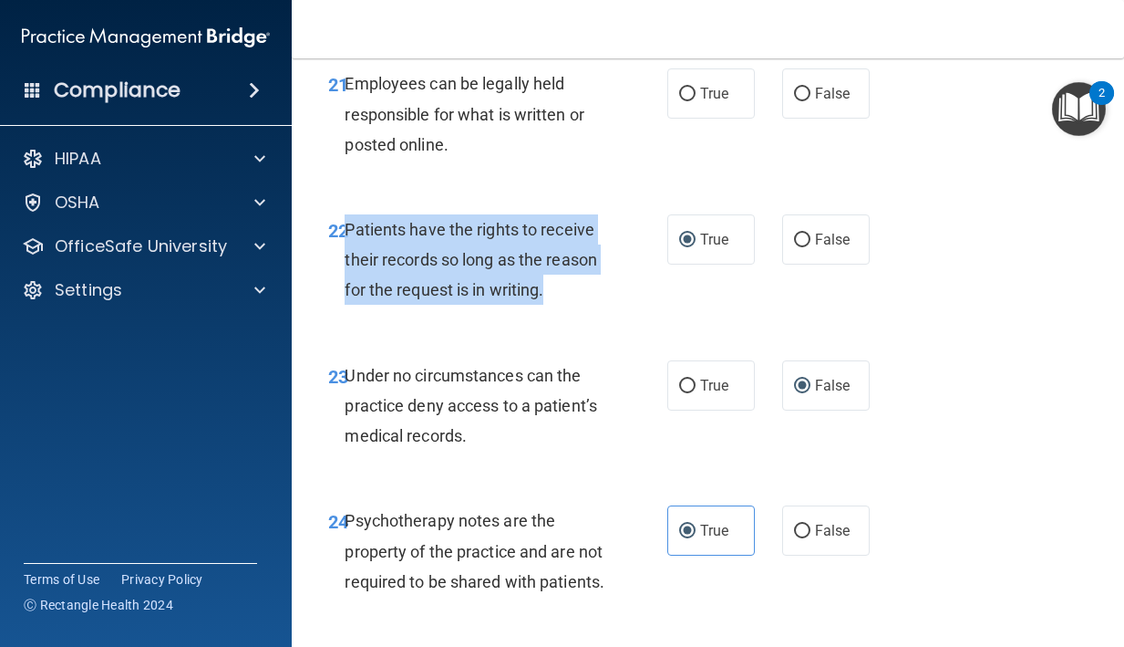
scroll to position [4620, 0]
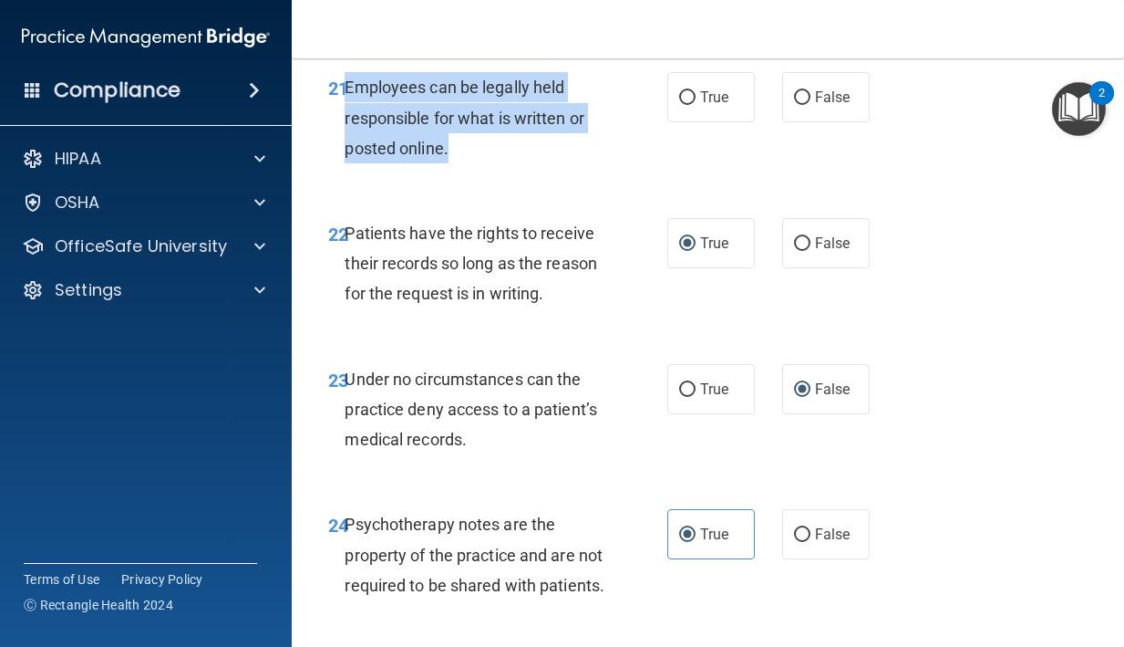
drag, startPoint x: 457, startPoint y: 184, endPoint x: 347, endPoint y: 122, distance: 126.6
click at [347, 122] on div "Employees can be legally held responsible for what is written or posted online." at bounding box center [482, 117] width 275 height 91
click at [707, 106] on span "True" at bounding box center [714, 96] width 28 height 17
click at [696, 105] on input "True" at bounding box center [687, 98] width 16 height 14
radio input "true"
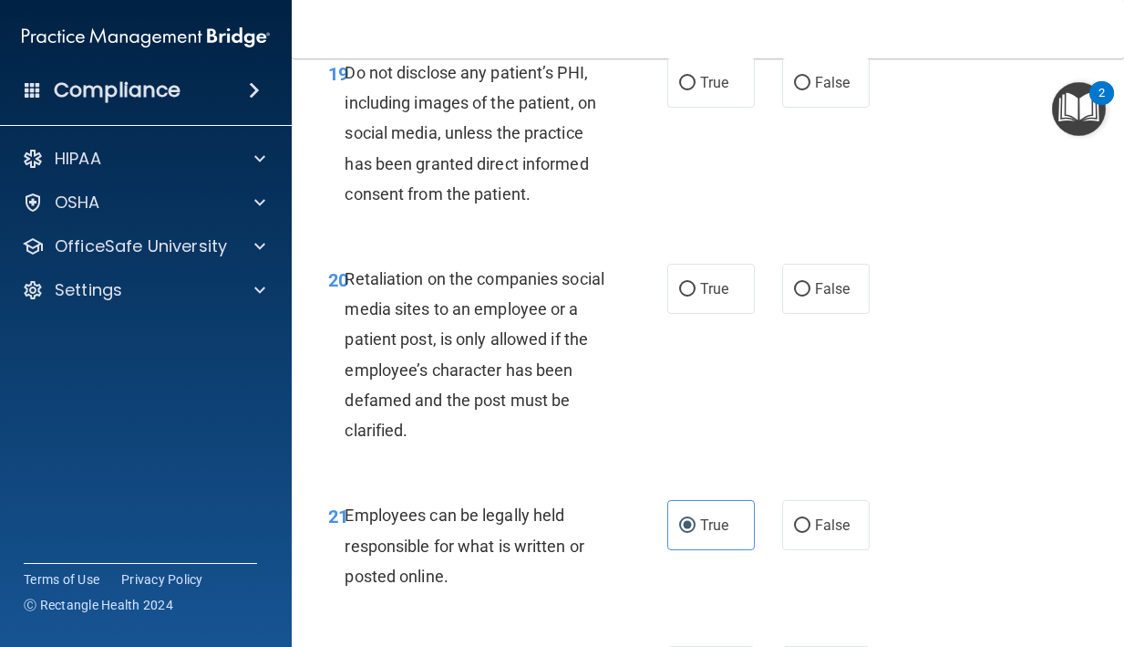
scroll to position [4184, 0]
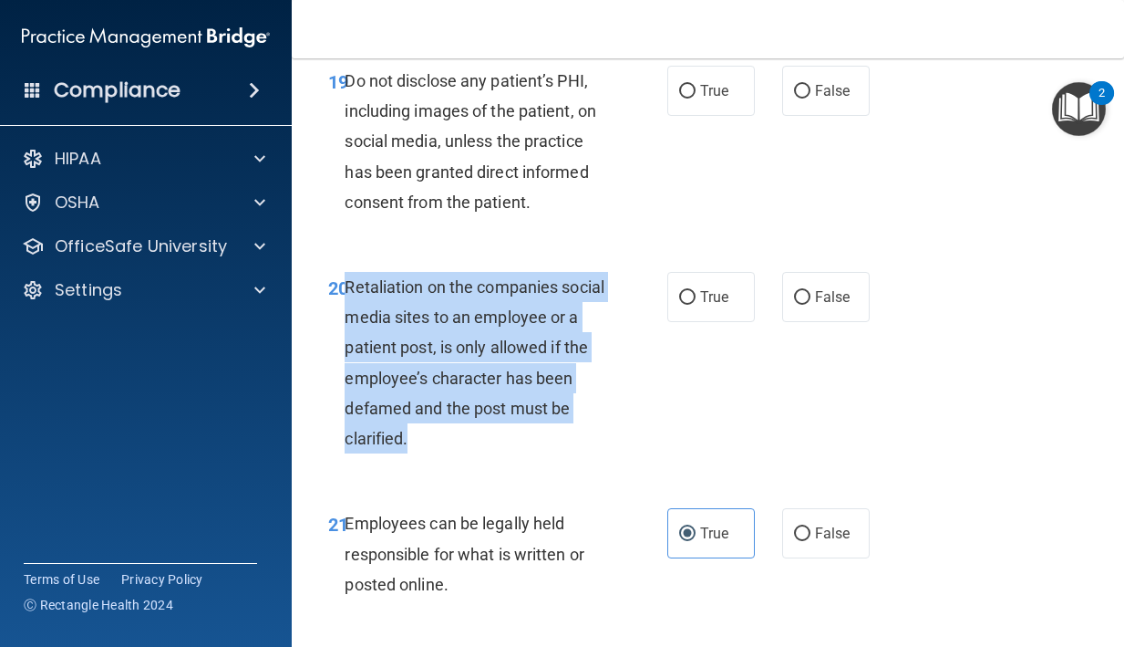
drag, startPoint x: 420, startPoint y: 469, endPoint x: 350, endPoint y: 318, distance: 165.7
click at [350, 318] on div "Retaliation on the companies social media sites to an employee or a patient pos…" at bounding box center [482, 362] width 275 height 181
click at [813, 319] on label "False" at bounding box center [826, 297] width 88 height 50
click at [811, 305] on input "False" at bounding box center [802, 298] width 16 height 14
radio input "true"
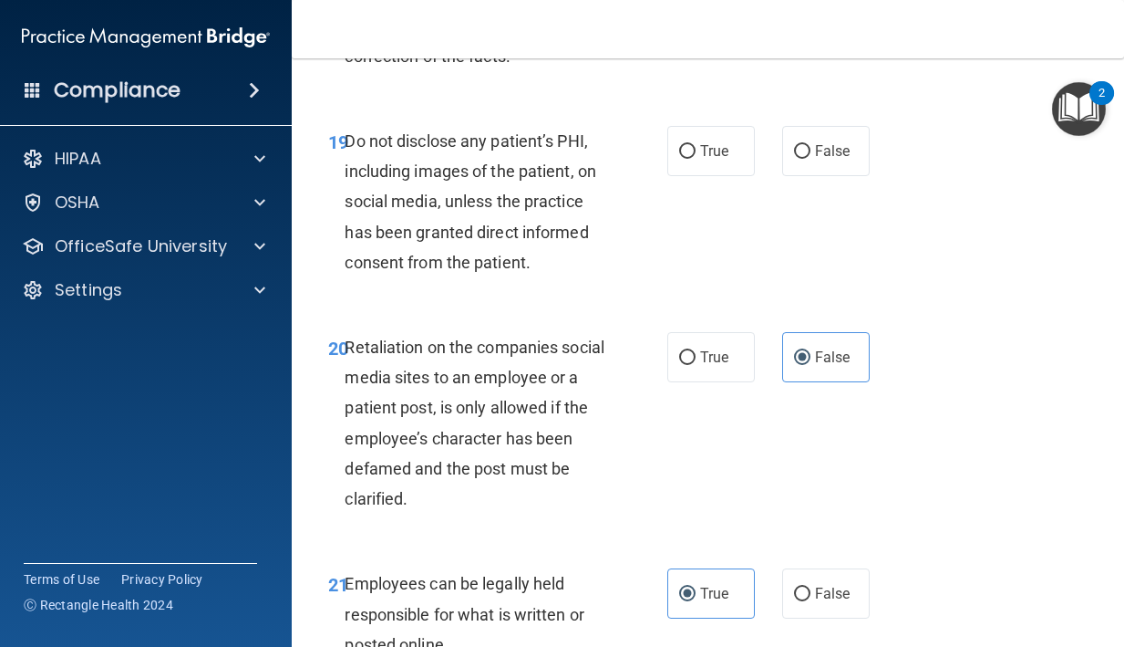
scroll to position [4122, 0]
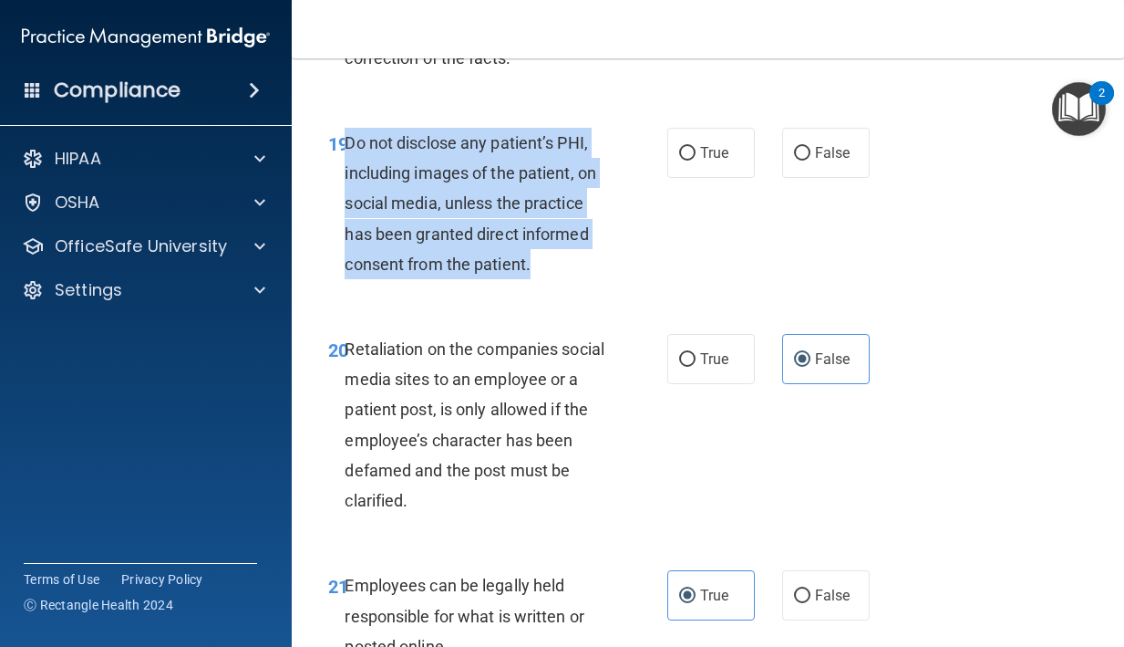
drag, startPoint x: 535, startPoint y: 291, endPoint x: 348, endPoint y: 174, distance: 220.4
click at [348, 174] on div "Do not disclose any patient’s PHI, including images of the patient, on social m…" at bounding box center [482, 203] width 275 height 151
click at [681, 178] on label "True" at bounding box center [712, 153] width 88 height 50
click at [681, 161] on input "True" at bounding box center [687, 154] width 16 height 14
radio input "true"
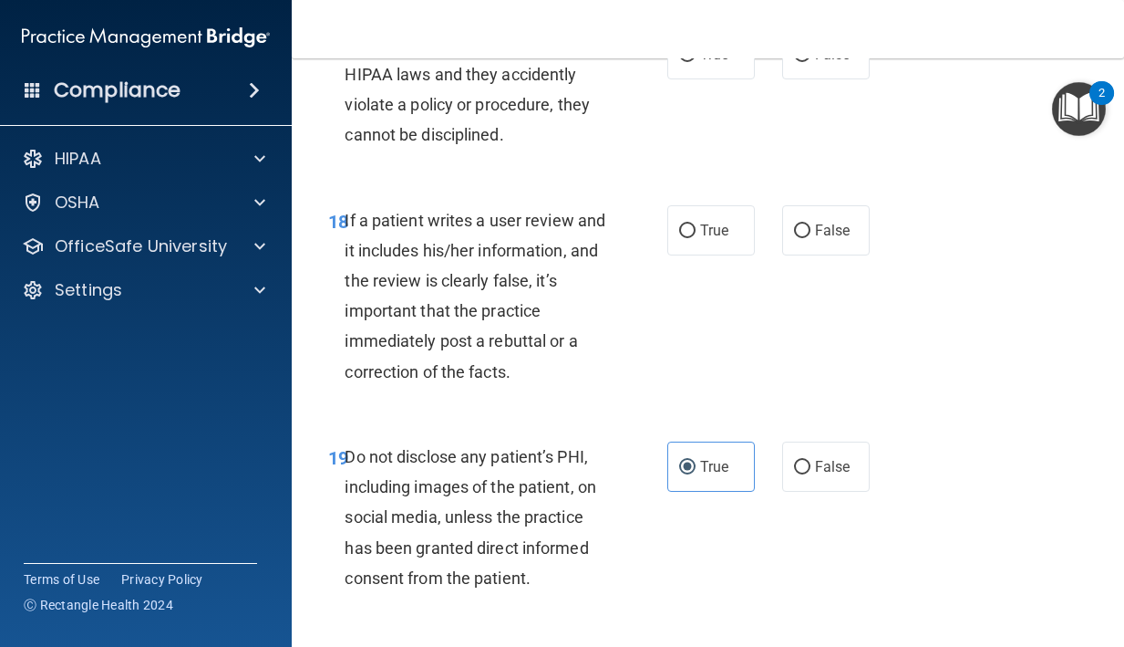
scroll to position [3807, 0]
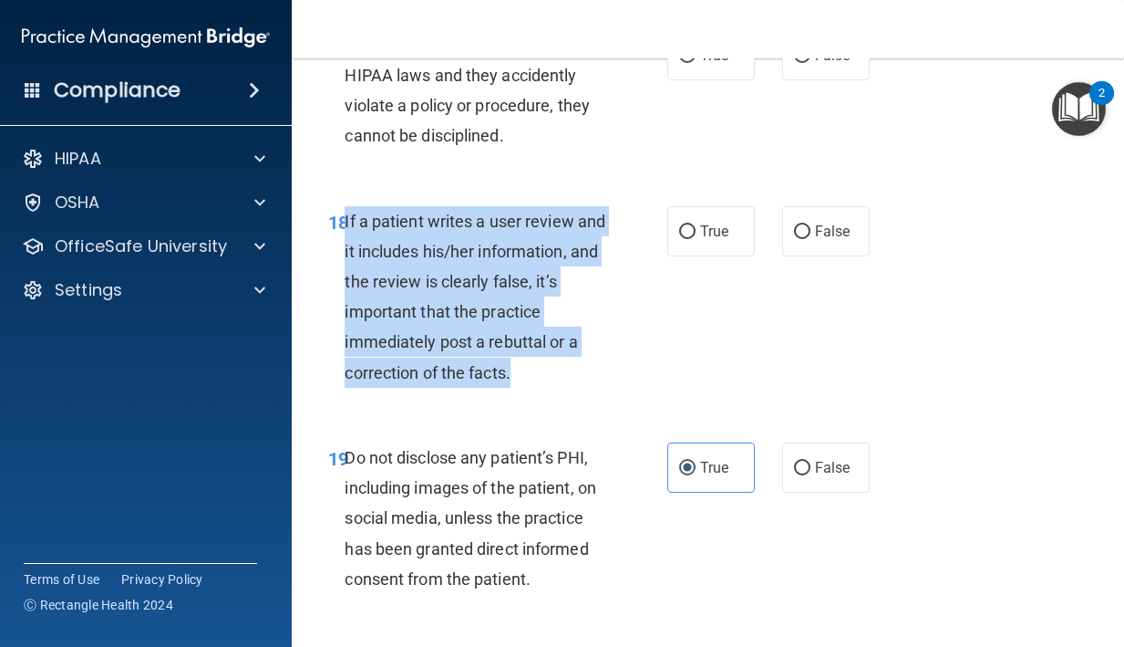
drag, startPoint x: 528, startPoint y: 396, endPoint x: 347, endPoint y: 249, distance: 233.4
click at [347, 249] on div "If a patient writes a user review and it includes his/her information, and the …" at bounding box center [482, 296] width 275 height 181
click at [801, 229] on div "18 If a patient writes a user review and it includes his/her information, and t…" at bounding box center [708, 301] width 787 height 236
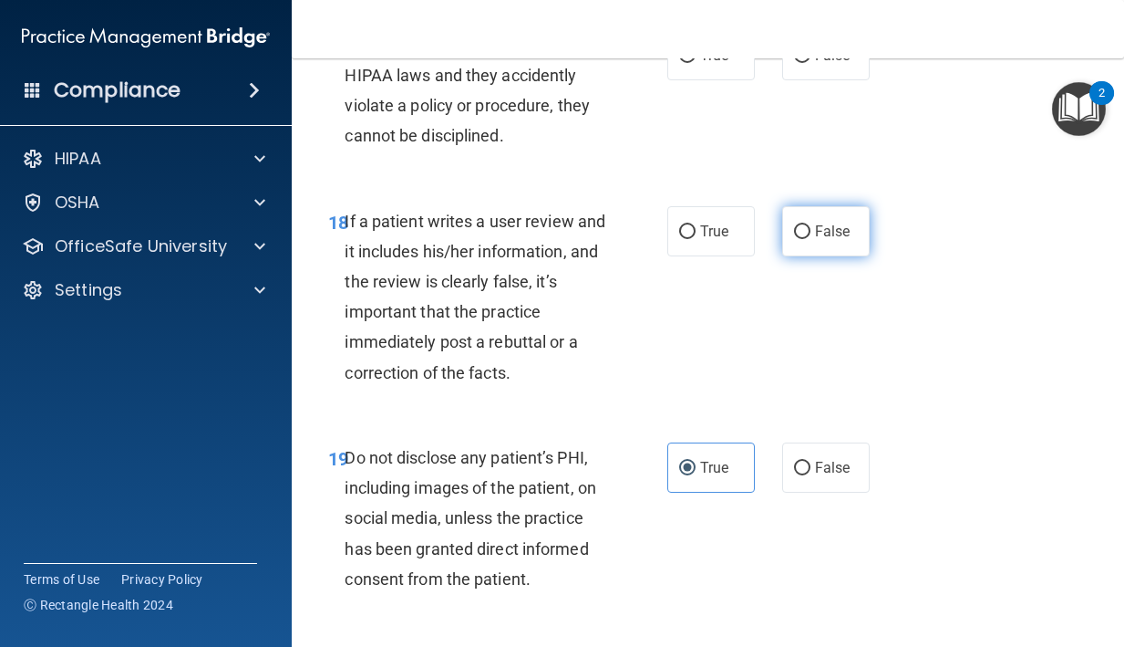
click at [799, 243] on label "False" at bounding box center [826, 231] width 88 height 50
click at [799, 239] on input "False" at bounding box center [802, 232] width 16 height 14
radio input "true"
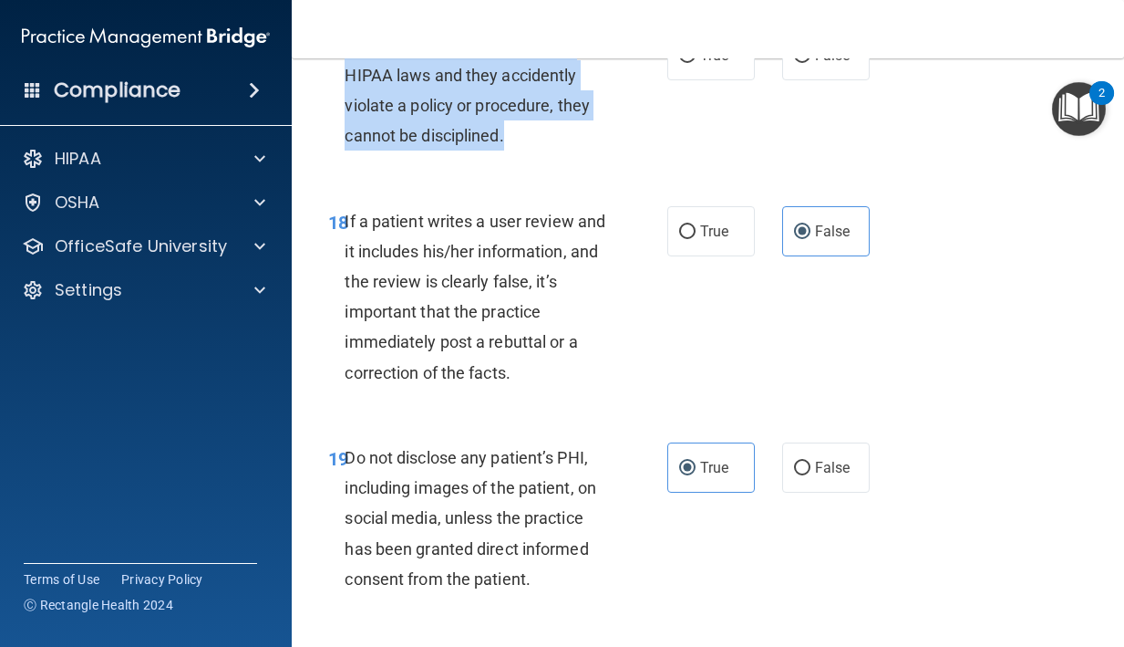
drag, startPoint x: 507, startPoint y: 167, endPoint x: 347, endPoint y: 81, distance: 182.0
click at [347, 81] on div "If employees are not trained on HIPAA laws and they accidently violate a policy…" at bounding box center [482, 90] width 275 height 121
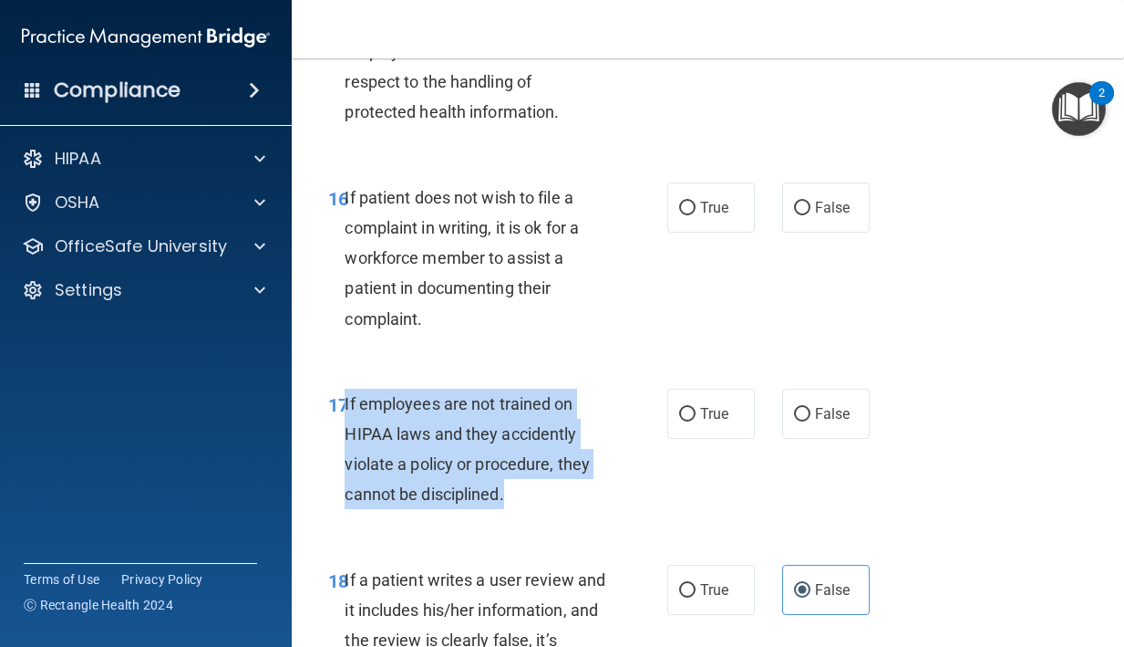
scroll to position [3419, 0]
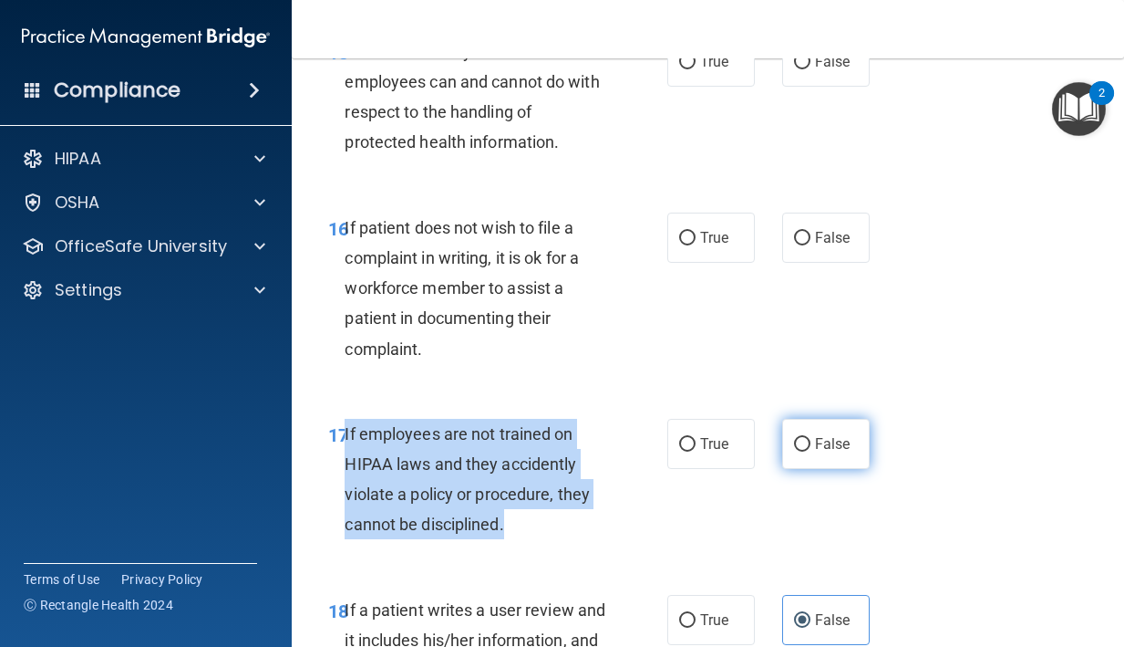
click at [824, 452] on span "False" at bounding box center [833, 443] width 36 height 17
click at [811, 451] on input "False" at bounding box center [802, 445] width 16 height 14
radio input "true"
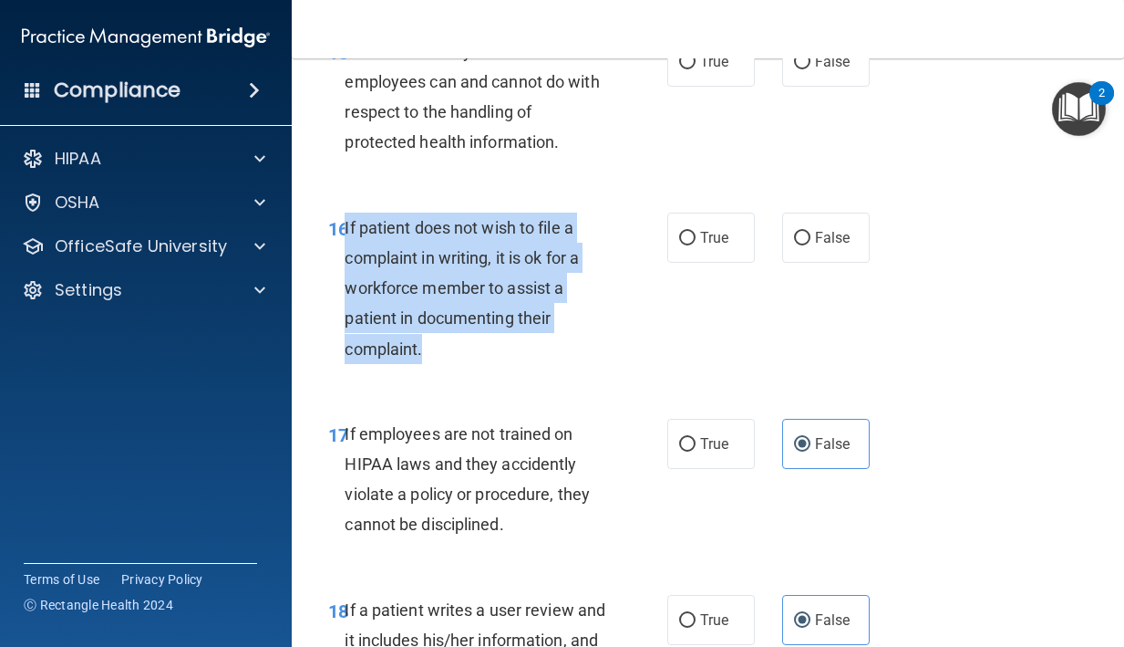
drag, startPoint x: 436, startPoint y: 375, endPoint x: 345, endPoint y: 261, distance: 146.0
click at [345, 261] on div "If patient does not wish to file a complaint in writing, it is ok for a workfor…" at bounding box center [482, 287] width 275 height 151
click at [686, 251] on label "True" at bounding box center [712, 237] width 88 height 50
click at [686, 245] on input "True" at bounding box center [687, 239] width 16 height 14
radio input "true"
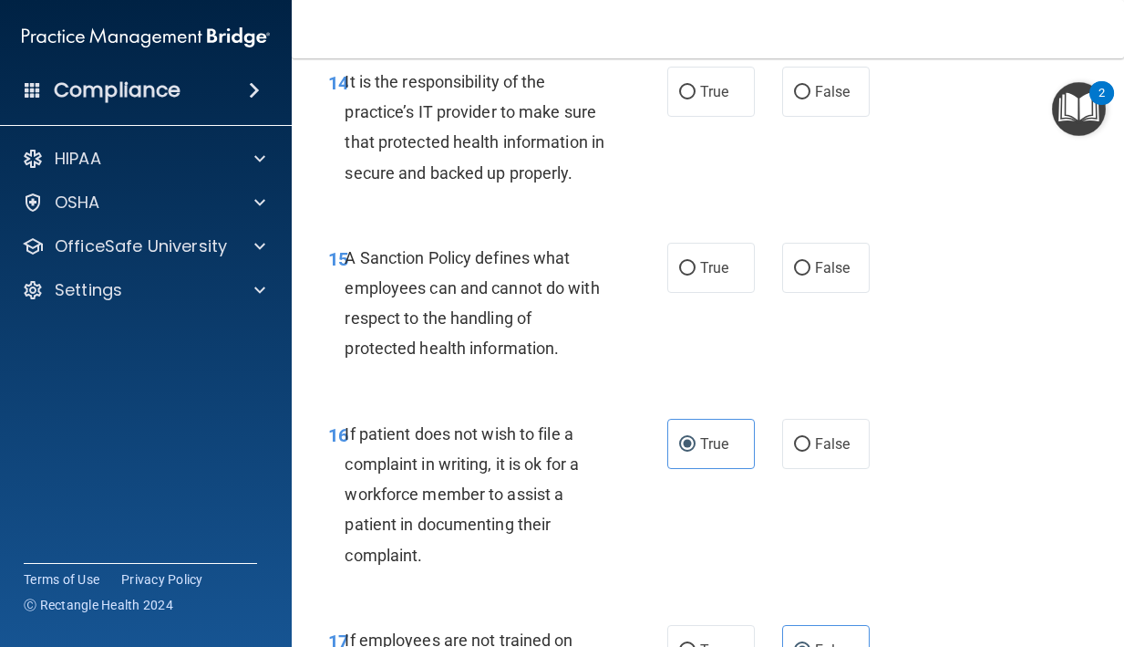
scroll to position [3191, 0]
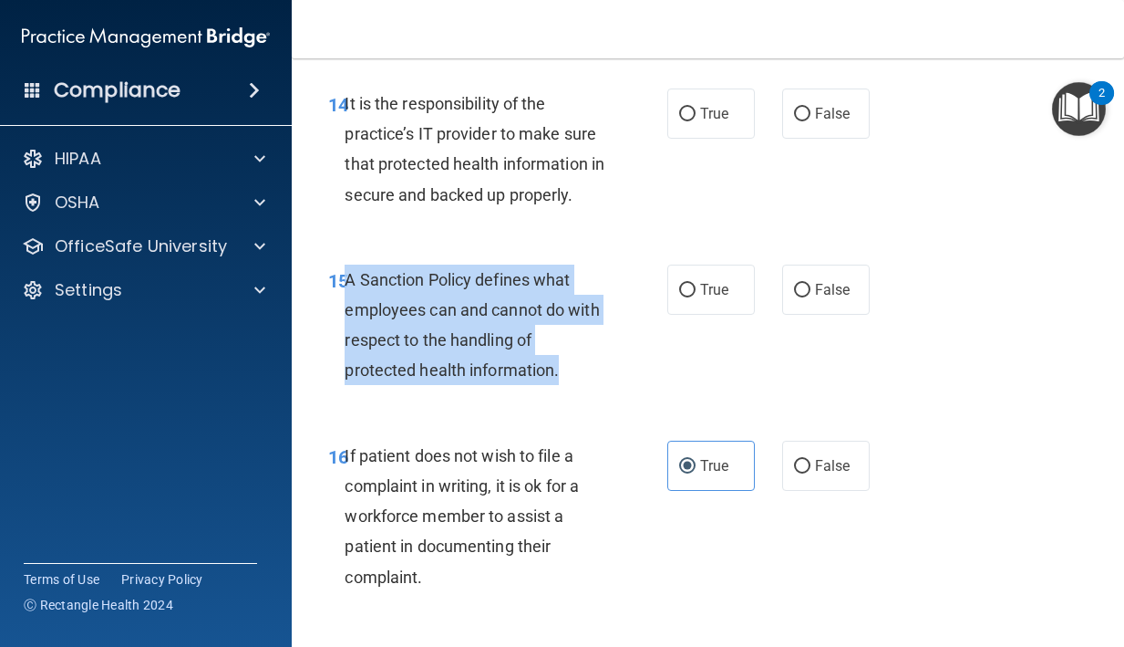
drag, startPoint x: 569, startPoint y: 398, endPoint x: 347, endPoint y: 317, distance: 236.6
click at [347, 317] on div "A Sanction Policy defines what employees can and cannot do with respect to the …" at bounding box center [482, 324] width 275 height 121
click at [693, 308] on label "True" at bounding box center [712, 289] width 88 height 50
click at [693, 297] on input "True" at bounding box center [687, 291] width 16 height 14
radio input "true"
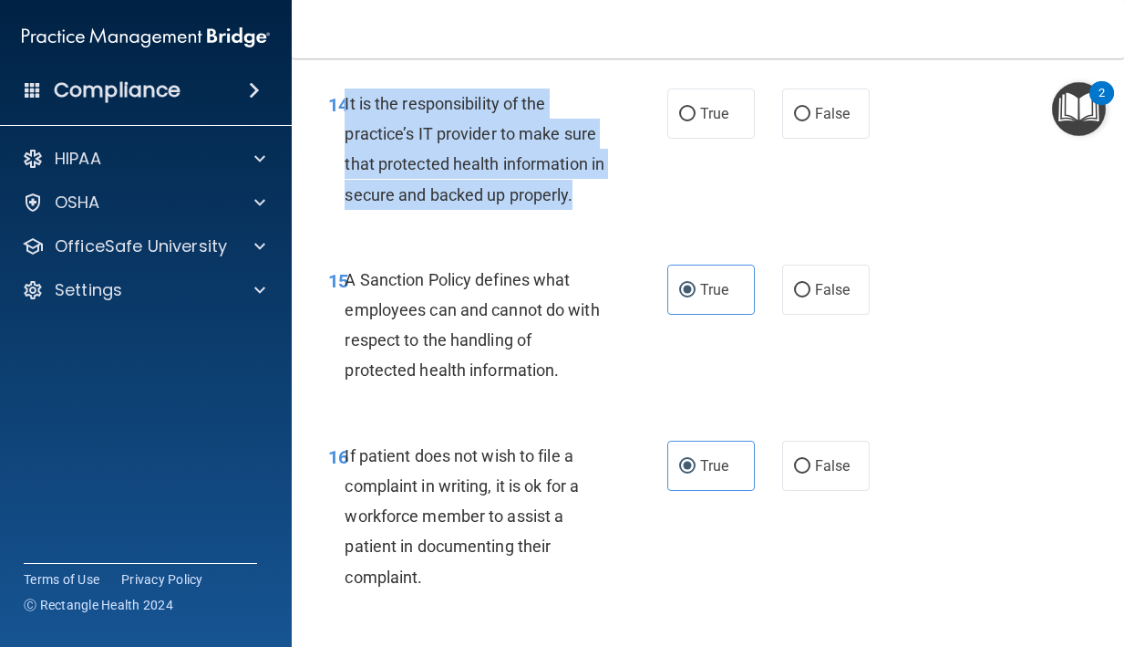
drag, startPoint x: 592, startPoint y: 225, endPoint x: 347, endPoint y: 142, distance: 259.0
click at [347, 142] on div "It is the responsibility of the practice’s IT provider to make sure that protec…" at bounding box center [482, 148] width 275 height 121
click at [720, 122] on span "True" at bounding box center [714, 113] width 28 height 17
click at [696, 121] on input "True" at bounding box center [687, 115] width 16 height 14
radio input "true"
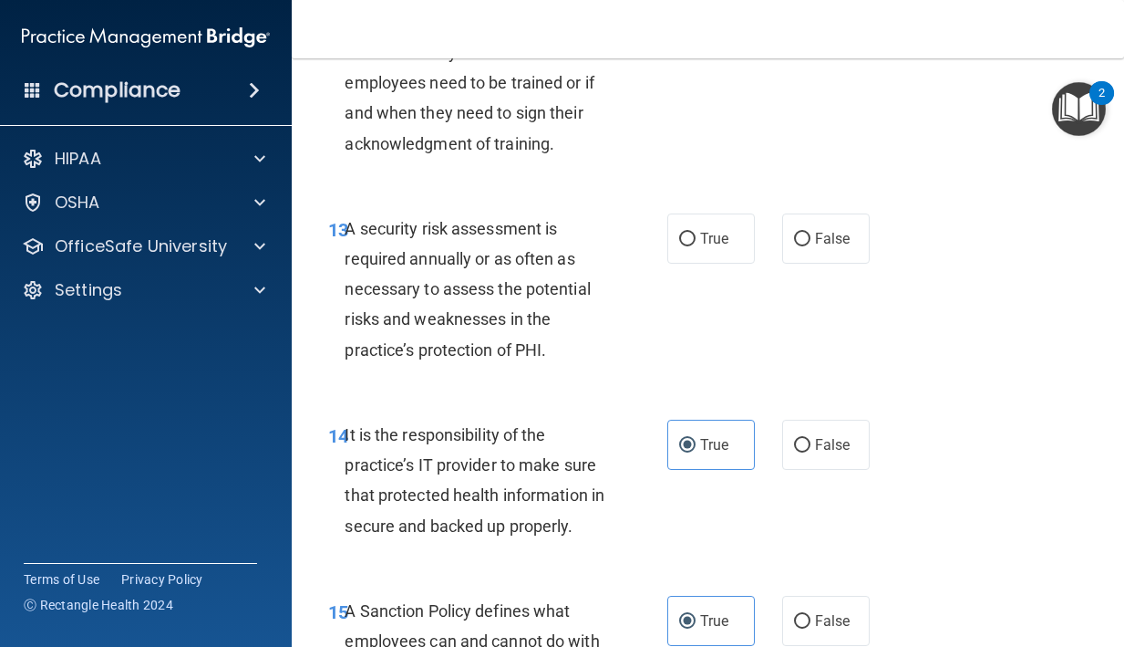
scroll to position [2832, 0]
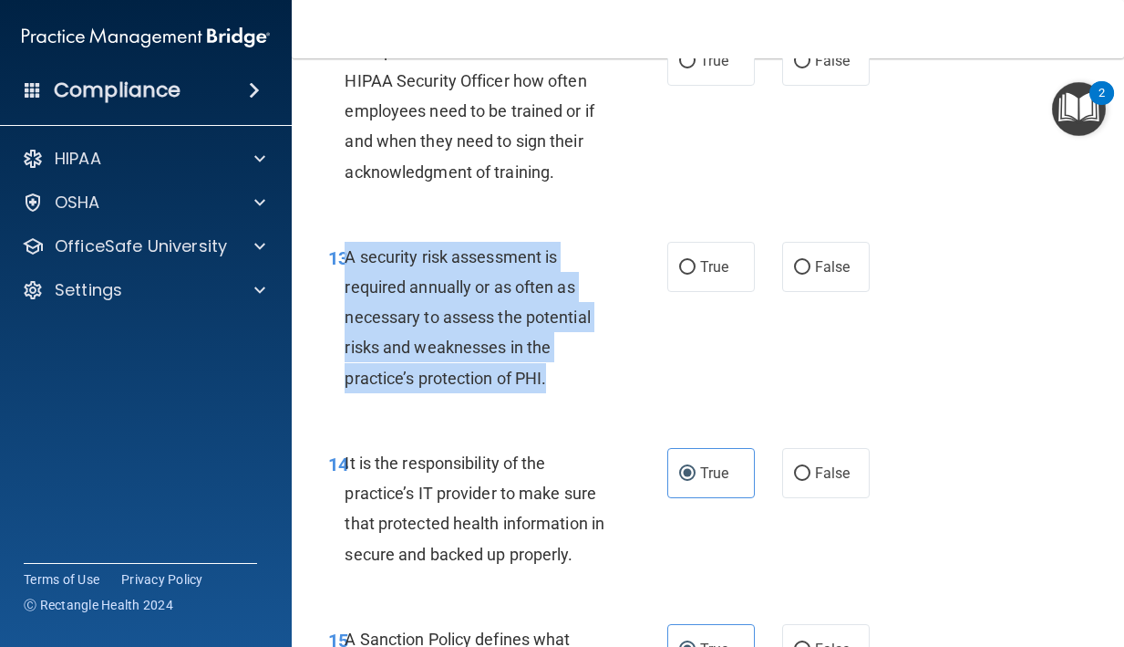
drag, startPoint x: 559, startPoint y: 421, endPoint x: 346, endPoint y: 291, distance: 250.1
click at [348, 291] on div "A security risk assessment is required annually or as often as necessary to ass…" at bounding box center [482, 317] width 275 height 151
click at [683, 275] on input "True" at bounding box center [687, 268] width 16 height 14
radio input "true"
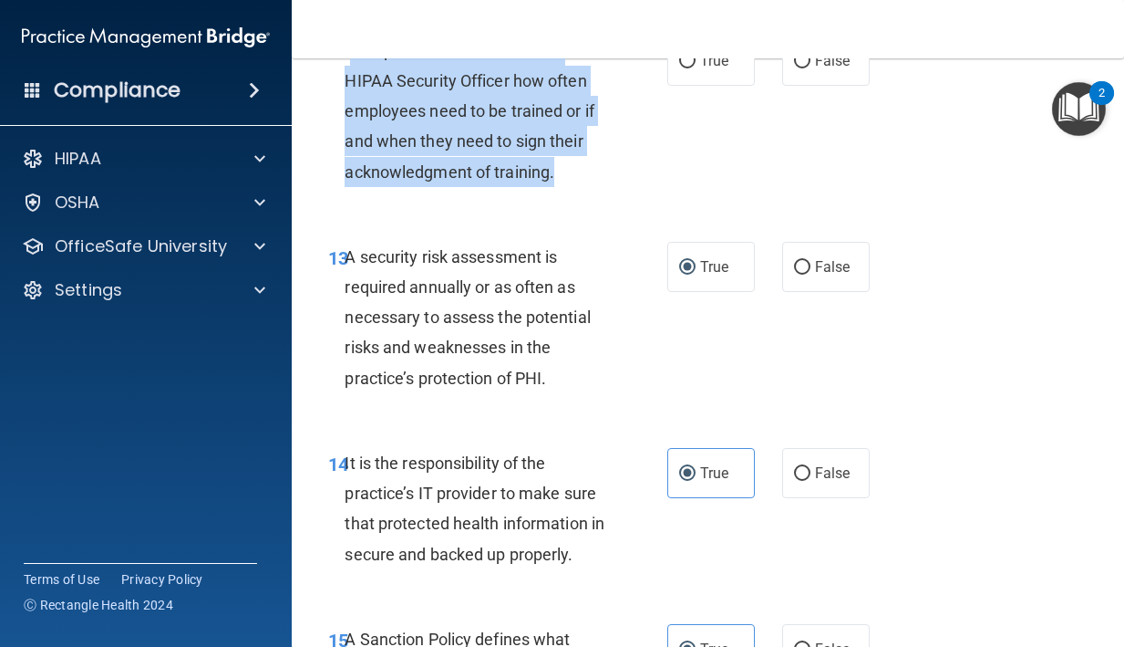
drag, startPoint x: 561, startPoint y: 208, endPoint x: 345, endPoint y: 86, distance: 248.3
click at [349, 88] on div "It is up to the discretion of the HIPAA Security Officer how often employees ne…" at bounding box center [482, 111] width 275 height 151
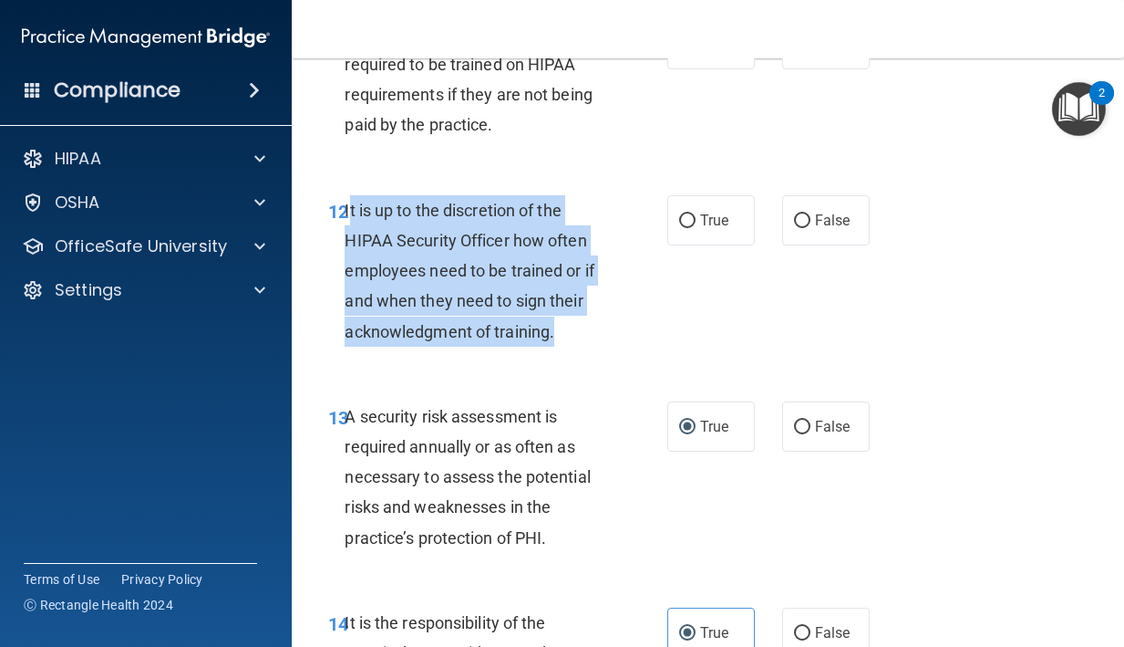
scroll to position [2670, 0]
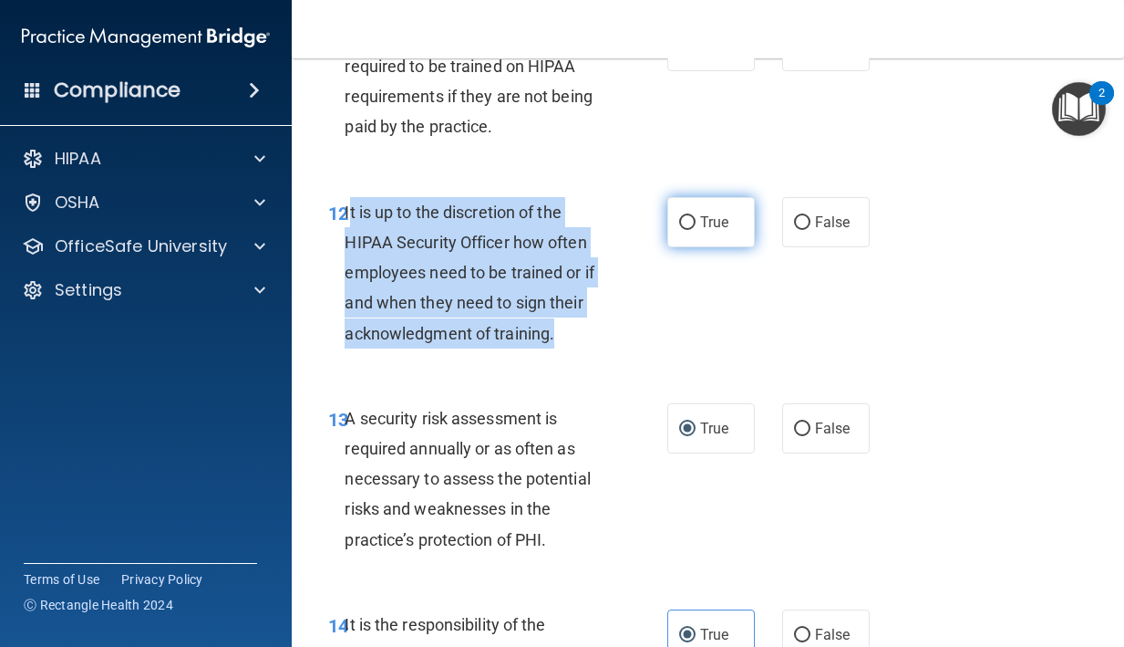
click at [697, 247] on label "True" at bounding box center [712, 222] width 88 height 50
click at [696, 230] on input "True" at bounding box center [687, 223] width 16 height 14
radio input "true"
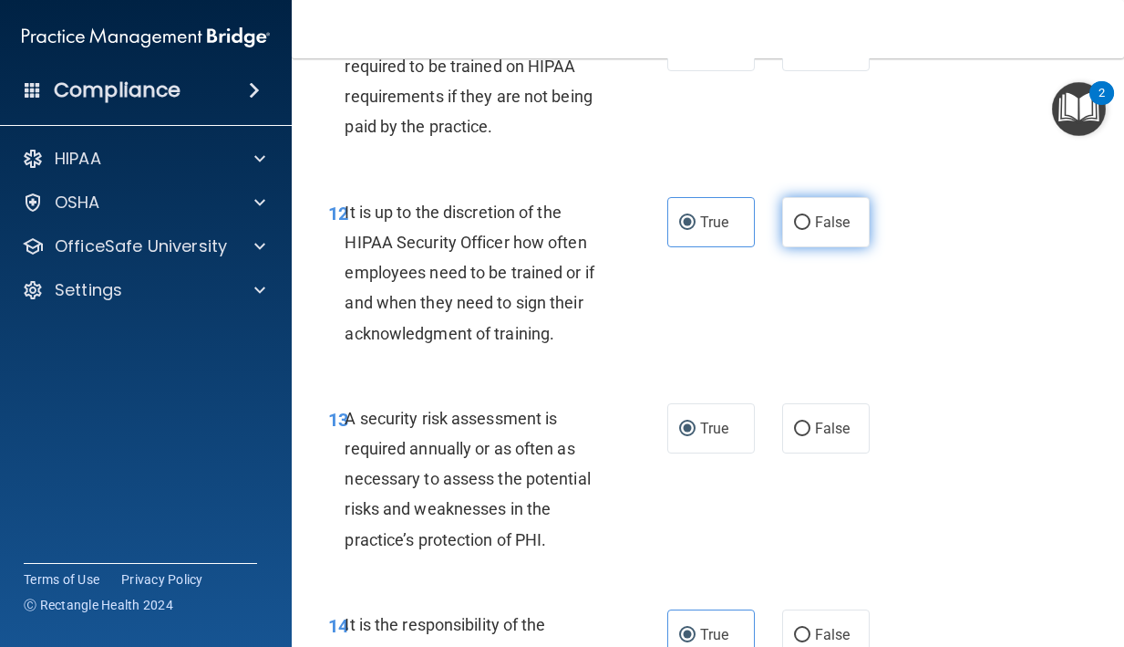
click at [793, 243] on label "False" at bounding box center [826, 222] width 88 height 50
click at [794, 230] on input "False" at bounding box center [802, 223] width 16 height 14
radio input "true"
radio input "false"
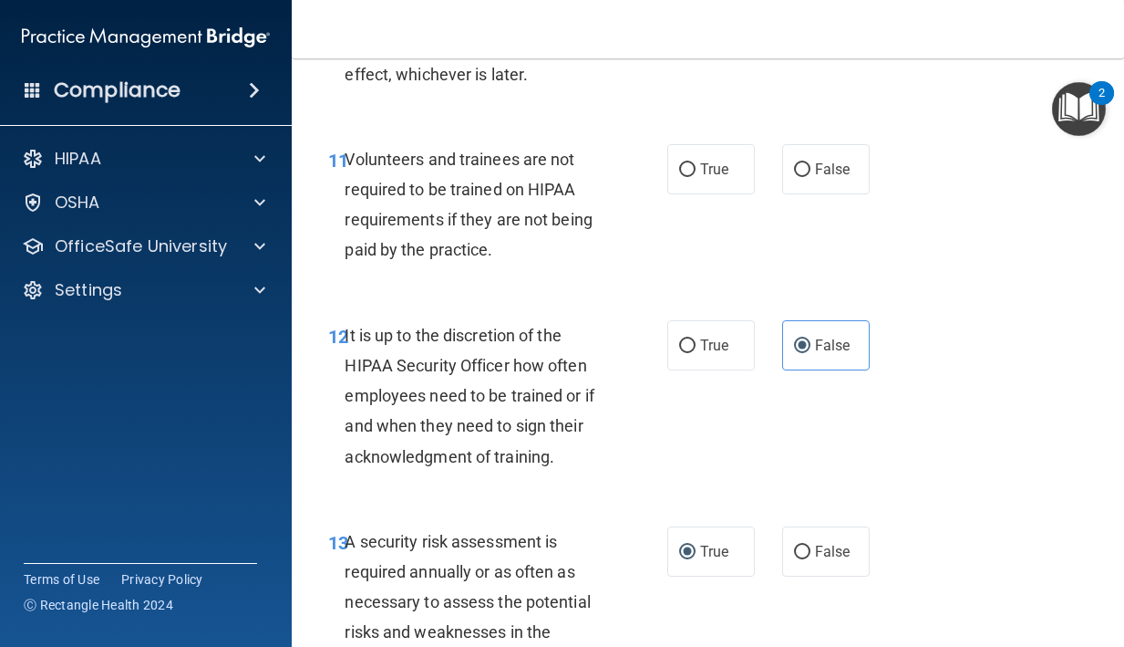
scroll to position [2486, 0]
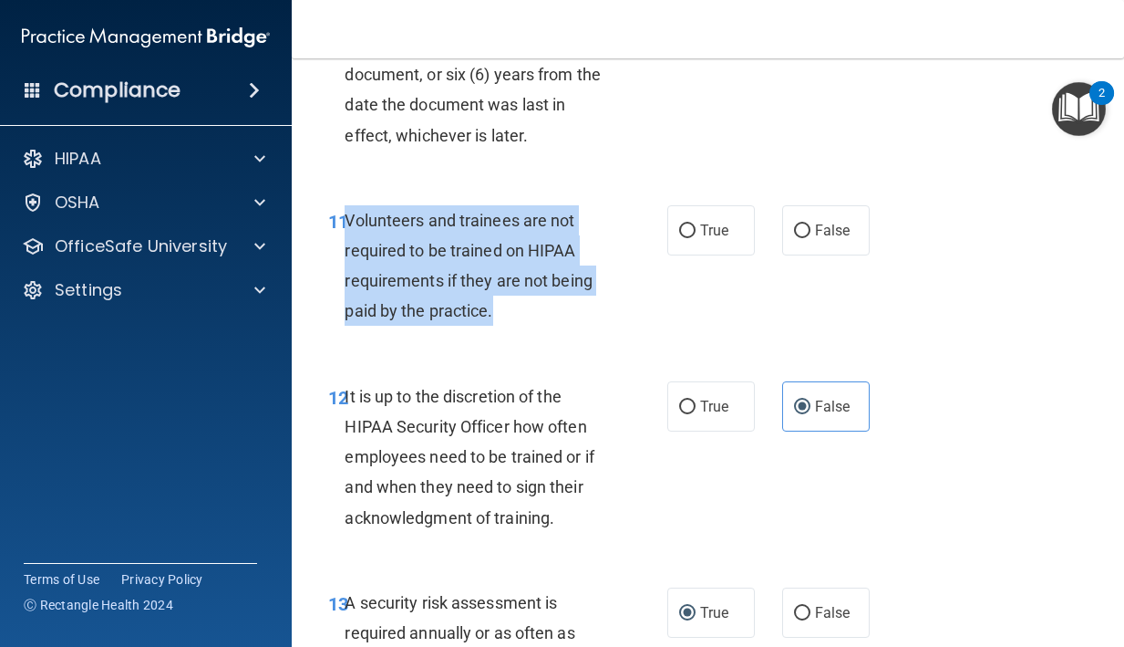
drag, startPoint x: 495, startPoint y: 337, endPoint x: 348, endPoint y: 256, distance: 167.8
click at [348, 256] on div "Volunteers and trainees are not required to be trained on HIPAA requirements if…" at bounding box center [482, 265] width 275 height 121
click at [798, 255] on label "False" at bounding box center [826, 230] width 88 height 50
click at [798, 238] on input "False" at bounding box center [802, 231] width 16 height 14
radio input "true"
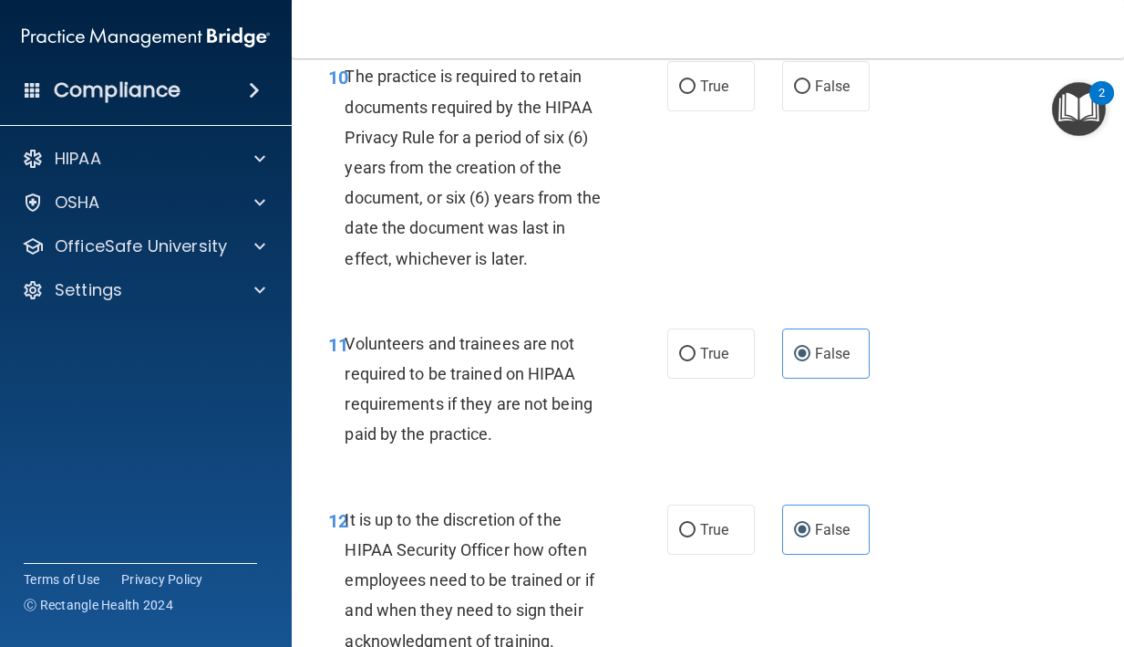
scroll to position [2296, 0]
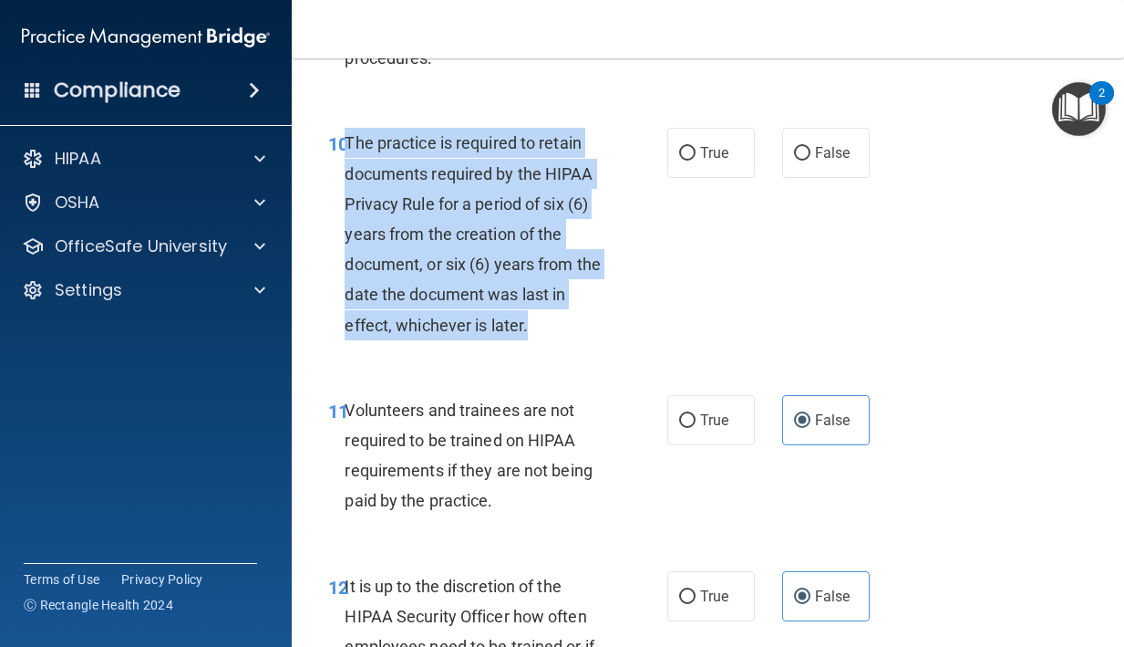
drag, startPoint x: 532, startPoint y: 363, endPoint x: 348, endPoint y: 174, distance: 263.1
click at [348, 174] on div "The practice is required to retain documents required by the HIPAA Privacy Rule…" at bounding box center [482, 234] width 275 height 212
click at [702, 178] on label "True" at bounding box center [712, 153] width 88 height 50
click at [696, 161] on input "True" at bounding box center [687, 154] width 16 height 14
radio input "true"
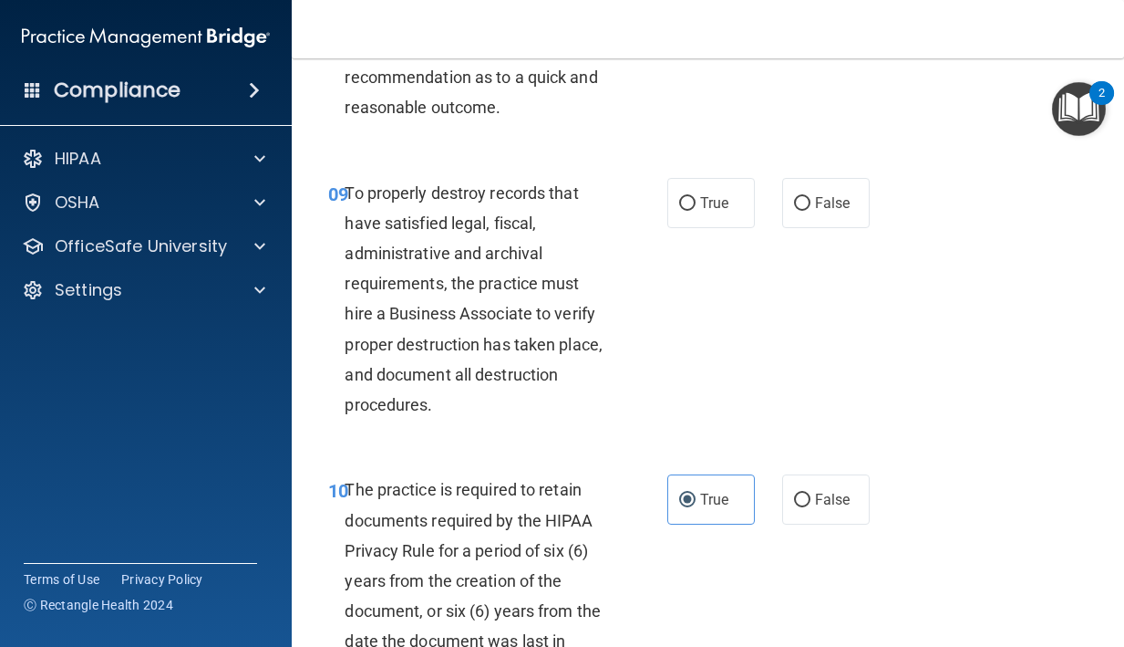
scroll to position [1948, 0]
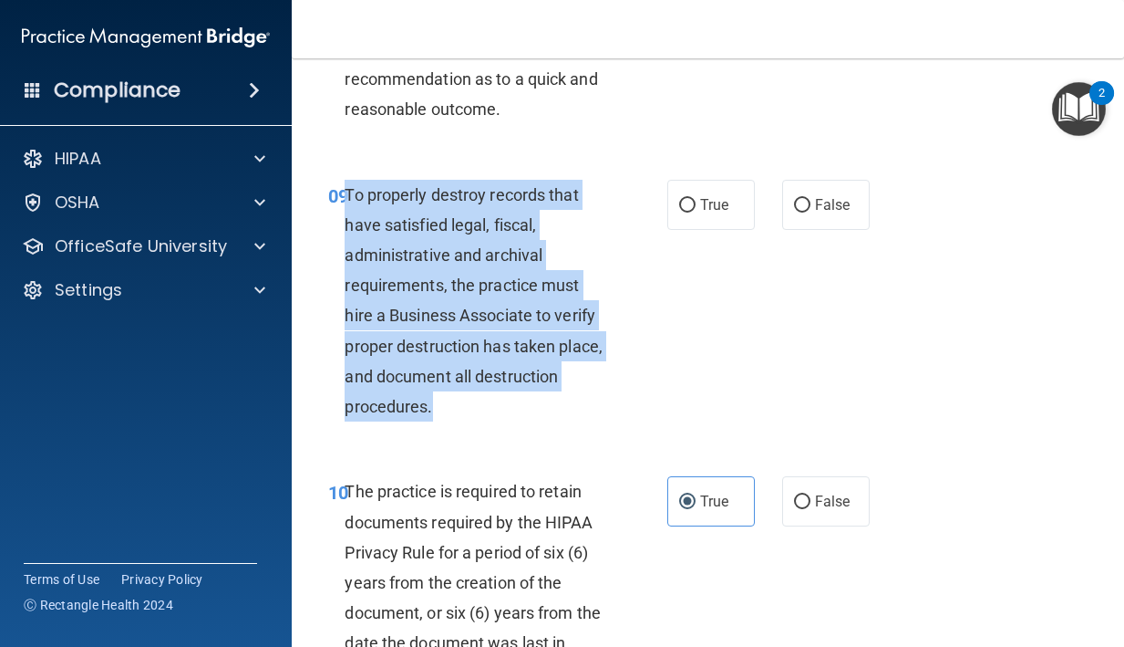
drag, startPoint x: 436, startPoint y: 437, endPoint x: 347, endPoint y: 233, distance: 222.1
click at [347, 233] on div "To properly destroy records that have satisfied legal, fiscal, administrative a…" at bounding box center [482, 301] width 275 height 243
click at [783, 230] on label "False" at bounding box center [826, 205] width 88 height 50
click at [794, 212] on input "False" at bounding box center [802, 206] width 16 height 14
radio input "true"
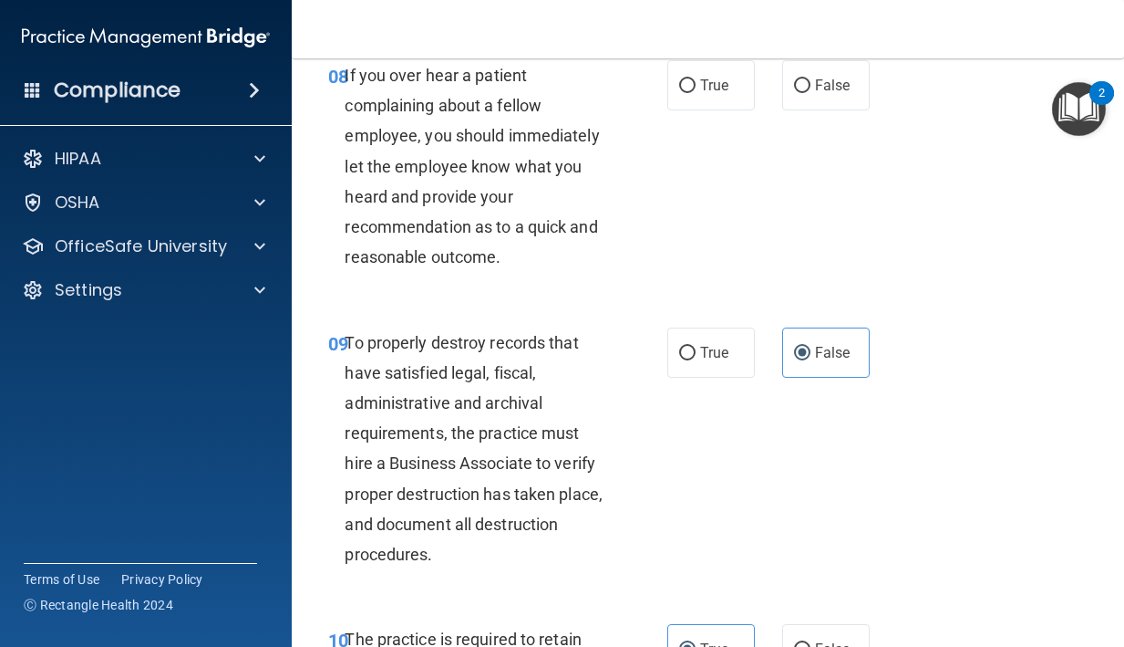
scroll to position [1768, 0]
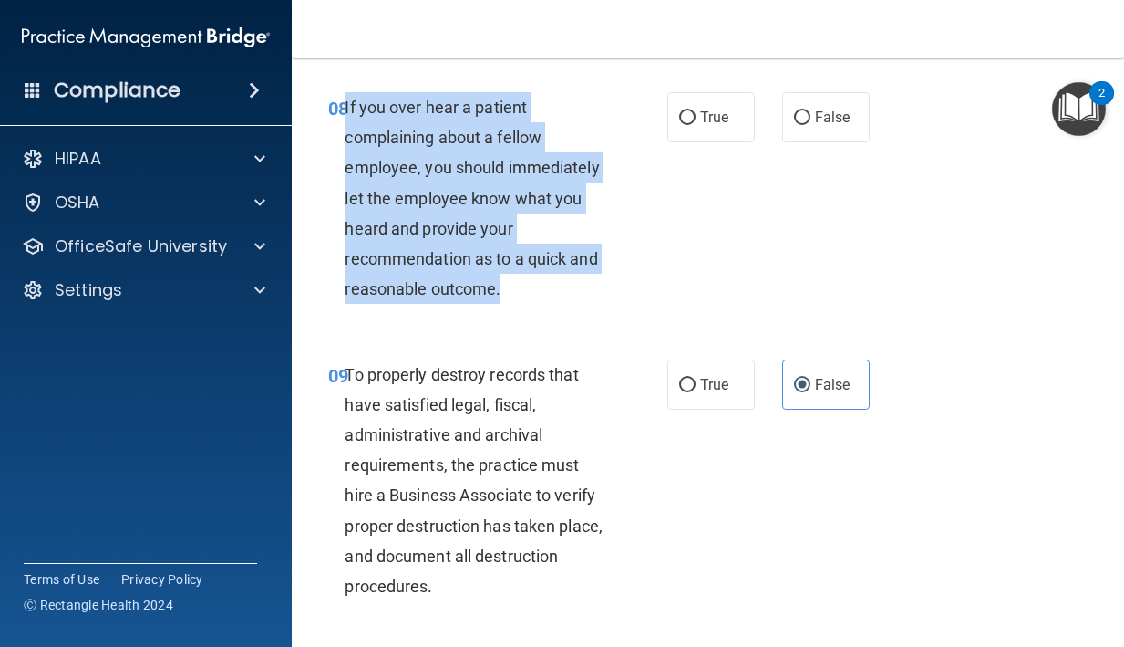
drag, startPoint x: 514, startPoint y: 329, endPoint x: 347, endPoint y: 139, distance: 253.9
click at [347, 139] on div "If you over hear a patient complaining about a fellow employee, you should imme…" at bounding box center [482, 198] width 275 height 212
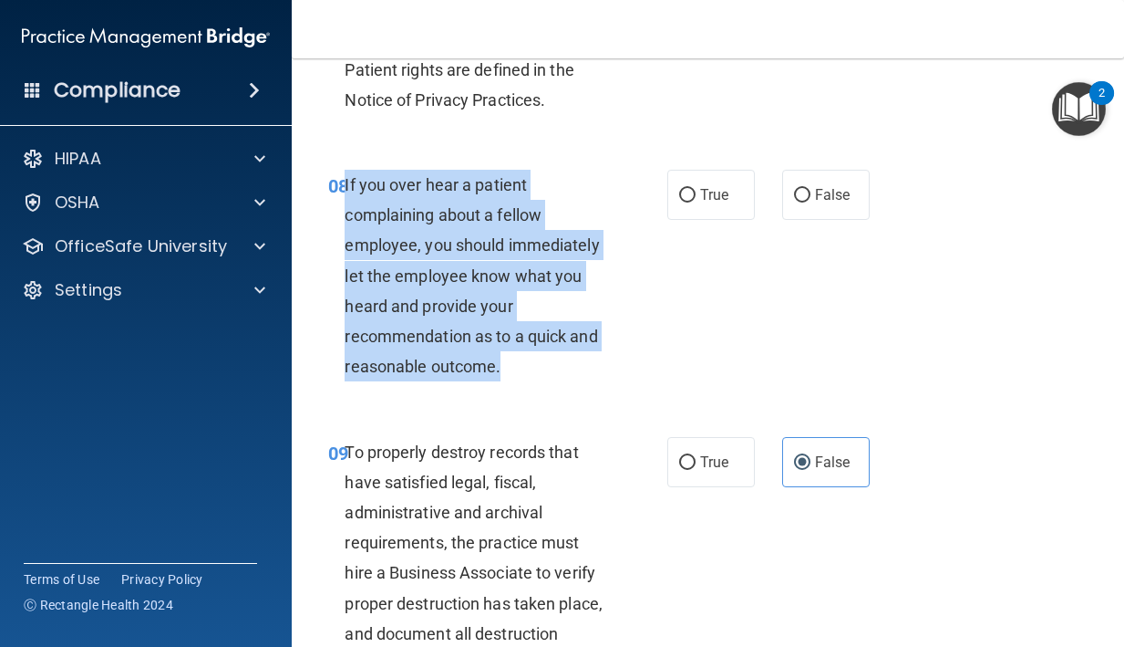
scroll to position [1614, 0]
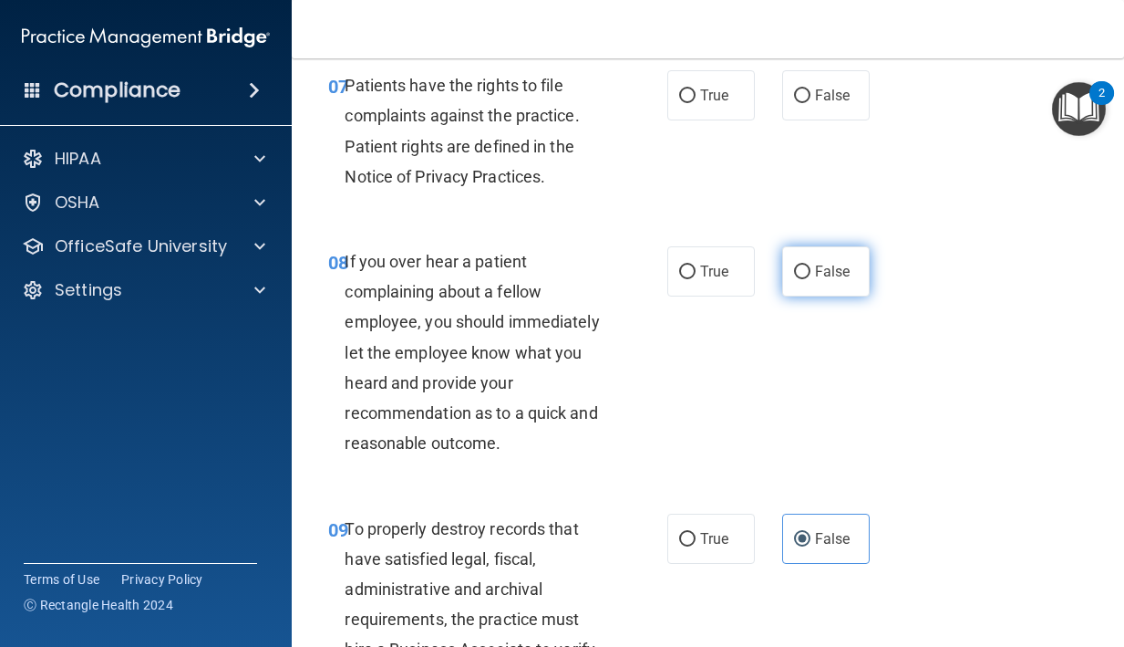
click at [825, 280] on span "False" at bounding box center [833, 271] width 36 height 17
click at [811, 279] on input "False" at bounding box center [802, 272] width 16 height 14
radio input "true"
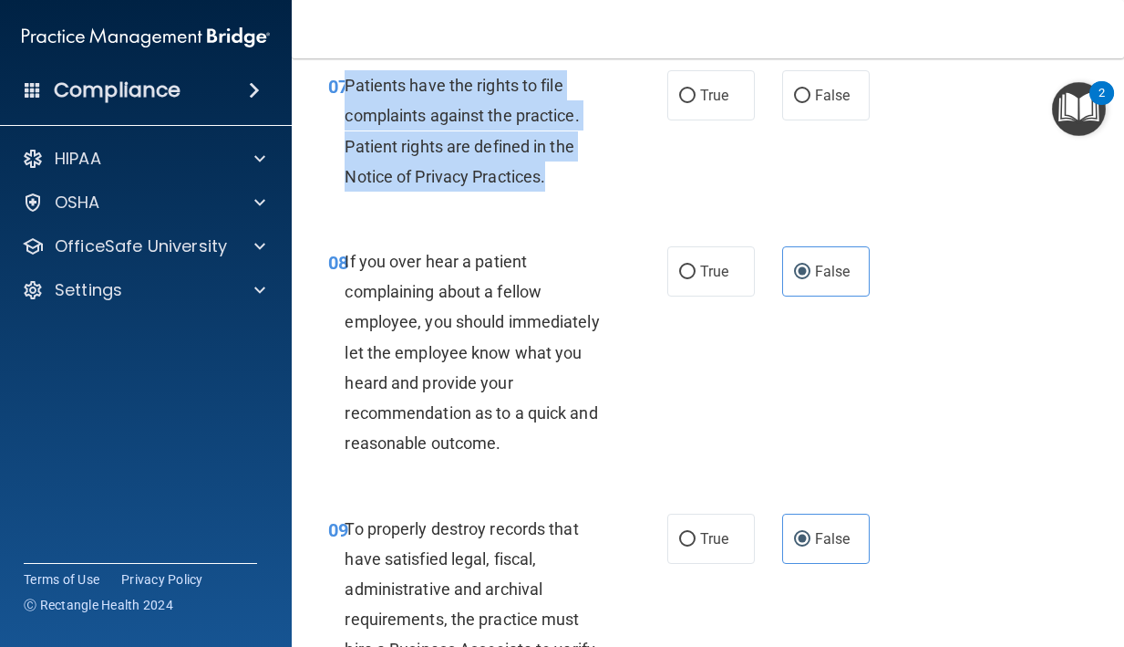
drag, startPoint x: 559, startPoint y: 208, endPoint x: 347, endPoint y: 120, distance: 229.8
click at [347, 120] on div "Patients have the rights to file complaints against the practice. Patient right…" at bounding box center [482, 130] width 275 height 121
click at [688, 120] on label "True" at bounding box center [712, 95] width 88 height 50
click at [688, 103] on input "True" at bounding box center [687, 96] width 16 height 14
radio input "true"
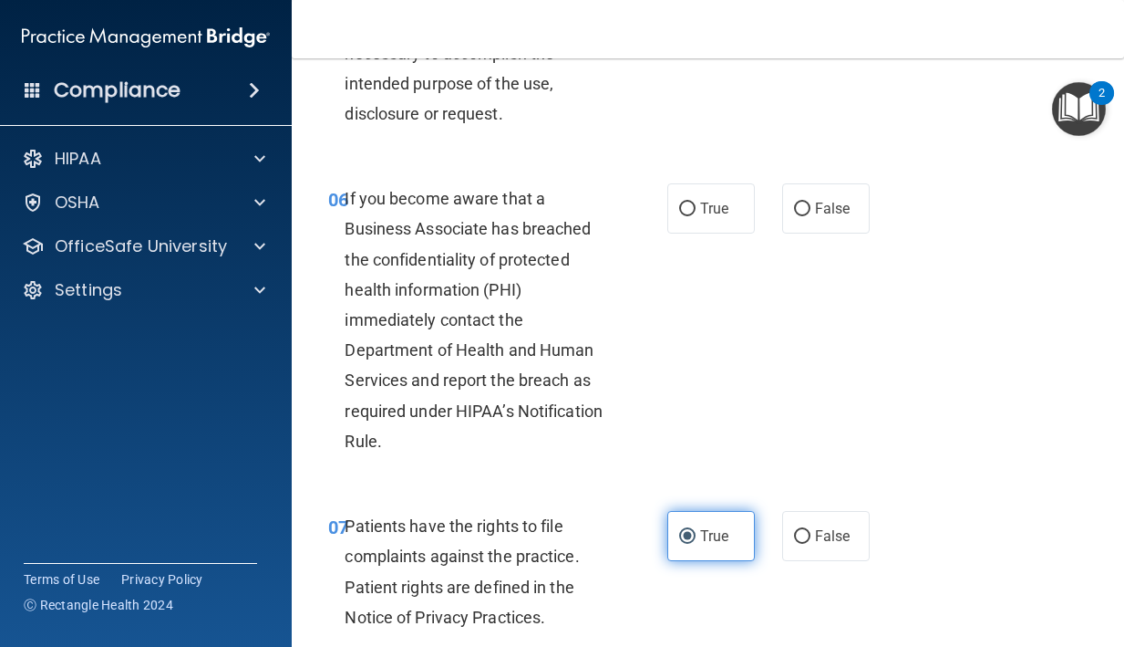
scroll to position [1172, 0]
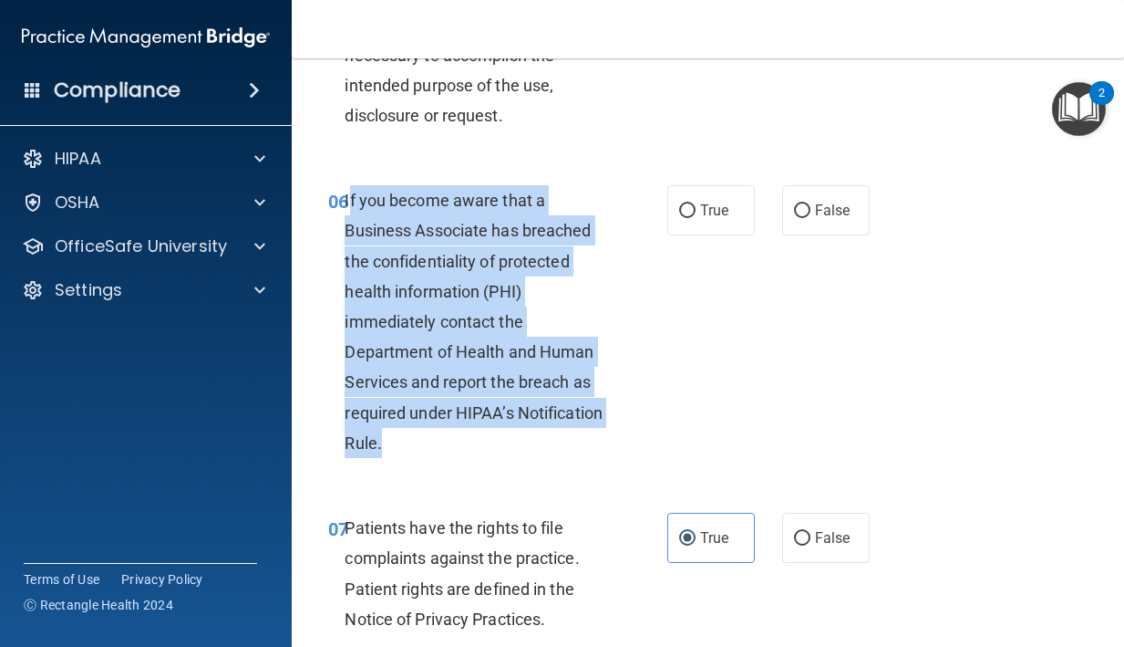
drag, startPoint x: 399, startPoint y: 471, endPoint x: 347, endPoint y: 234, distance: 242.7
click at [347, 234] on div "If you become aware that a Business Associate has breached the confidentiality …" at bounding box center [482, 321] width 275 height 273
click at [691, 218] on input "True" at bounding box center [687, 211] width 16 height 14
radio input "true"
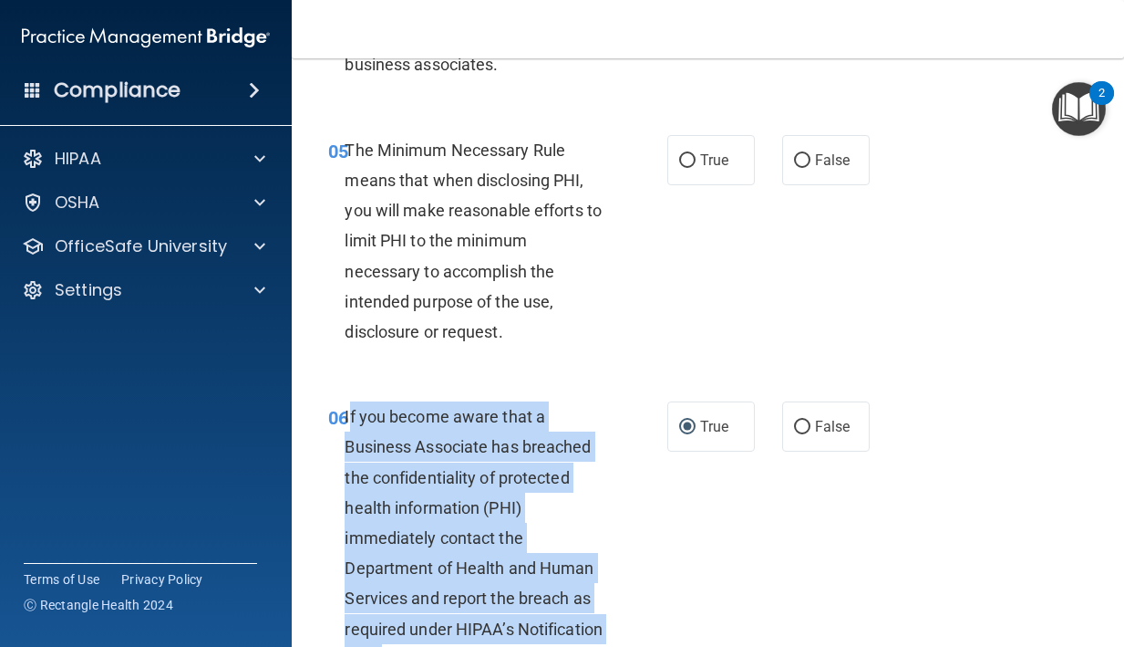
scroll to position [948, 0]
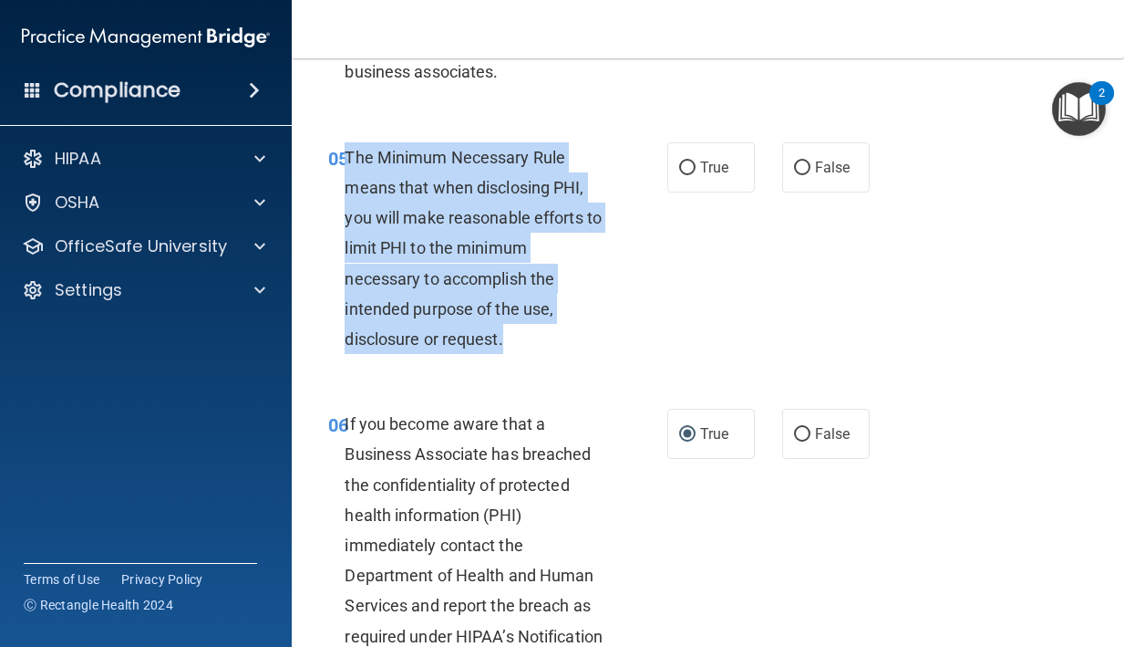
drag, startPoint x: 518, startPoint y: 363, endPoint x: 348, endPoint y: 192, distance: 241.2
click at [348, 192] on div "The Minimum Necessary Rule means that when disclosing PHI, you will make reason…" at bounding box center [482, 248] width 275 height 212
click at [679, 192] on label "True" at bounding box center [712, 167] width 88 height 50
click at [679, 175] on input "True" at bounding box center [687, 168] width 16 height 14
radio input "true"
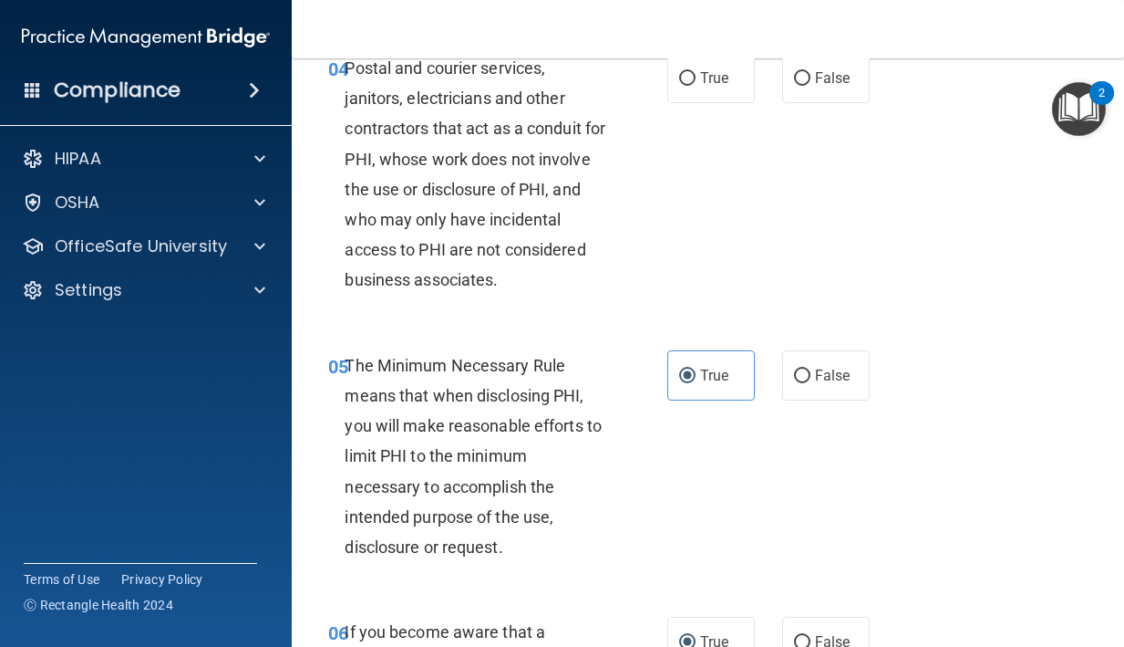
scroll to position [720, 0]
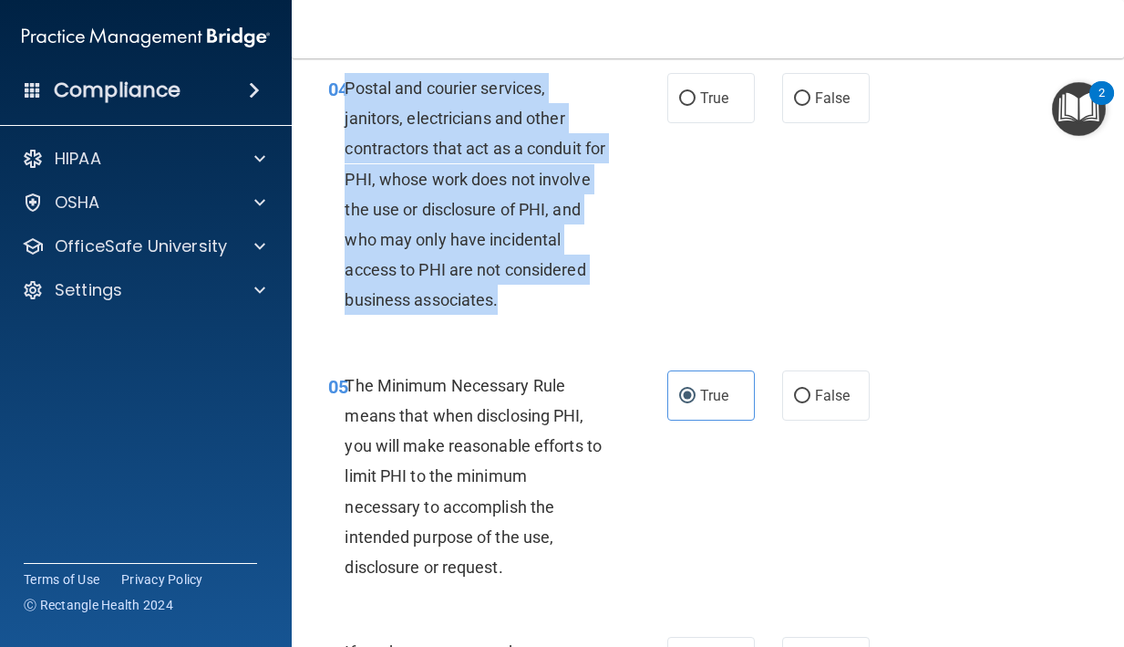
drag, startPoint x: 592, startPoint y: 342, endPoint x: 348, endPoint y: 123, distance: 327.4
click at [348, 123] on div "Postal and courier services, janitors, electricians and other contractors that …" at bounding box center [482, 194] width 275 height 243
click at [688, 106] on input "True" at bounding box center [687, 99] width 16 height 14
radio input "true"
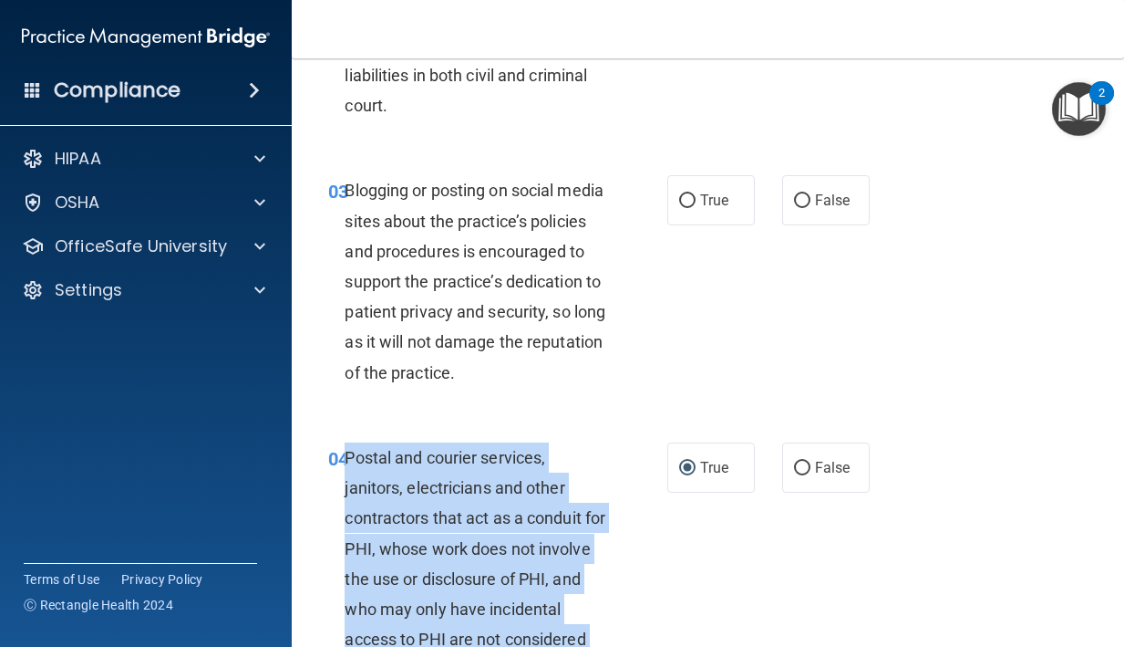
scroll to position [337, 0]
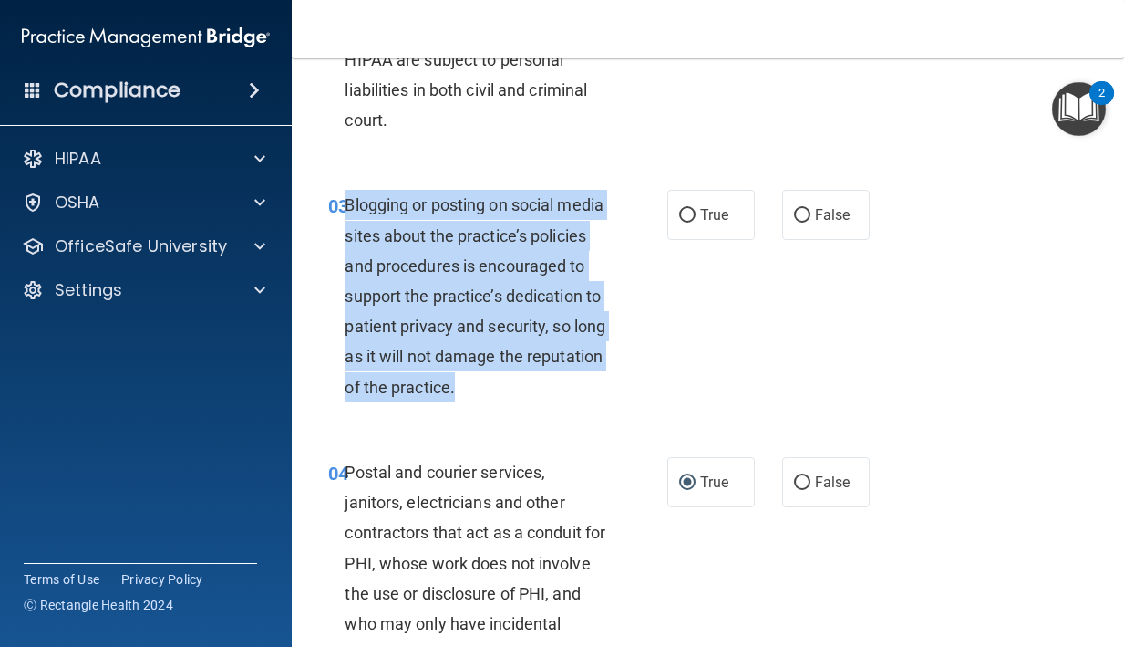
drag, startPoint x: 445, startPoint y: 416, endPoint x: 347, endPoint y: 212, distance: 226.8
click at [347, 212] on div "Blogging or posting on social media sites about the practice’s policies and pro…" at bounding box center [482, 296] width 275 height 212
click at [714, 206] on span "True" at bounding box center [714, 214] width 28 height 17
click at [696, 209] on input "True" at bounding box center [687, 216] width 16 height 14
radio input "true"
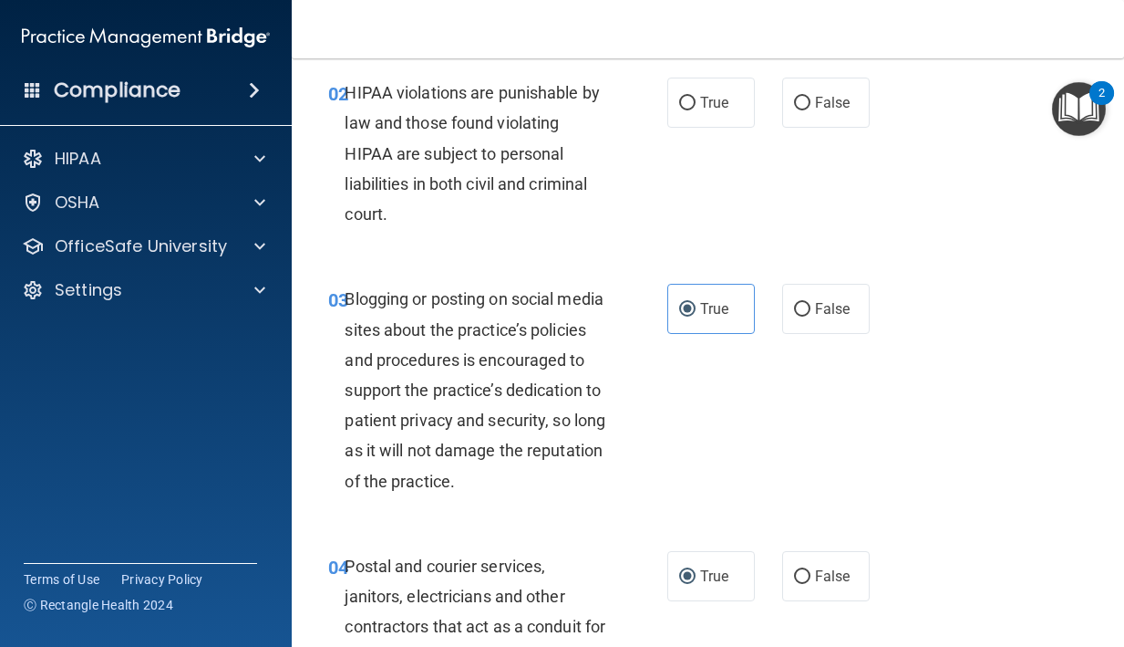
scroll to position [239, 0]
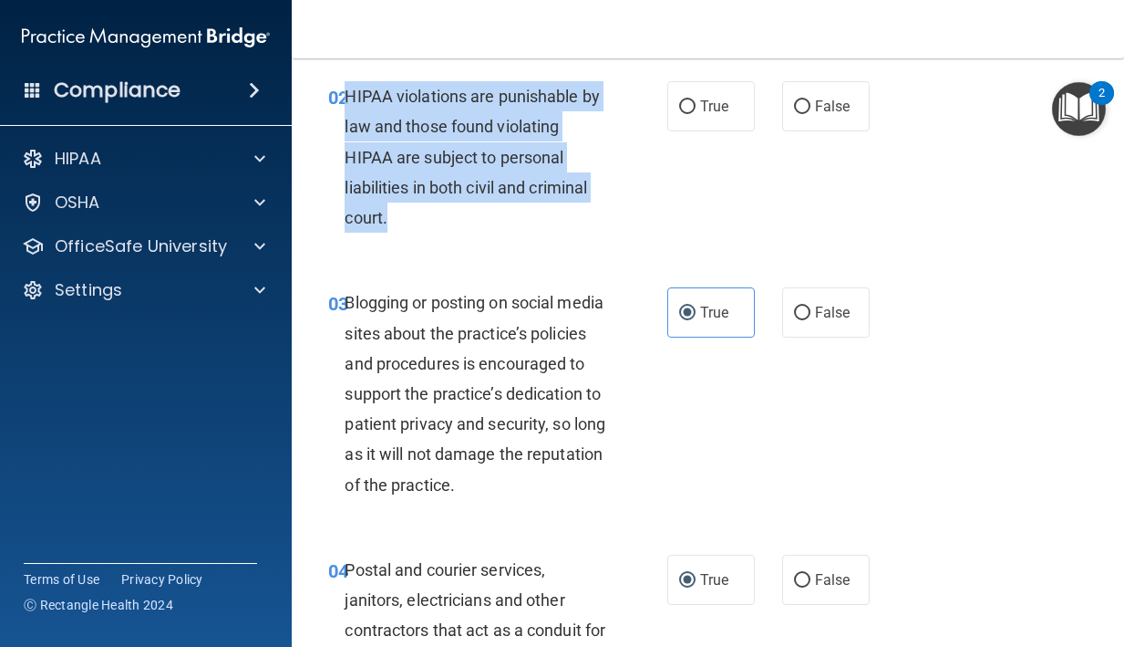
drag, startPoint x: 423, startPoint y: 218, endPoint x: 347, endPoint y: 106, distance: 135.8
click at [347, 106] on div "HIPAA violations are punishable by law and those found violating HIPAA are subj…" at bounding box center [482, 156] width 275 height 151
click at [705, 117] on label "True" at bounding box center [712, 106] width 88 height 50
click at [696, 114] on input "True" at bounding box center [687, 107] width 16 height 14
radio input "true"
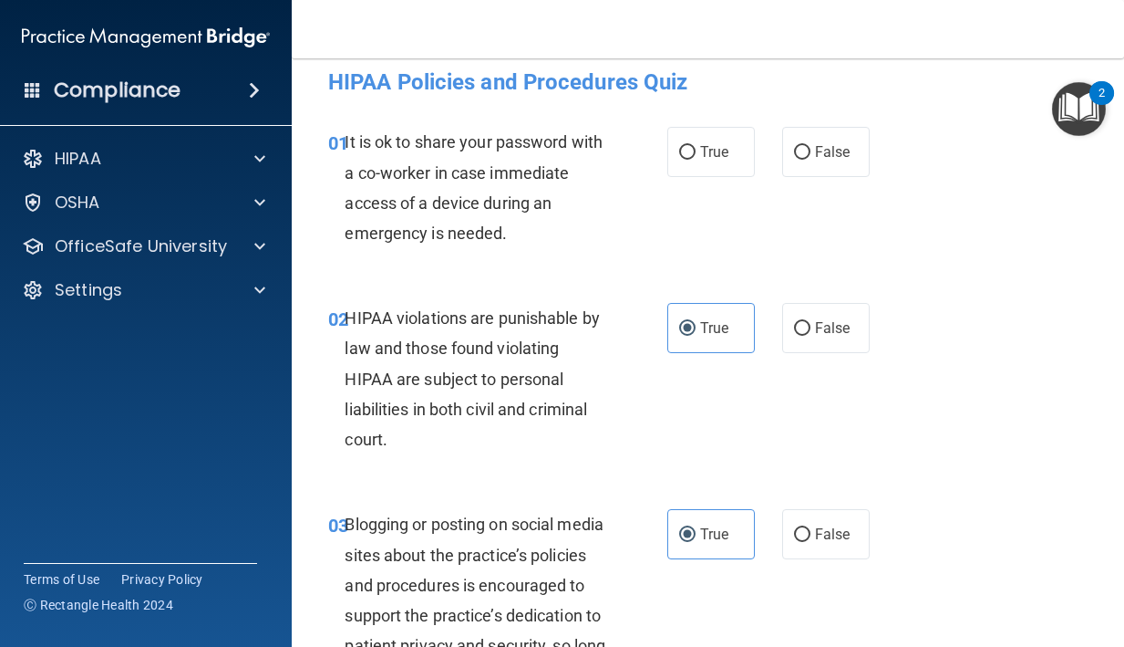
scroll to position [0, 0]
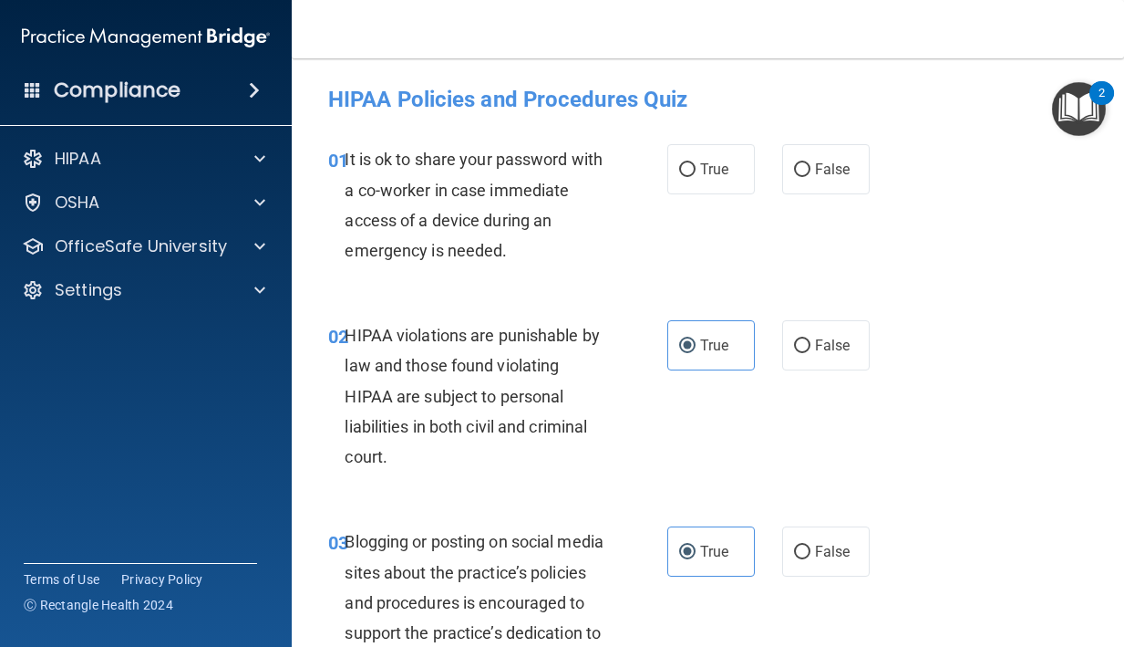
drag, startPoint x: 515, startPoint y: 248, endPoint x: 549, endPoint y: 253, distance: 34.0
click at [549, 253] on div "It is ok to share your password with a co-worker in case immediate access of a …" at bounding box center [482, 204] width 275 height 121
click at [799, 150] on label "False" at bounding box center [826, 169] width 88 height 50
click at [799, 163] on input "False" at bounding box center [802, 170] width 16 height 14
radio input "true"
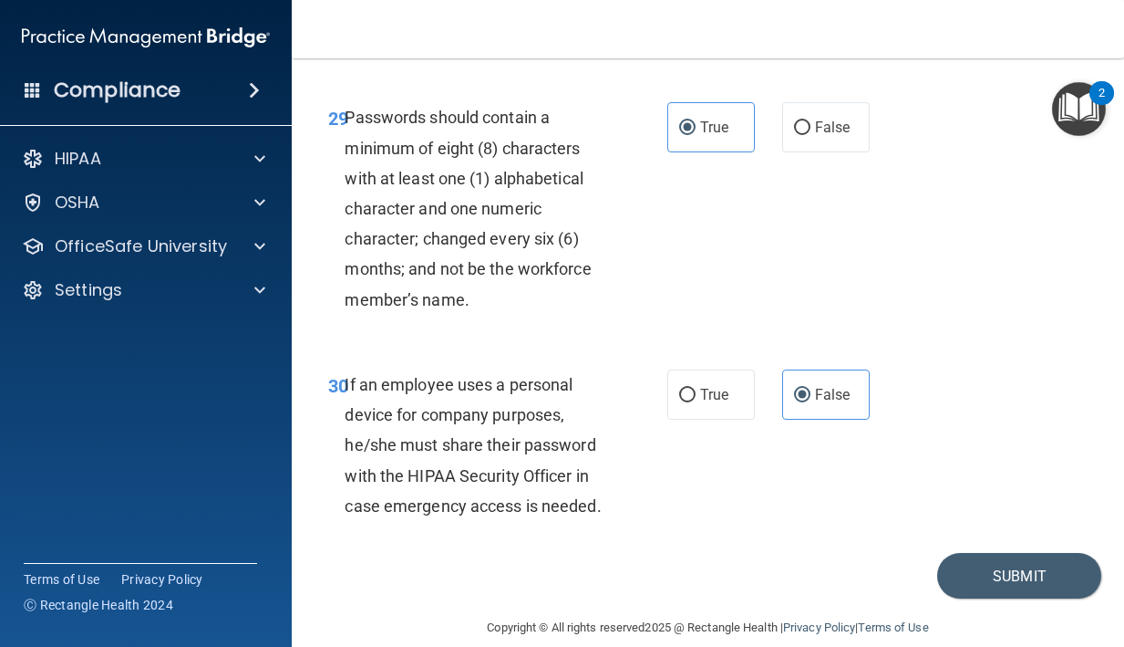
scroll to position [6053, 0]
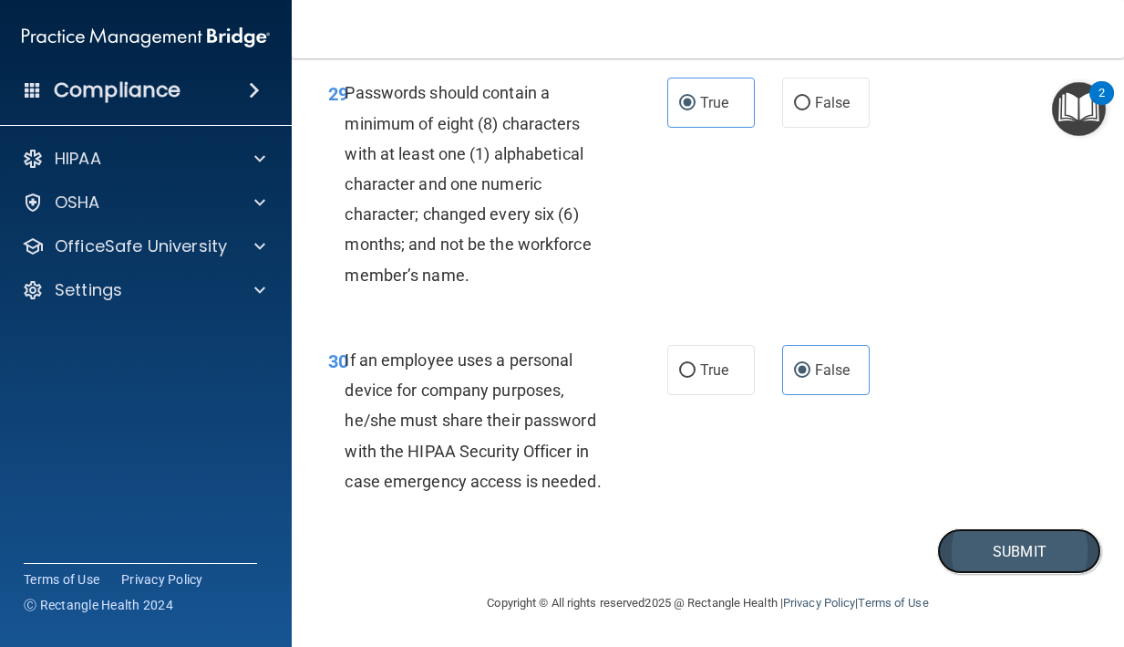
click at [984, 565] on button "Submit" at bounding box center [1020, 551] width 164 height 47
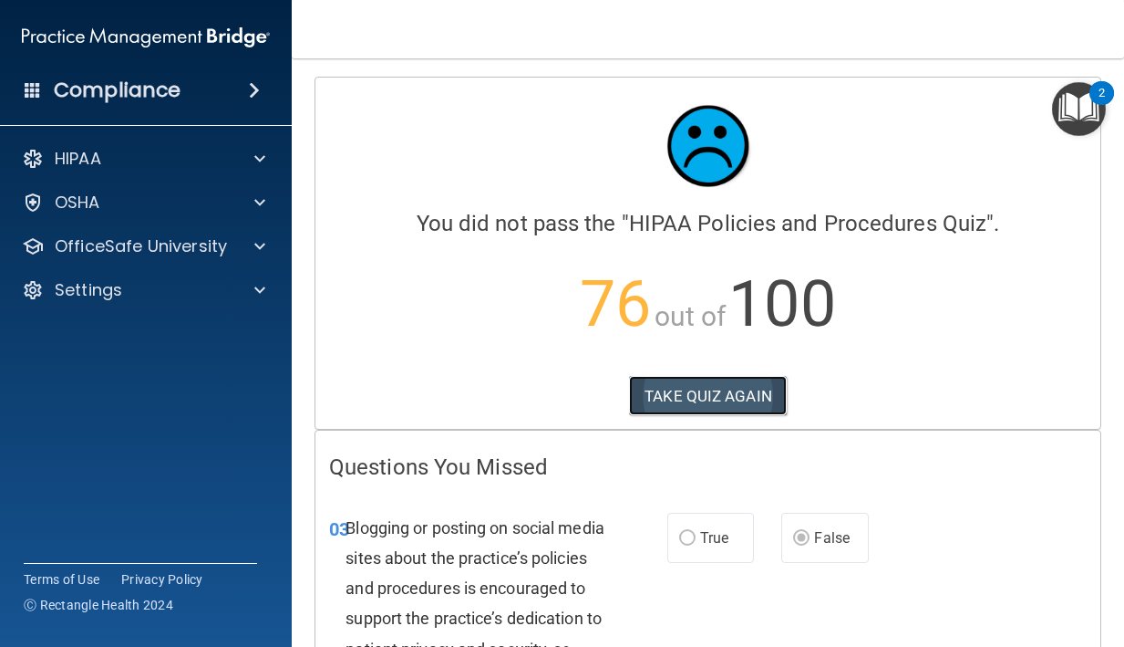
click at [722, 389] on button "TAKE QUIZ AGAIN" at bounding box center [708, 396] width 158 height 40
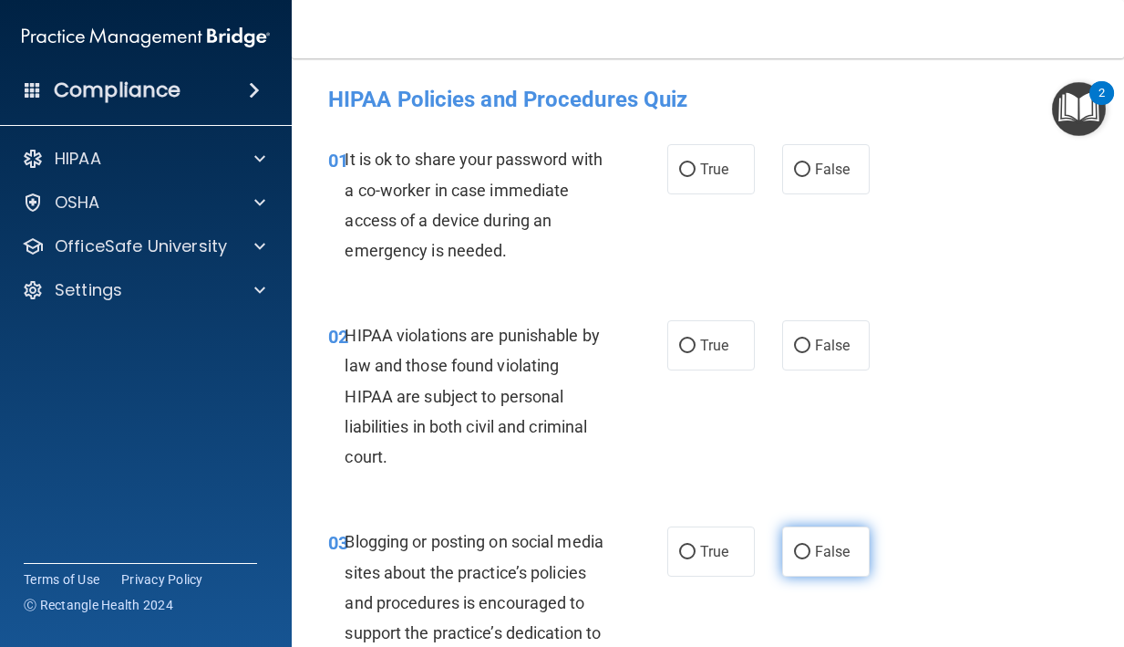
click at [801, 537] on label "False" at bounding box center [826, 551] width 88 height 50
click at [801, 545] on input "False" at bounding box center [802, 552] width 16 height 14
radio input "true"
click at [808, 179] on label "False" at bounding box center [826, 169] width 88 height 50
click at [808, 177] on input "False" at bounding box center [802, 170] width 16 height 14
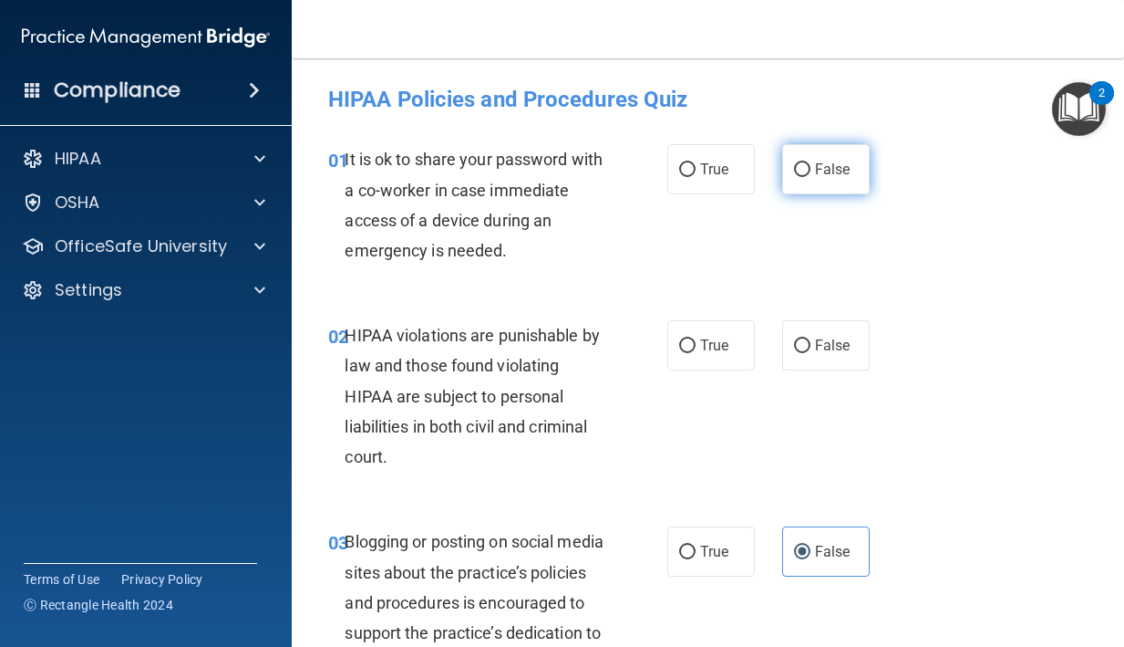
radio input "true"
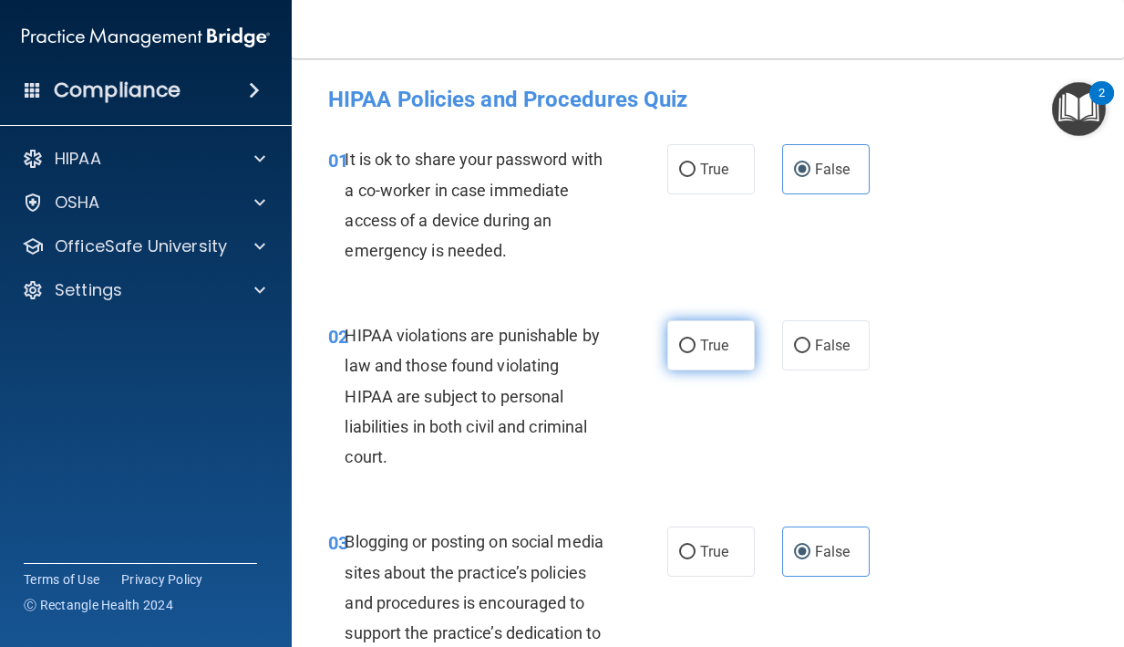
click at [701, 342] on span "True" at bounding box center [714, 345] width 28 height 17
click at [696, 342] on input "True" at bounding box center [687, 346] width 16 height 14
radio input "true"
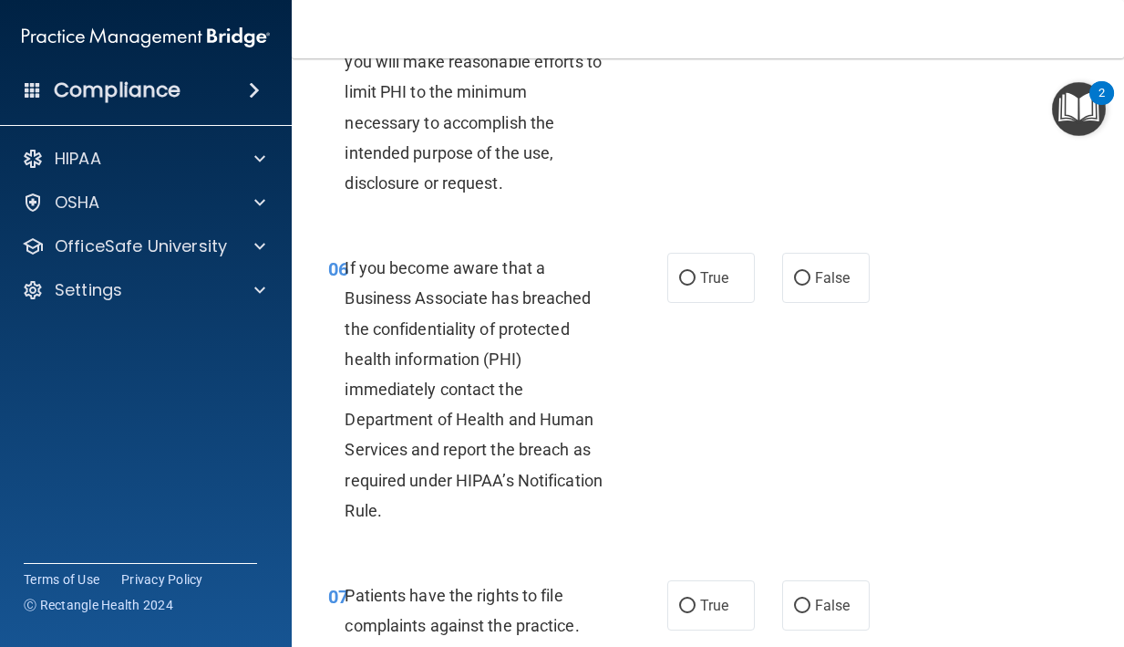
scroll to position [1106, 0]
click at [792, 301] on label "False" at bounding box center [826, 276] width 88 height 50
click at [794, 284] on input "False" at bounding box center [802, 277] width 16 height 14
radio input "true"
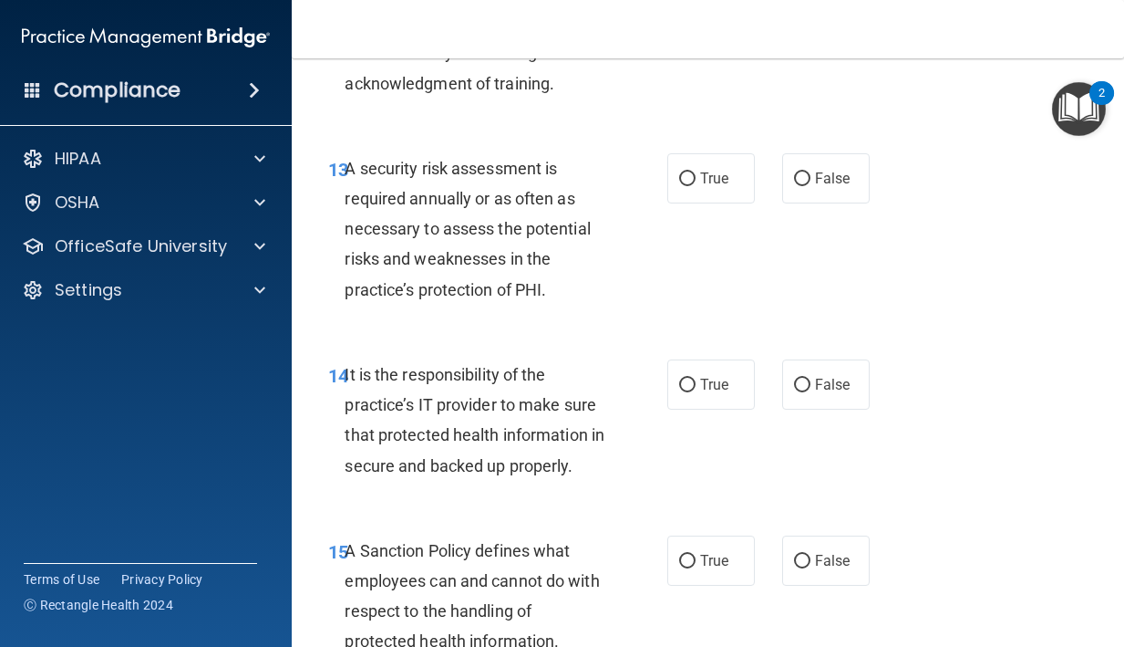
scroll to position [2972, 0]
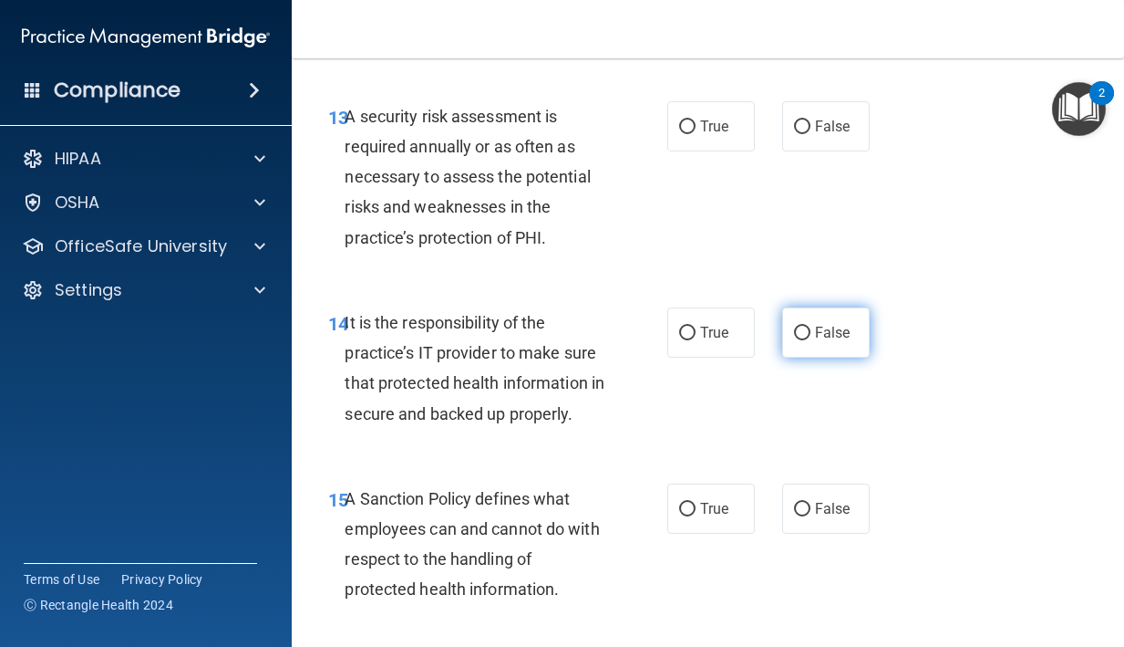
click at [796, 340] on input "False" at bounding box center [802, 333] width 16 height 14
radio input "true"
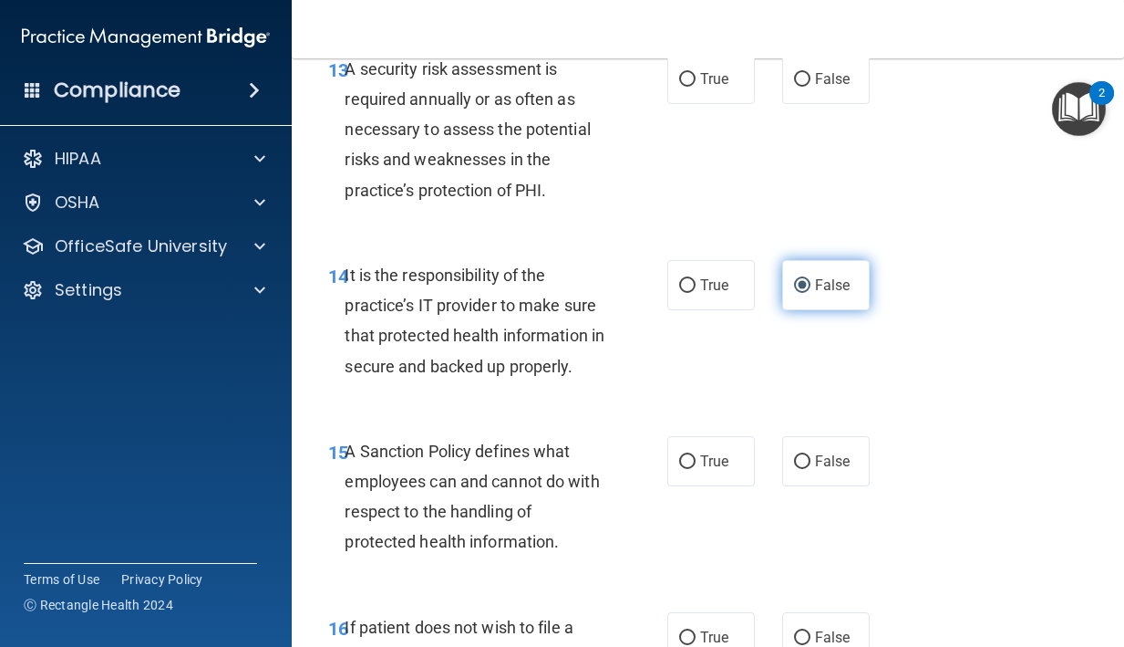
scroll to position [3047, 0]
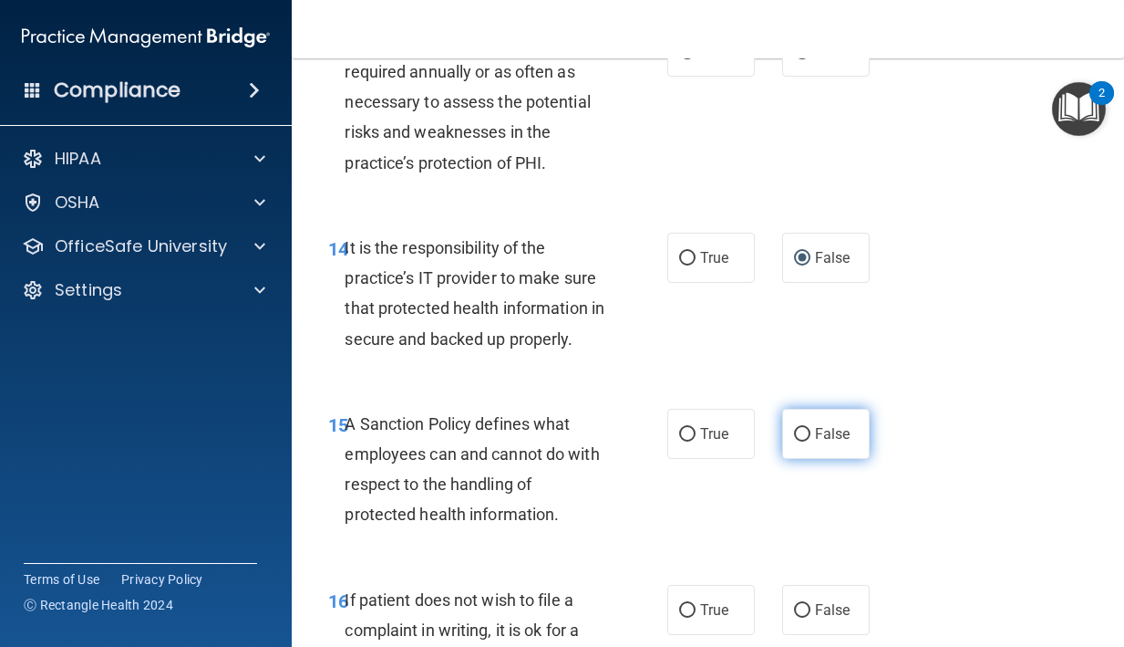
click at [809, 441] on input "False" at bounding box center [802, 435] width 16 height 14
radio input "true"
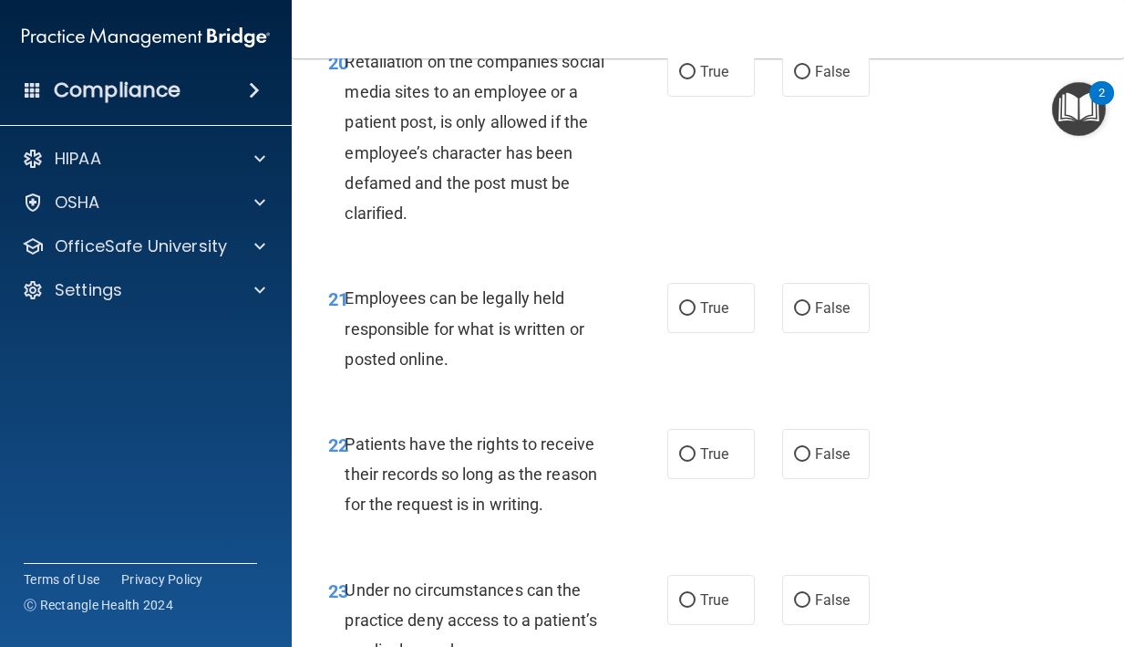
scroll to position [4531, 0]
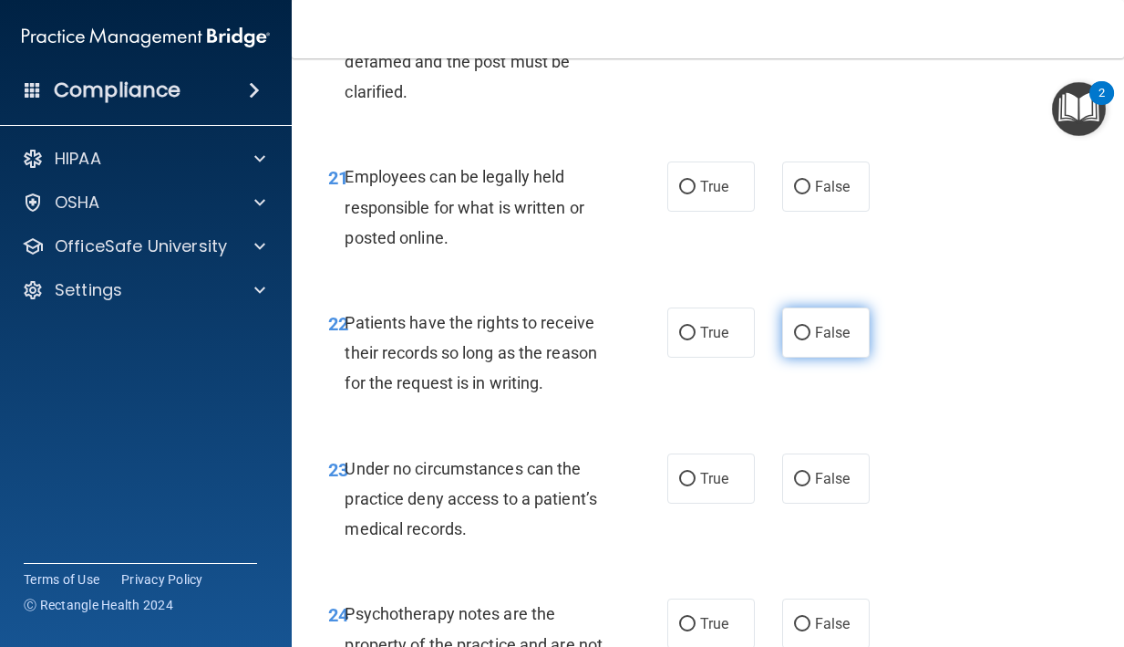
click at [798, 357] on label "False" at bounding box center [826, 332] width 88 height 50
click at [798, 340] on input "False" at bounding box center [802, 333] width 16 height 14
radio input "true"
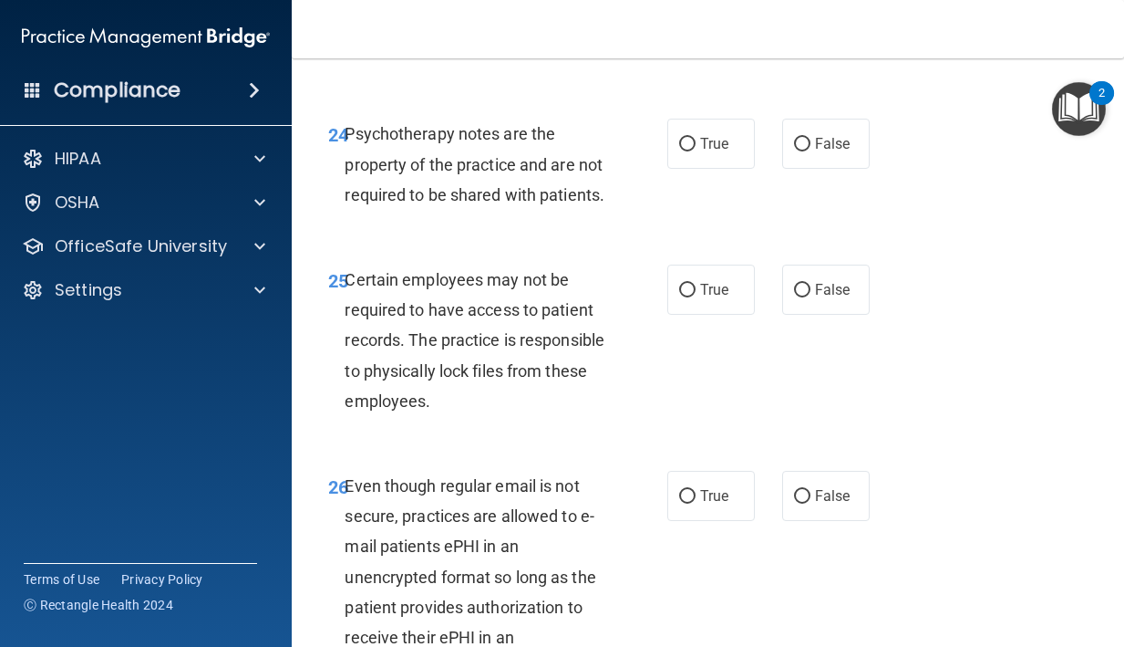
scroll to position [5014, 0]
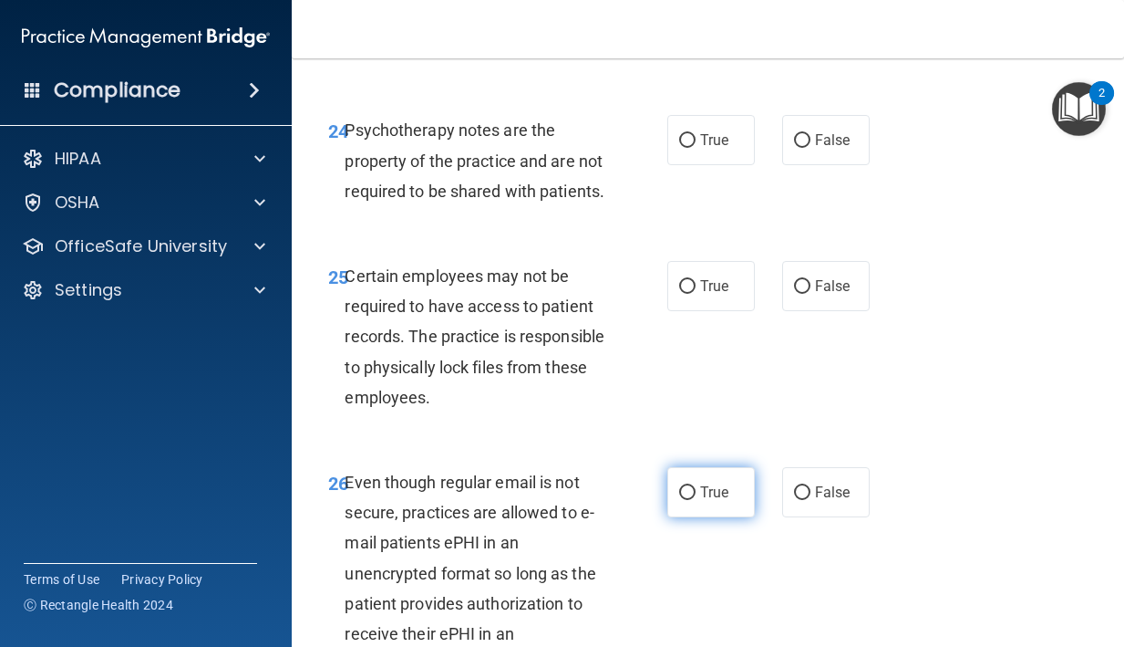
click at [695, 509] on label "True" at bounding box center [712, 492] width 88 height 50
click at [695, 500] on input "True" at bounding box center [687, 493] width 16 height 14
radio input "true"
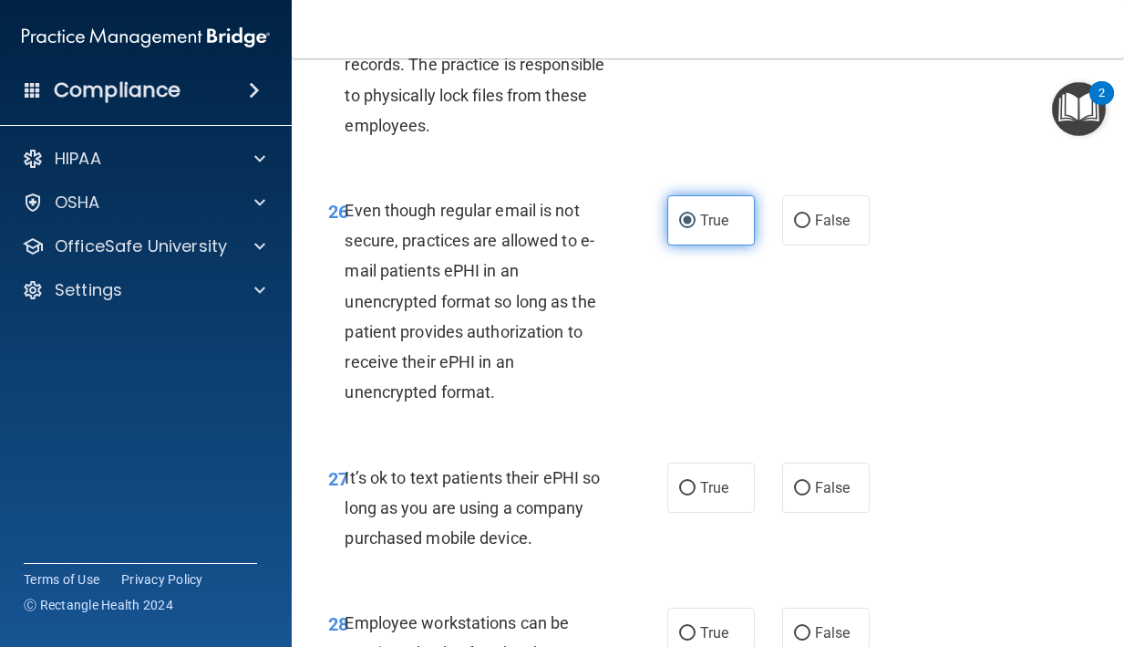
scroll to position [5289, 0]
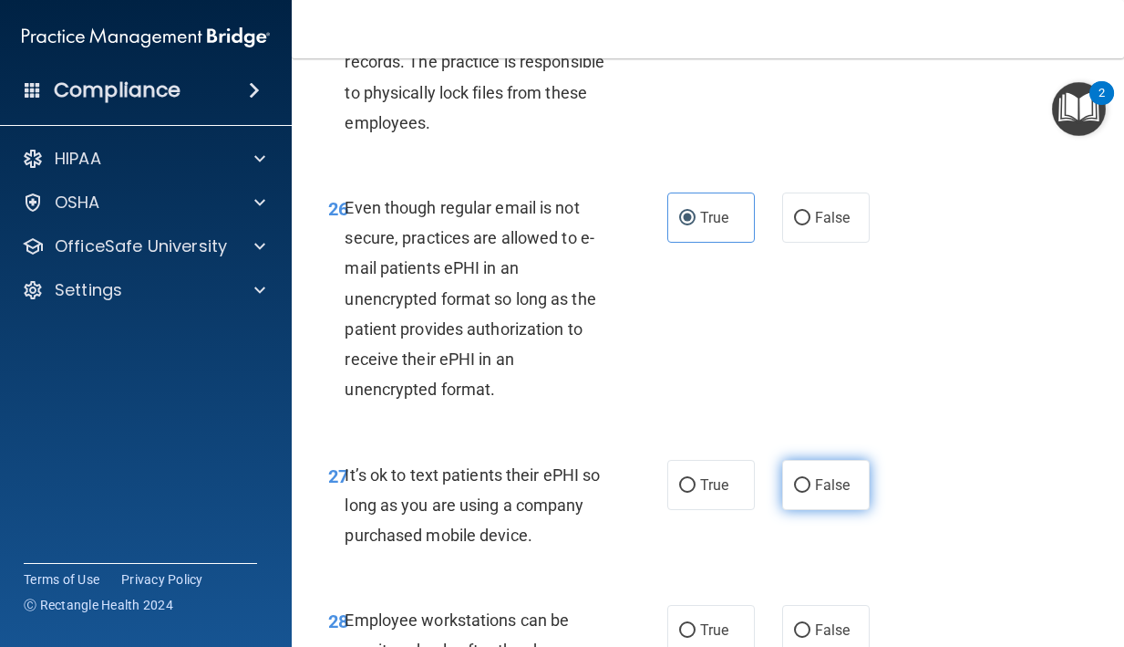
click at [797, 492] on input "False" at bounding box center [802, 486] width 16 height 14
radio input "true"
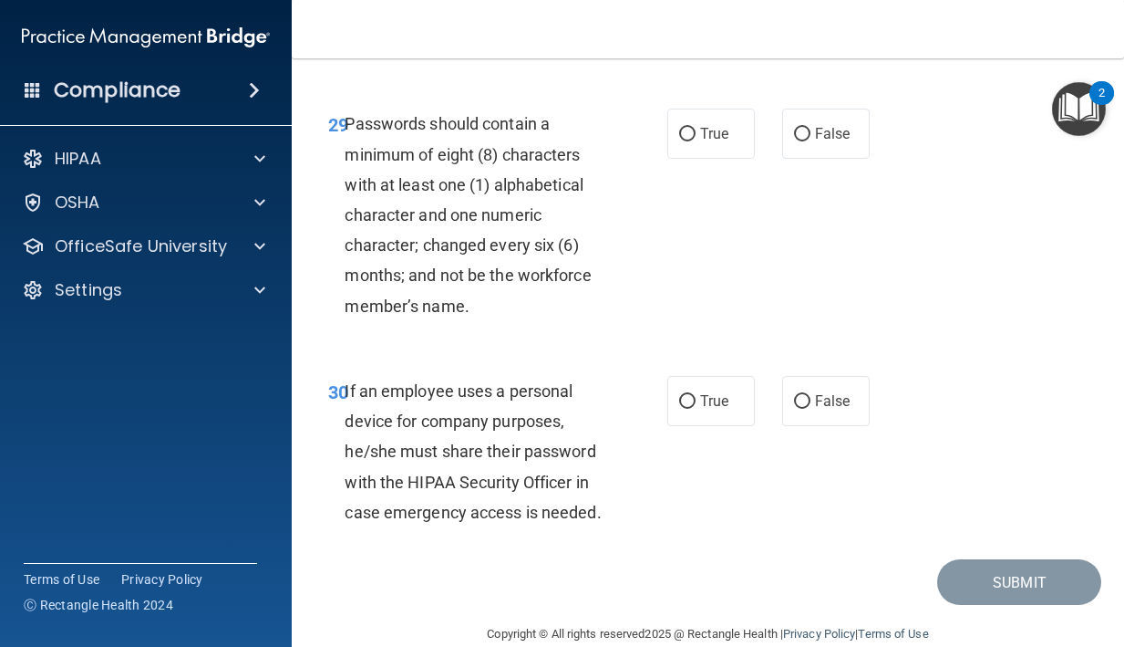
scroll to position [6053, 0]
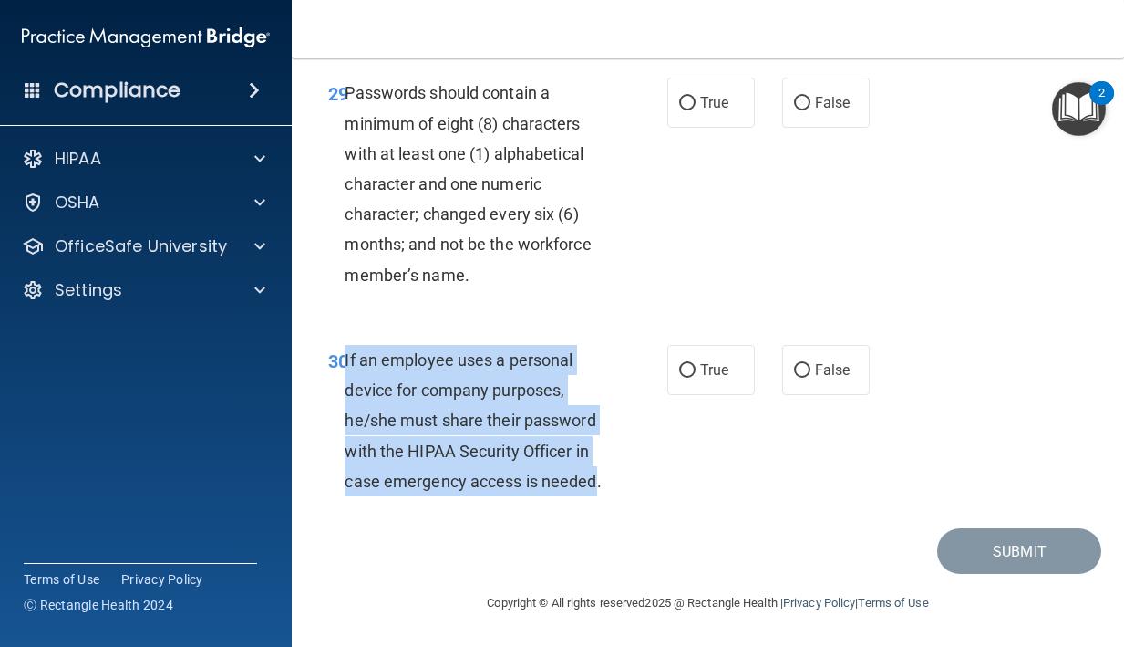
drag, startPoint x: 596, startPoint y: 475, endPoint x: 347, endPoint y: 354, distance: 276.9
click at [346, 354] on span "If an employee uses a personal device for company purposes, he/she must share t…" at bounding box center [473, 420] width 256 height 140
click at [834, 381] on label "False" at bounding box center [826, 370] width 88 height 50
click at [811, 378] on input "False" at bounding box center [802, 371] width 16 height 14
radio input "true"
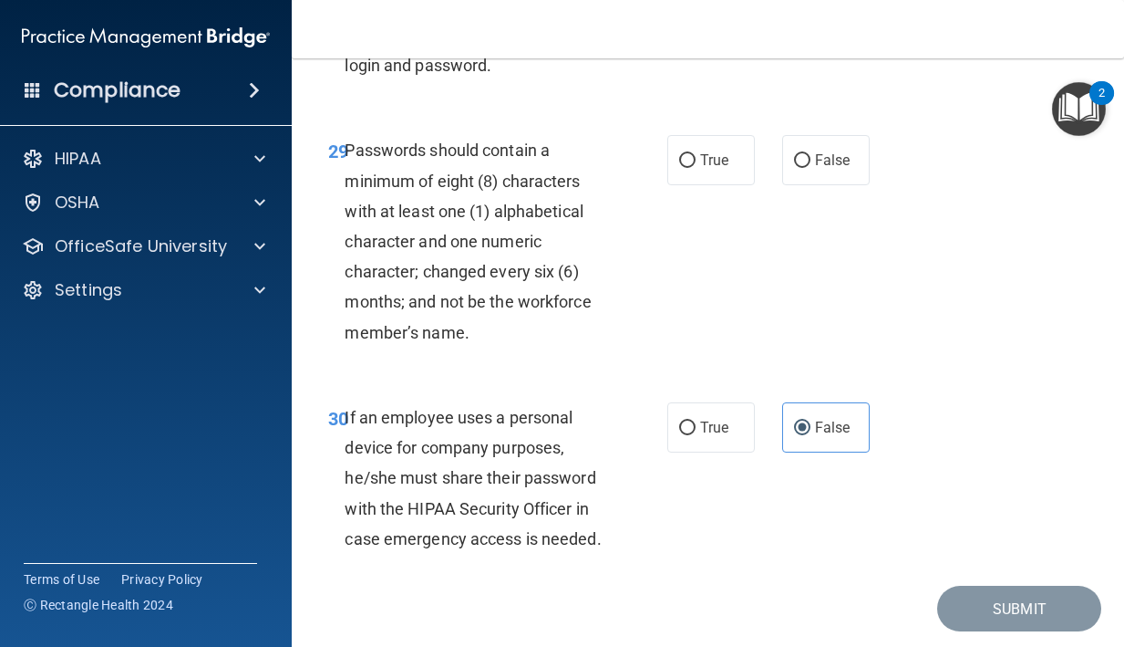
scroll to position [5961, 0]
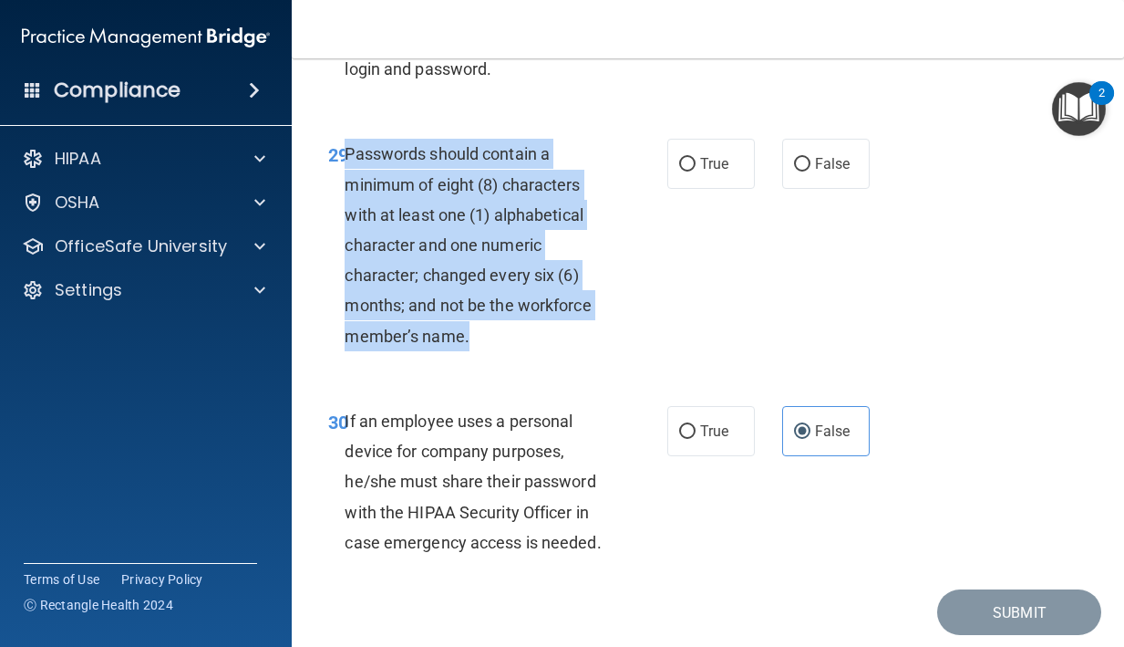
drag, startPoint x: 481, startPoint y: 358, endPoint x: 348, endPoint y: 188, distance: 215.8
click at [348, 188] on div "Passwords should contain a minimum of eight (8) characters with at least one (1…" at bounding box center [482, 245] width 275 height 212
click at [659, 197] on div "29 Passwords should contain a minimum of eight (8) characters with at least one…" at bounding box center [498, 250] width 394 height 222
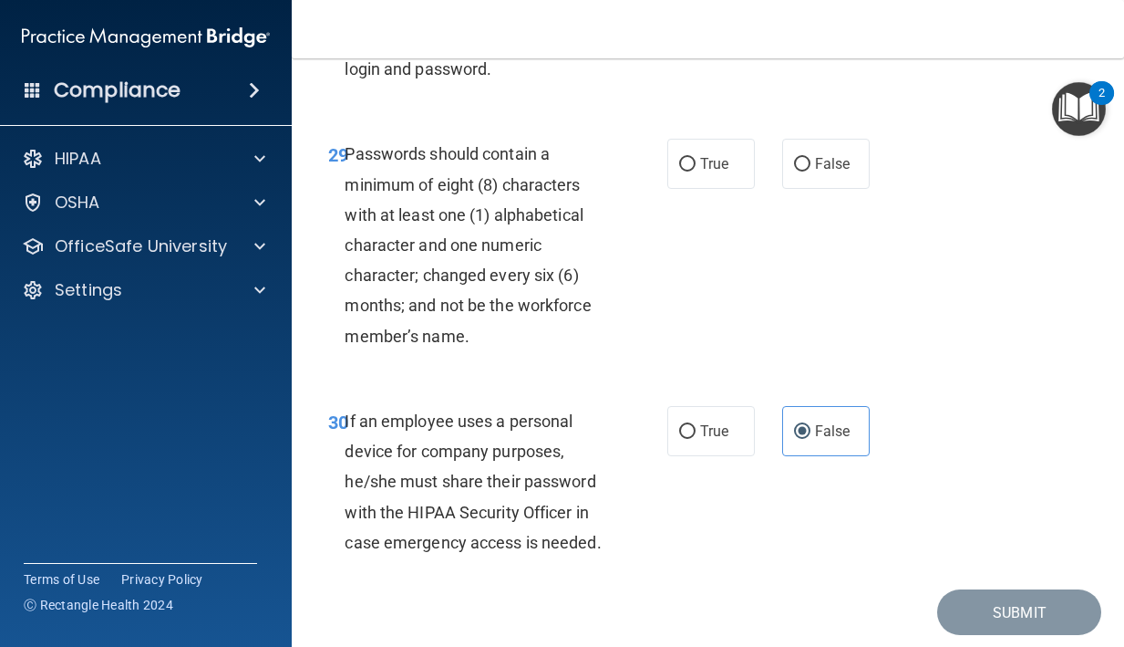
click at [659, 197] on div "29 Passwords should contain a minimum of eight (8) characters with at least one…" at bounding box center [498, 250] width 394 height 222
click at [682, 171] on input "True" at bounding box center [687, 165] width 16 height 14
radio input "true"
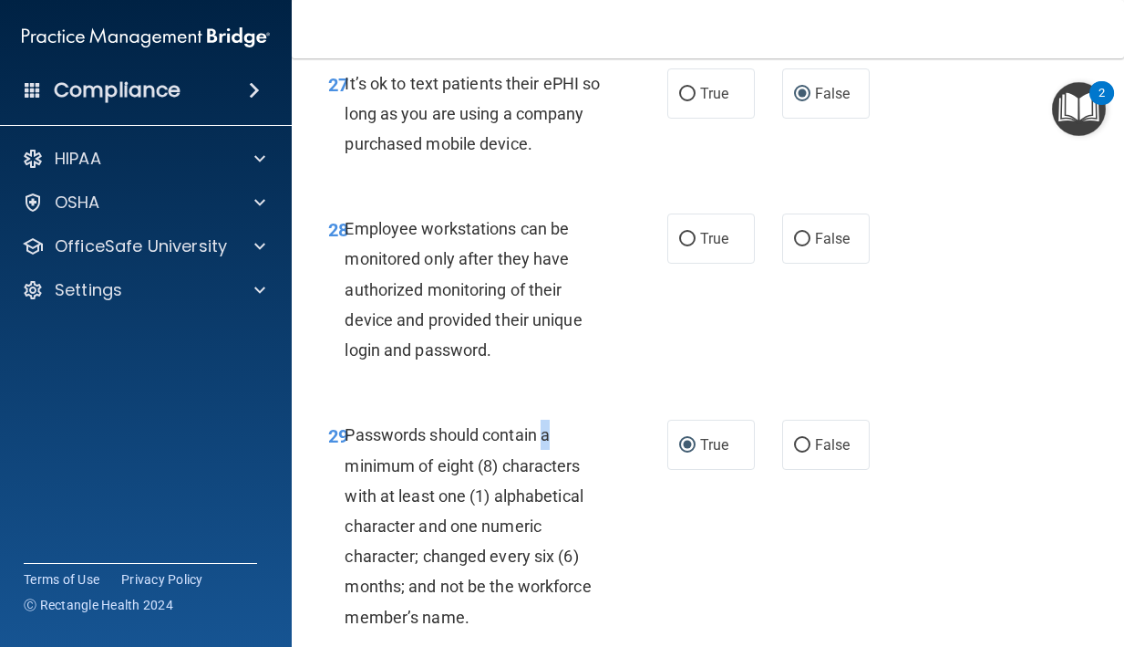
scroll to position [5662, 0]
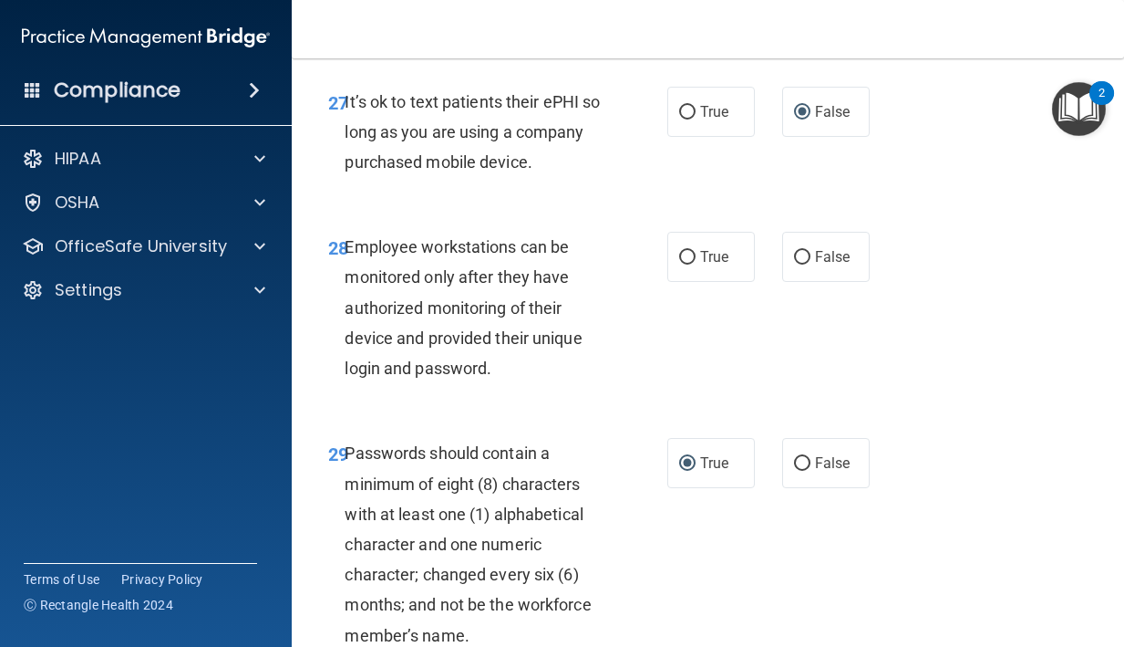
click at [507, 383] on div "Employee workstations can be monitored only after they have authorized monitori…" at bounding box center [482, 307] width 275 height 151
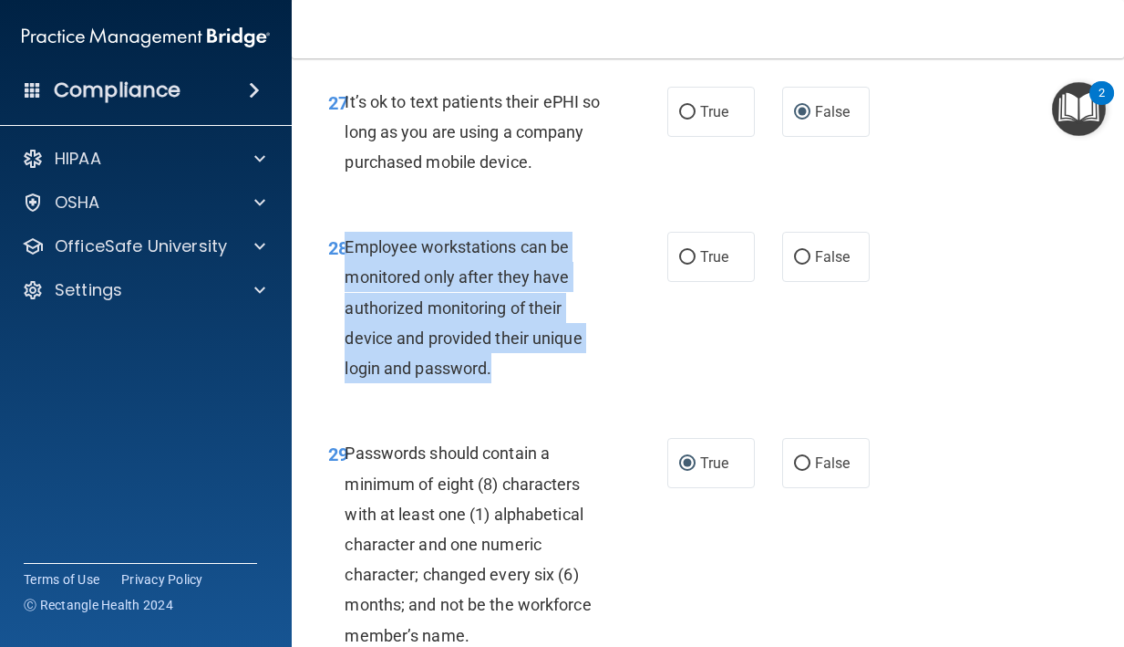
drag, startPoint x: 505, startPoint y: 398, endPoint x: 347, endPoint y: 281, distance: 196.3
click at [347, 281] on div "Employee workstations can be monitored only after they have authorized monitori…" at bounding box center [482, 307] width 275 height 151
click at [811, 282] on label "False" at bounding box center [826, 257] width 88 height 50
click at [811, 264] on input "False" at bounding box center [802, 258] width 16 height 14
radio input "true"
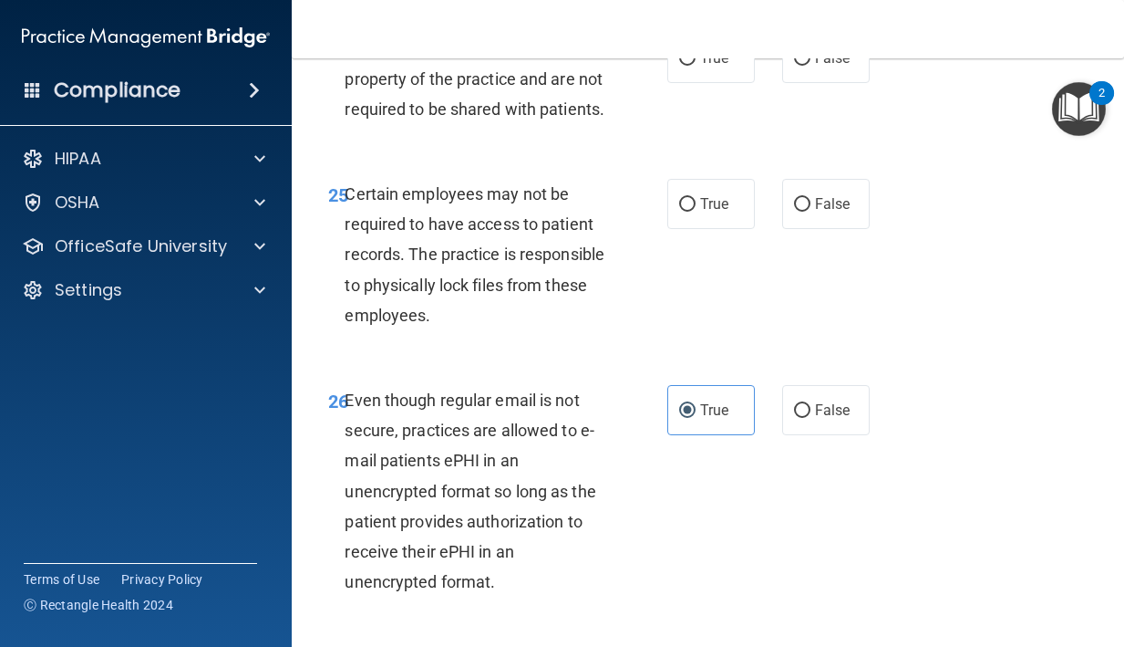
scroll to position [5083, 0]
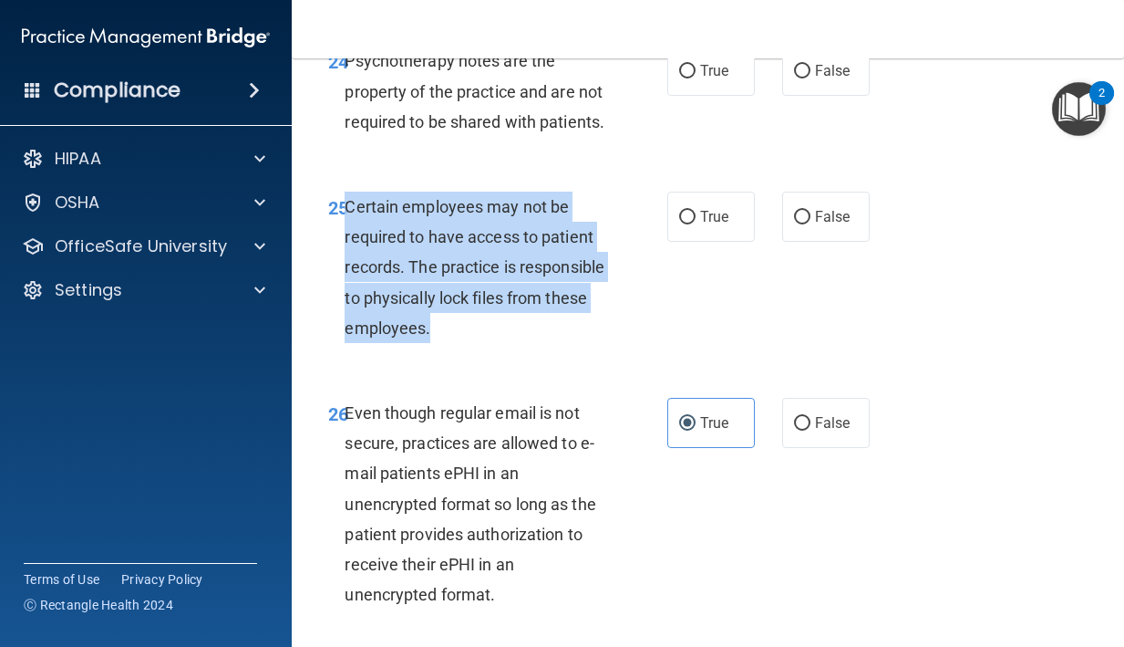
drag, startPoint x: 523, startPoint y: 362, endPoint x: 347, endPoint y: 245, distance: 211.2
click at [349, 245] on div "Certain employees may not be required to have access to patient records. The pr…" at bounding box center [482, 267] width 275 height 151
click at [709, 242] on label "True" at bounding box center [712, 217] width 88 height 50
click at [696, 224] on input "True" at bounding box center [687, 218] width 16 height 14
radio input "true"
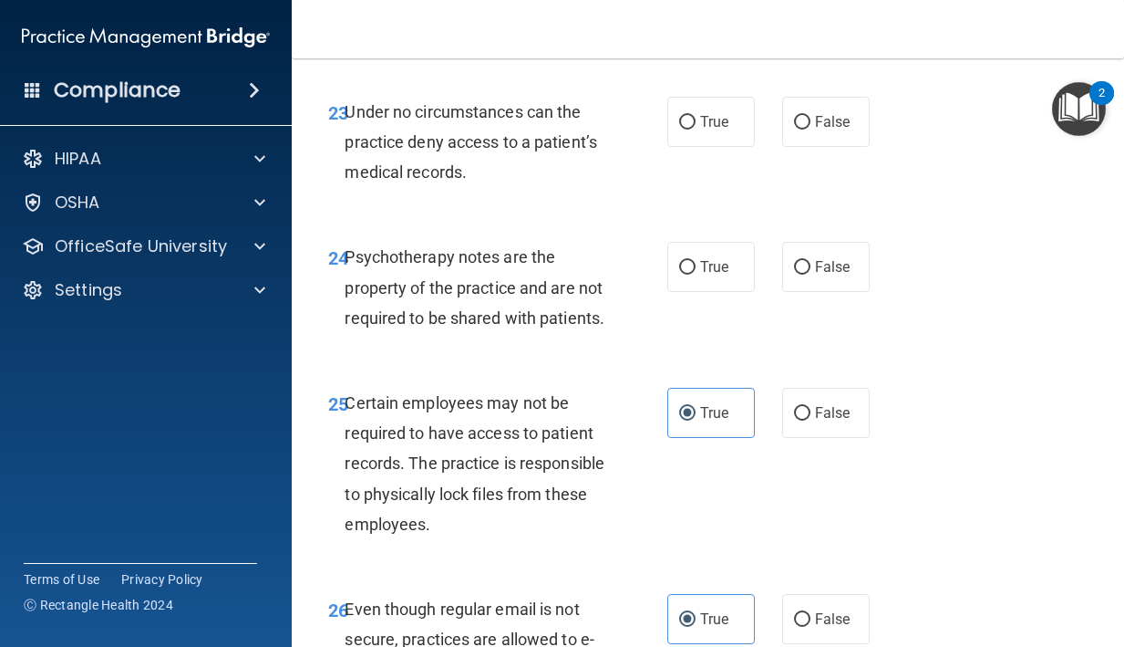
scroll to position [4874, 0]
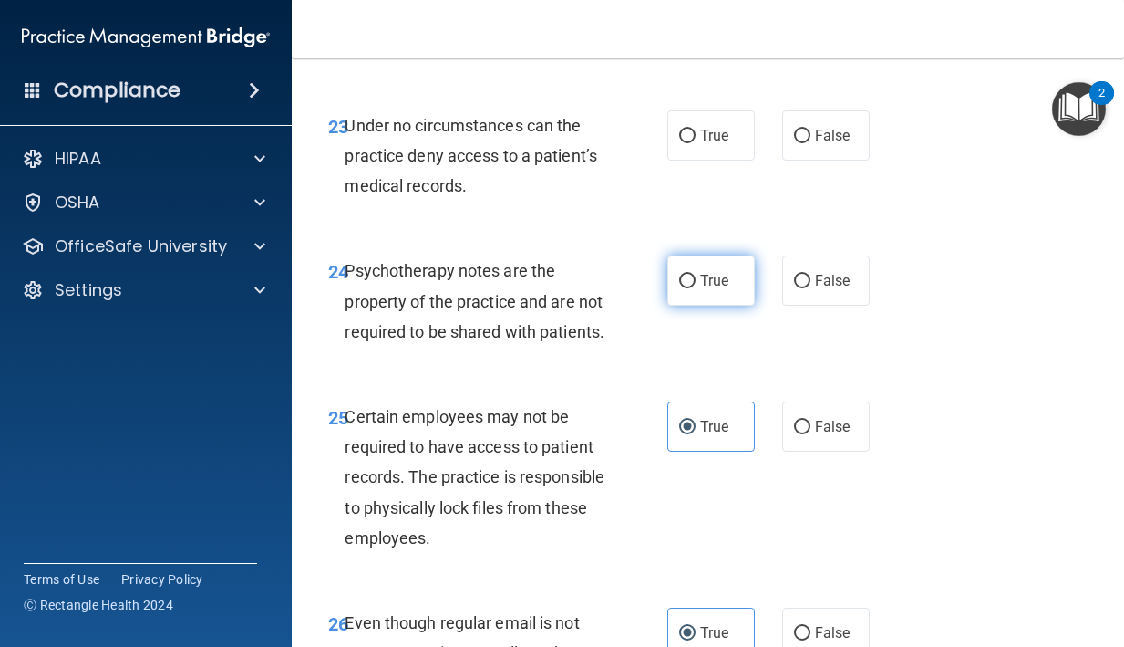
click at [711, 295] on label "True" at bounding box center [712, 280] width 88 height 50
click at [696, 288] on input "True" at bounding box center [687, 282] width 16 height 14
radio input "true"
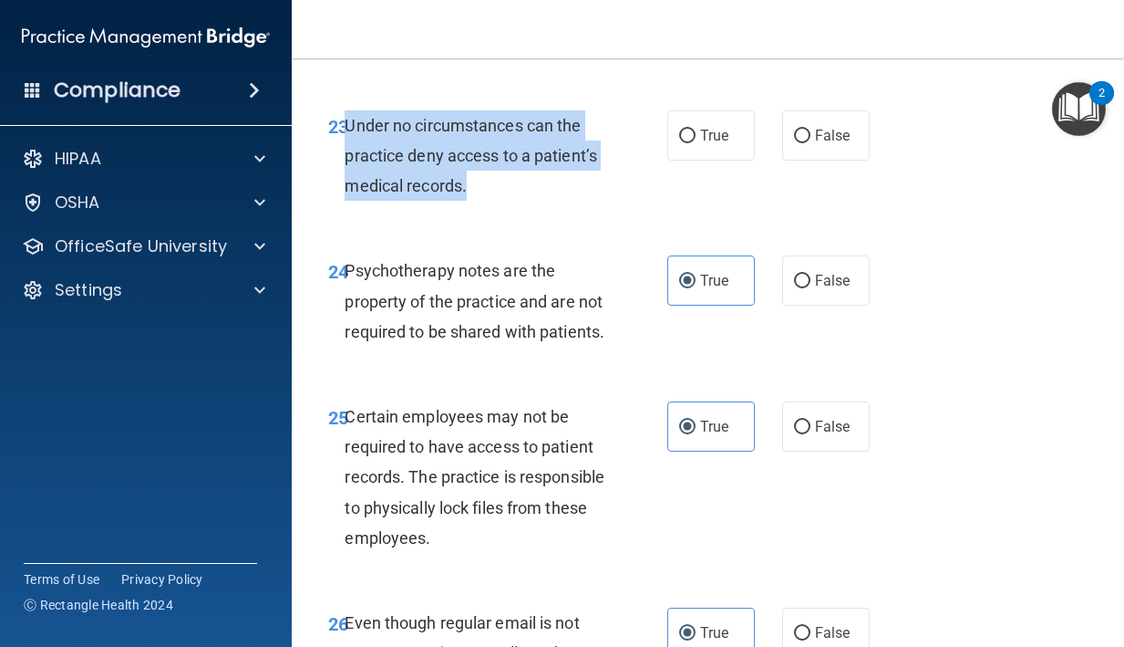
drag, startPoint x: 472, startPoint y: 221, endPoint x: 346, endPoint y: 153, distance: 143.6
click at [346, 153] on div "Under no circumstances can the practice deny access to a patient’s medical reco…" at bounding box center [482, 155] width 275 height 91
click at [803, 161] on label "False" at bounding box center [826, 135] width 88 height 50
click at [803, 143] on input "False" at bounding box center [802, 137] width 16 height 14
radio input "true"
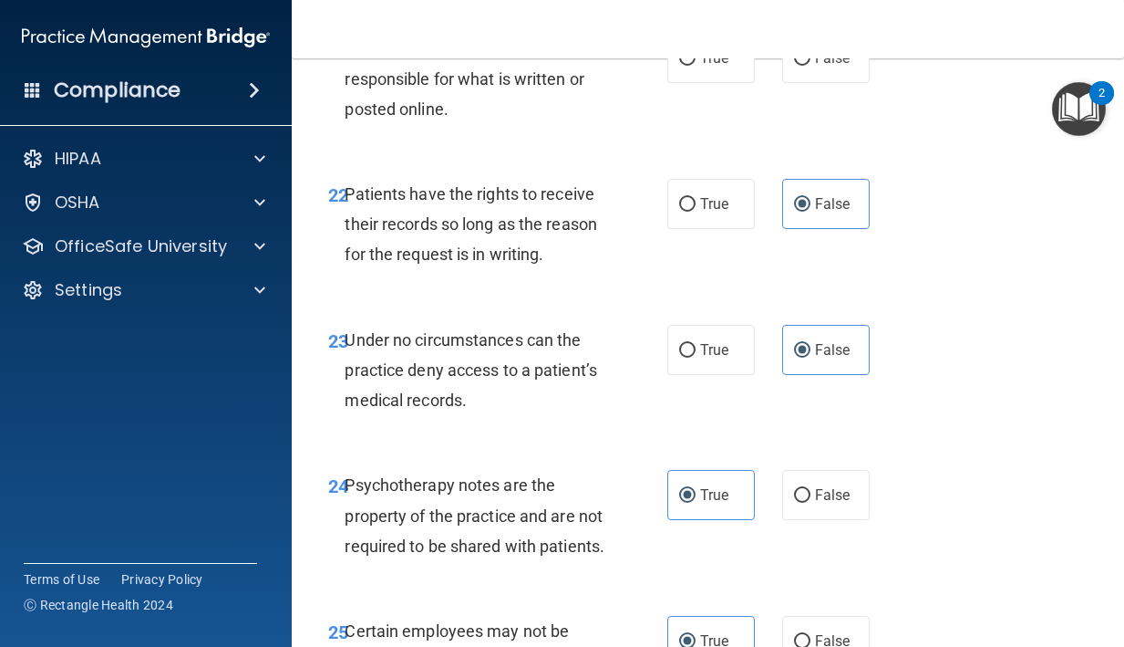
scroll to position [4605, 0]
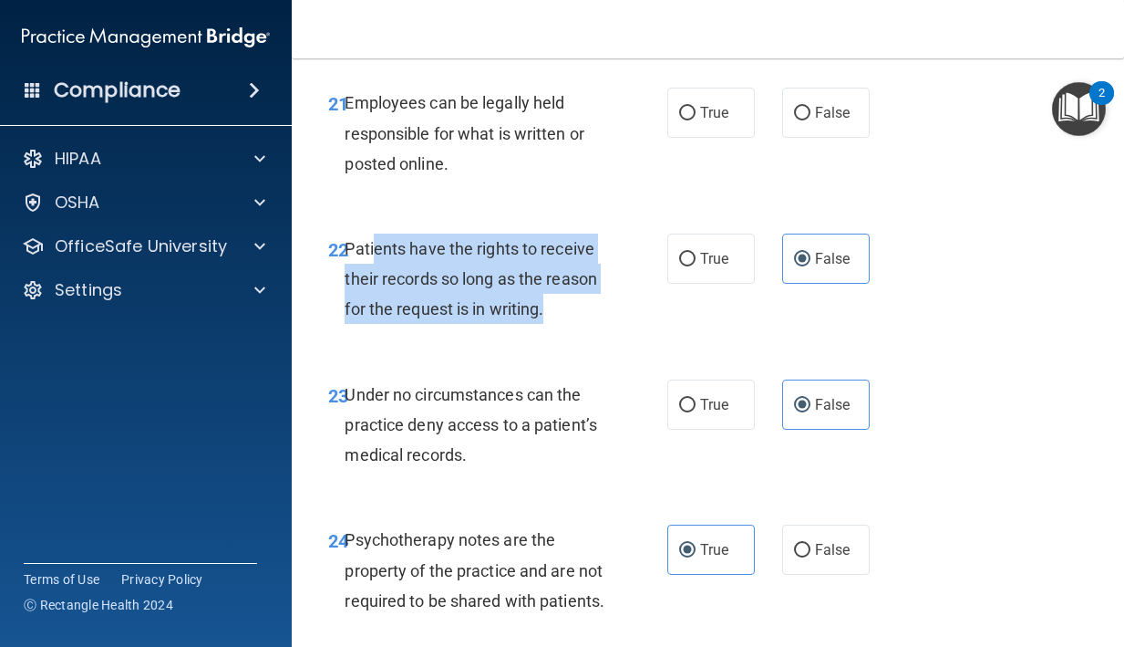
drag, startPoint x: 564, startPoint y: 346, endPoint x: 375, endPoint y: 280, distance: 199.9
click at [375, 281] on div "Patients have the rights to receive their records so long as the reason for the…" at bounding box center [482, 278] width 275 height 91
click at [698, 284] on label "True" at bounding box center [712, 258] width 88 height 50
click at [696, 266] on input "True" at bounding box center [687, 260] width 16 height 14
radio input "true"
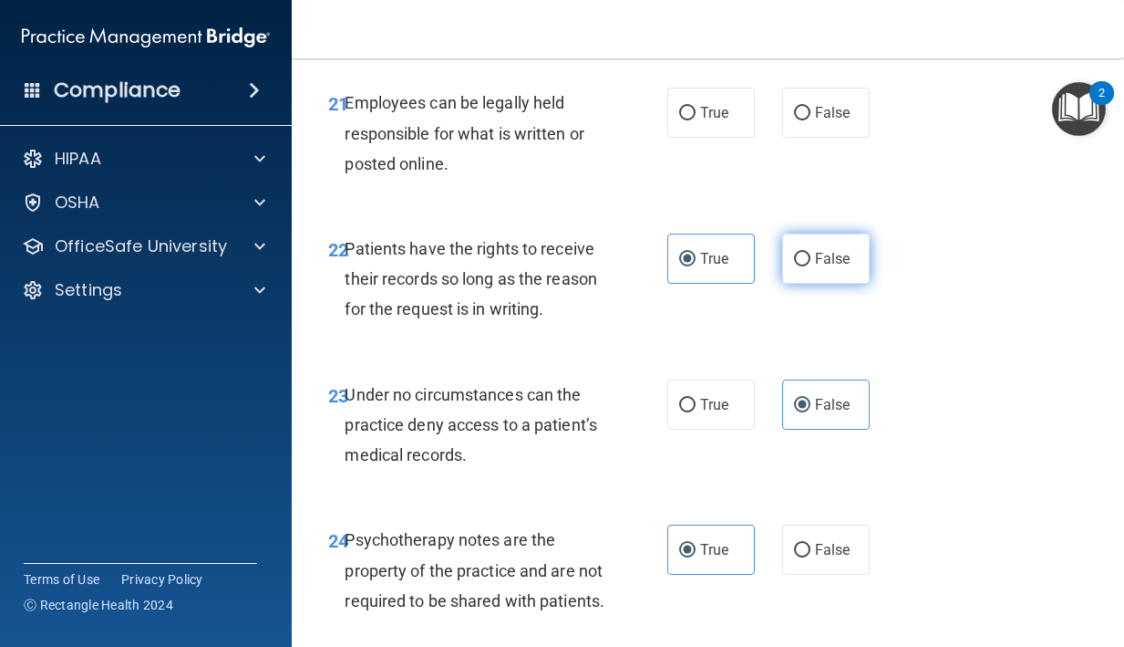
click at [796, 284] on label "False" at bounding box center [826, 258] width 88 height 50
click at [796, 266] on input "False" at bounding box center [802, 260] width 16 height 14
radio input "true"
radio input "false"
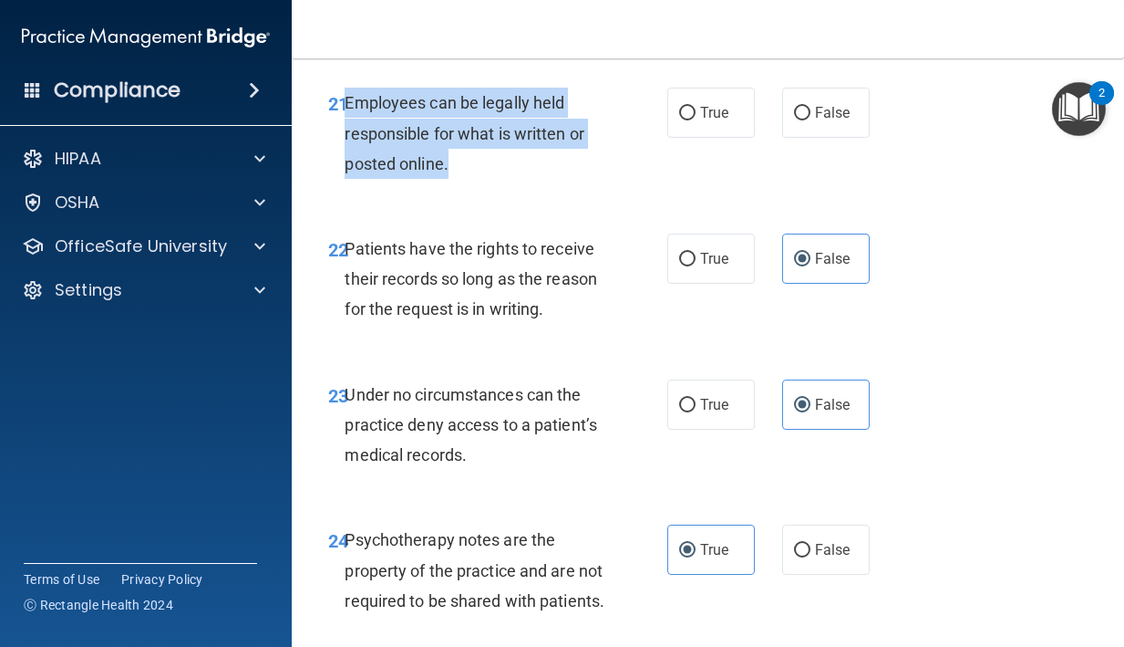
drag, startPoint x: 460, startPoint y: 190, endPoint x: 347, endPoint y: 140, distance: 123.7
click at [347, 140] on div "Employees can be legally held responsible for what is written or posted online." at bounding box center [482, 133] width 275 height 91
click at [695, 120] on input "True" at bounding box center [687, 114] width 16 height 14
radio input "true"
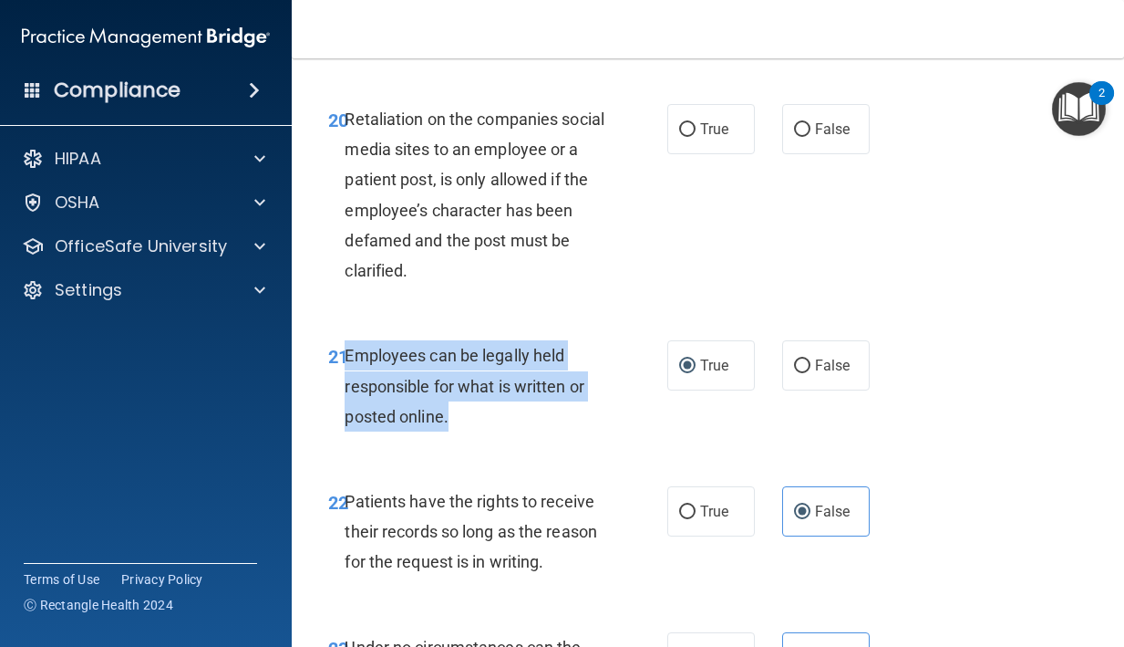
scroll to position [4339, 0]
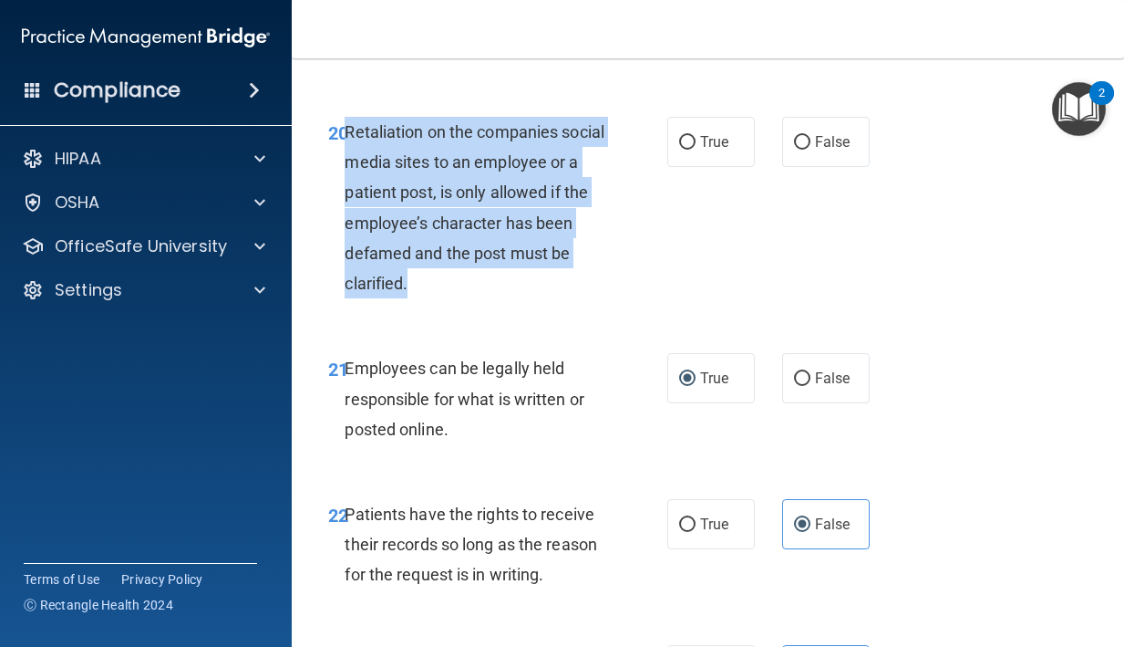
drag, startPoint x: 414, startPoint y: 309, endPoint x: 347, endPoint y: 171, distance: 153.8
click at [347, 170] on div "Retaliation on the companies social media sites to an employee or a patient pos…" at bounding box center [482, 207] width 275 height 181
click at [793, 167] on label "False" at bounding box center [826, 142] width 88 height 50
click at [794, 150] on input "False" at bounding box center [802, 143] width 16 height 14
radio input "true"
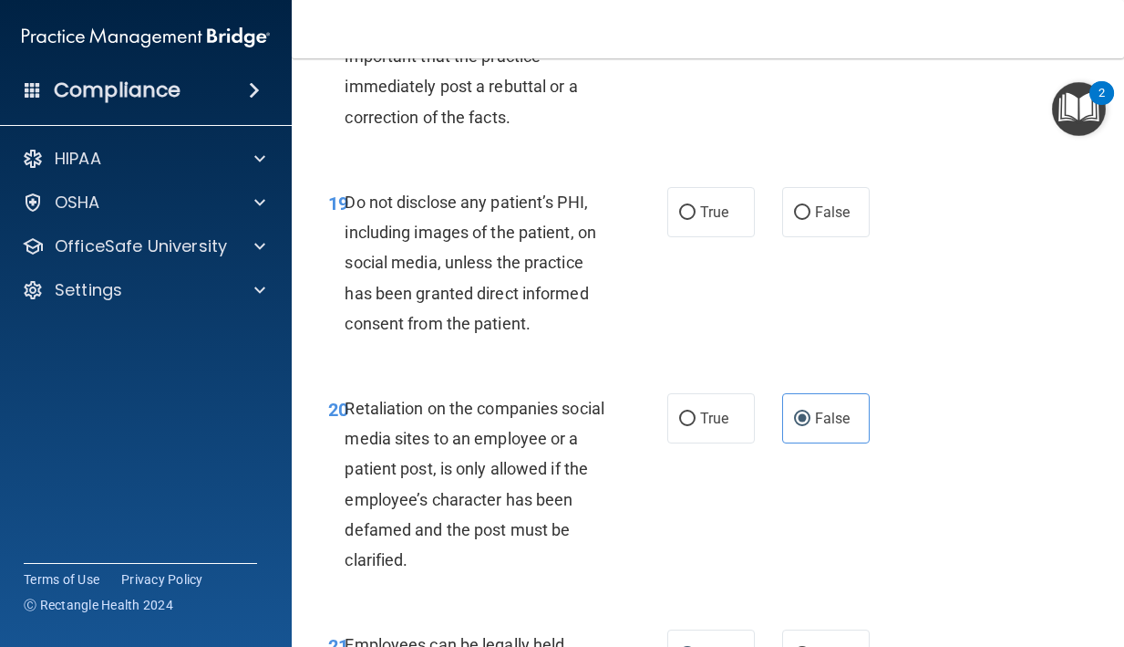
scroll to position [4062, 0]
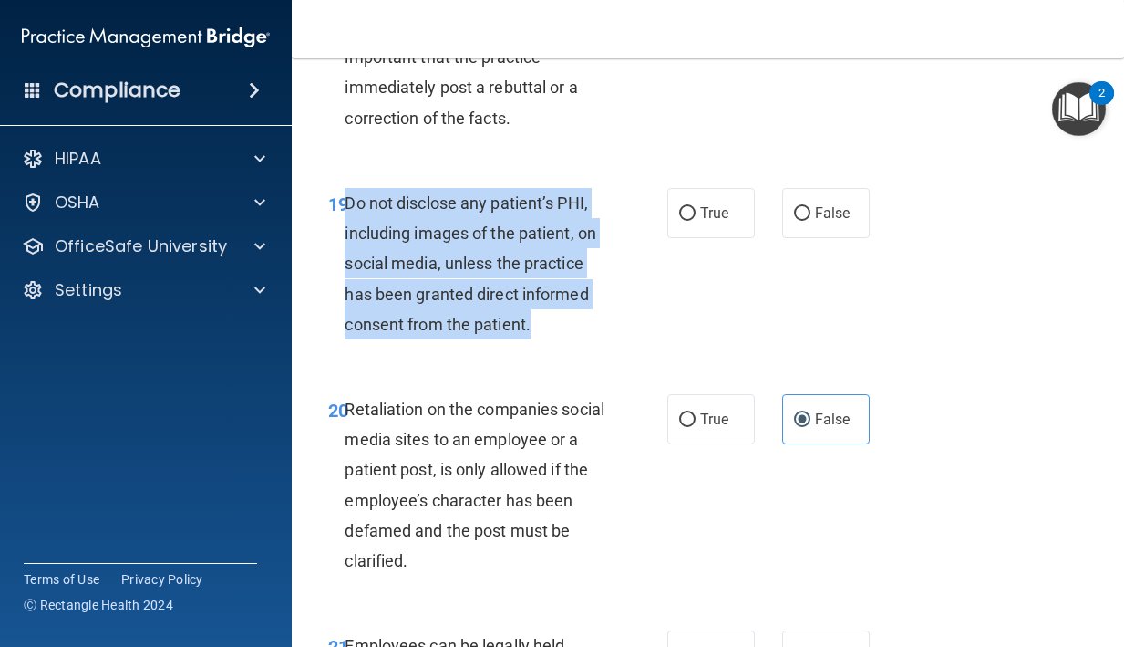
drag, startPoint x: 536, startPoint y: 354, endPoint x: 350, endPoint y: 229, distance: 224.1
click at [350, 229] on div "Do not disclose any patient’s PHI, including images of the patient, on social m…" at bounding box center [482, 263] width 275 height 151
click at [715, 218] on label "True" at bounding box center [712, 213] width 88 height 50
click at [696, 218] on input "True" at bounding box center [687, 214] width 16 height 14
radio input "true"
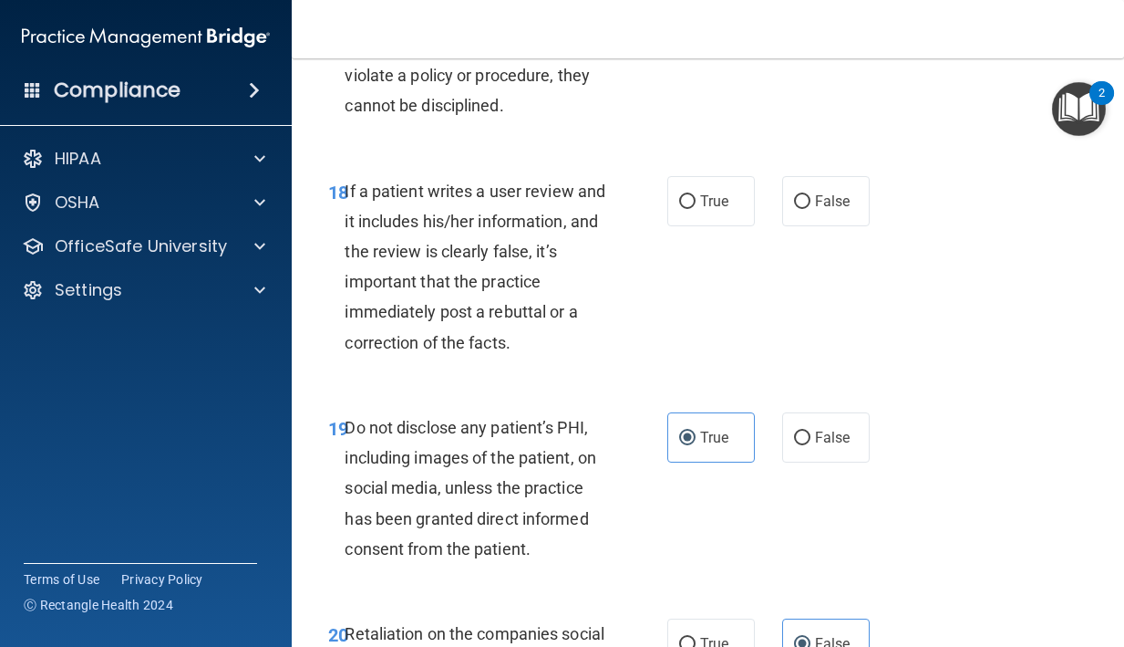
scroll to position [3724, 0]
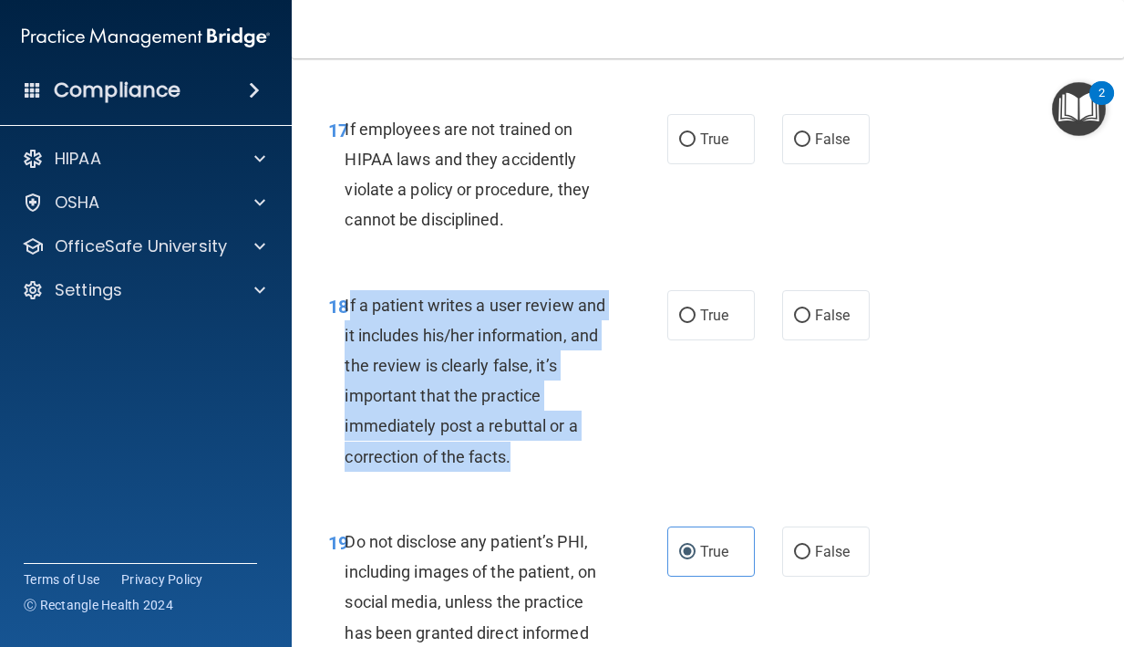
drag, startPoint x: 512, startPoint y: 488, endPoint x: 348, endPoint y: 326, distance: 230.2
click at [348, 326] on span "If a patient writes a user review and it includes his/her information, and the …" at bounding box center [475, 380] width 261 height 171
click at [794, 323] on input "False" at bounding box center [802, 316] width 16 height 14
radio input "true"
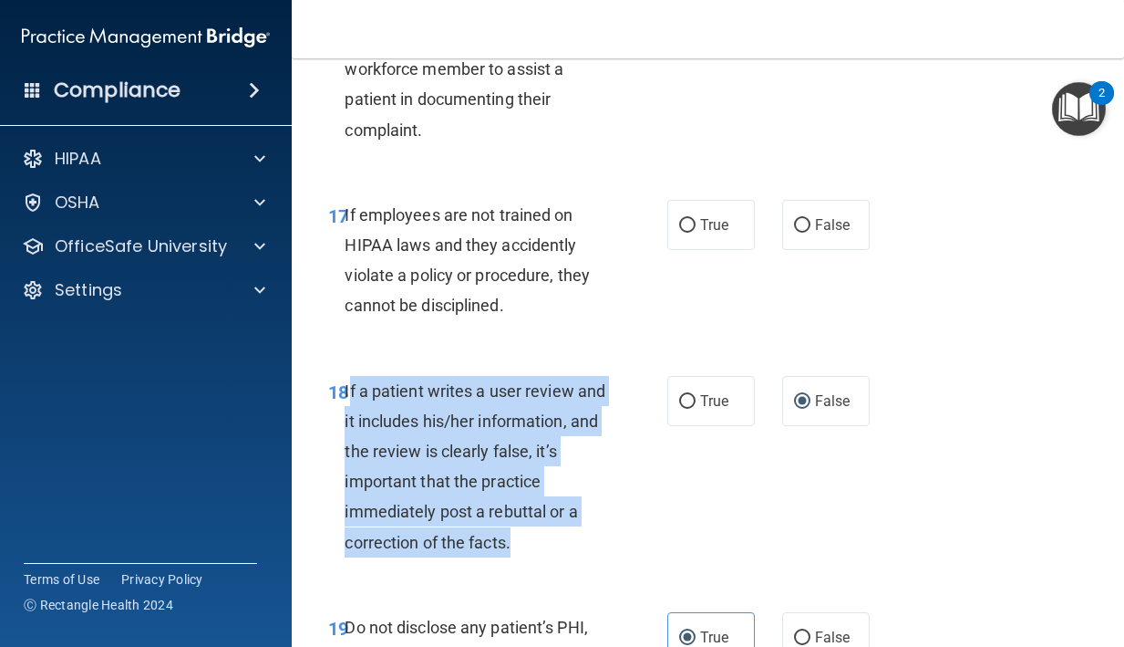
scroll to position [3595, 0]
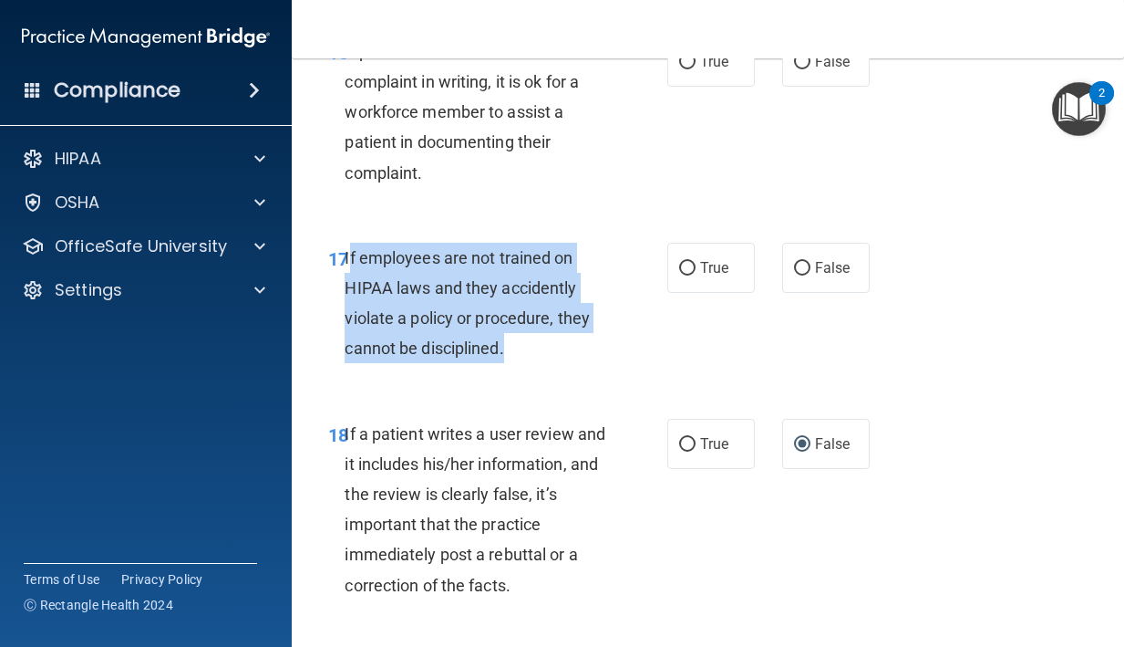
drag, startPoint x: 522, startPoint y: 388, endPoint x: 347, endPoint y: 285, distance: 203.2
click at [347, 285] on div "If employees are not trained on HIPAA laws and they accidently violate a policy…" at bounding box center [482, 303] width 275 height 121
click at [787, 293] on label "False" at bounding box center [826, 268] width 88 height 50
click at [794, 275] on input "False" at bounding box center [802, 269] width 16 height 14
radio input "true"
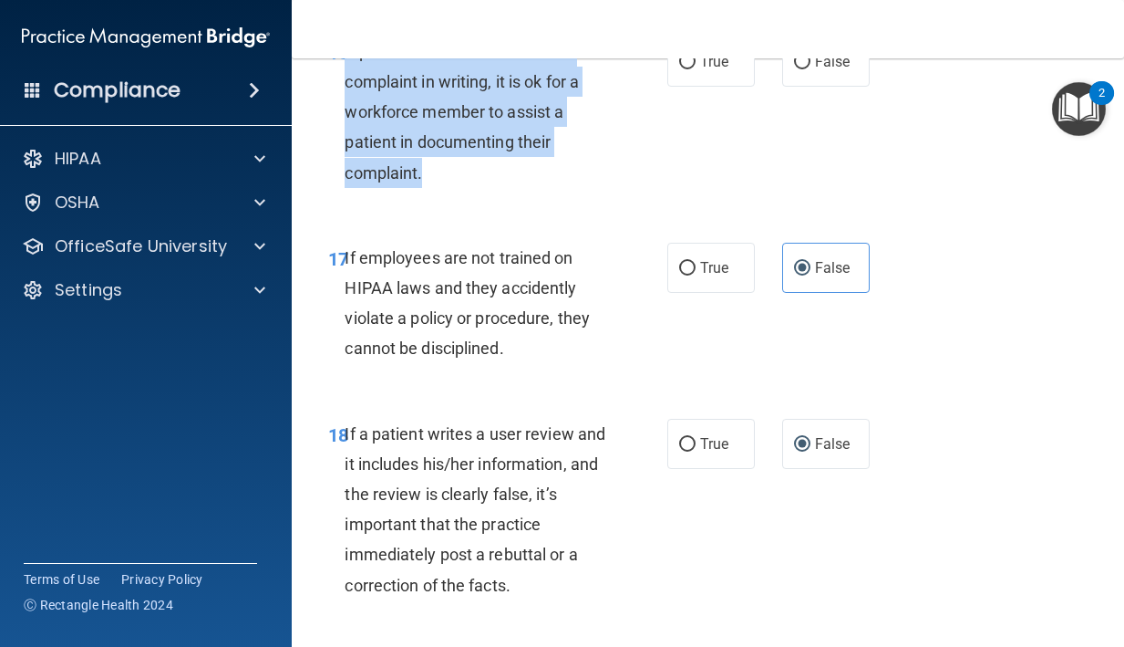
drag, startPoint x: 429, startPoint y: 195, endPoint x: 346, endPoint y: 85, distance: 138.1
click at [345, 85] on div "If patient does not wish to file a complaint in writing, it is ok for a workfor…" at bounding box center [482, 111] width 275 height 151
click at [704, 87] on label "True" at bounding box center [712, 61] width 88 height 50
click at [696, 69] on input "True" at bounding box center [687, 63] width 16 height 14
radio input "true"
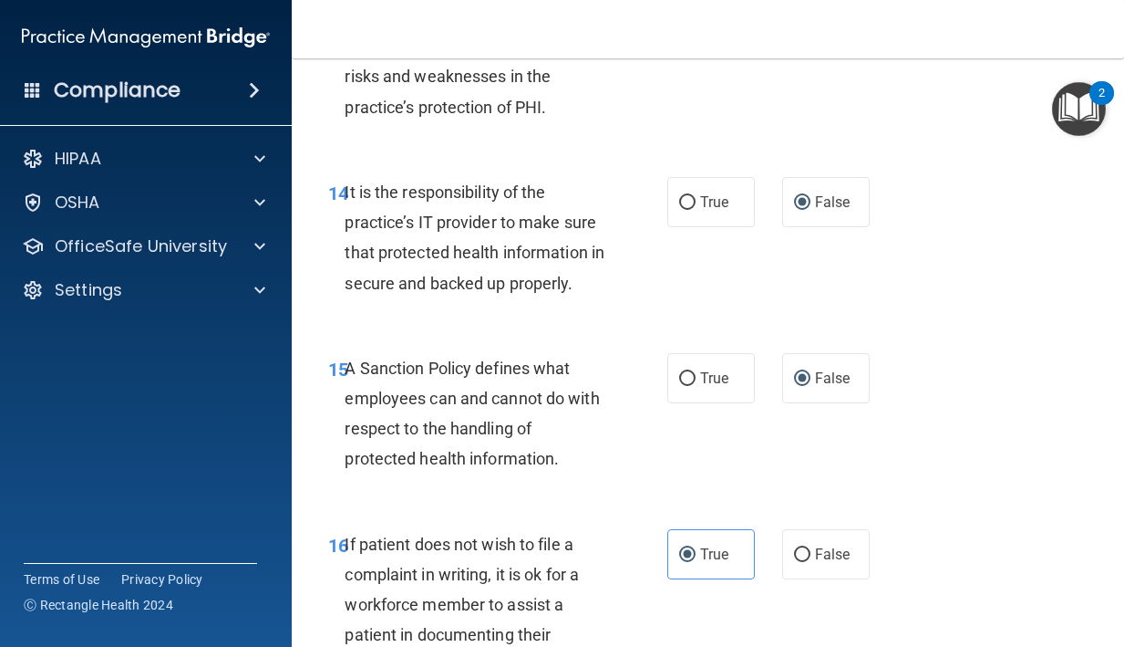
scroll to position [3097, 0]
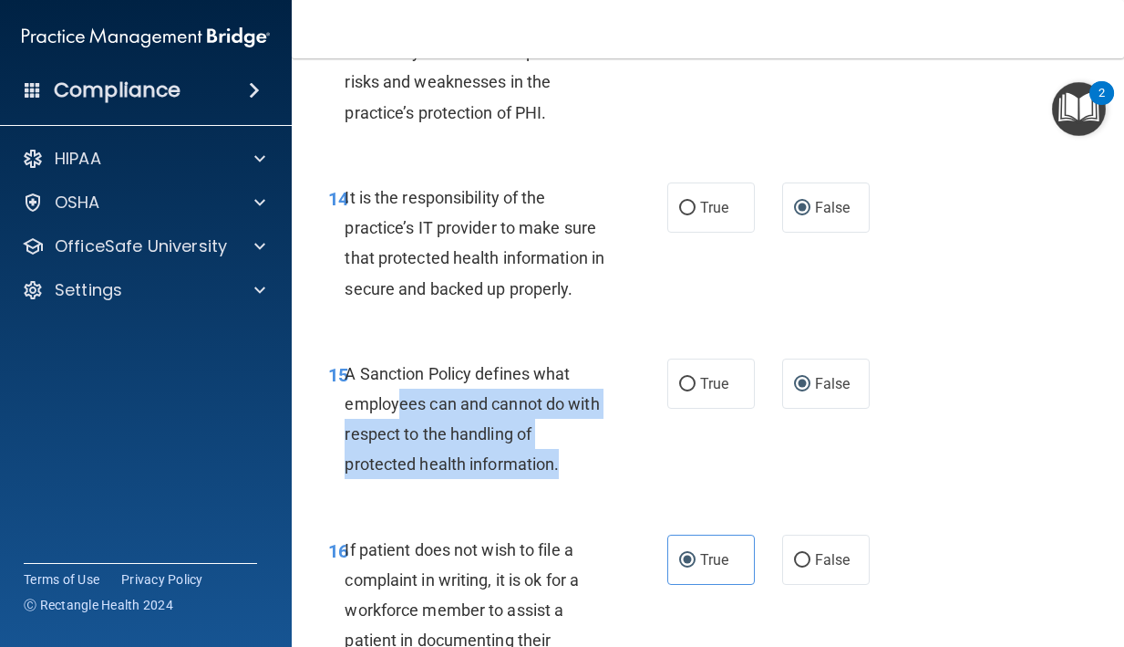
drag, startPoint x: 569, startPoint y: 502, endPoint x: 399, endPoint y: 449, distance: 178.0
click at [399, 449] on div "A Sanction Policy defines what employees can and cannot do with respect to the …" at bounding box center [482, 418] width 275 height 121
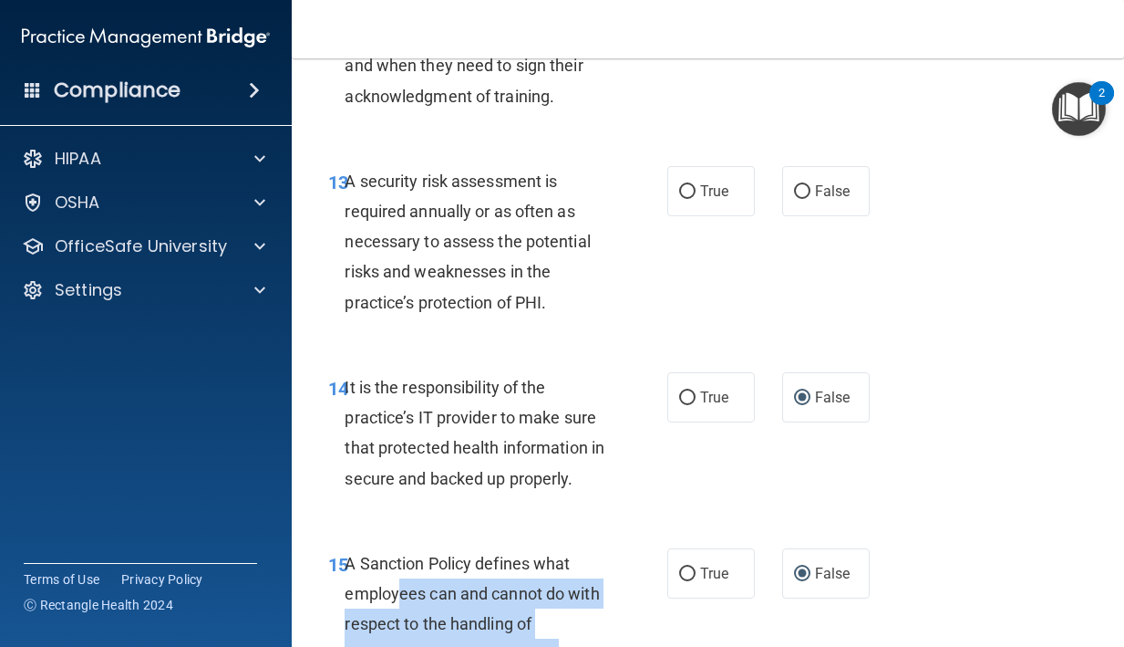
scroll to position [2884, 0]
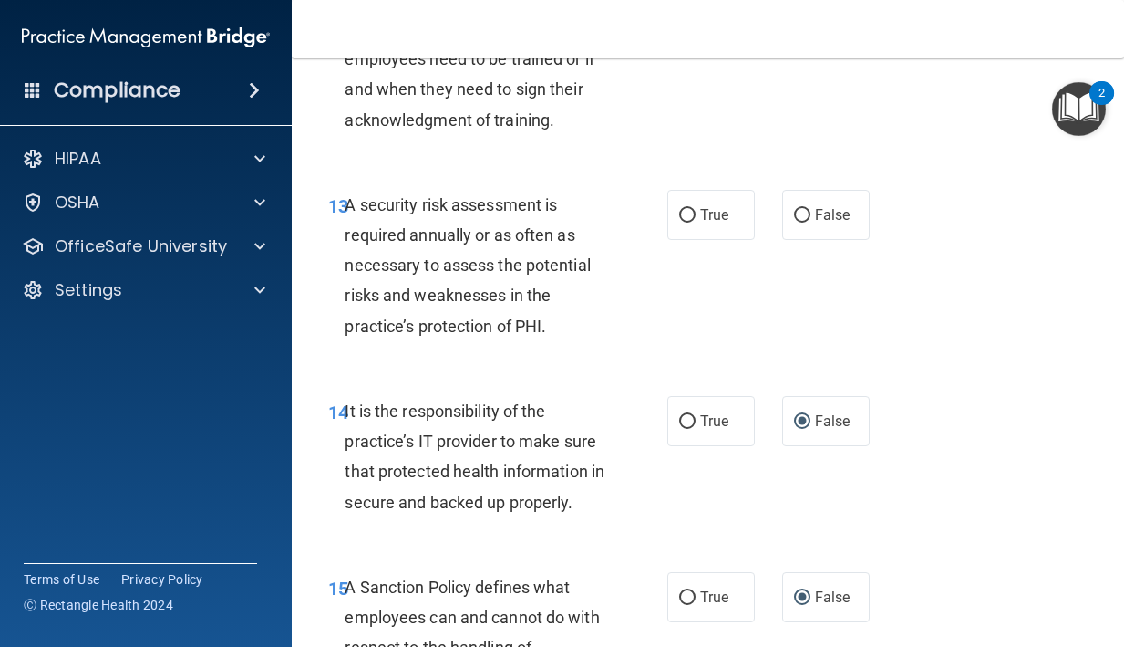
click at [537, 336] on span "A security risk assessment is required annually or as often as necessary to ass…" at bounding box center [467, 265] width 245 height 140
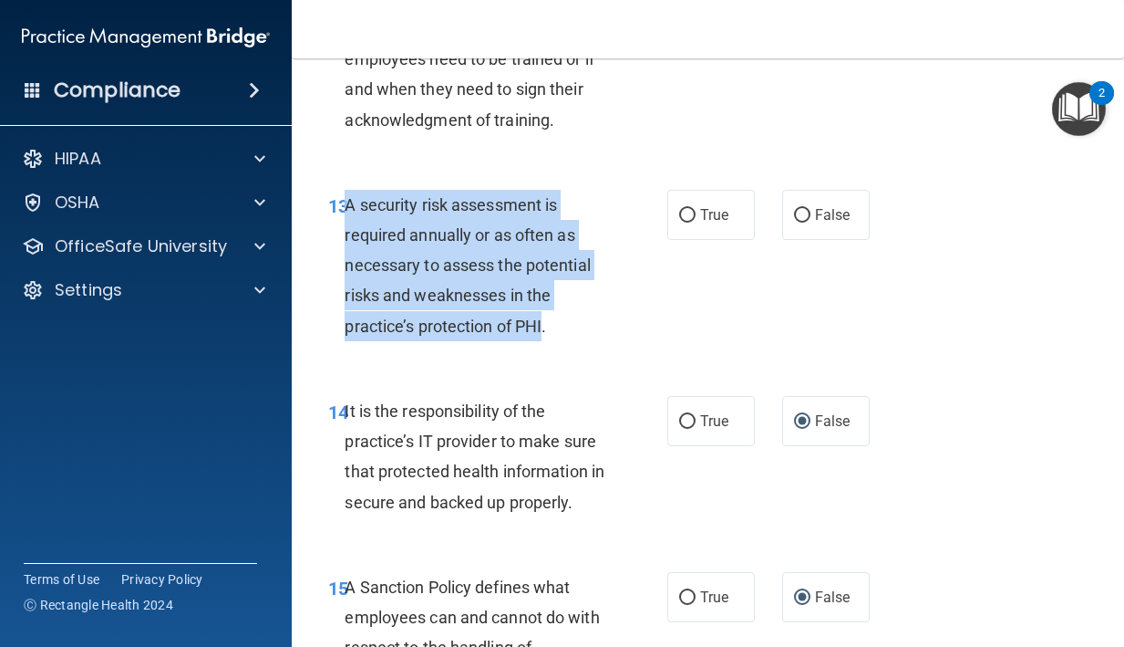
drag, startPoint x: 546, startPoint y: 357, endPoint x: 349, endPoint y: 236, distance: 231.3
click at [349, 236] on span "A security risk assessment is required annually or as often as necessary to ass…" at bounding box center [467, 265] width 245 height 140
click at [682, 240] on label "True" at bounding box center [712, 215] width 88 height 50
click at [682, 223] on input "True" at bounding box center [687, 216] width 16 height 14
radio input "true"
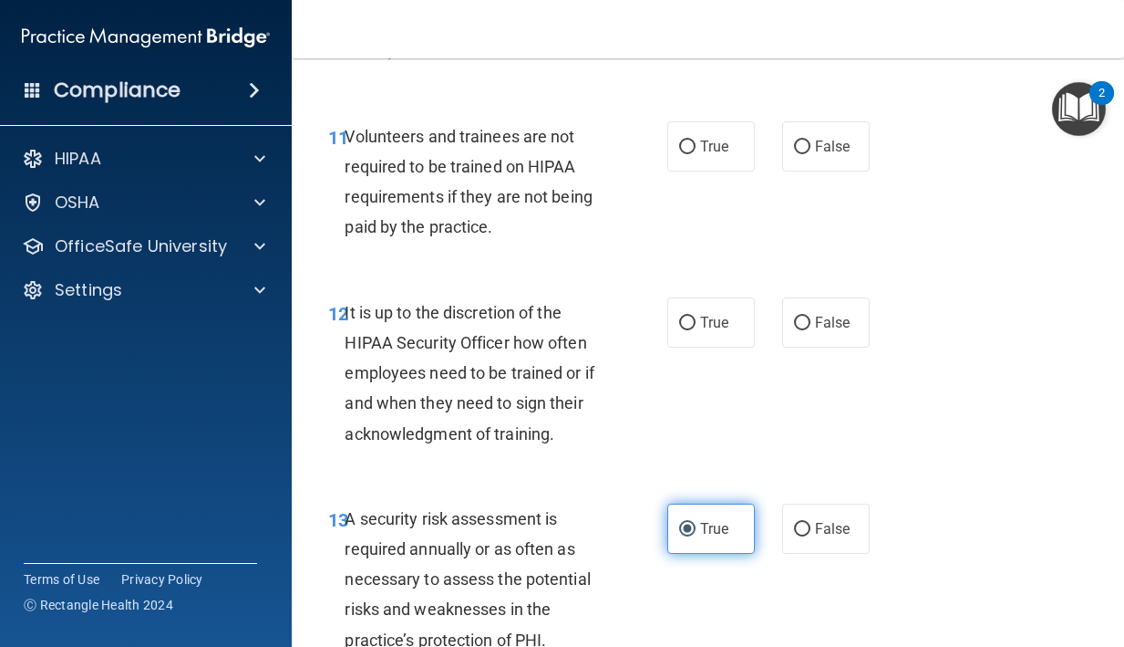
scroll to position [2568, 0]
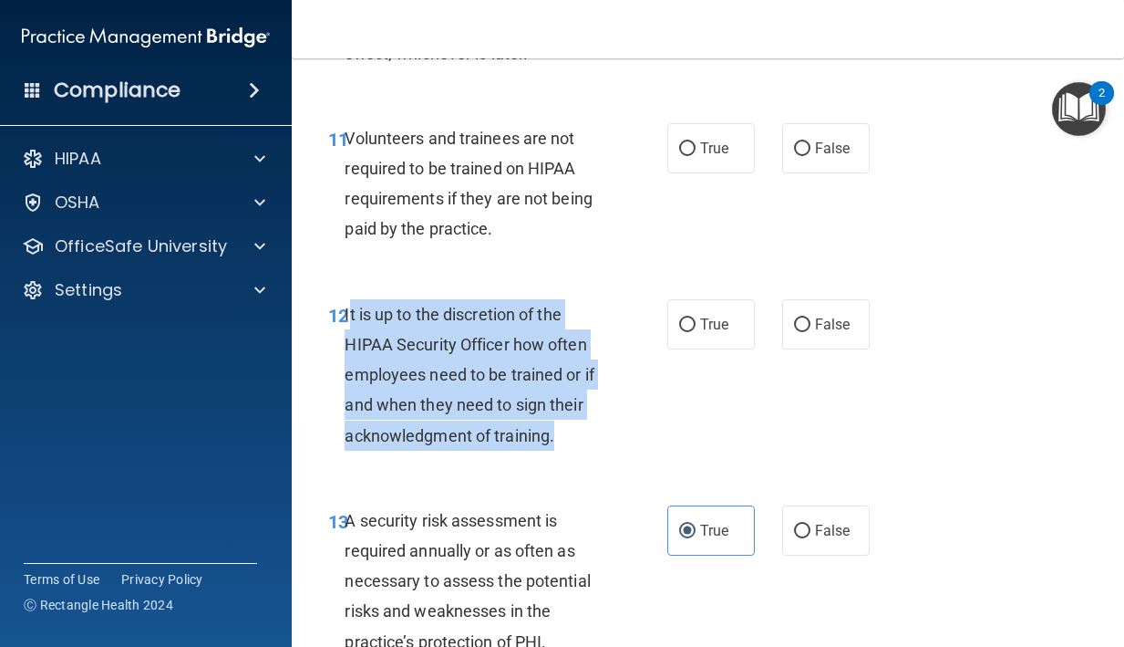
drag, startPoint x: 566, startPoint y: 465, endPoint x: 349, endPoint y: 346, distance: 247.8
click at [349, 346] on div "It is up to the discretion of the HIPAA Security Officer how often employees ne…" at bounding box center [482, 374] width 275 height 151
click at [821, 333] on span "False" at bounding box center [833, 324] width 36 height 17
click at [811, 332] on input "False" at bounding box center [802, 325] width 16 height 14
radio input "true"
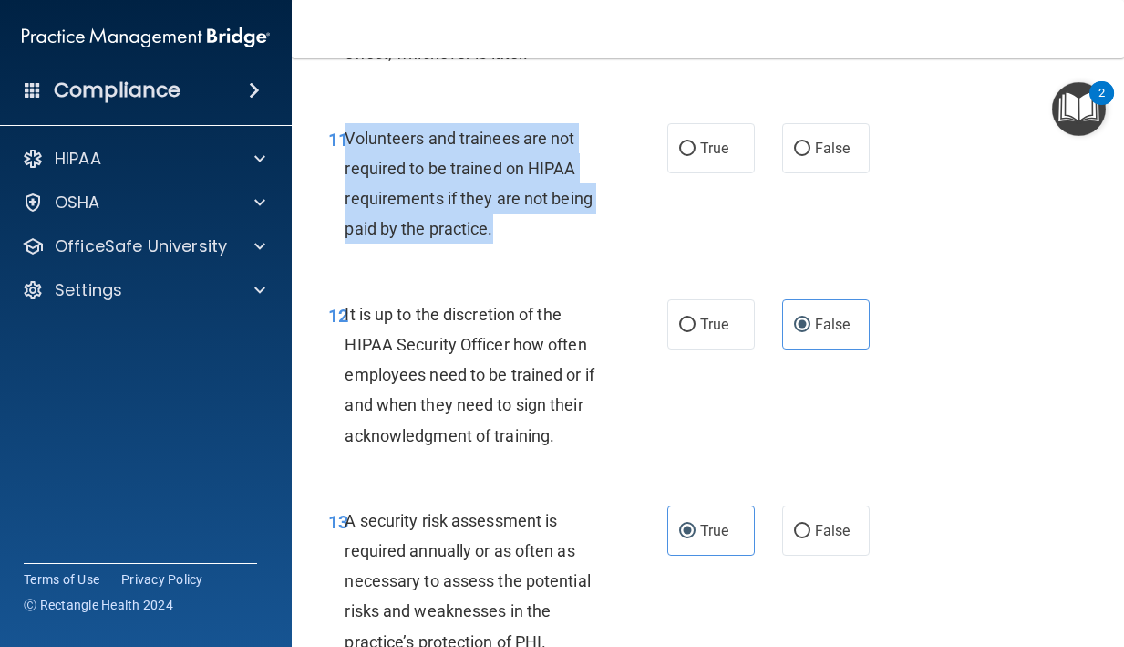
drag, startPoint x: 498, startPoint y: 257, endPoint x: 347, endPoint y: 173, distance: 173.1
click at [347, 174] on div "Volunteers and trainees are not required to be trained on HIPAA requirements if…" at bounding box center [482, 183] width 275 height 121
click at [822, 173] on label "False" at bounding box center [826, 148] width 88 height 50
click at [811, 156] on input "False" at bounding box center [802, 149] width 16 height 14
radio input "true"
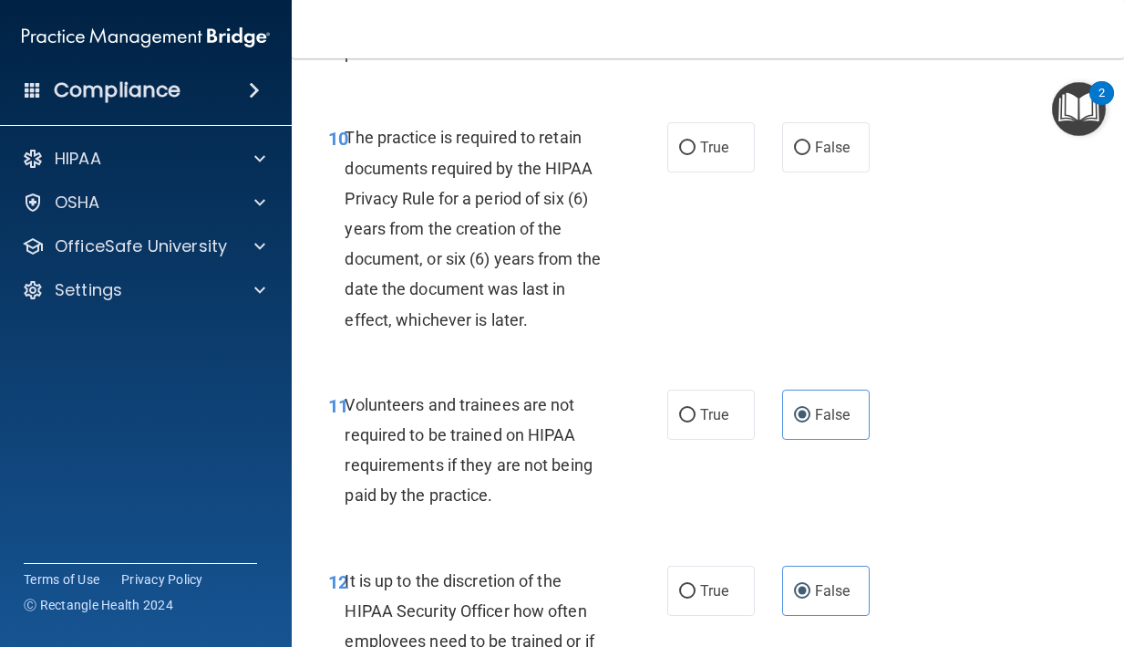
scroll to position [2296, 0]
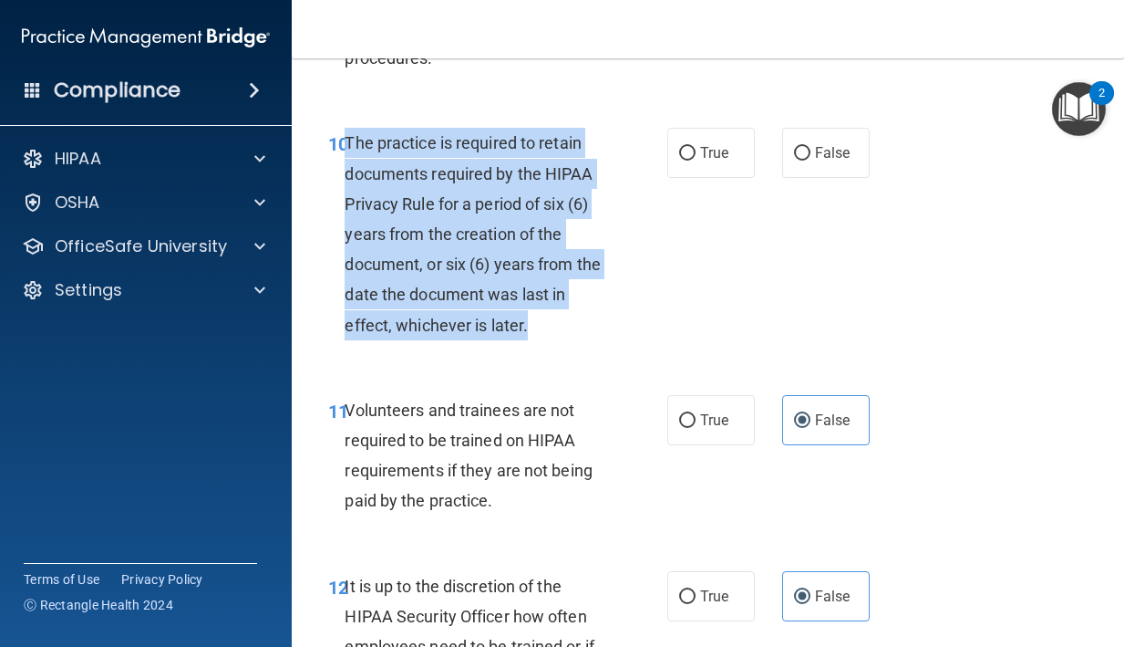
drag, startPoint x: 546, startPoint y: 361, endPoint x: 346, endPoint y: 185, distance: 266.9
click at [346, 185] on div "The practice is required to retain documents required by the HIPAA Privacy Rule…" at bounding box center [482, 234] width 275 height 212
click at [663, 178] on div "10 The practice is required to retain documents required by the HIPAA Privacy R…" at bounding box center [498, 239] width 394 height 222
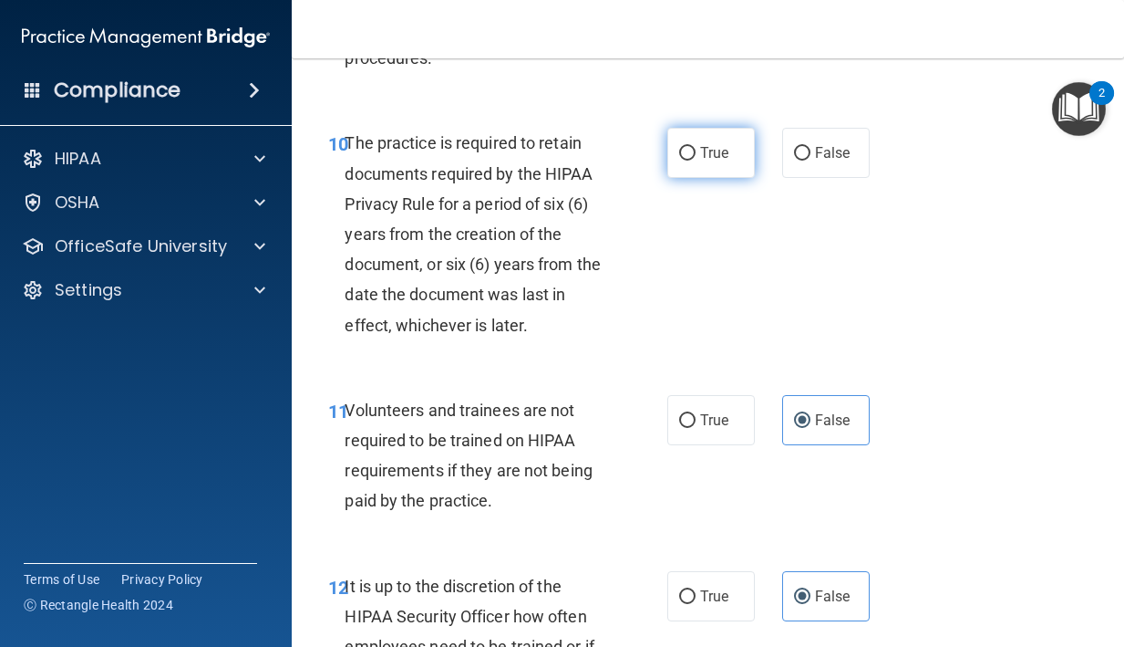
click at [684, 161] on input "True" at bounding box center [687, 154] width 16 height 14
radio input "true"
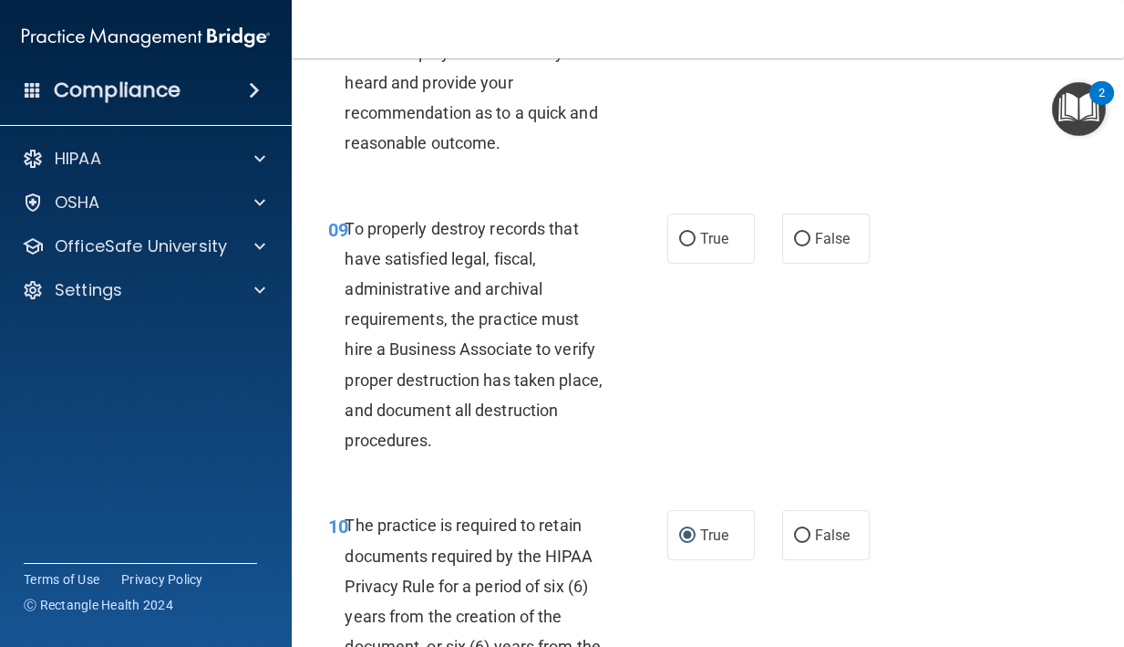
scroll to position [1883, 0]
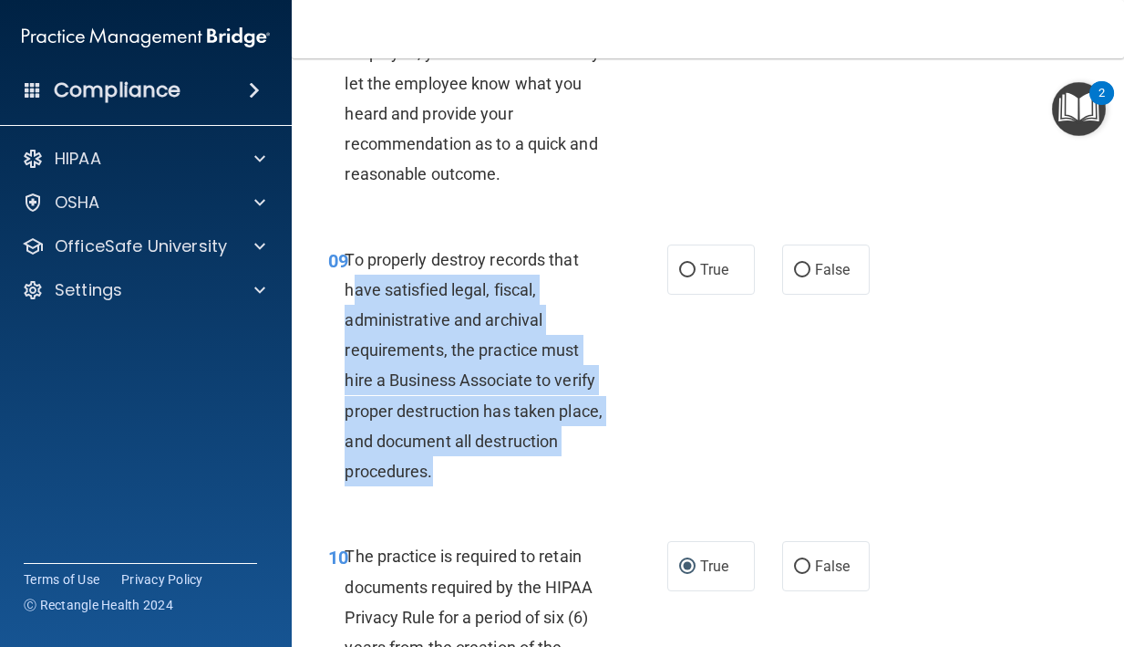
drag, startPoint x: 437, startPoint y: 496, endPoint x: 357, endPoint y: 318, distance: 195.1
click at [357, 318] on div "To properly destroy records that have satisfied legal, fiscal, administrative a…" at bounding box center [482, 365] width 275 height 243
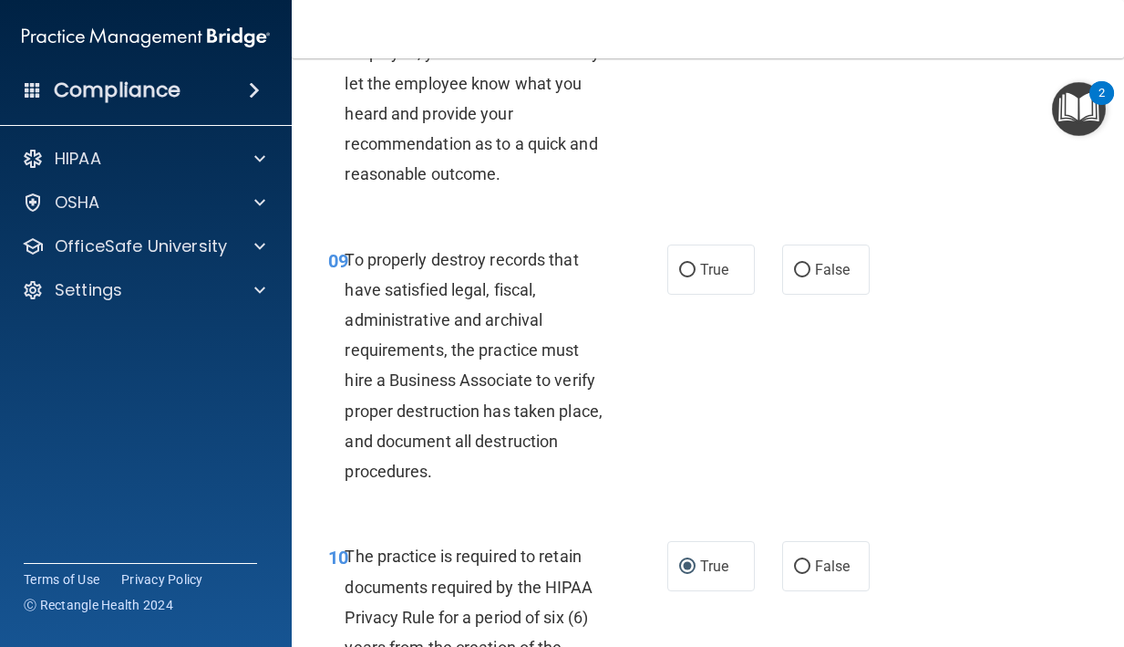
click at [470, 556] on div "10 The practice is required to retain documents required by the HIPAA Privacy R…" at bounding box center [708, 651] width 787 height 267
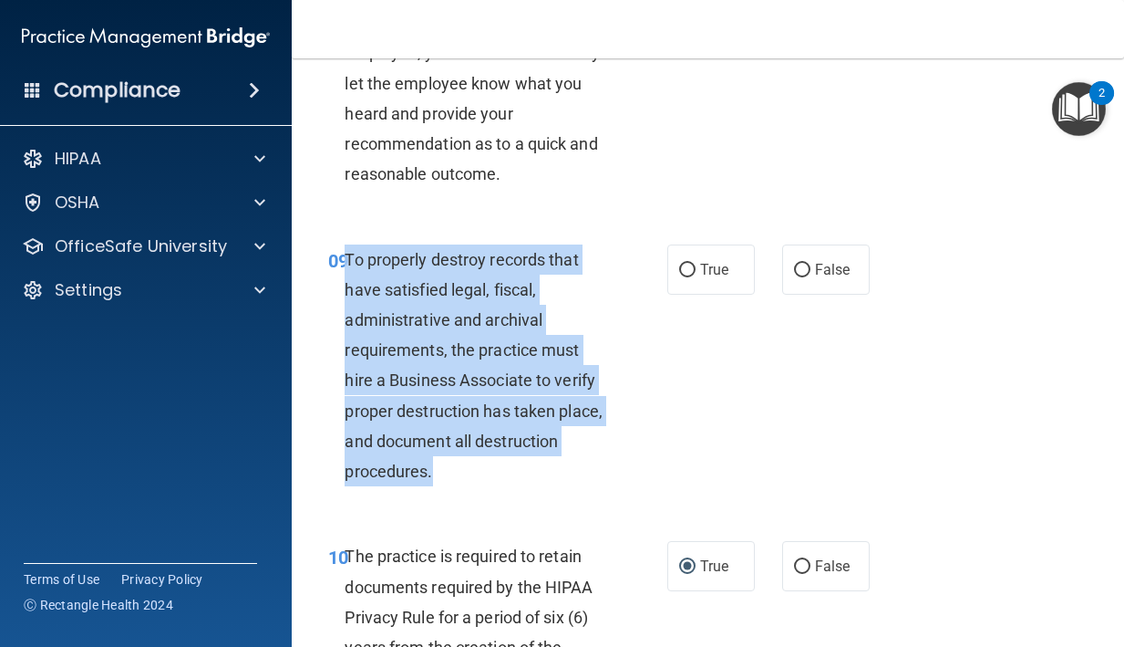
drag, startPoint x: 441, startPoint y: 510, endPoint x: 348, endPoint y: 297, distance: 232.0
click at [348, 297] on div "To properly destroy records that have satisfied legal, fiscal, administrative a…" at bounding box center [482, 365] width 275 height 243
click at [816, 286] on label "False" at bounding box center [826, 269] width 88 height 50
click at [811, 277] on input "False" at bounding box center [802, 271] width 16 height 14
radio input "true"
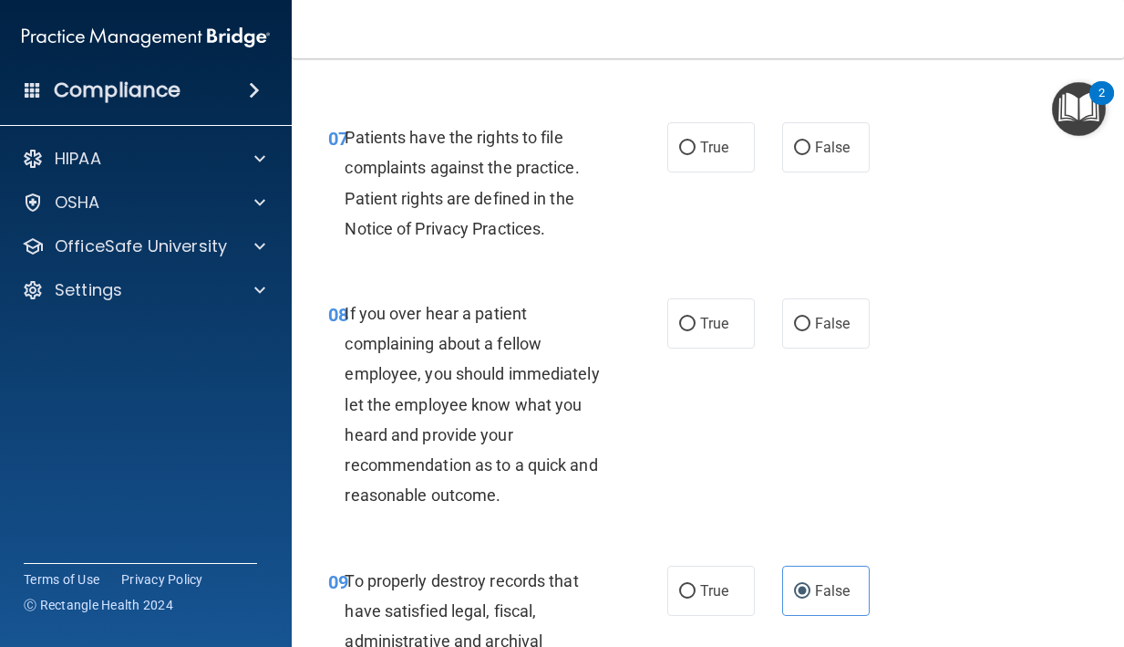
scroll to position [1560, 0]
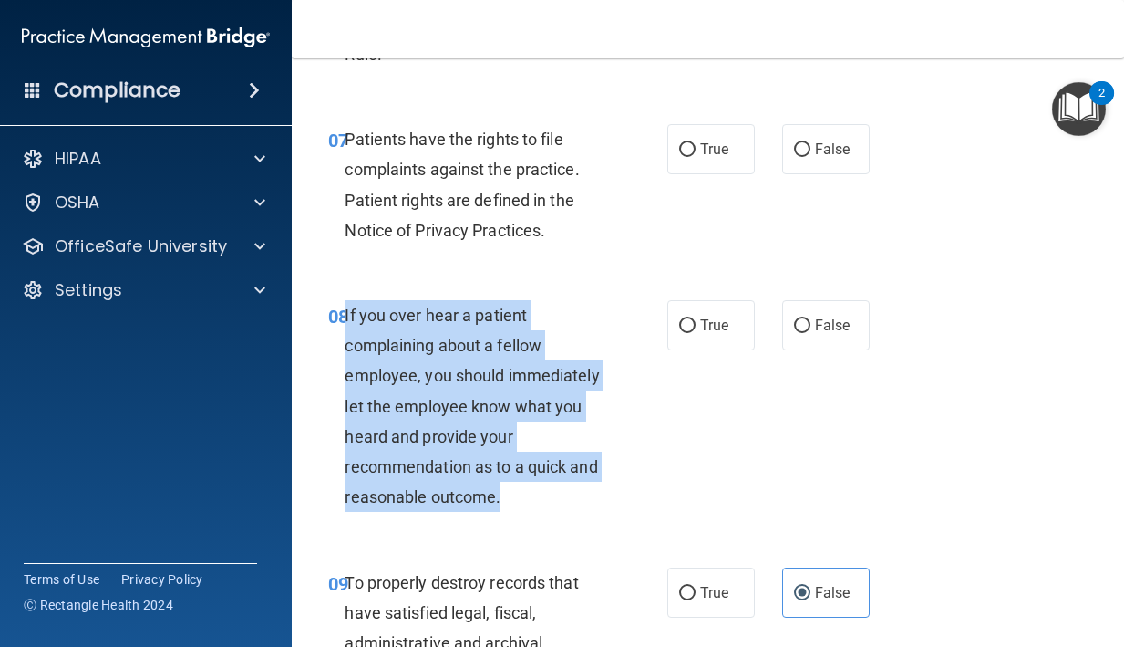
drag, startPoint x: 508, startPoint y: 529, endPoint x: 345, endPoint y: 355, distance: 238.7
click at [346, 355] on div "If you over hear a patient complaining about a fellow employee, you should imme…" at bounding box center [482, 406] width 275 height 212
click at [815, 334] on span "False" at bounding box center [833, 324] width 36 height 17
click at [811, 333] on input "False" at bounding box center [802, 326] width 16 height 14
radio input "true"
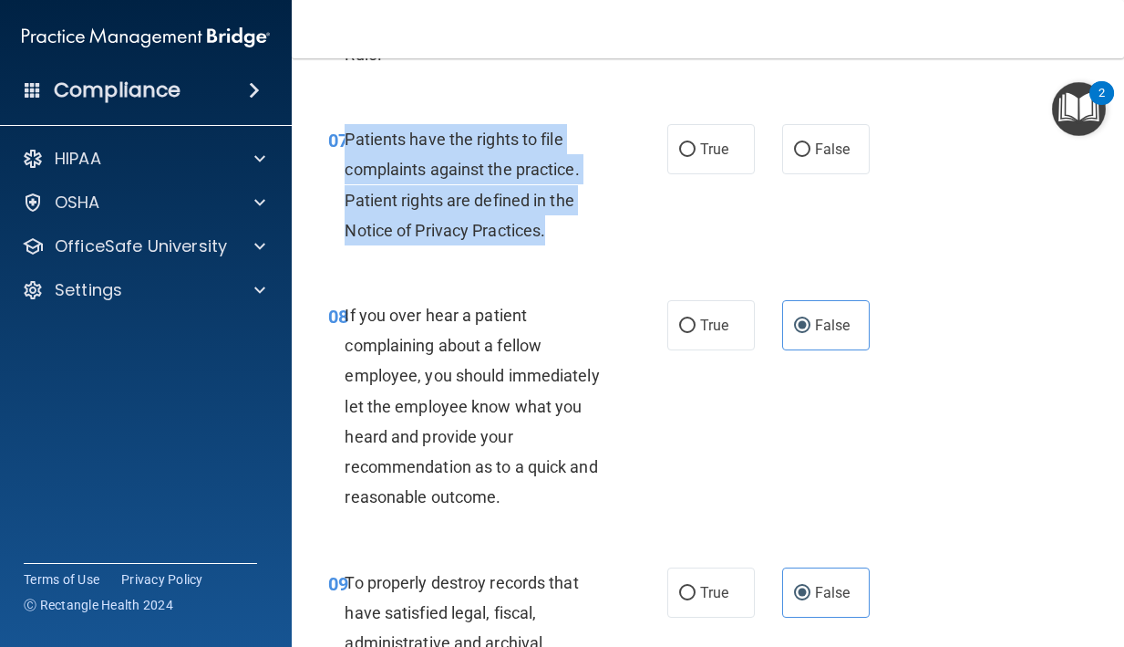
drag, startPoint x: 555, startPoint y: 259, endPoint x: 346, endPoint y: 184, distance: 222.7
click at [346, 184] on div "Patients have the rights to file complaints against the practice. Patient right…" at bounding box center [482, 184] width 275 height 121
click at [693, 174] on label "True" at bounding box center [712, 149] width 88 height 50
click at [693, 157] on input "True" at bounding box center [687, 150] width 16 height 14
radio input "true"
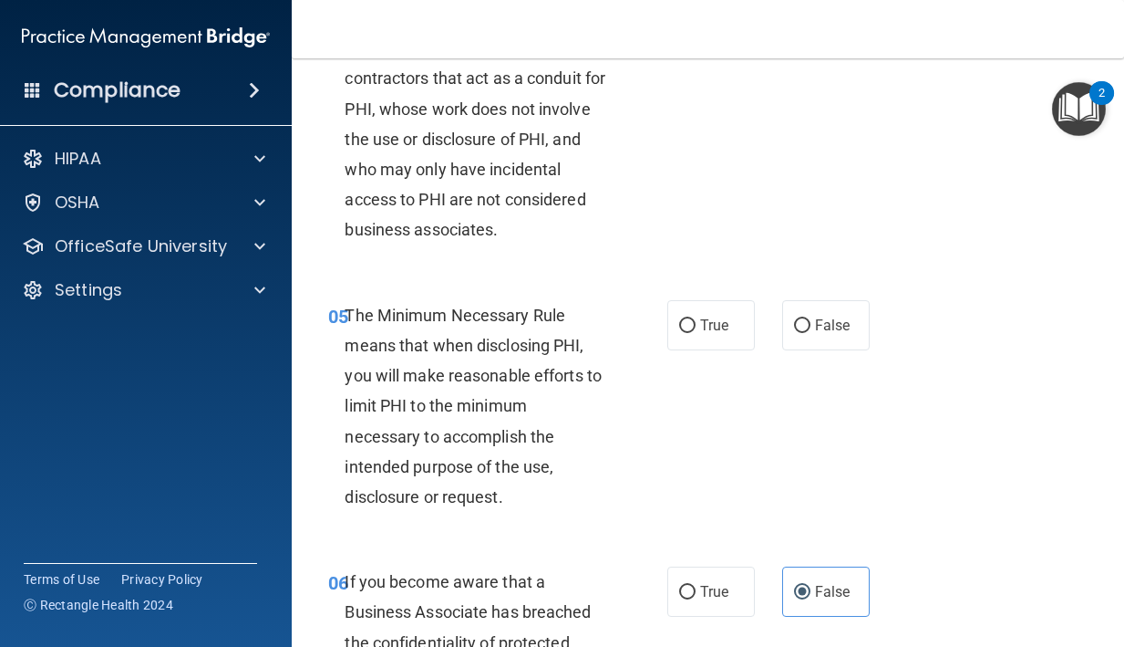
scroll to position [789, 0]
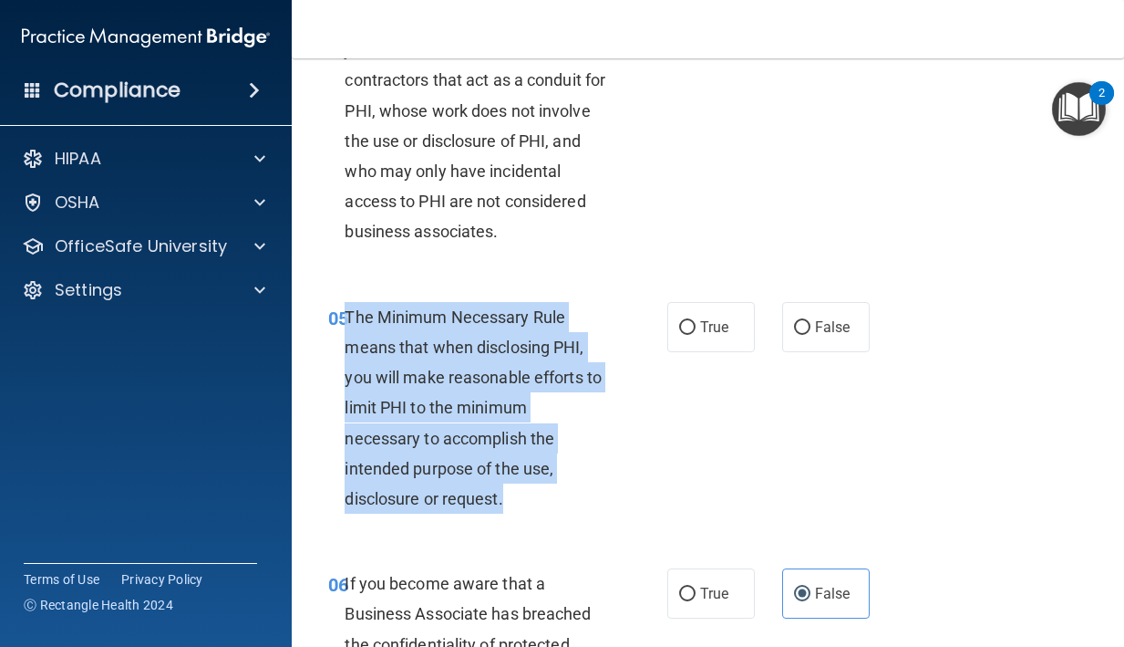
drag, startPoint x: 516, startPoint y: 526, endPoint x: 349, endPoint y: 347, distance: 244.5
click at [349, 347] on div "The Minimum Necessary Rule means that when disclosing PHI, you will make reason…" at bounding box center [482, 408] width 275 height 212
click at [674, 352] on label "True" at bounding box center [712, 327] width 88 height 50
click at [679, 335] on input "True" at bounding box center [687, 328] width 16 height 14
radio input "true"
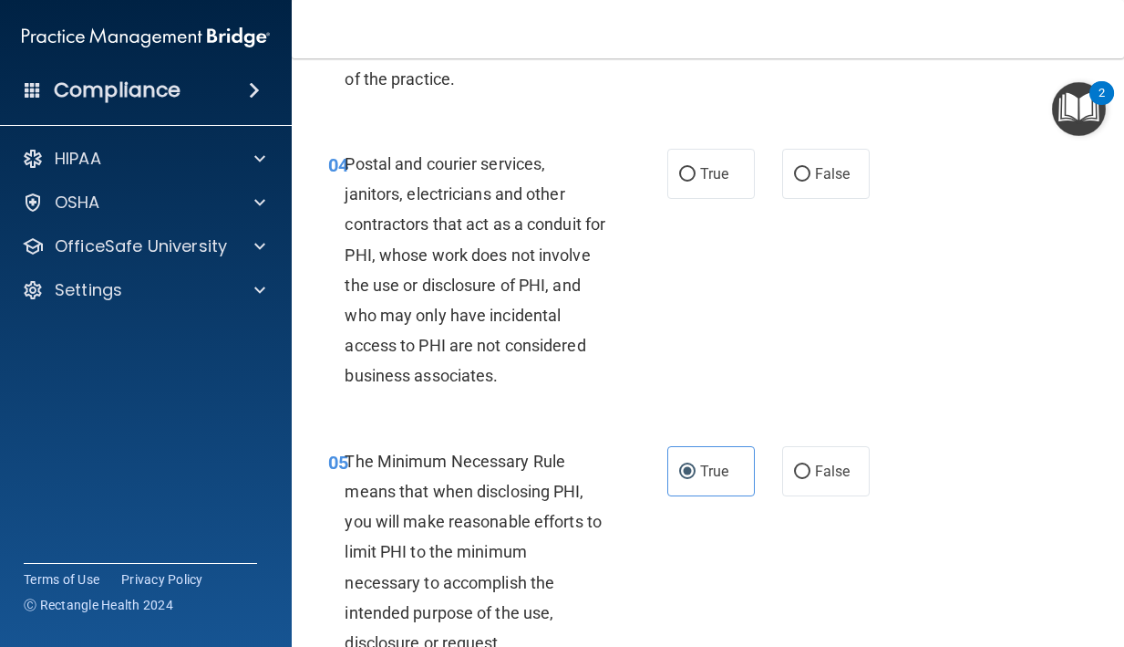
scroll to position [630, 0]
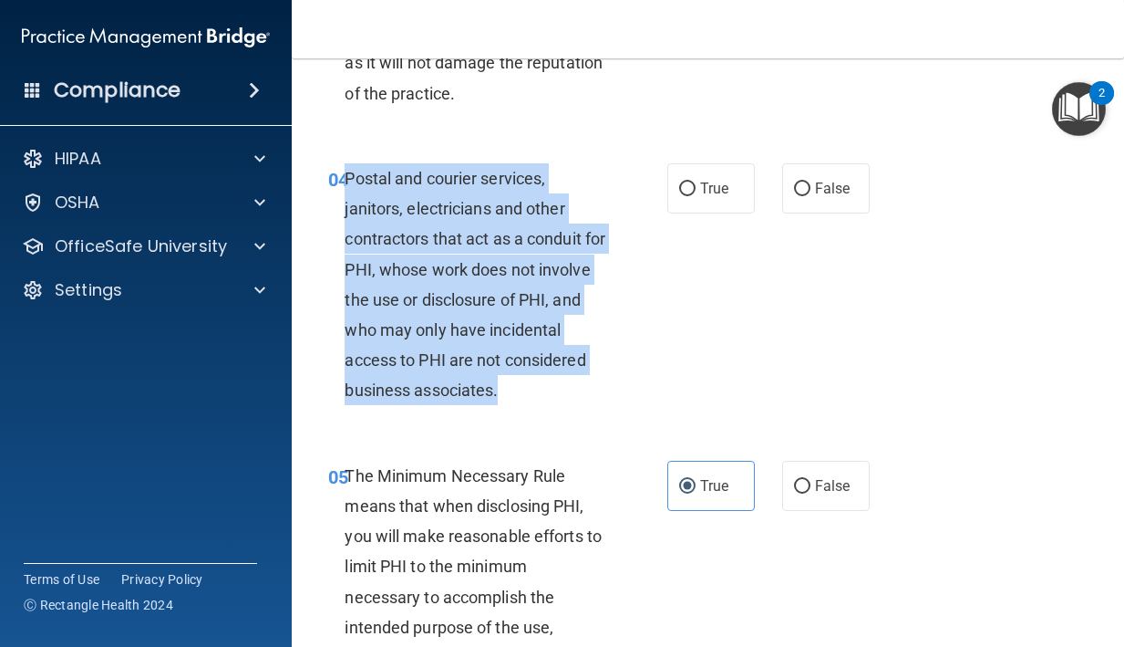
drag, startPoint x: 589, startPoint y: 420, endPoint x: 350, endPoint y: 213, distance: 315.5
click at [350, 213] on div "Postal and courier services, janitors, electricians and other contractors that …" at bounding box center [482, 284] width 275 height 243
click at [679, 196] on input "True" at bounding box center [687, 189] width 16 height 14
radio input "true"
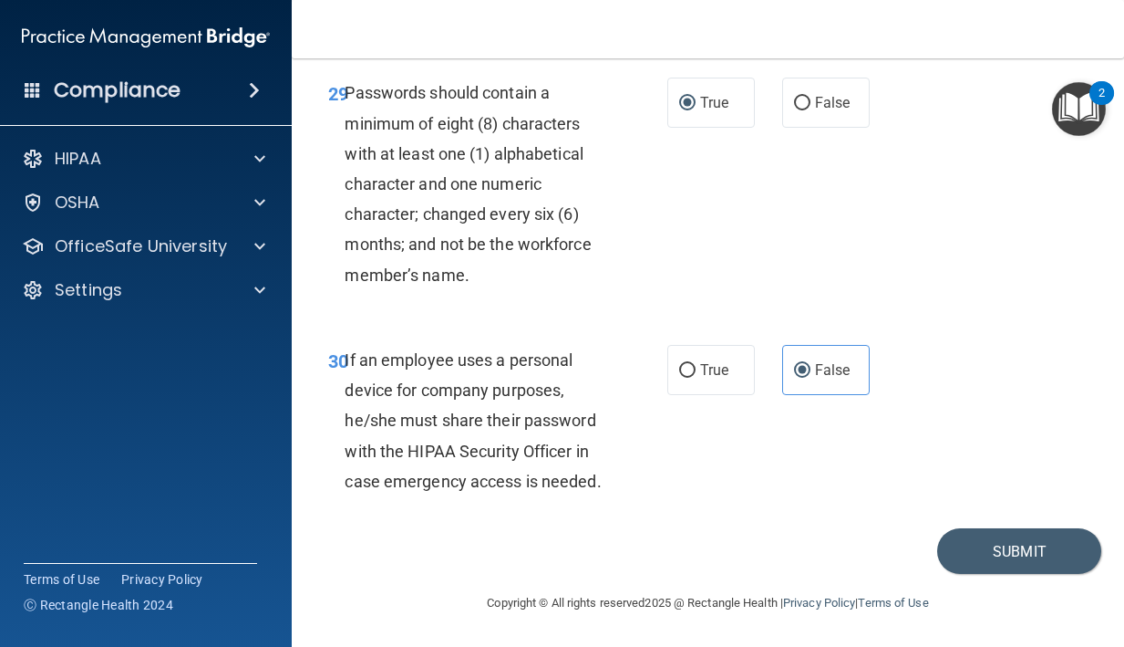
scroll to position [6053, 0]
click at [981, 537] on button "Submit" at bounding box center [1020, 551] width 164 height 47
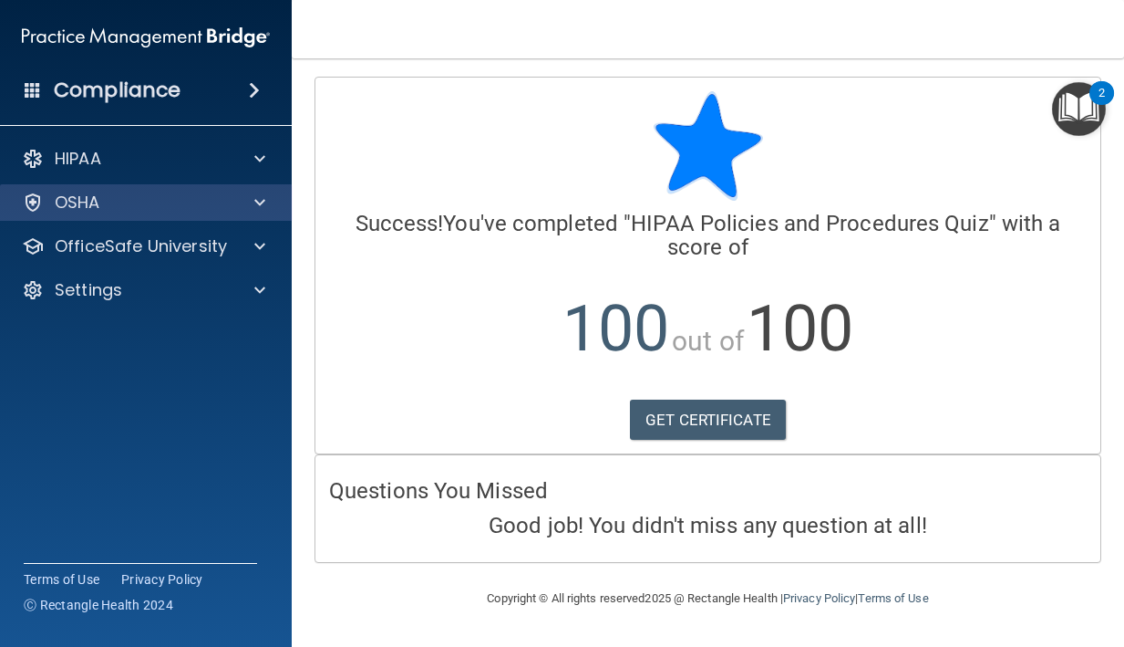
click at [162, 184] on div "OSHA" at bounding box center [146, 202] width 293 height 36
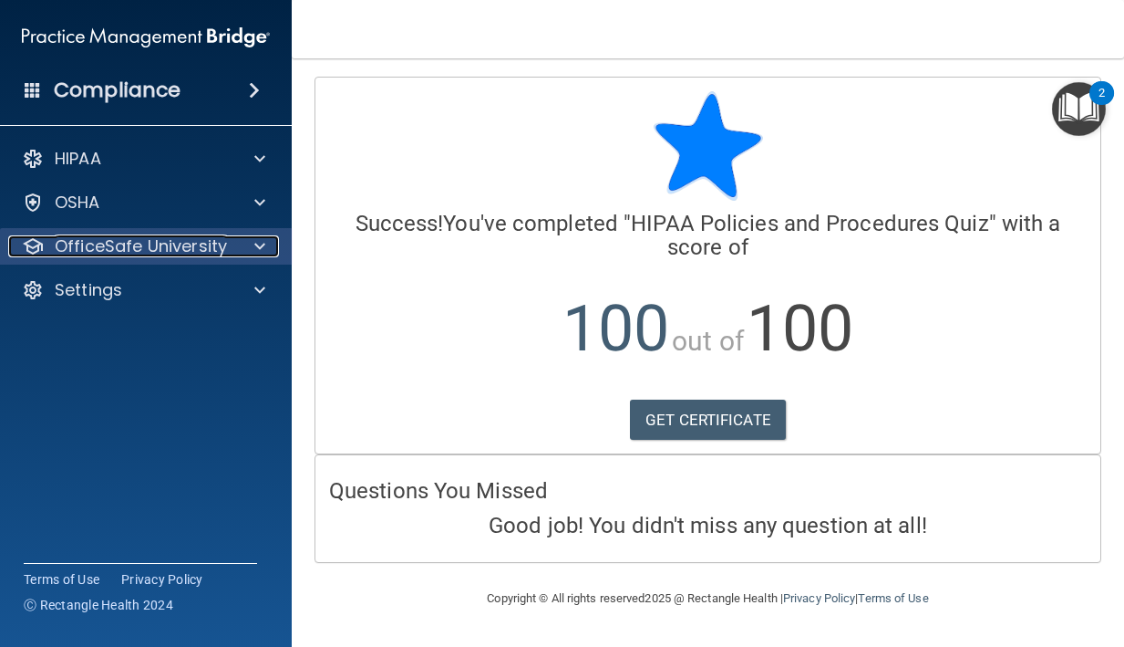
click at [121, 249] on p "OfficeSafe University" at bounding box center [141, 246] width 172 height 22
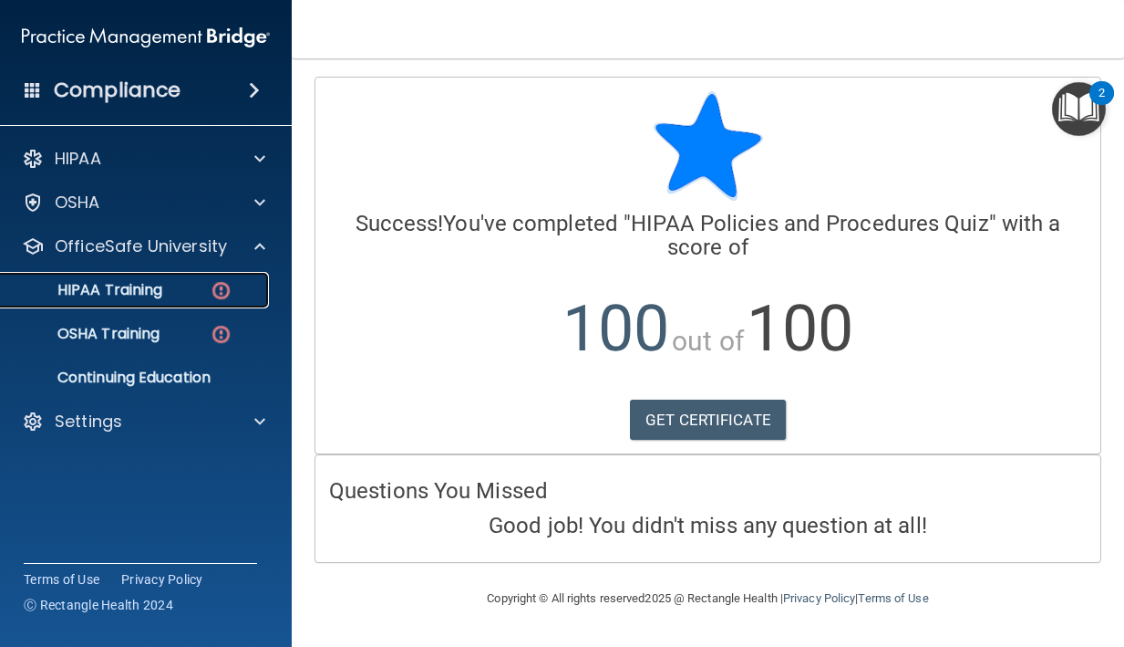
click at [193, 306] on link "HIPAA Training" at bounding box center [125, 290] width 287 height 36
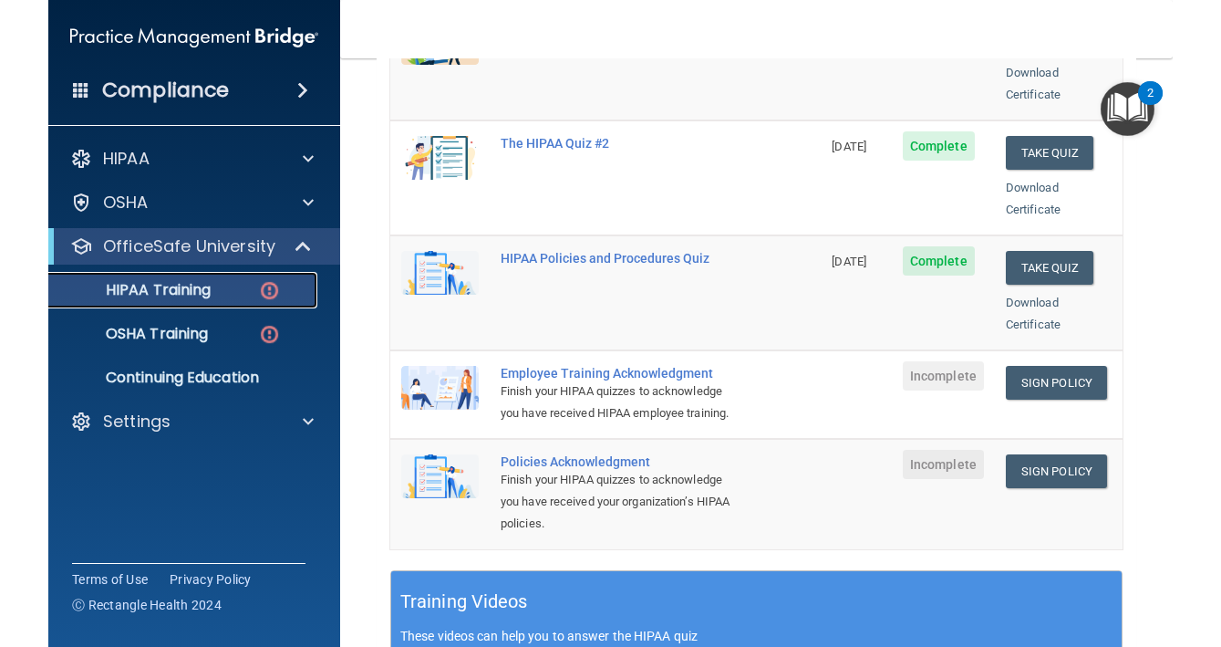
scroll to position [341, 0]
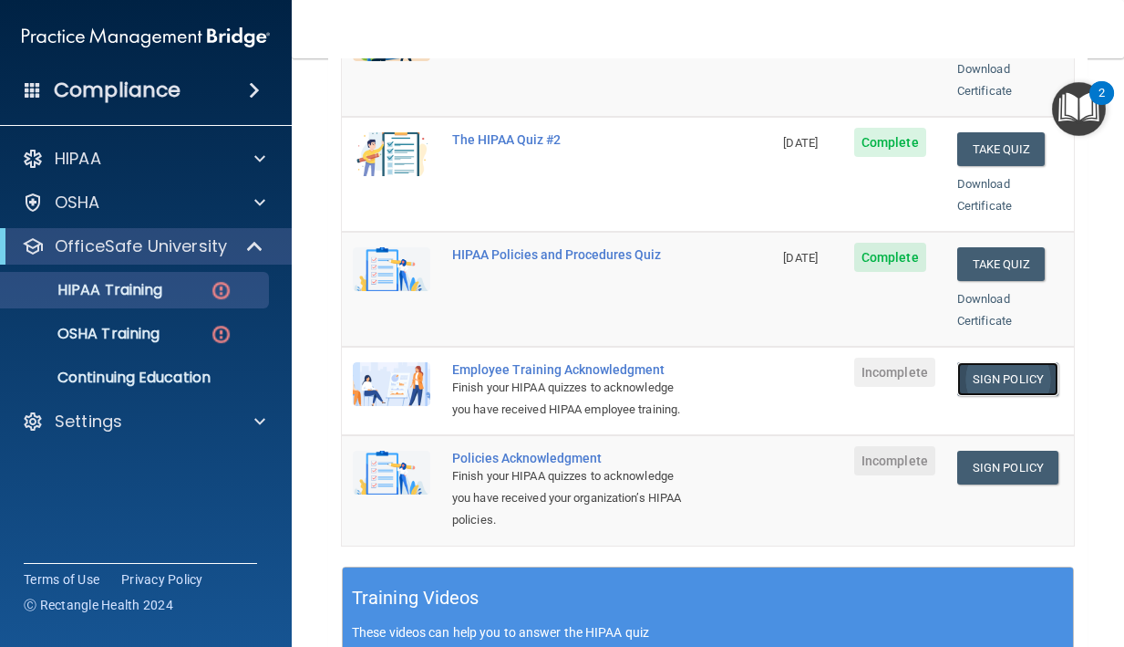
click at [971, 362] on link "Sign Policy" at bounding box center [1008, 379] width 101 height 34
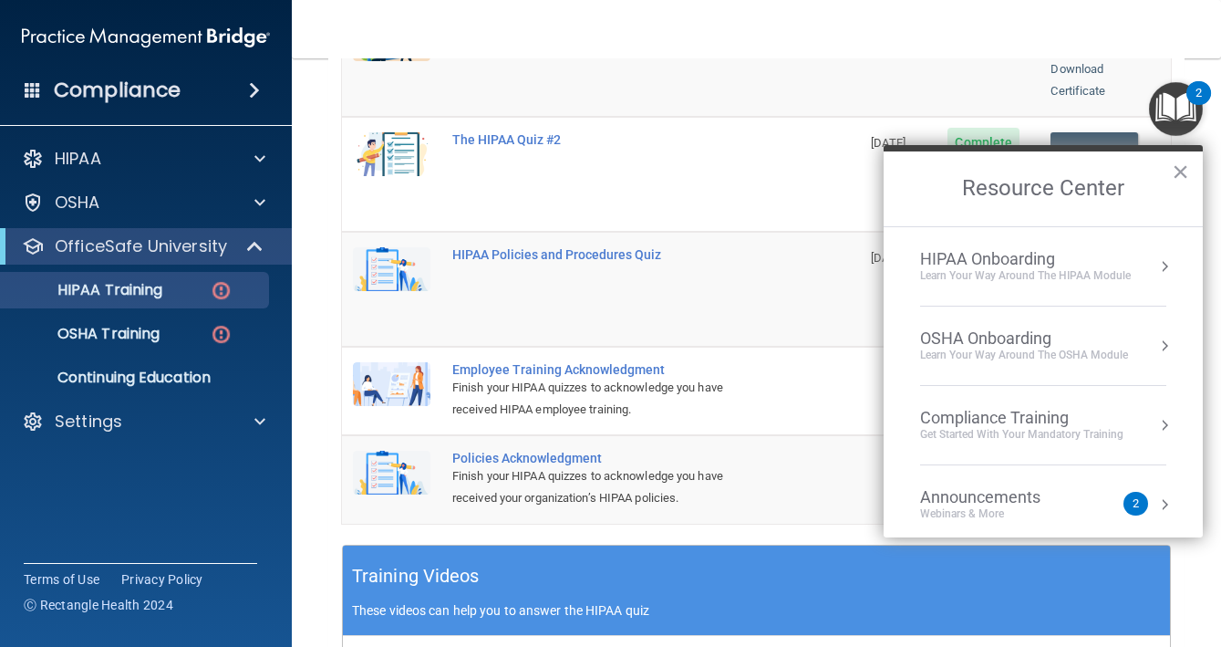
click at [194, 262] on div "OfficeSafe University" at bounding box center [146, 246] width 292 height 36
click at [153, 333] on p "OSHA Training" at bounding box center [86, 334] width 148 height 18
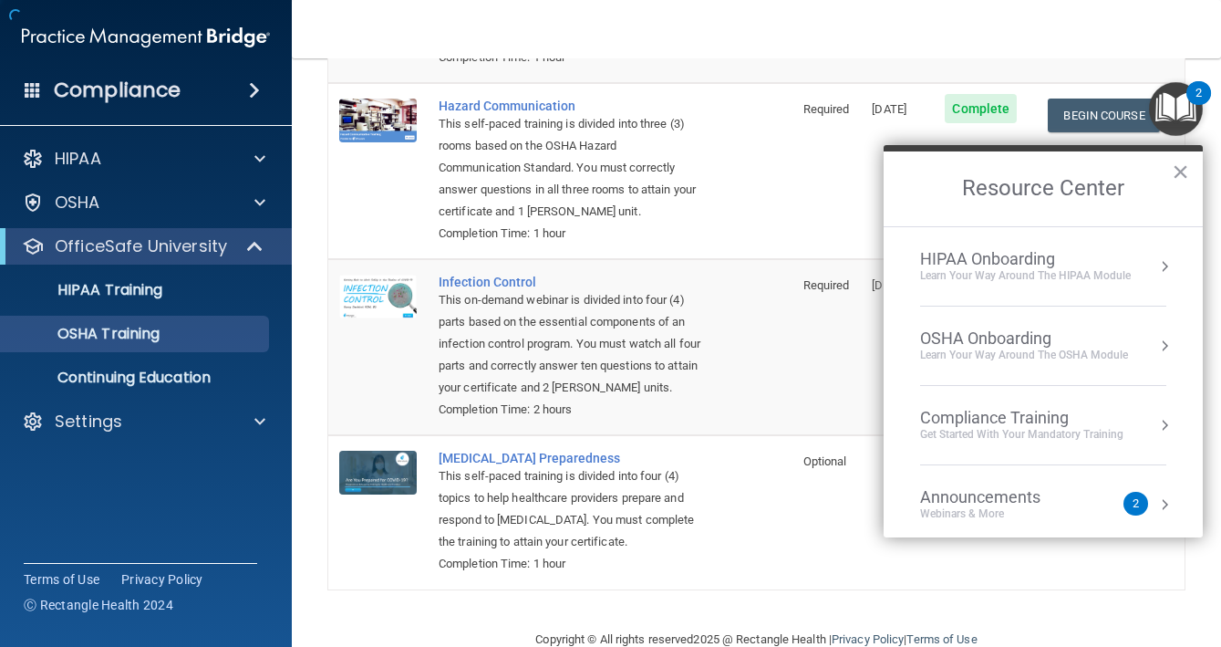
scroll to position [356, 0]
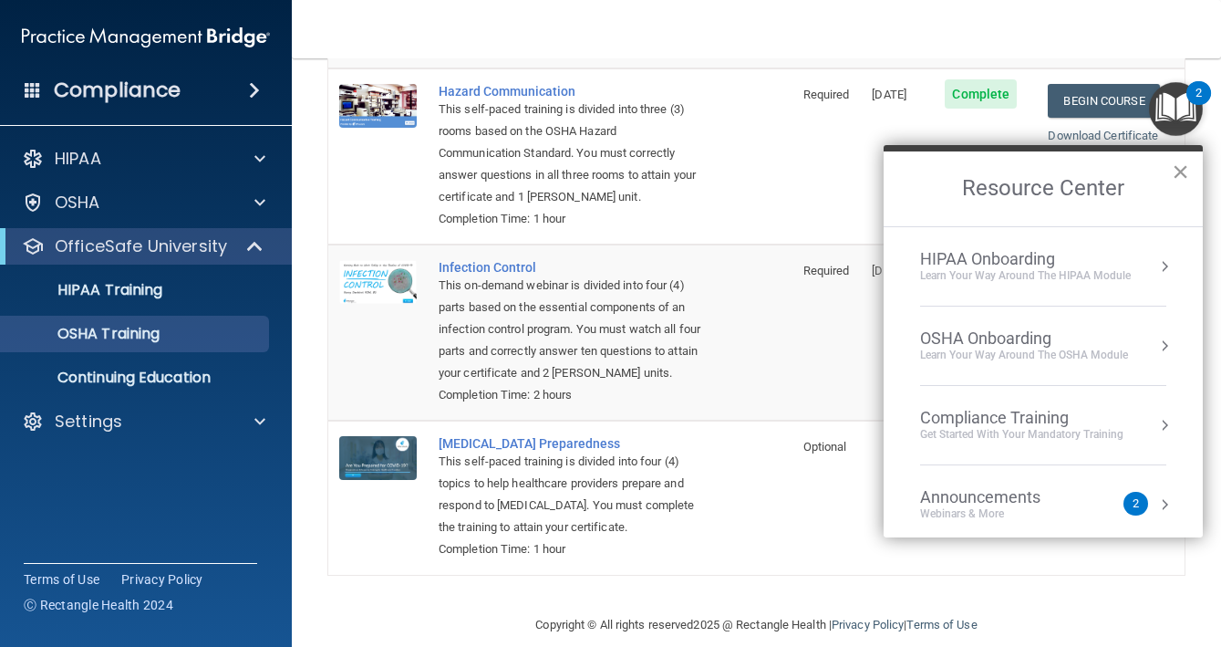
click at [1124, 173] on button "×" at bounding box center [1180, 171] width 17 height 29
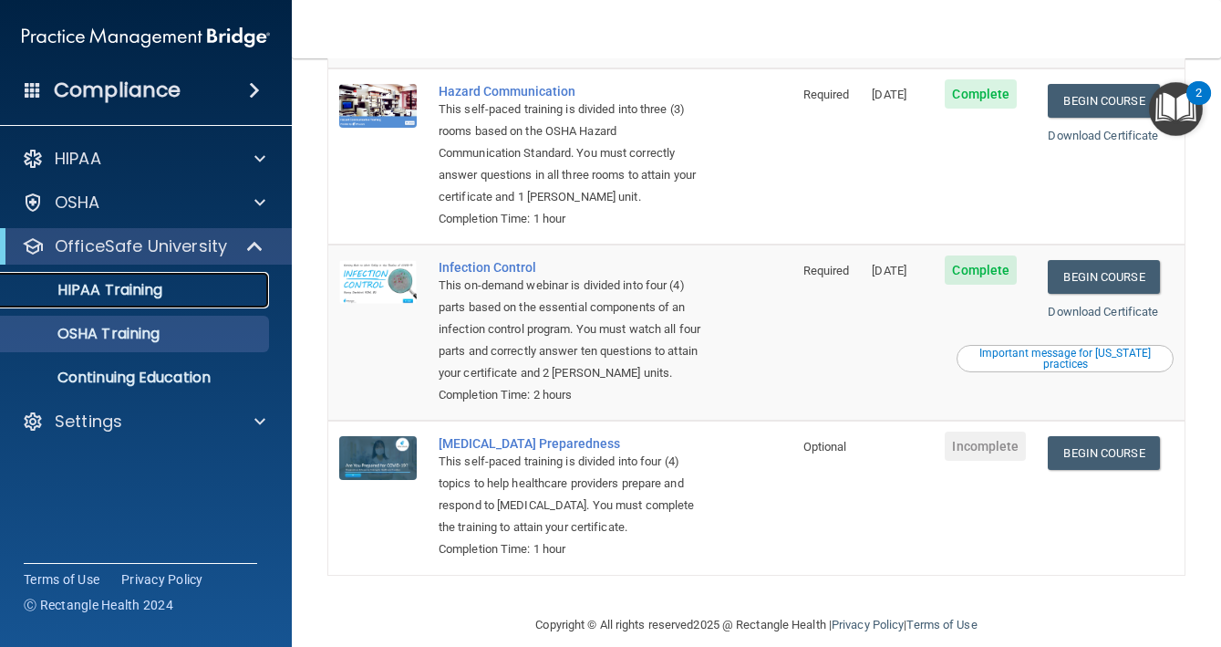
click at [170, 289] on div "HIPAA Training" at bounding box center [136, 290] width 249 height 18
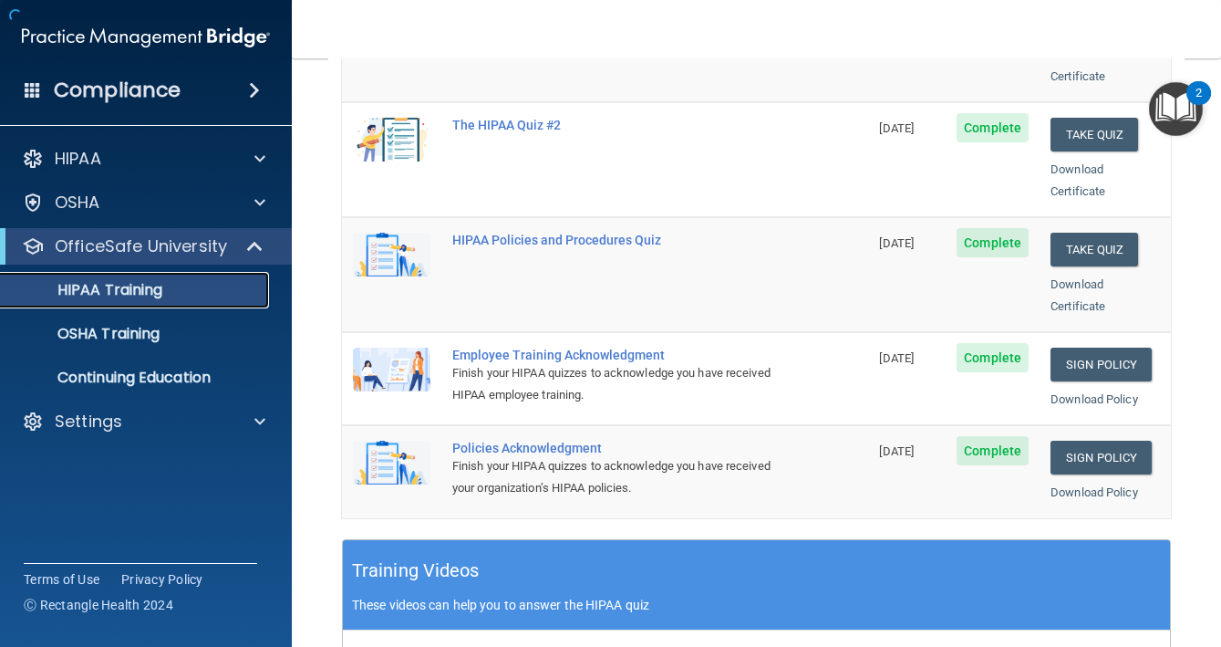
scroll to position [792, 0]
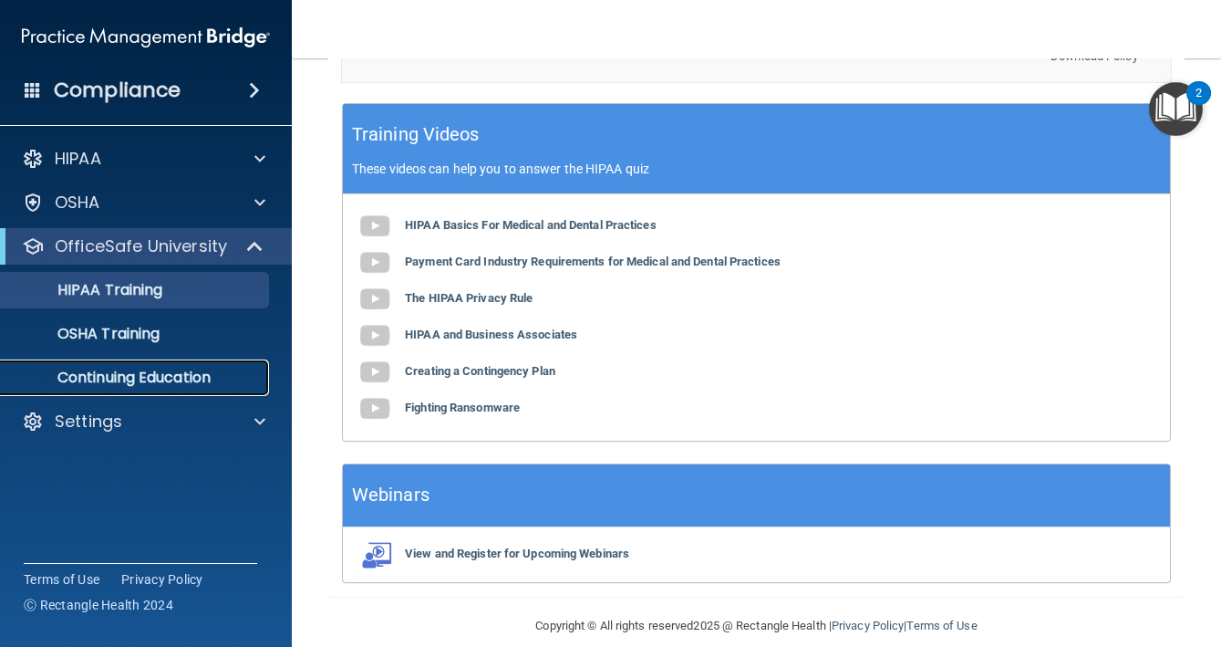
click at [233, 387] on link "Continuing Education" at bounding box center [125, 377] width 287 height 36
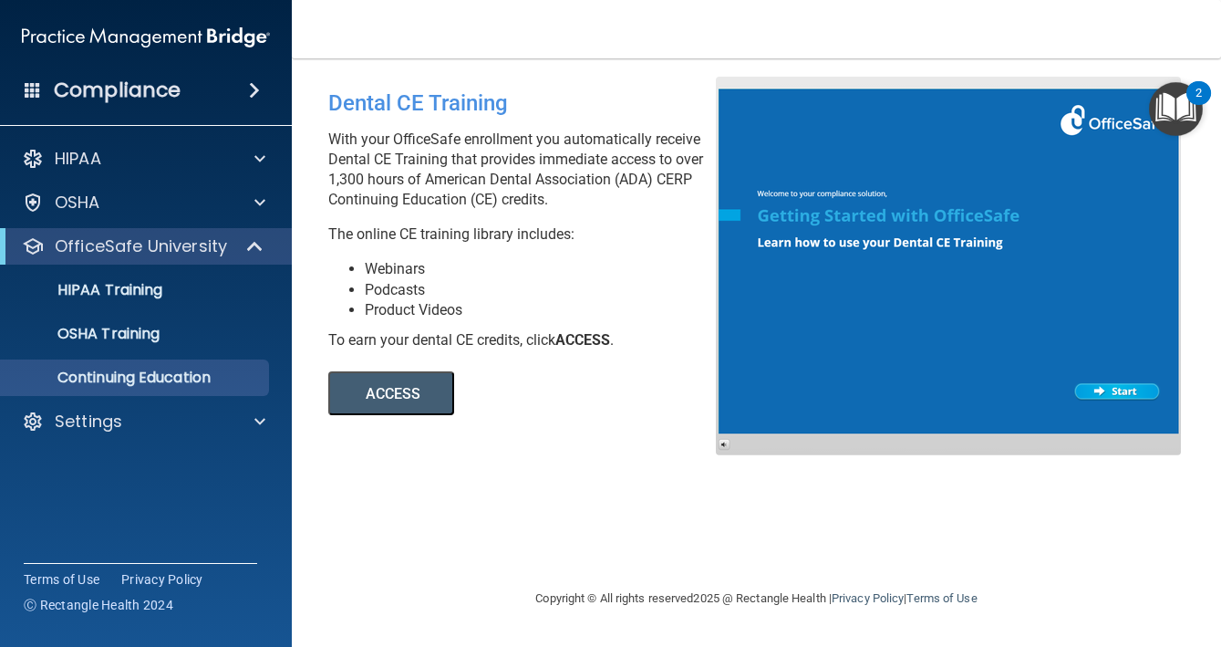
click at [410, 397] on button "ACCESS" at bounding box center [391, 393] width 126 height 44
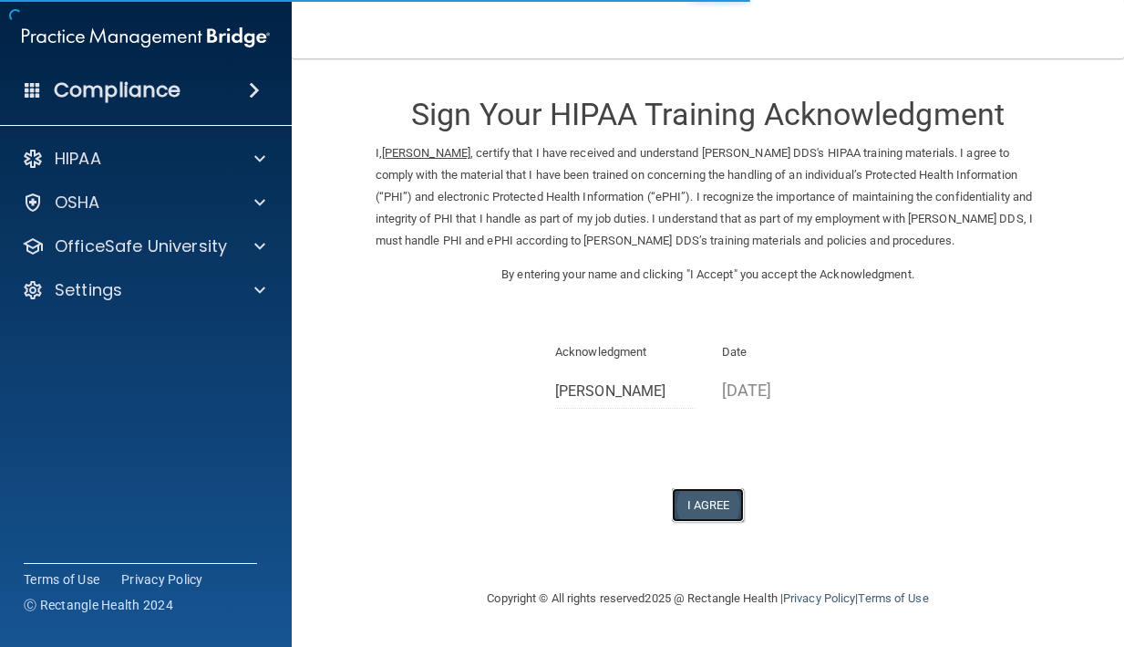
click at [711, 505] on button "I Agree" at bounding box center [708, 505] width 73 height 34
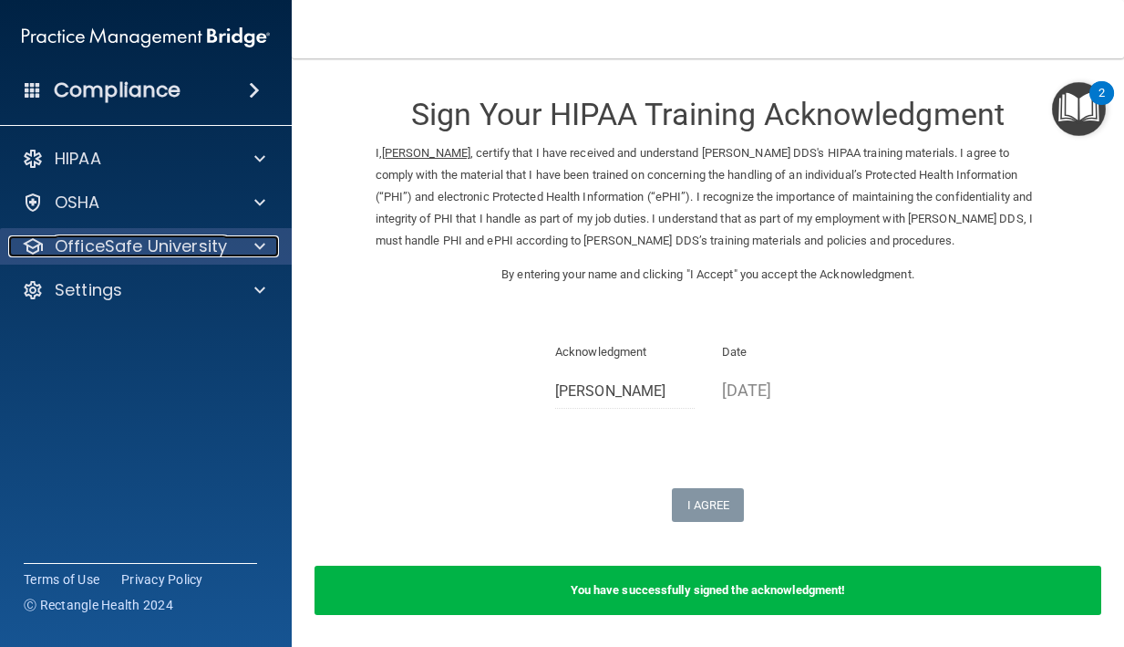
click at [227, 253] on div "OfficeSafe University" at bounding box center [121, 246] width 226 height 22
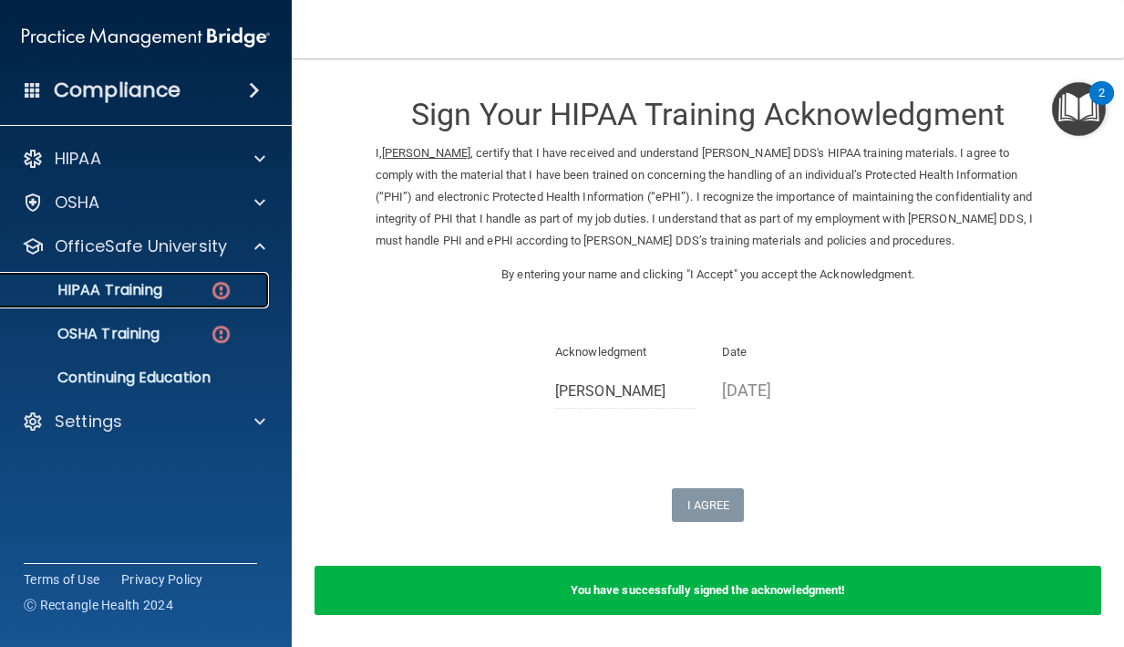
click at [192, 292] on div "HIPAA Training" at bounding box center [136, 290] width 249 height 18
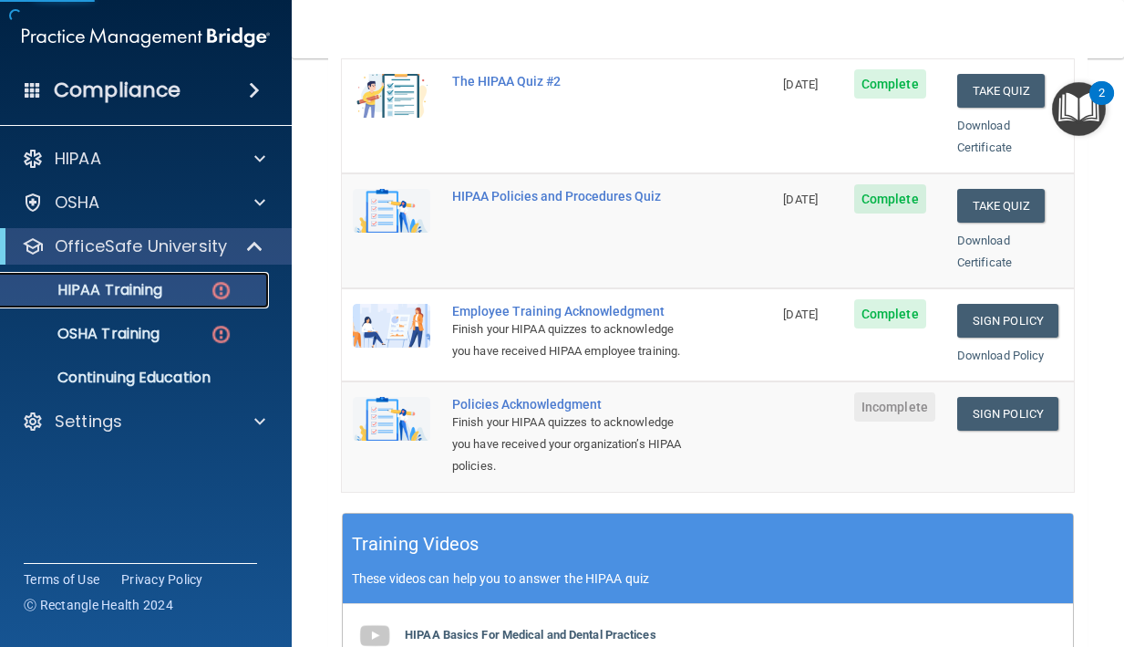
scroll to position [576, 0]
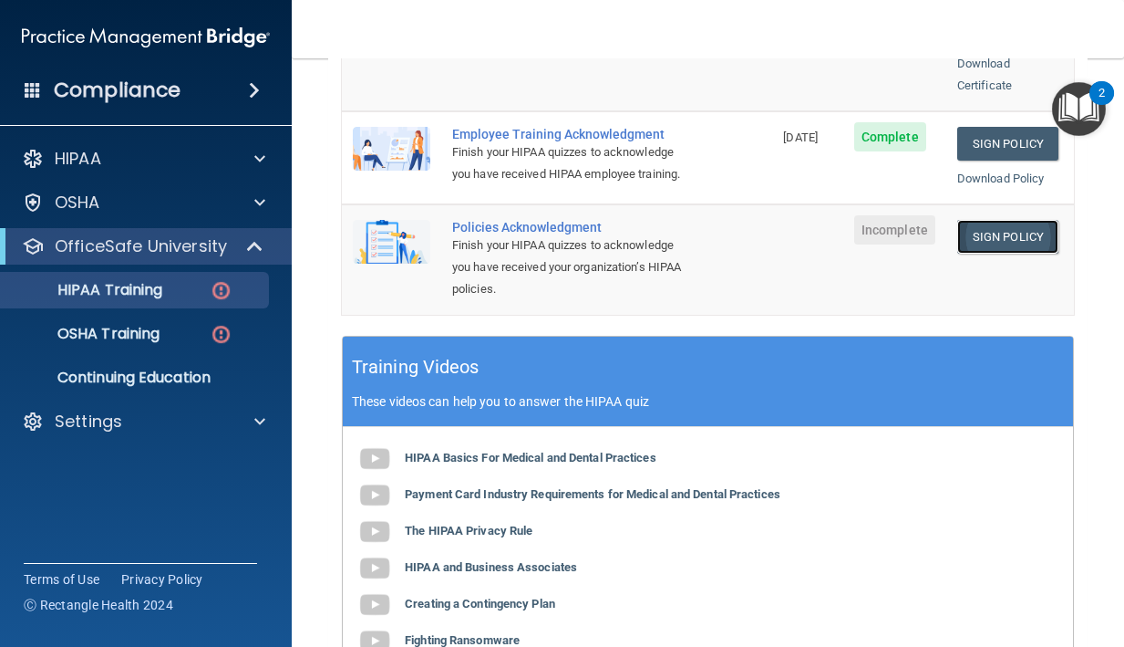
click at [1008, 241] on link "Sign Policy" at bounding box center [1008, 237] width 101 height 34
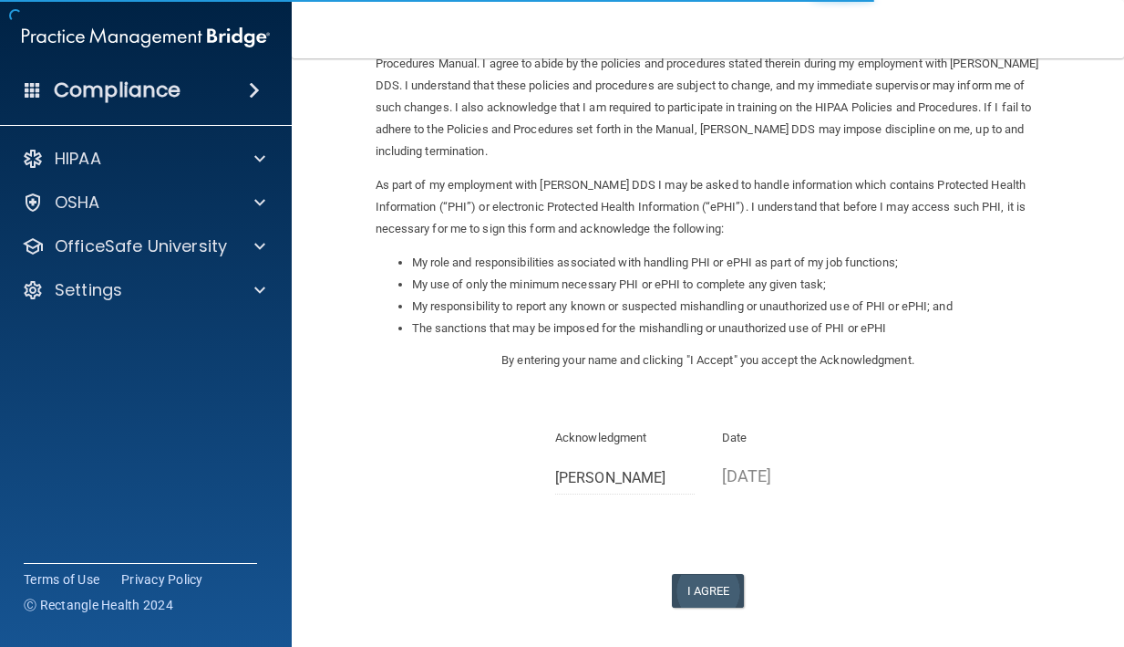
scroll to position [132, 0]
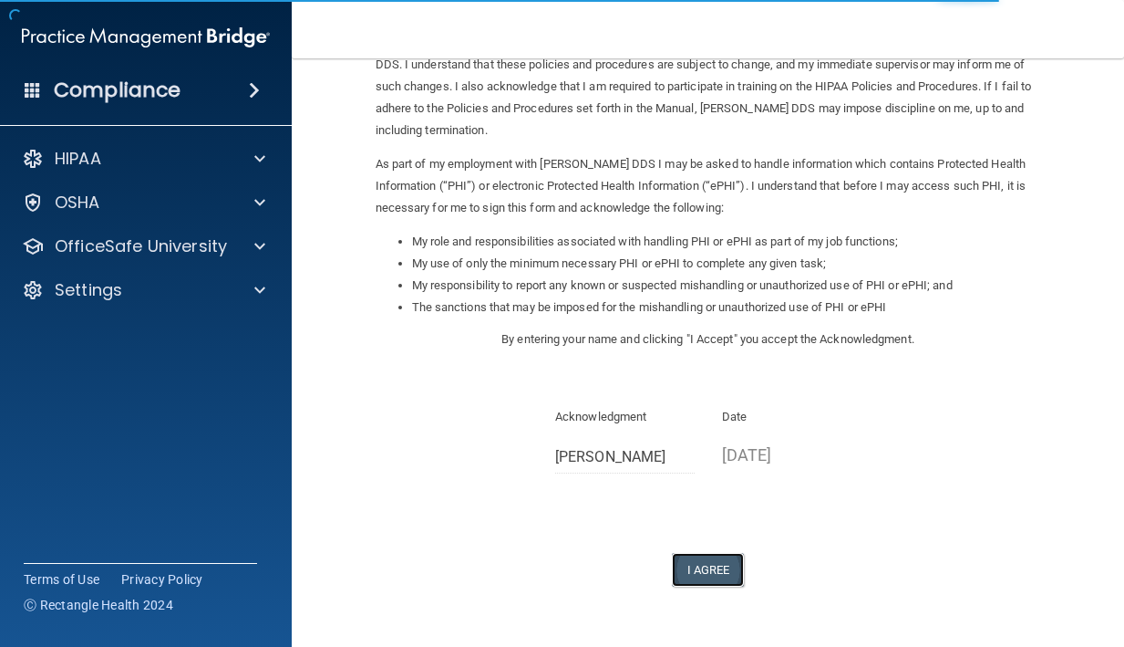
click at [709, 565] on button "I Agree" at bounding box center [708, 570] width 73 height 34
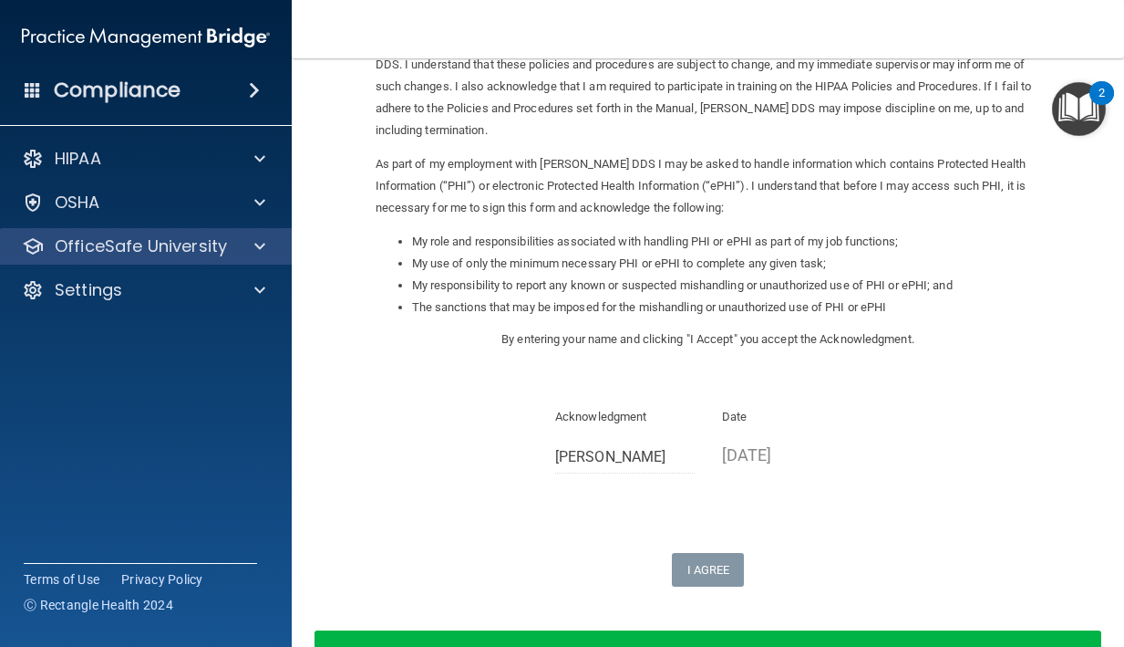
click at [214, 264] on div "OfficeSafe University" at bounding box center [146, 246] width 293 height 36
click at [247, 261] on div "OfficeSafe University" at bounding box center [146, 246] width 293 height 36
click at [259, 258] on div "OfficeSafe University" at bounding box center [146, 246] width 293 height 36
click at [262, 254] on span at bounding box center [259, 246] width 11 height 22
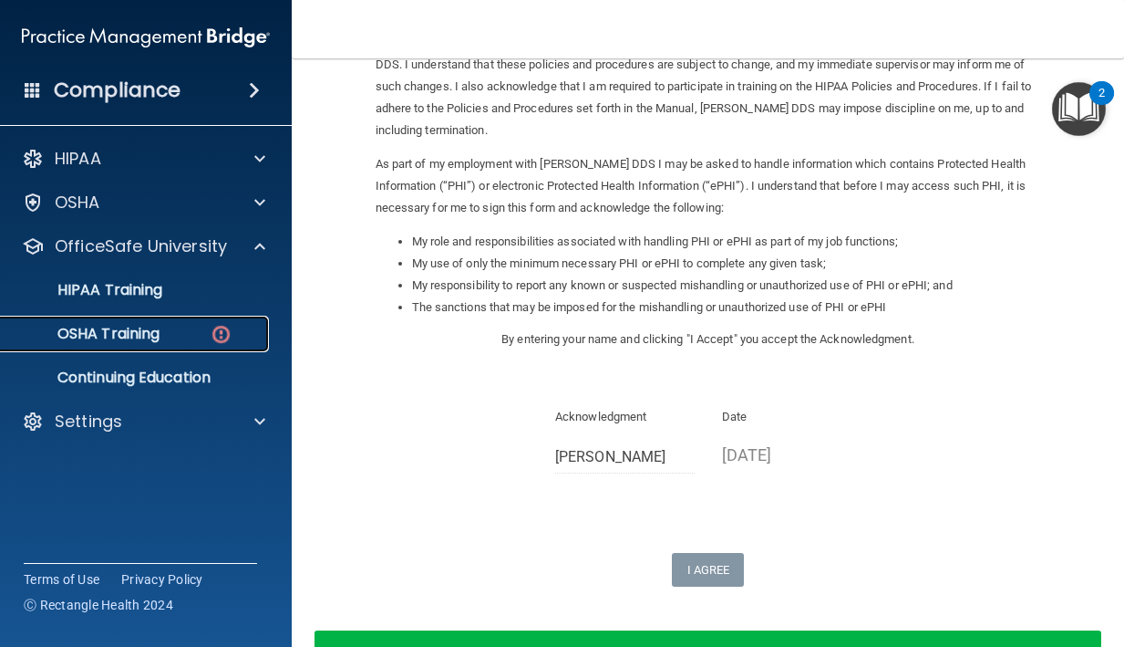
click at [194, 338] on div "OSHA Training" at bounding box center [136, 334] width 249 height 18
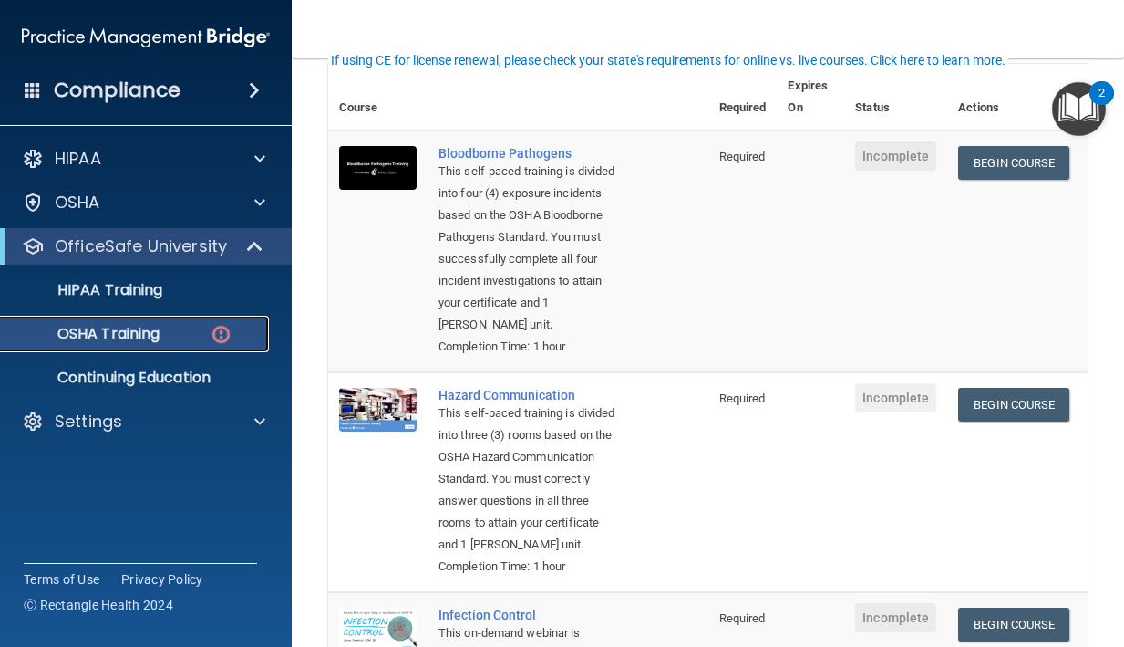
scroll to position [123, 0]
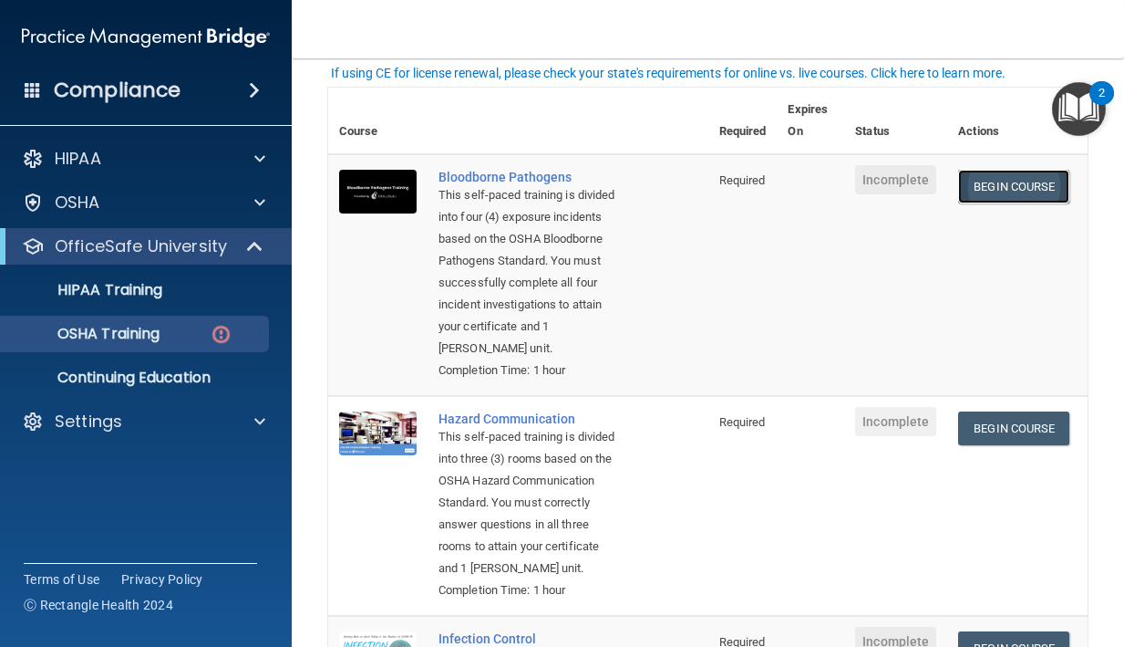
click at [1022, 182] on link "Begin Course" at bounding box center [1013, 187] width 111 height 34
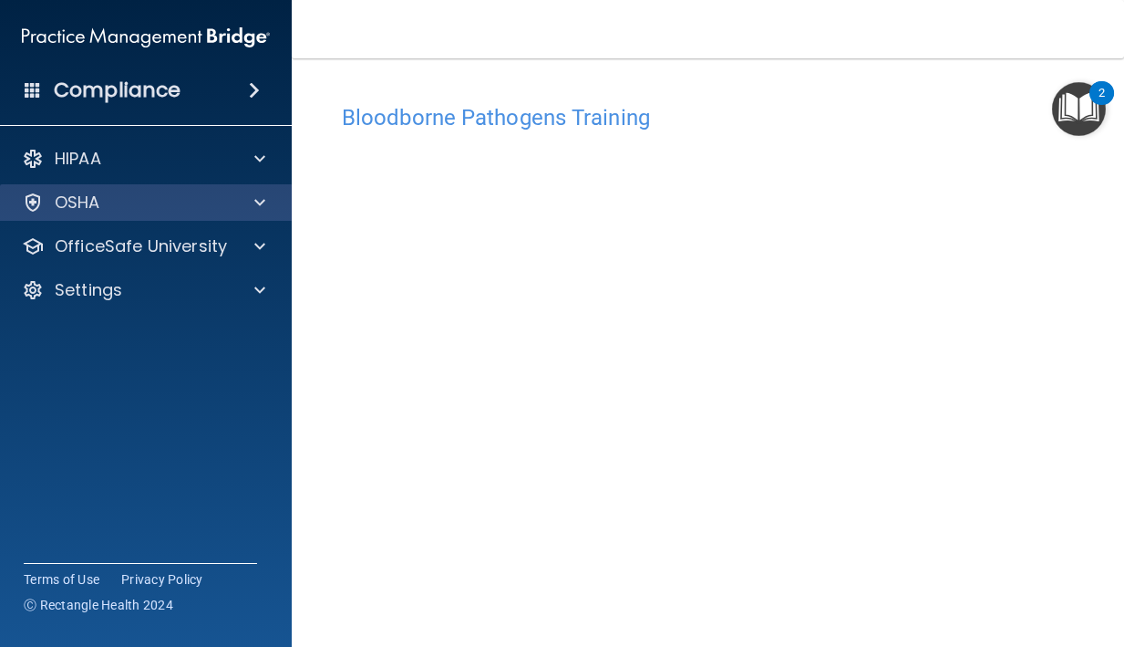
click at [185, 219] on div "OSHA" at bounding box center [146, 202] width 293 height 36
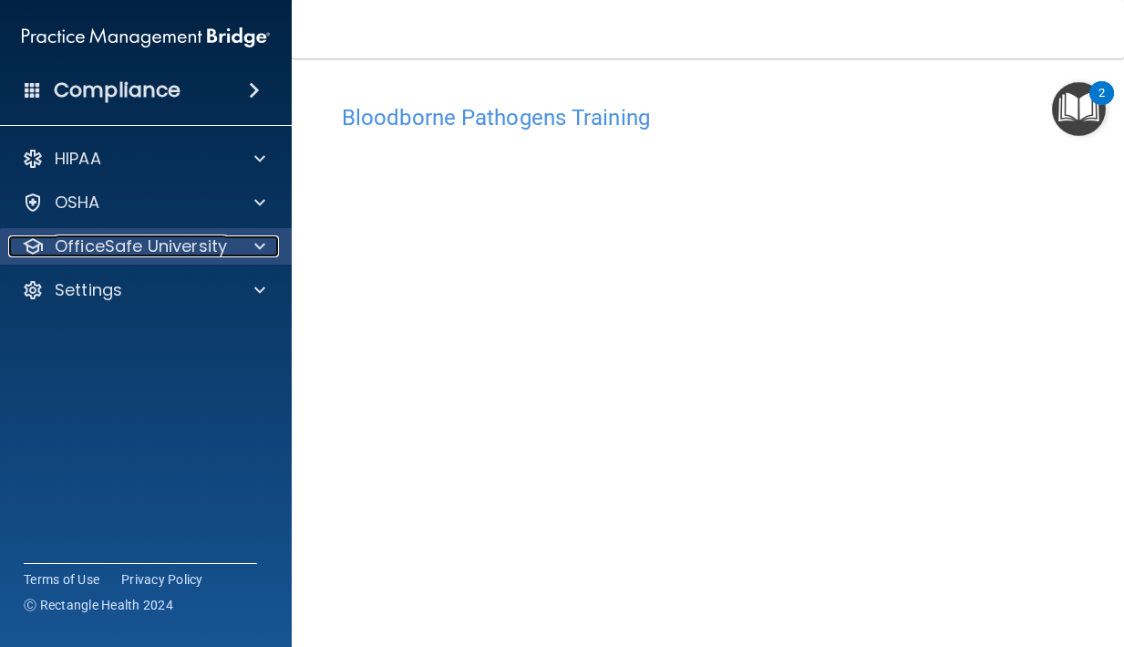
click at [218, 239] on p "OfficeSafe University" at bounding box center [141, 246] width 172 height 22
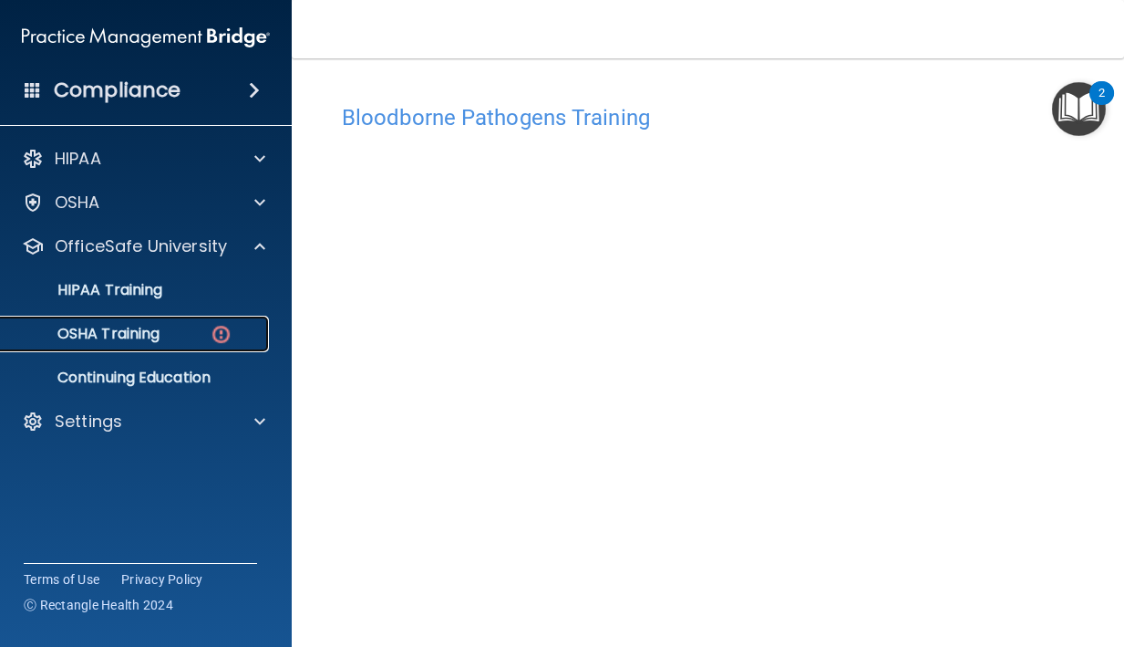
click at [223, 332] on img at bounding box center [221, 334] width 23 height 23
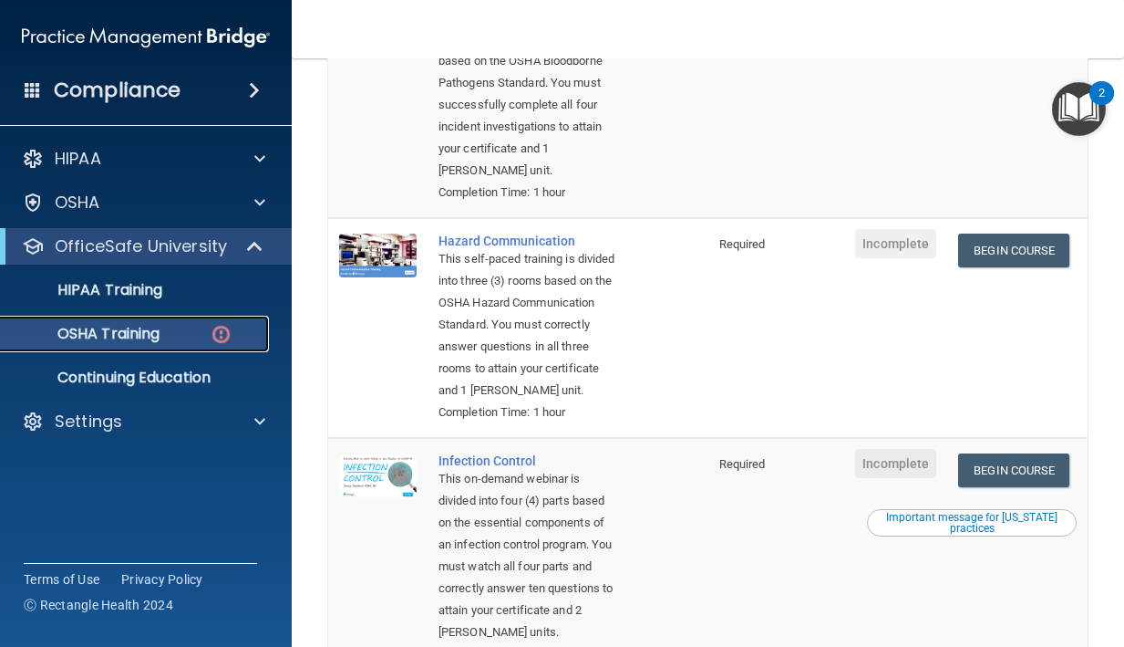
scroll to position [315, 0]
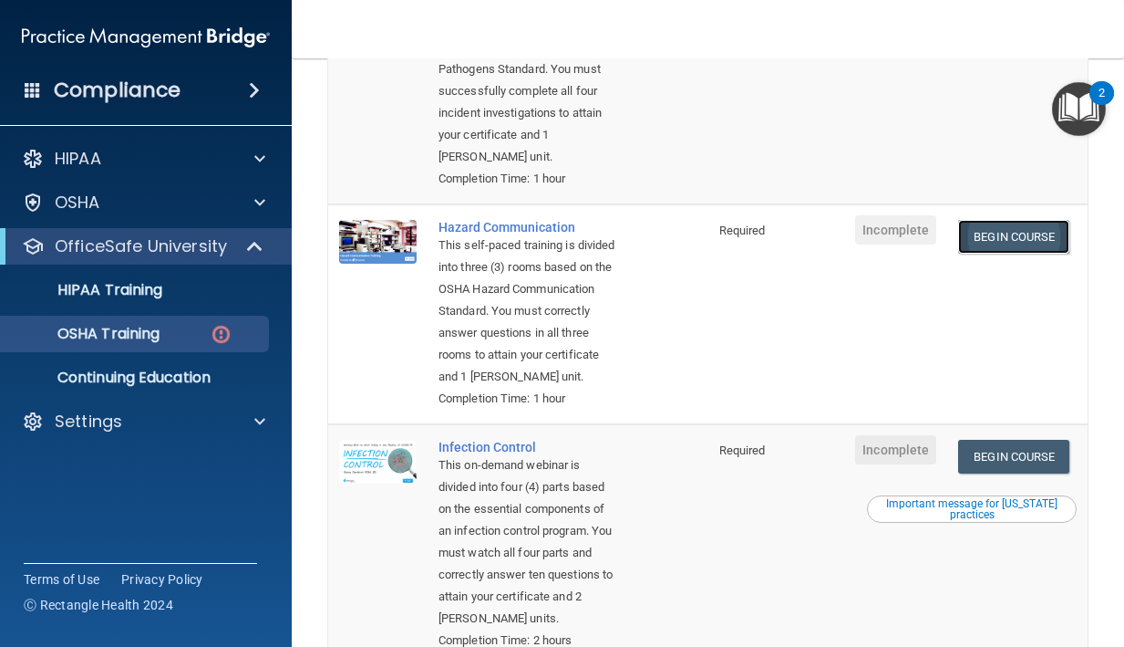
click at [1023, 239] on link "Begin Course" at bounding box center [1013, 237] width 111 height 34
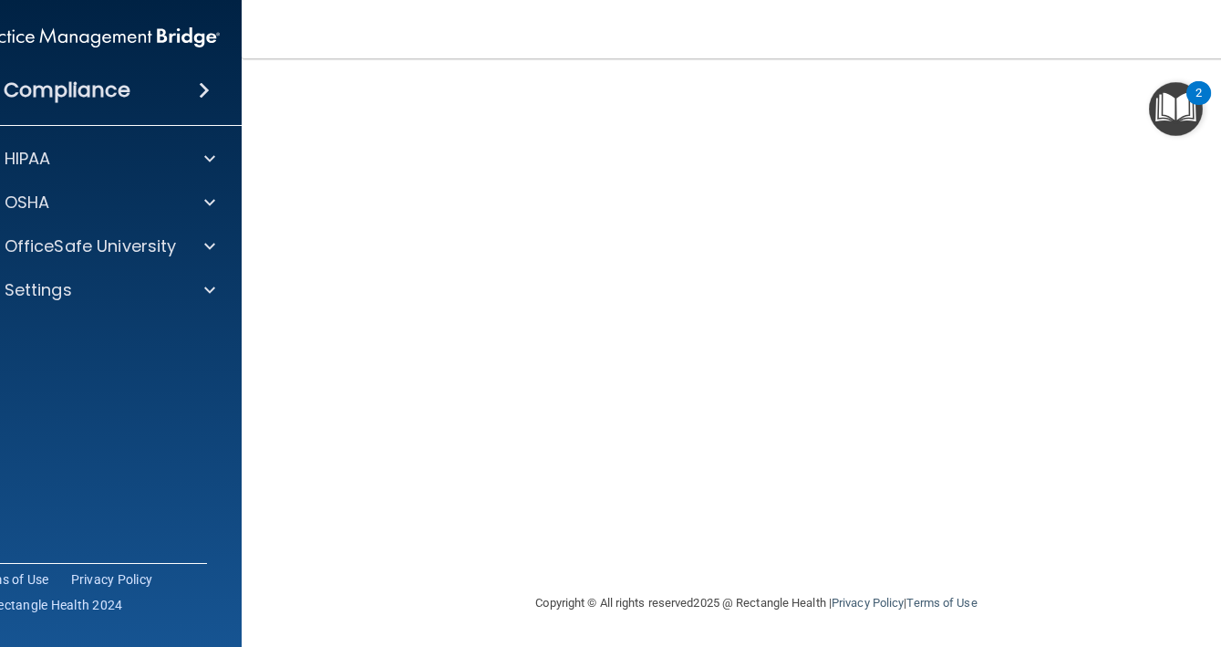
scroll to position [39, 0]
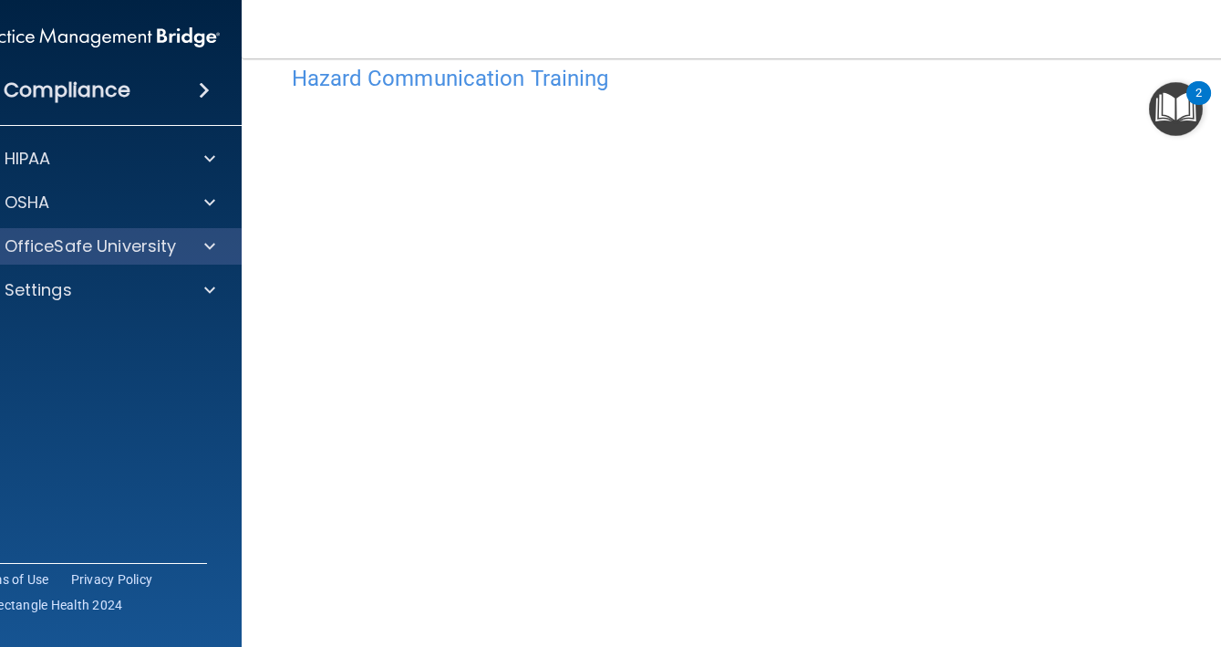
click at [182, 264] on div "OfficeSafe University" at bounding box center [96, 246] width 293 height 36
click at [202, 247] on div at bounding box center [206, 246] width 46 height 22
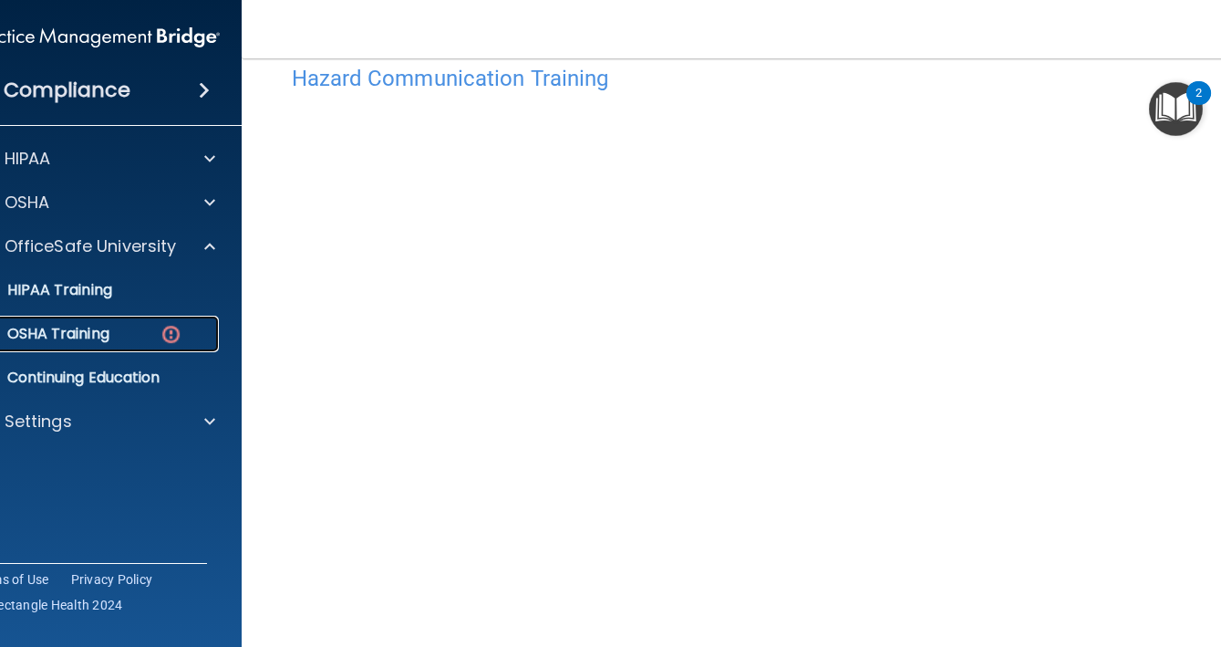
click at [167, 347] on link "OSHA Training" at bounding box center [75, 334] width 287 height 36
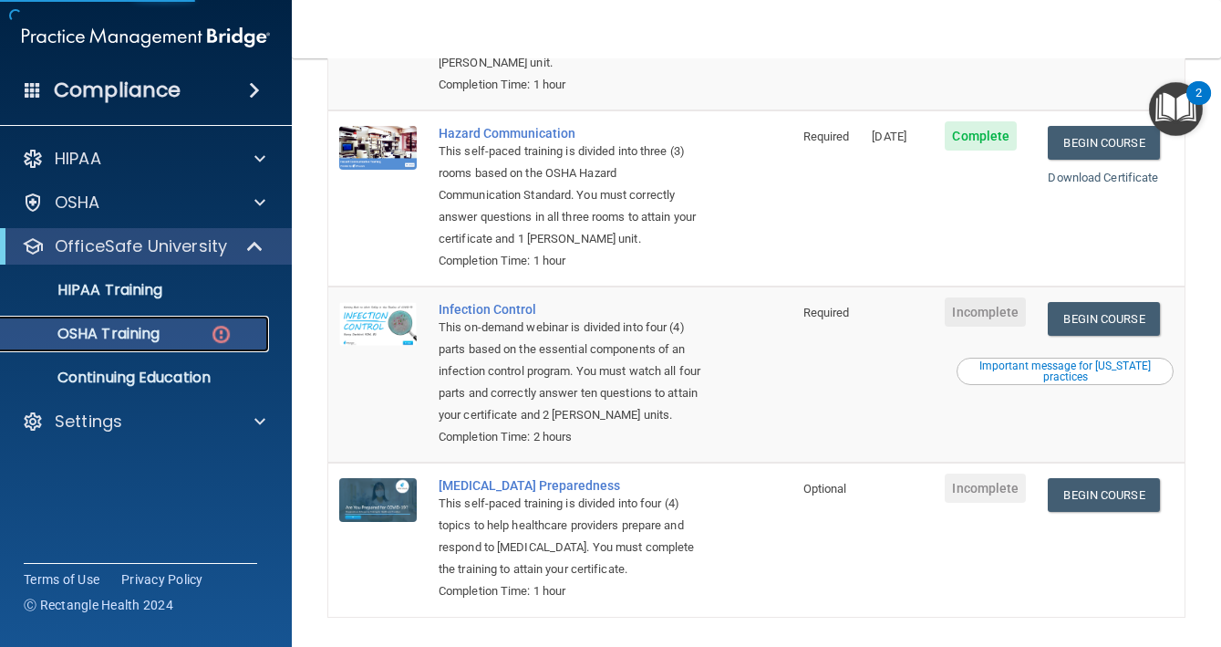
scroll to position [397, 0]
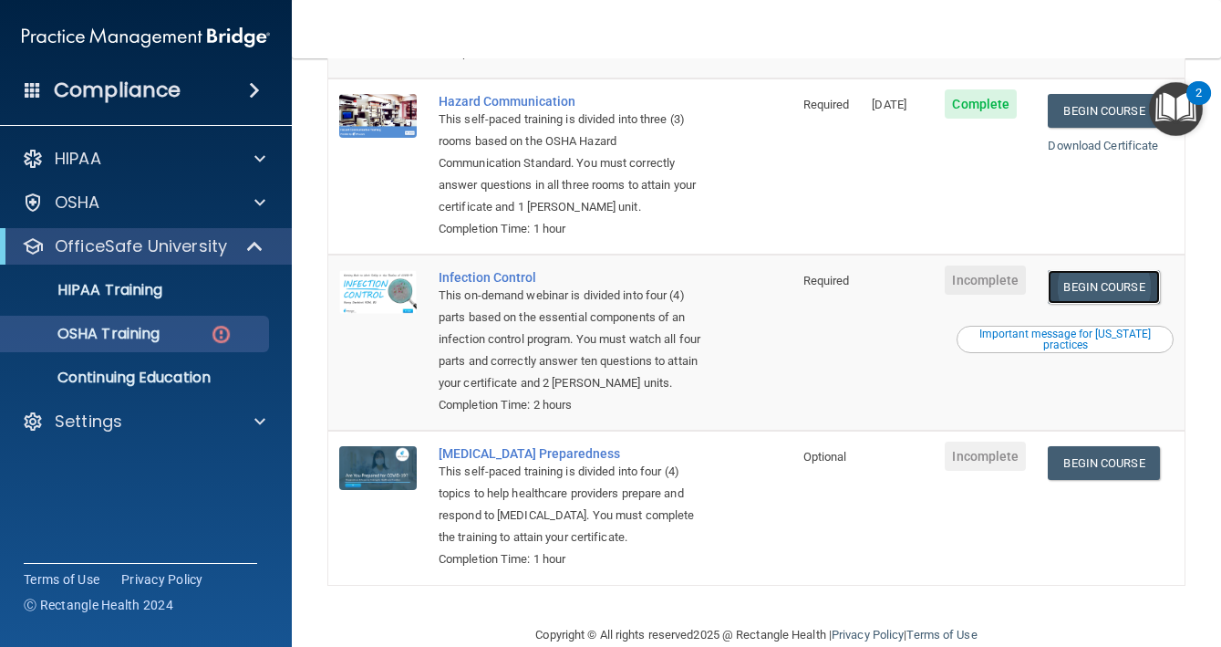
click at [1124, 270] on link "Begin Course" at bounding box center [1103, 287] width 111 height 34
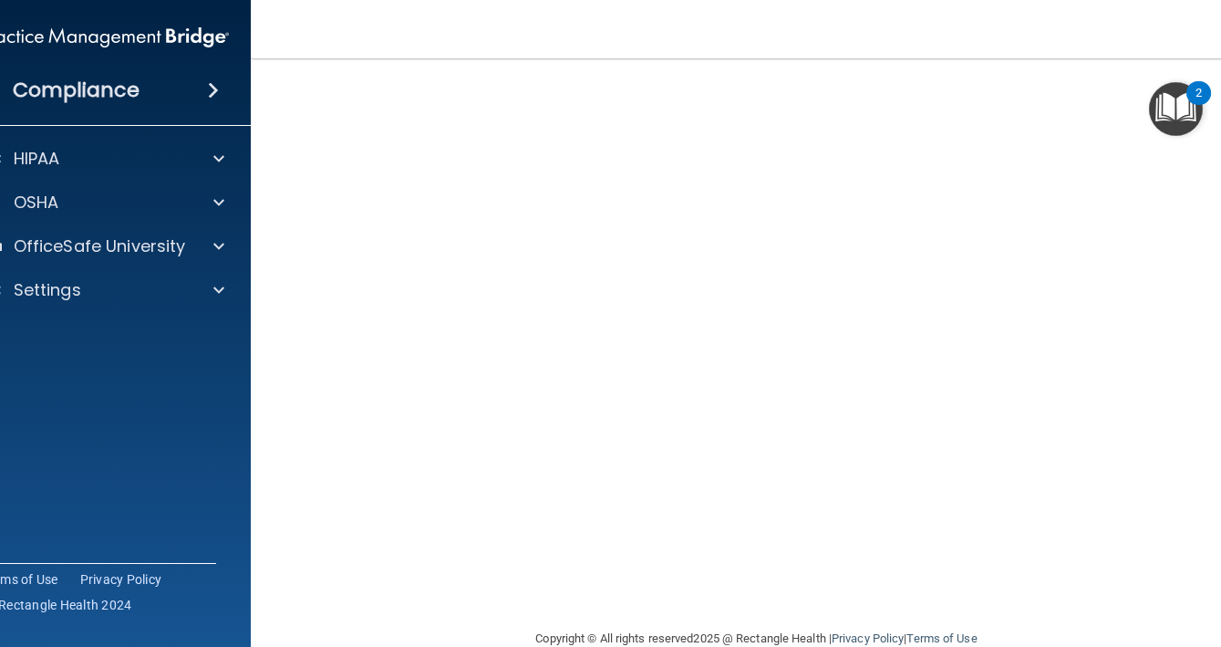
scroll to position [100, 0]
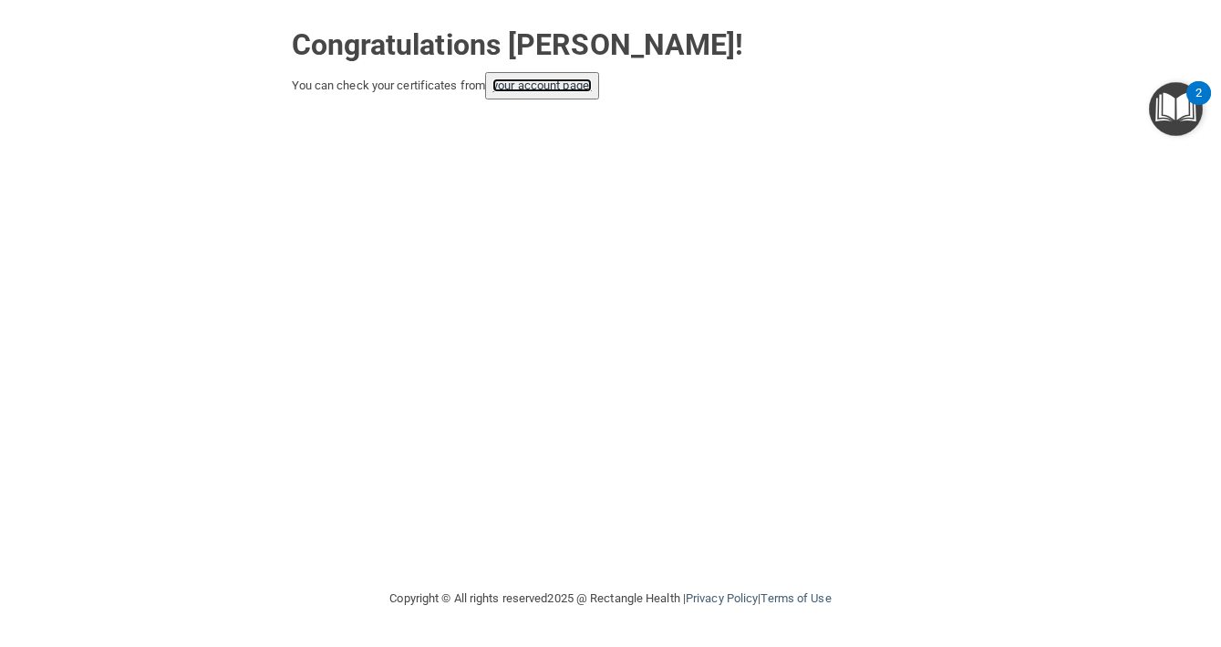
click at [584, 81] on link "your account page!" at bounding box center [541, 85] width 99 height 14
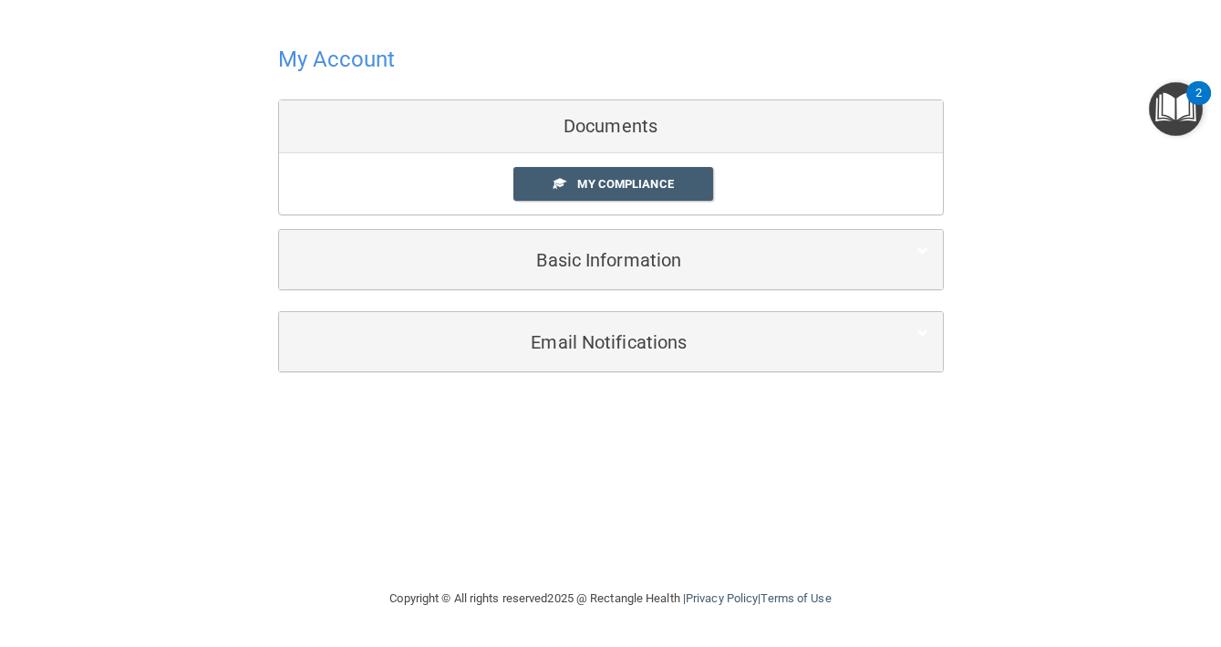
click at [645, 114] on div "Documents" at bounding box center [611, 126] width 664 height 53
click at [642, 171] on link "My Compliance" at bounding box center [613, 184] width 200 height 34
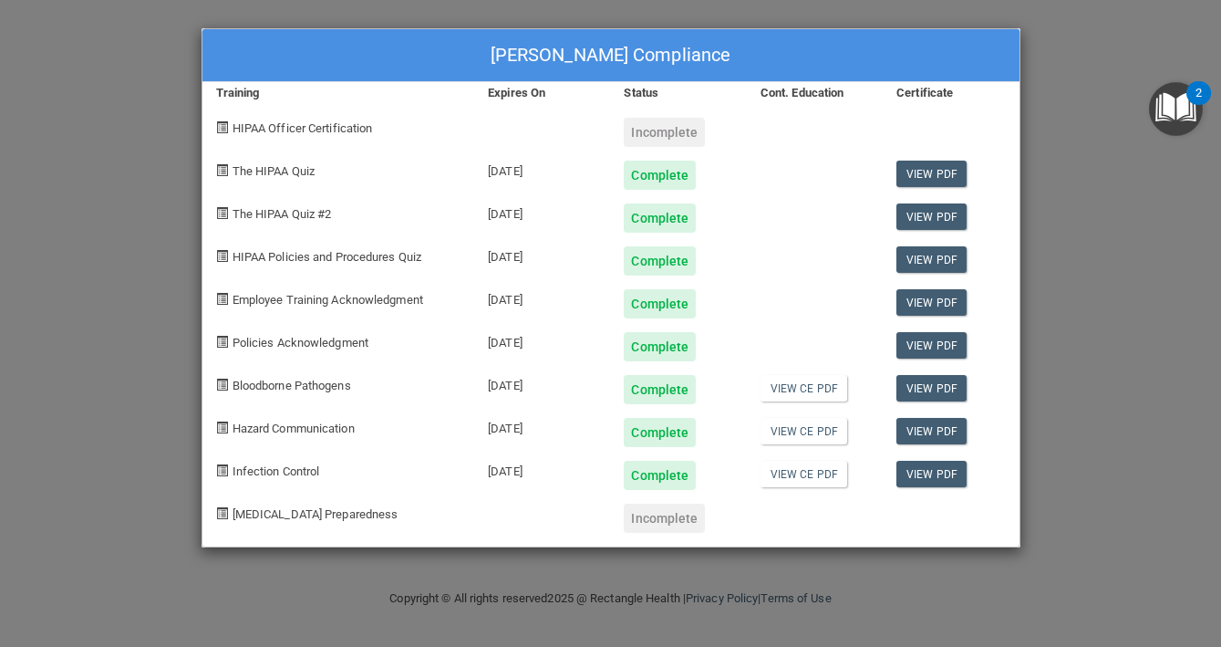
click at [1002, 23] on div "[PERSON_NAME] Compliance Training Expires On Status Cont. Education Certificate…" at bounding box center [610, 323] width 1221 height 647
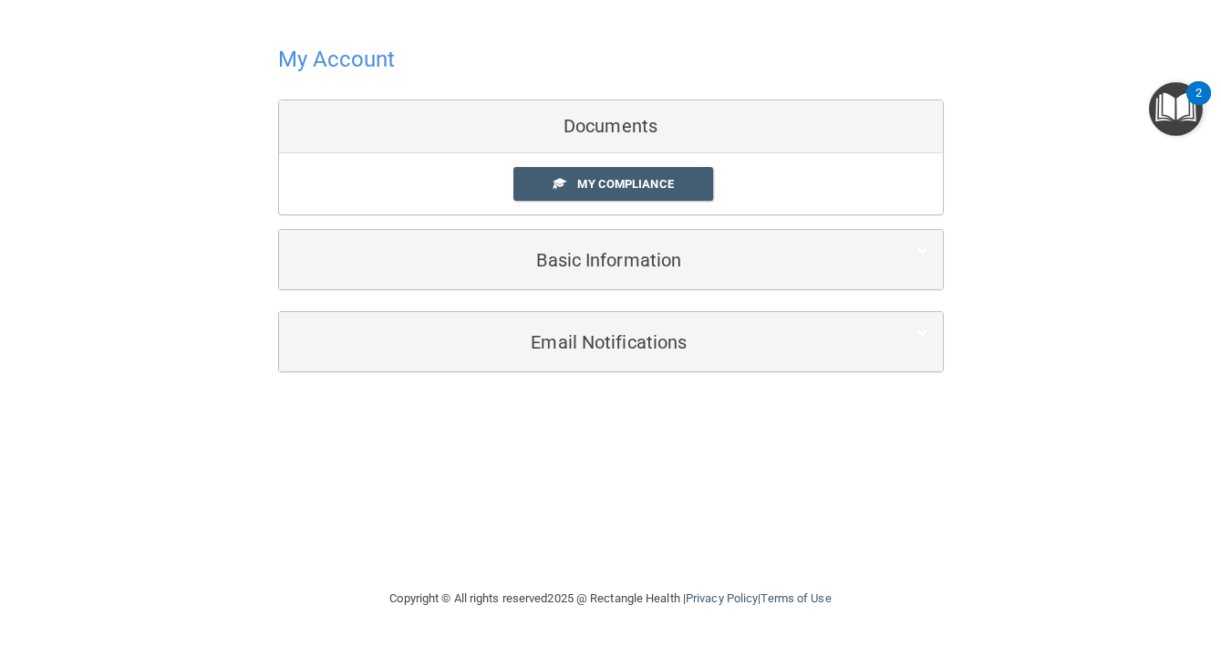
click at [1163, 110] on img "Open Resource Center, 2 new notifications" at bounding box center [1176, 109] width 54 height 54
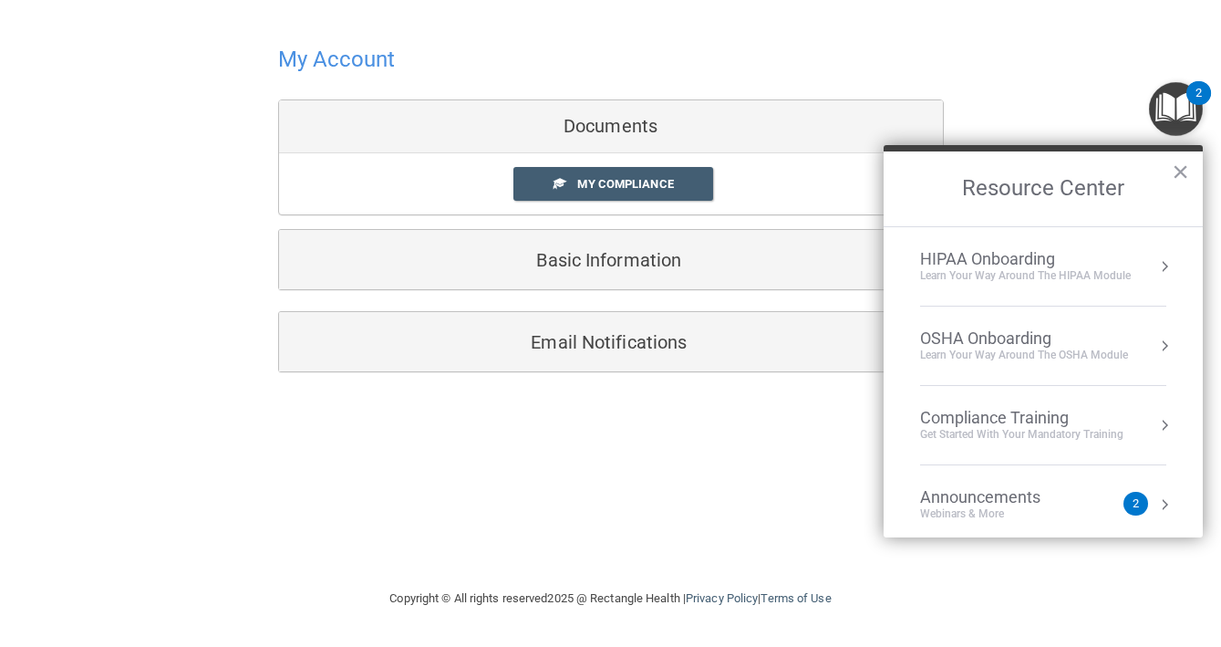
click at [1025, 268] on div "Learn Your Way around the HIPAA module" at bounding box center [1025, 276] width 211 height 16
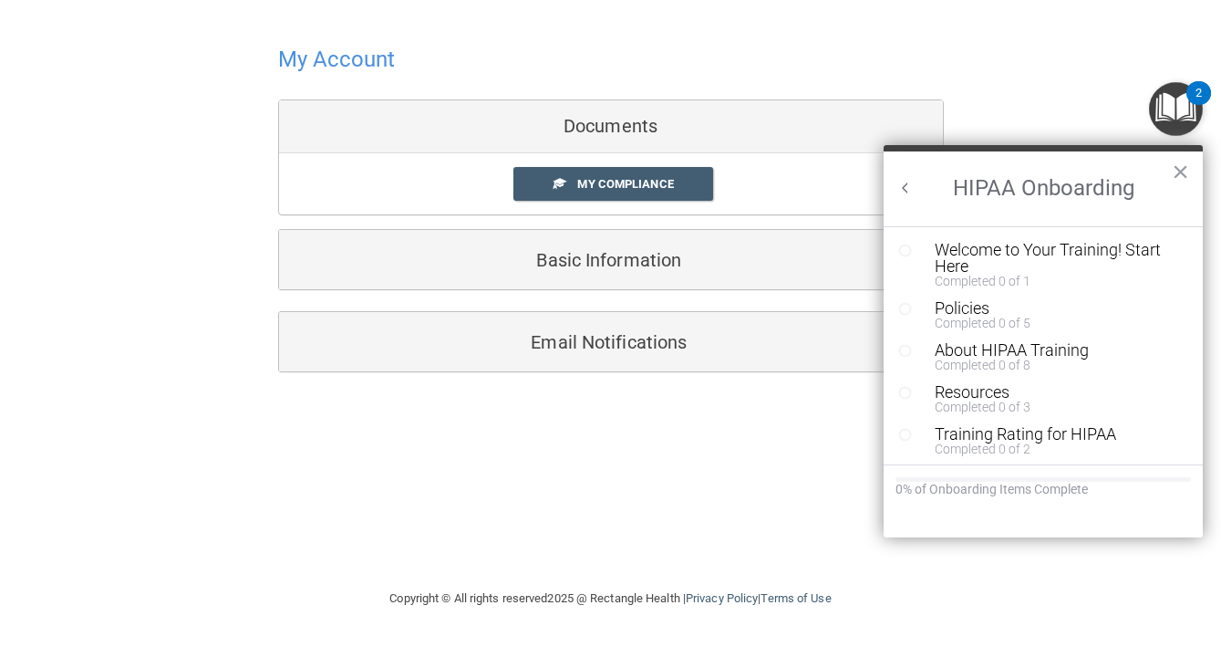
scroll to position [4, 0]
click at [907, 184] on button "Back to Resource Center Home" at bounding box center [905, 188] width 18 height 18
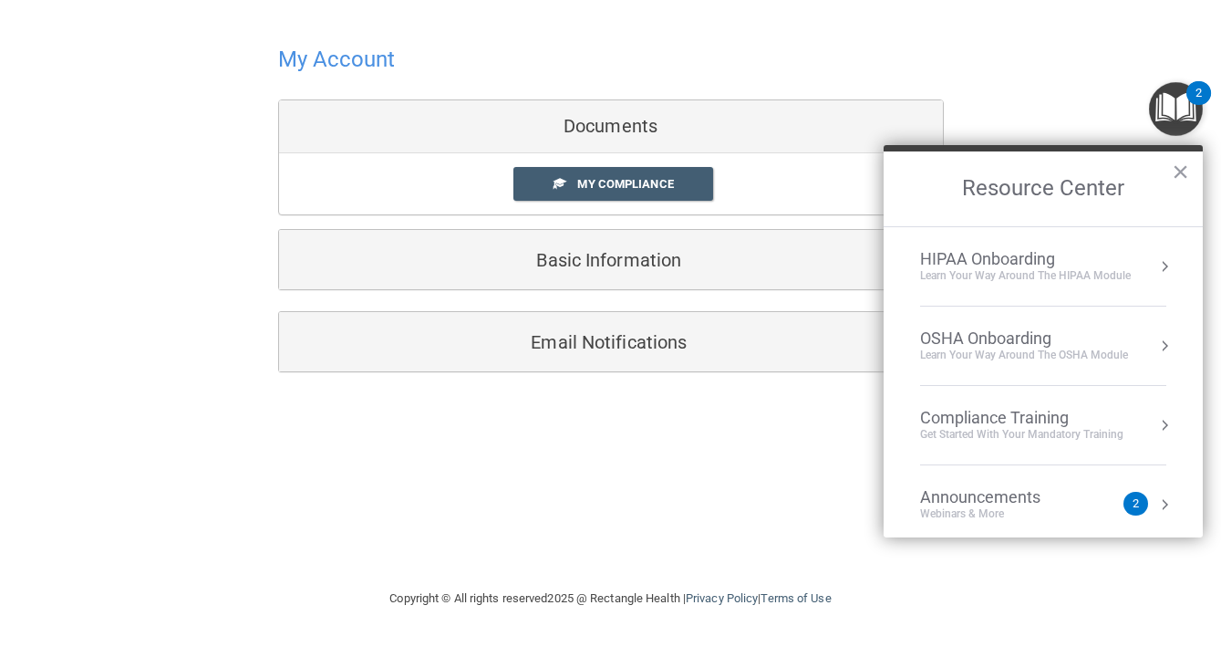
scroll to position [0, 0]
click at [761, 122] on div "Documents" at bounding box center [611, 126] width 664 height 53
click at [333, 61] on h4 "My Account" at bounding box center [337, 59] width 118 height 24
click at [456, 53] on div at bounding box center [611, 58] width 666 height 45
